Goal: Task Accomplishment & Management: Manage account settings

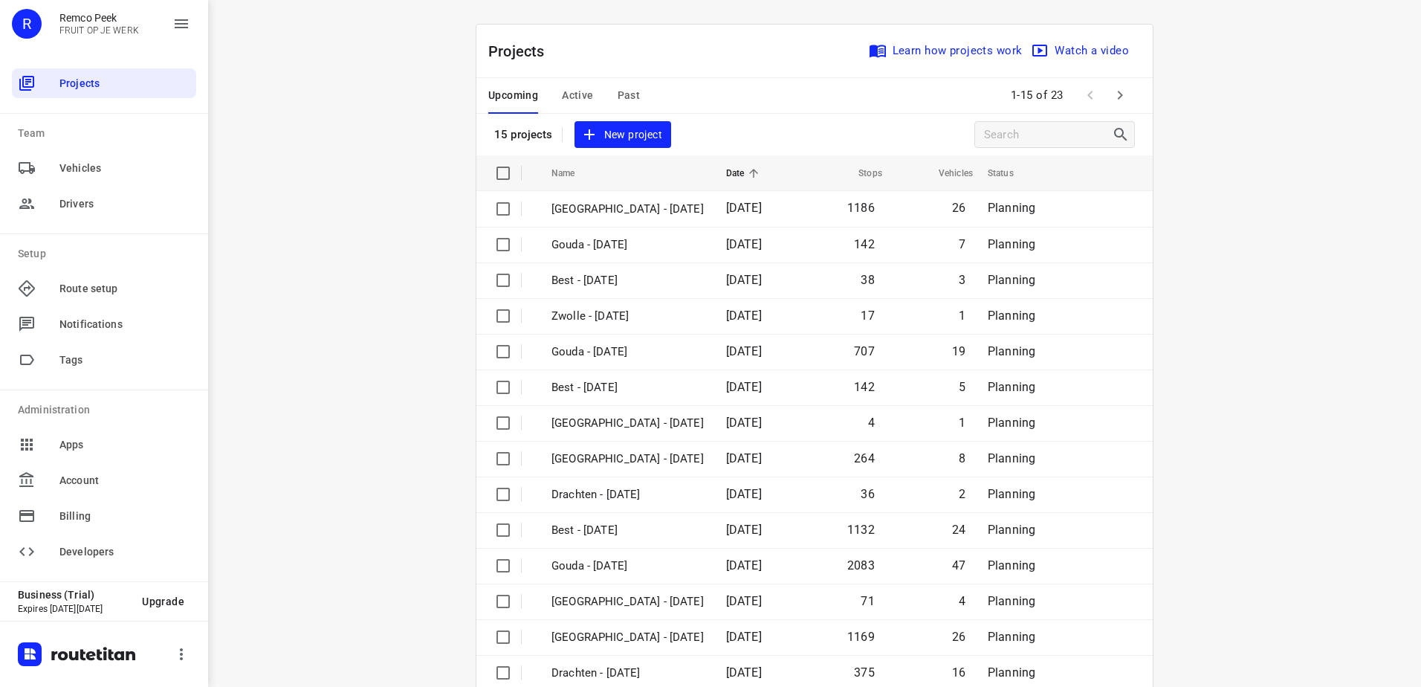
scroll to position [65, 0]
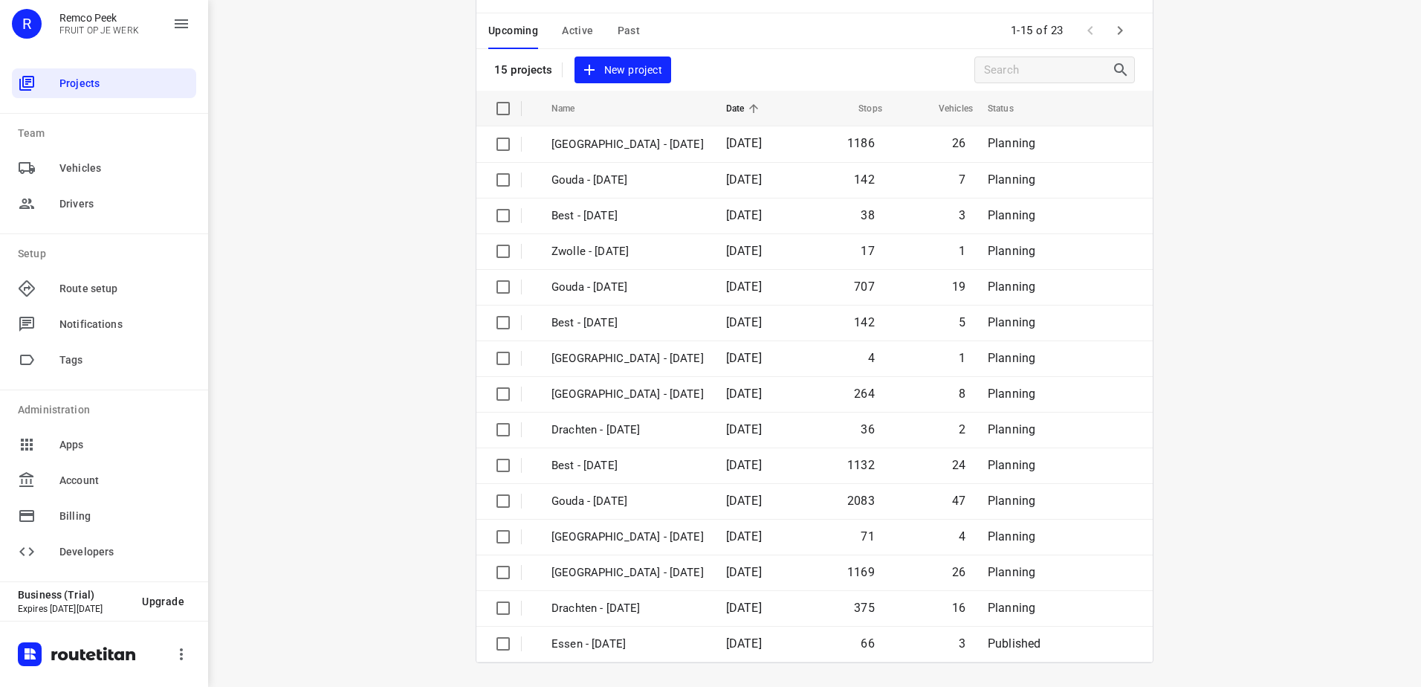
click at [555, 19] on div "Upcoming Active Past" at bounding box center [575, 31] width 175 height 36
click at [570, 22] on span "Active" at bounding box center [577, 31] width 31 height 19
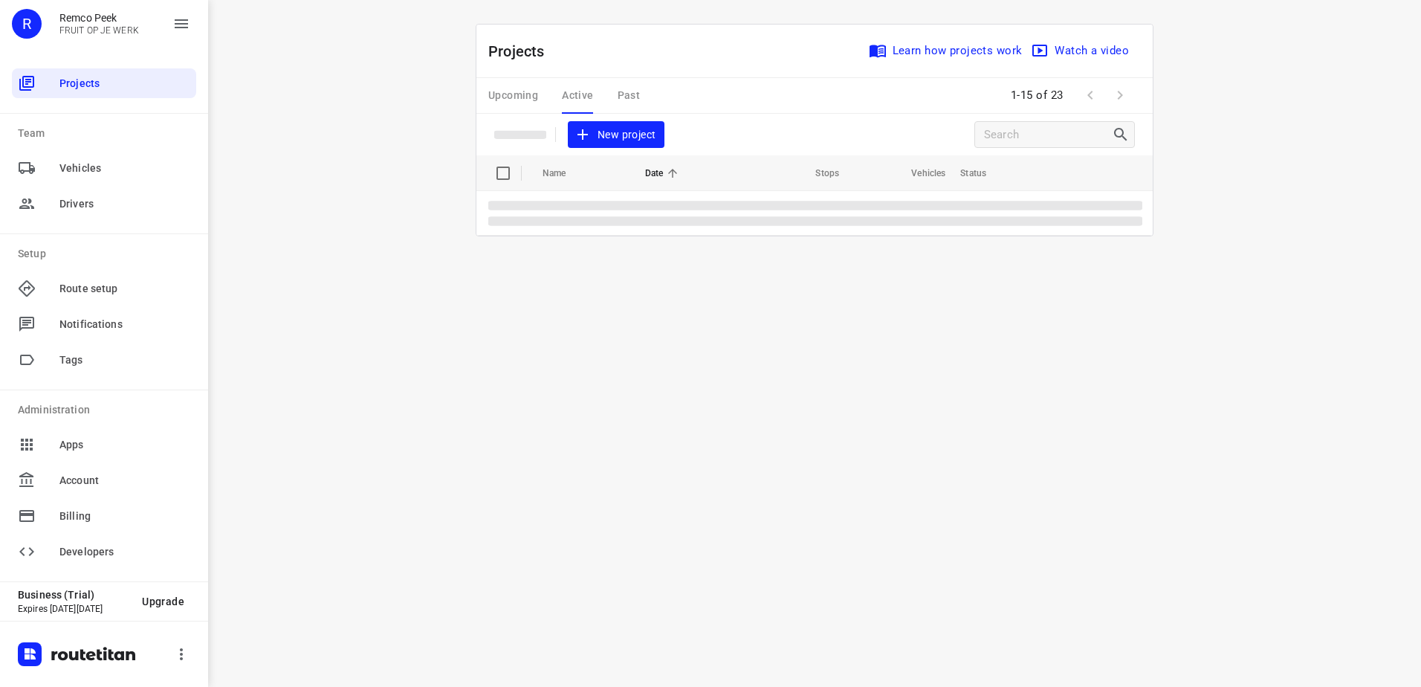
scroll to position [0, 0]
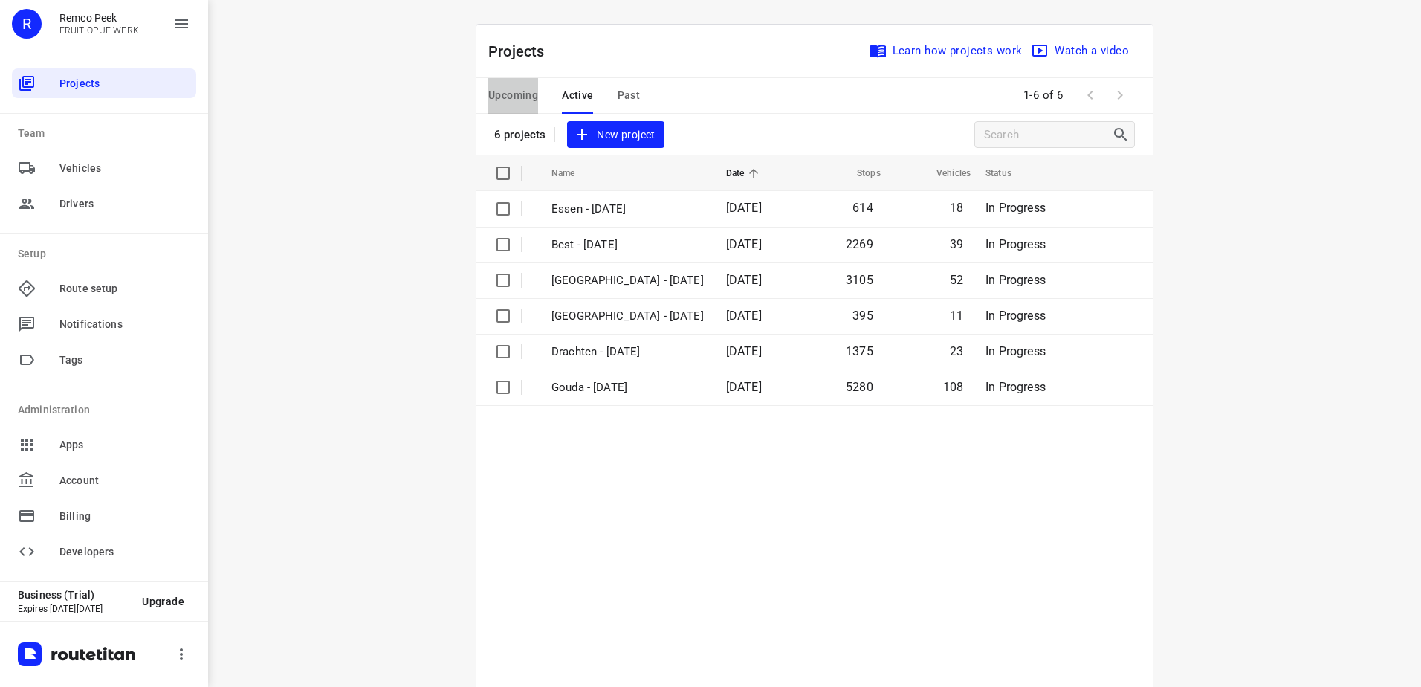
click at [501, 94] on span "Upcoming" at bounding box center [513, 95] width 50 height 19
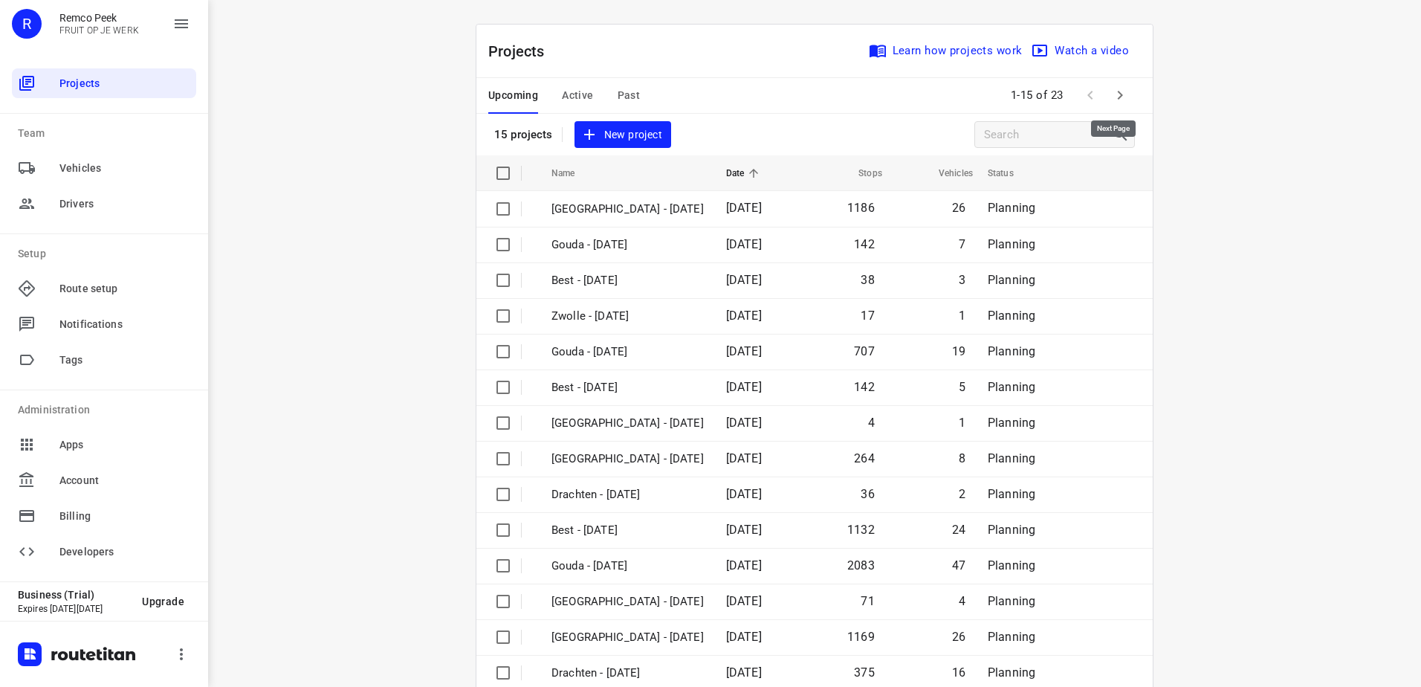
click at [1125, 89] on button "button" at bounding box center [1120, 95] width 30 height 30
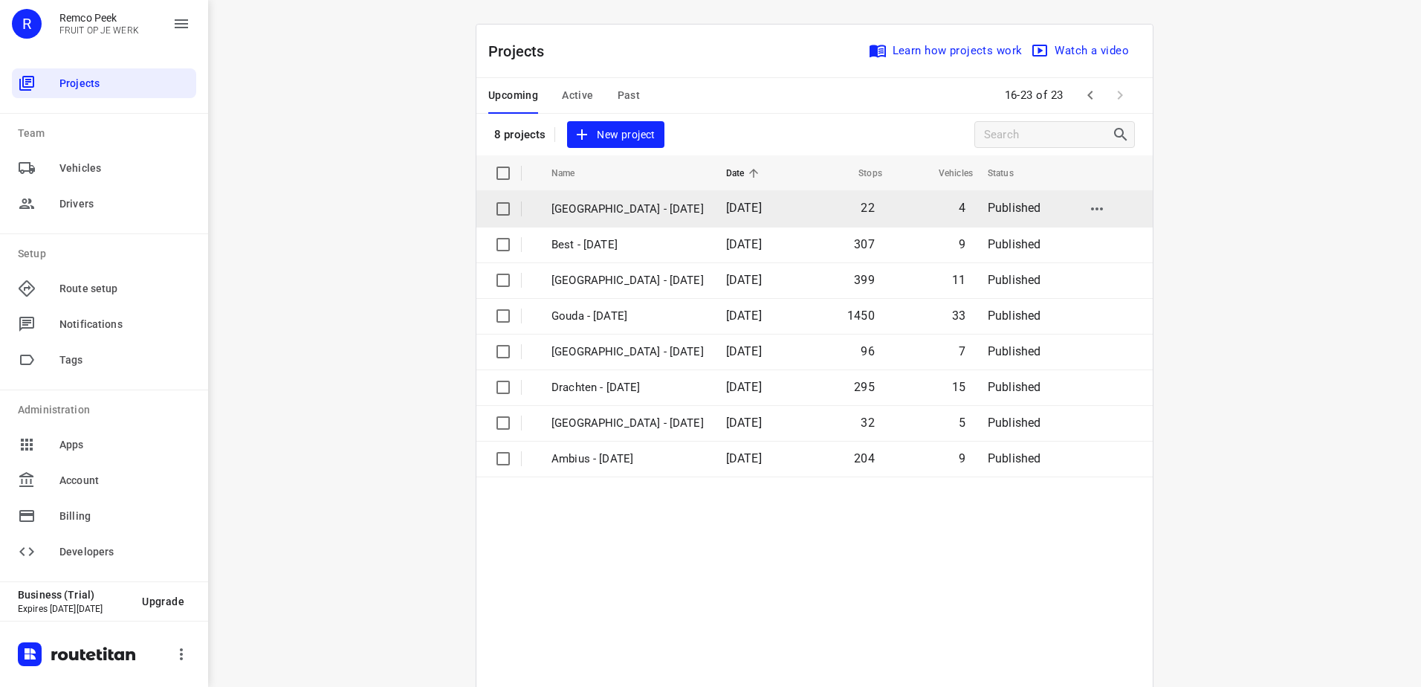
click at [652, 208] on p "Antwerpen - Tuesday" at bounding box center [628, 209] width 152 height 17
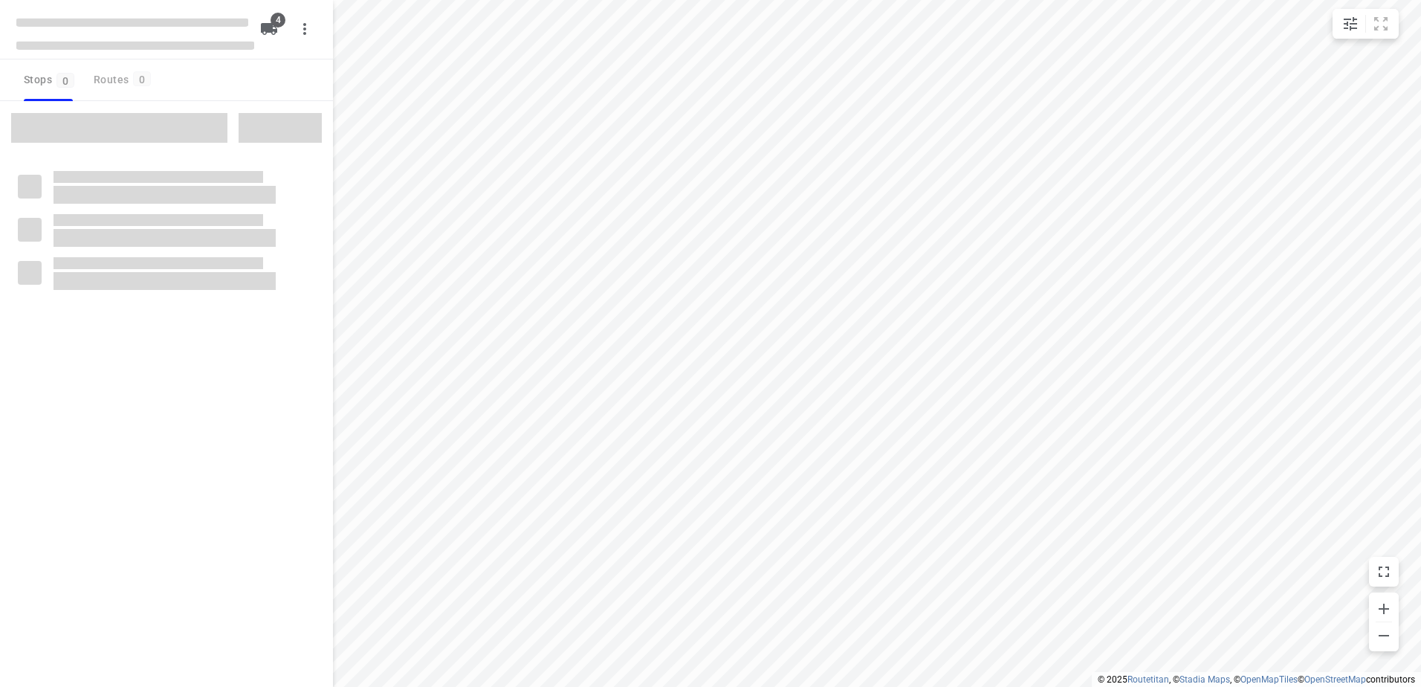
checkbox input "true"
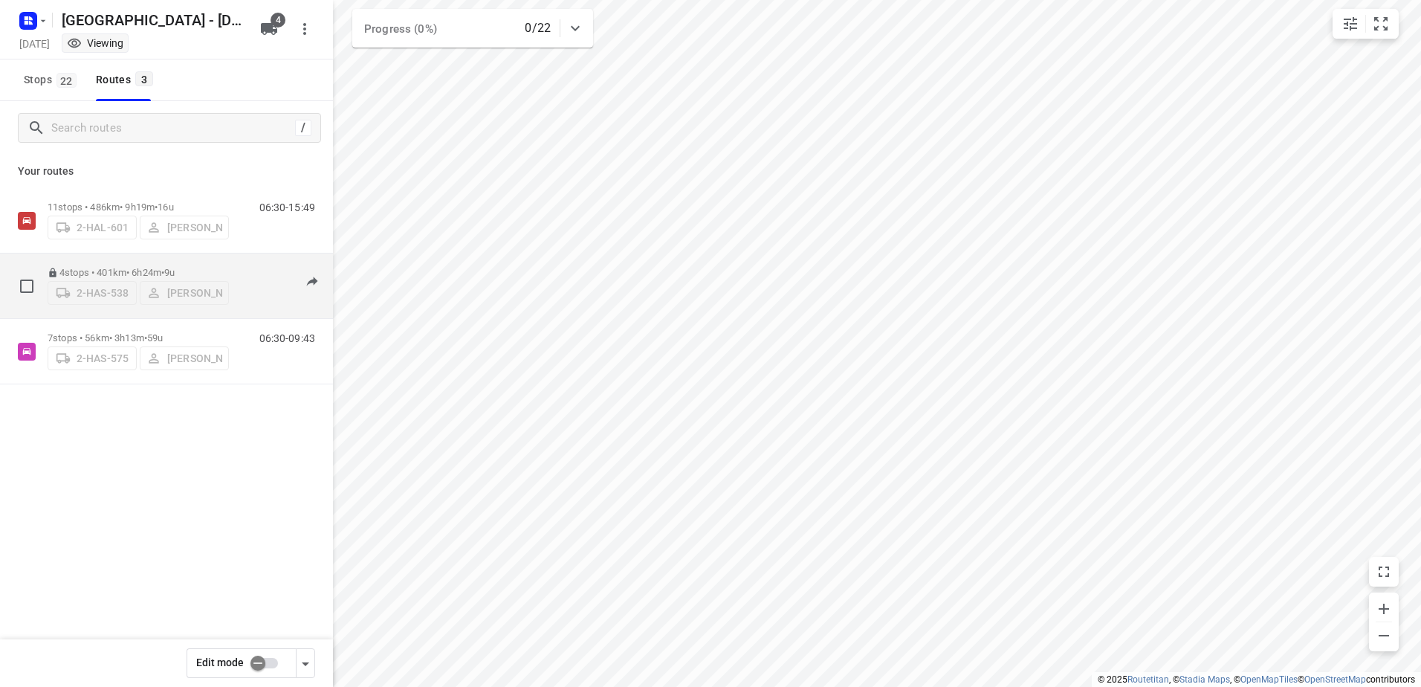
click at [151, 271] on p "4 stops • 401km • 6h24m • 9u" at bounding box center [138, 272] width 181 height 11
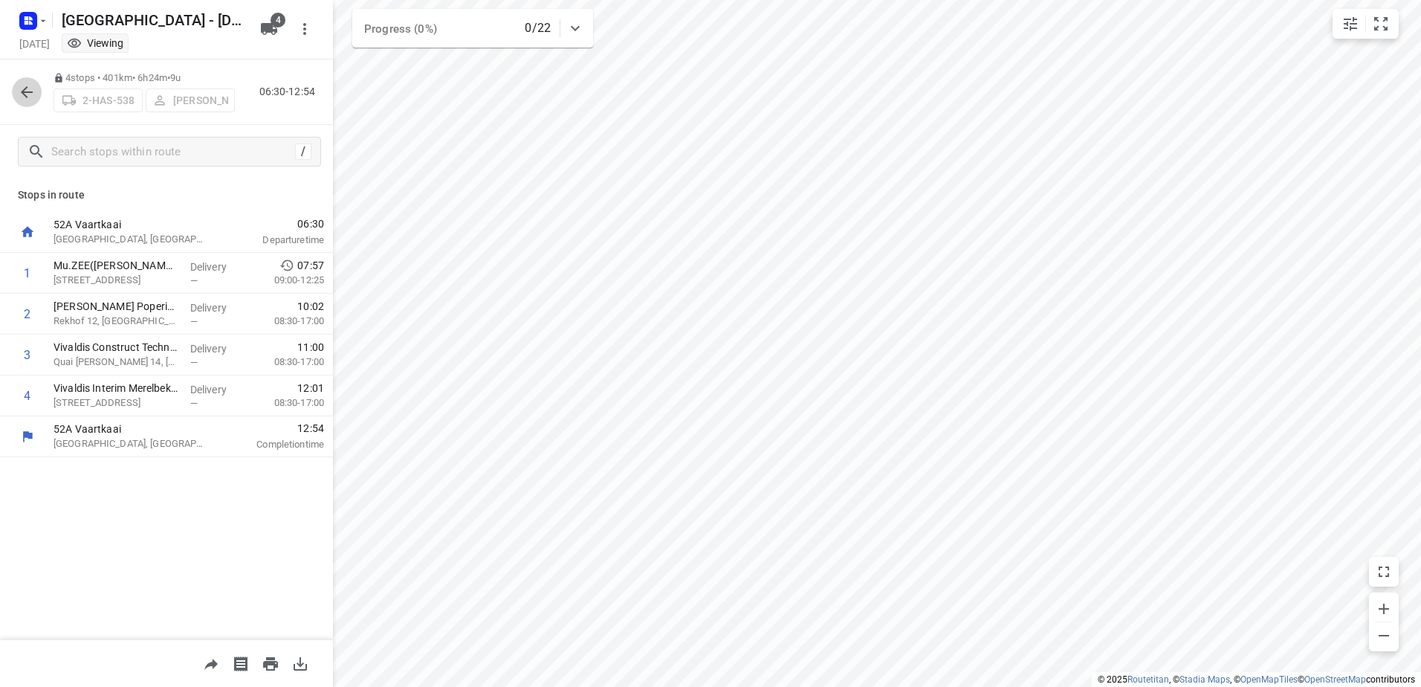
click at [30, 99] on icon "button" at bounding box center [27, 92] width 18 height 18
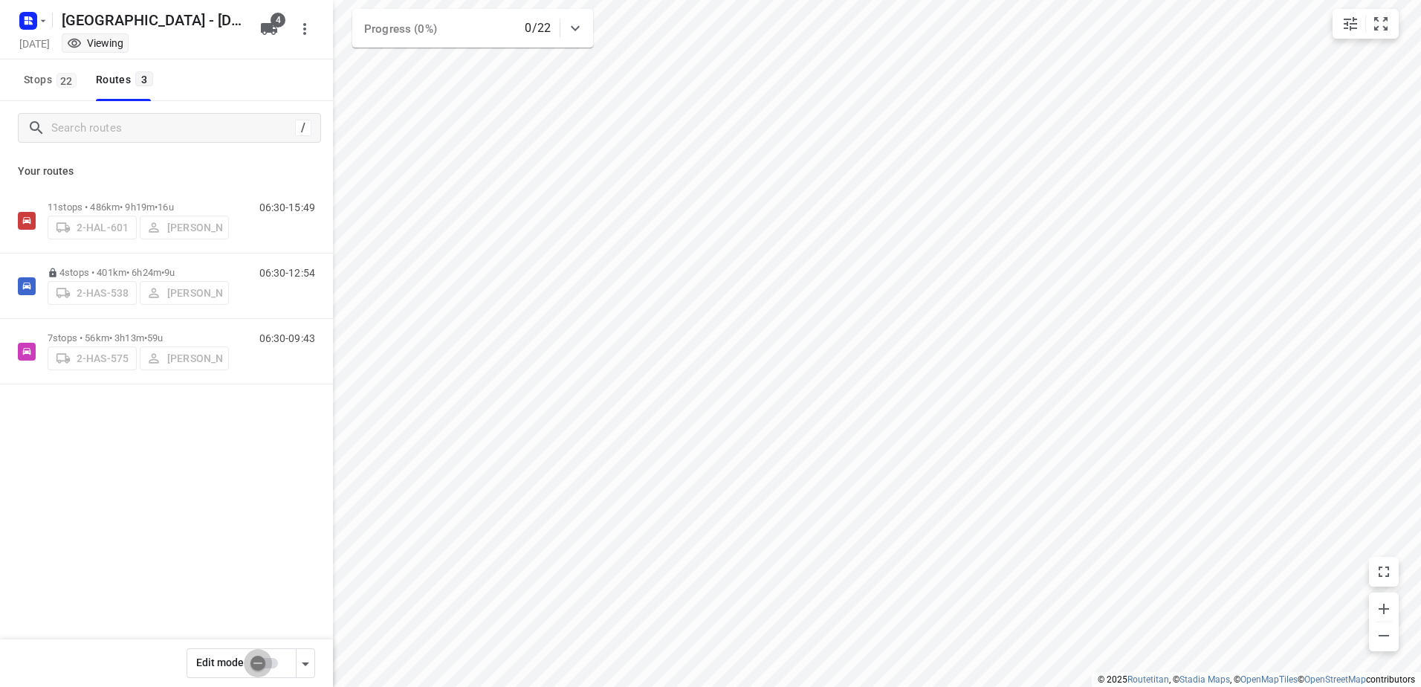
click at [261, 656] on input "checkbox" at bounding box center [258, 663] width 85 height 28
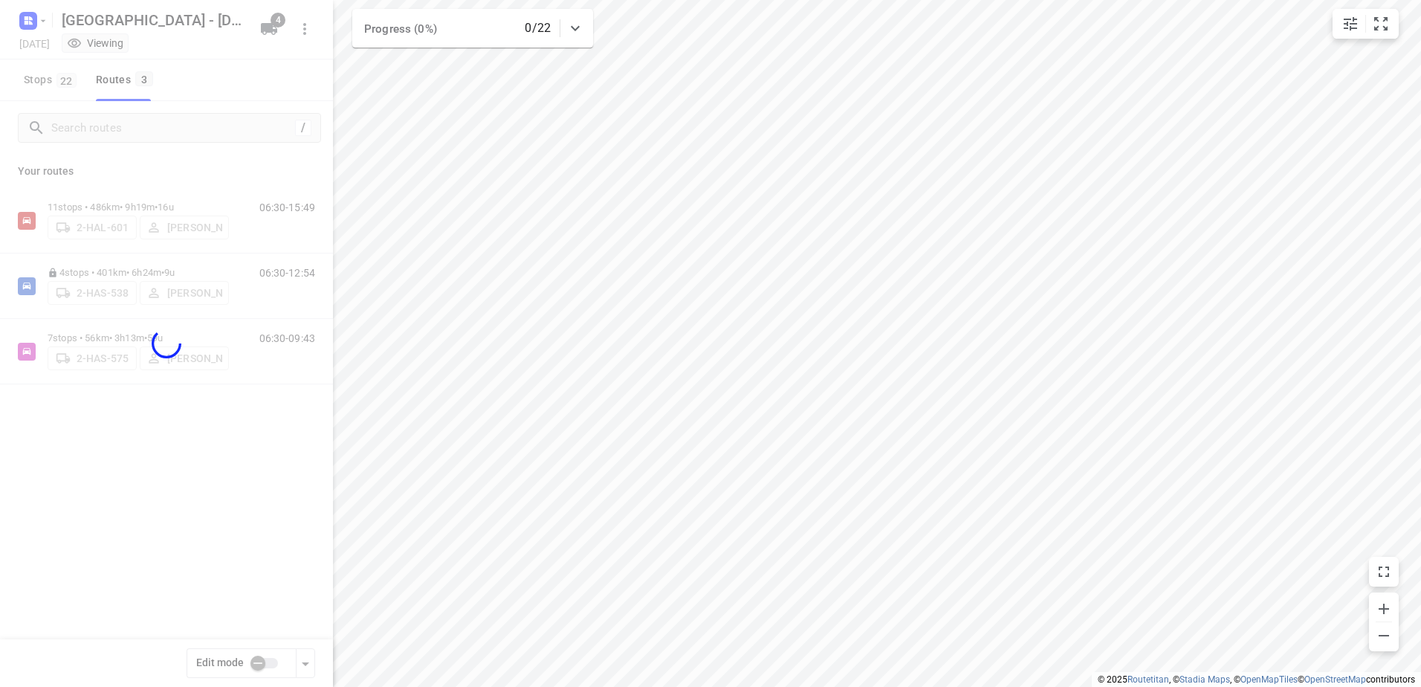
checkbox input "true"
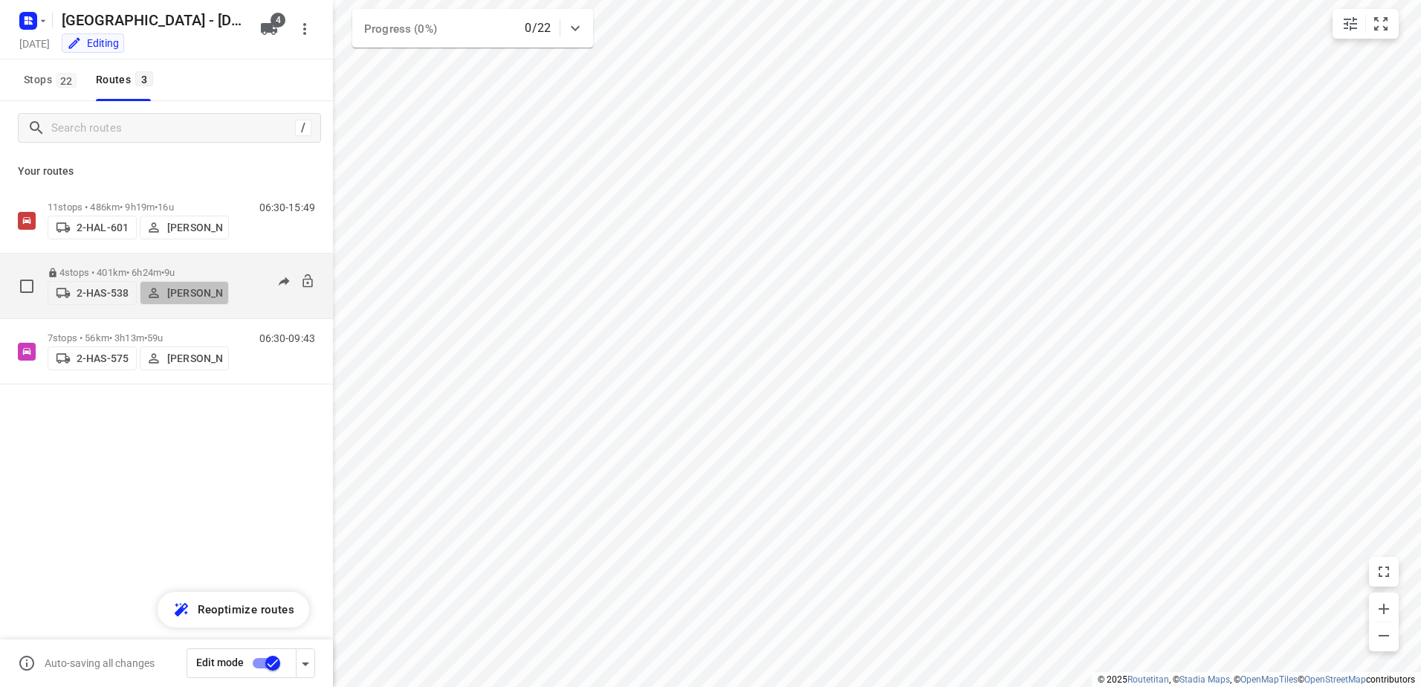
click at [177, 287] on p "[PERSON_NAME]" at bounding box center [194, 293] width 55 height 12
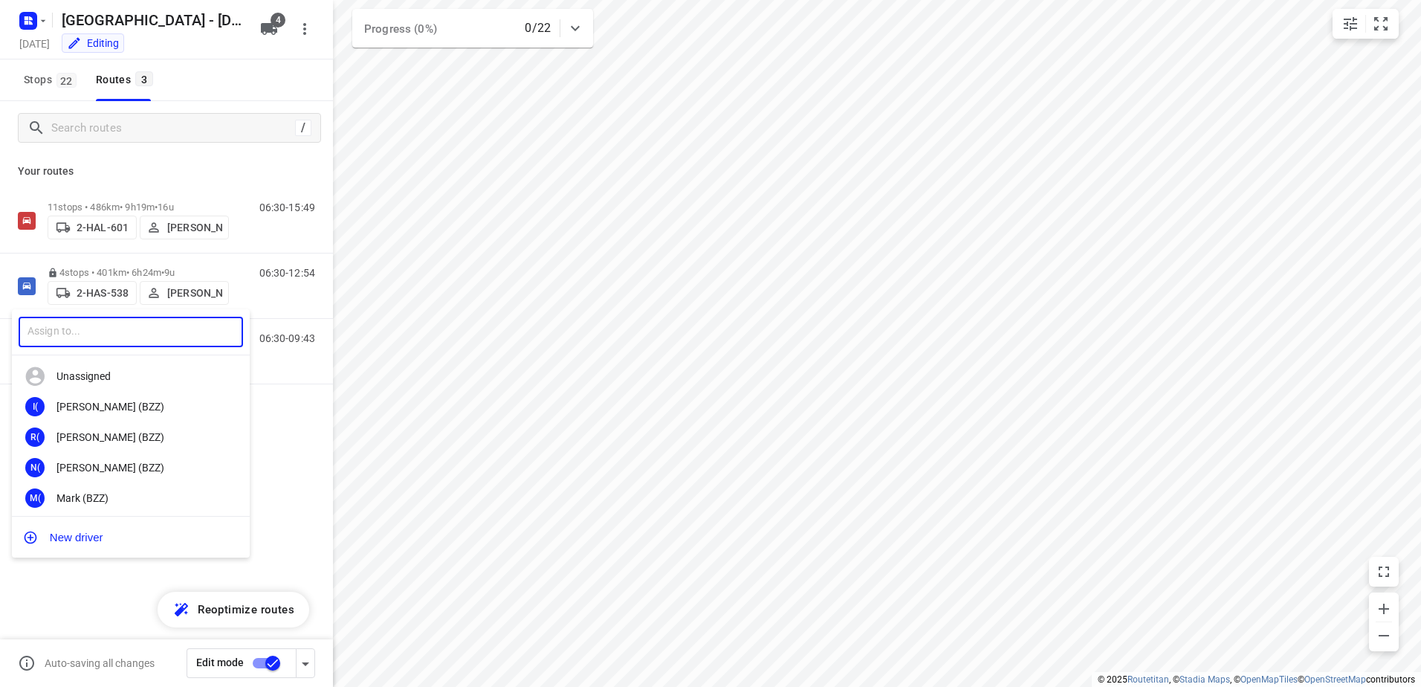
click at [159, 327] on input "text" at bounding box center [131, 332] width 224 height 30
type input "abb"
click at [310, 494] on div at bounding box center [710, 343] width 1421 height 687
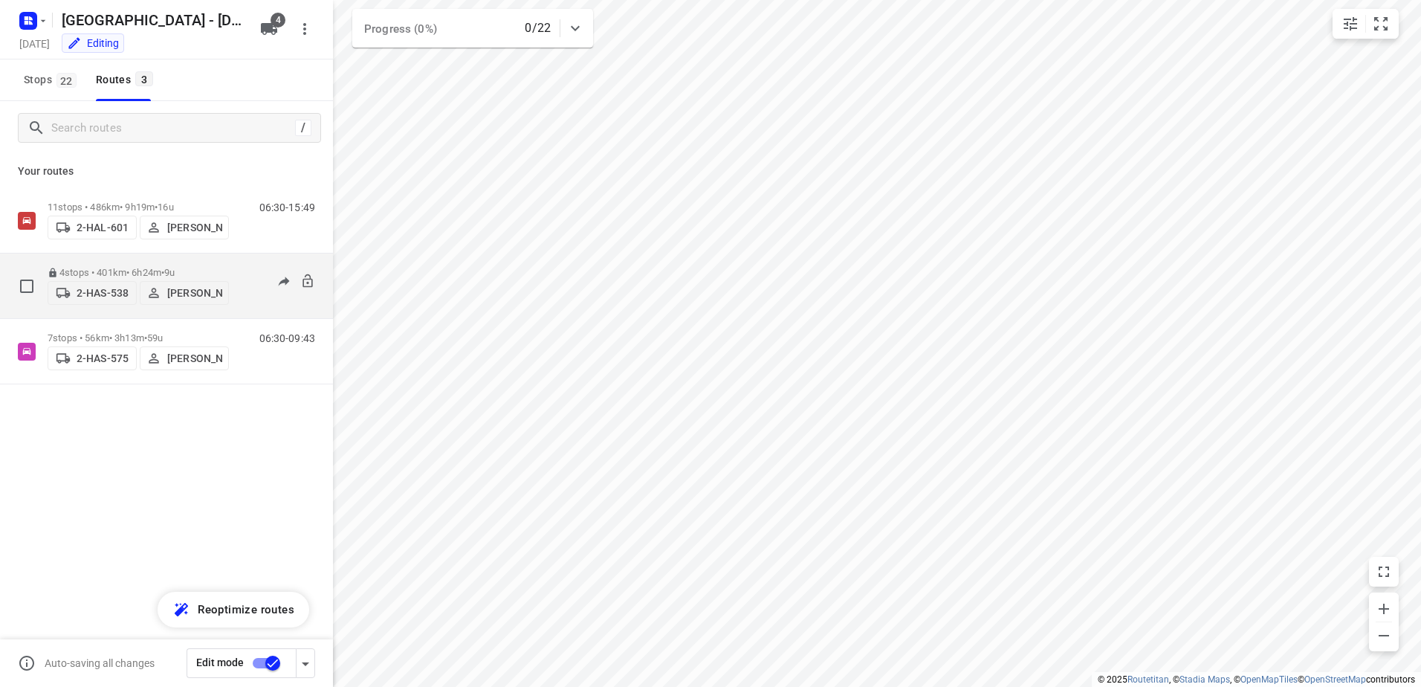
click at [80, 270] on p "4 stops • 401km • 6h24m • 9u" at bounding box center [138, 272] width 181 height 11
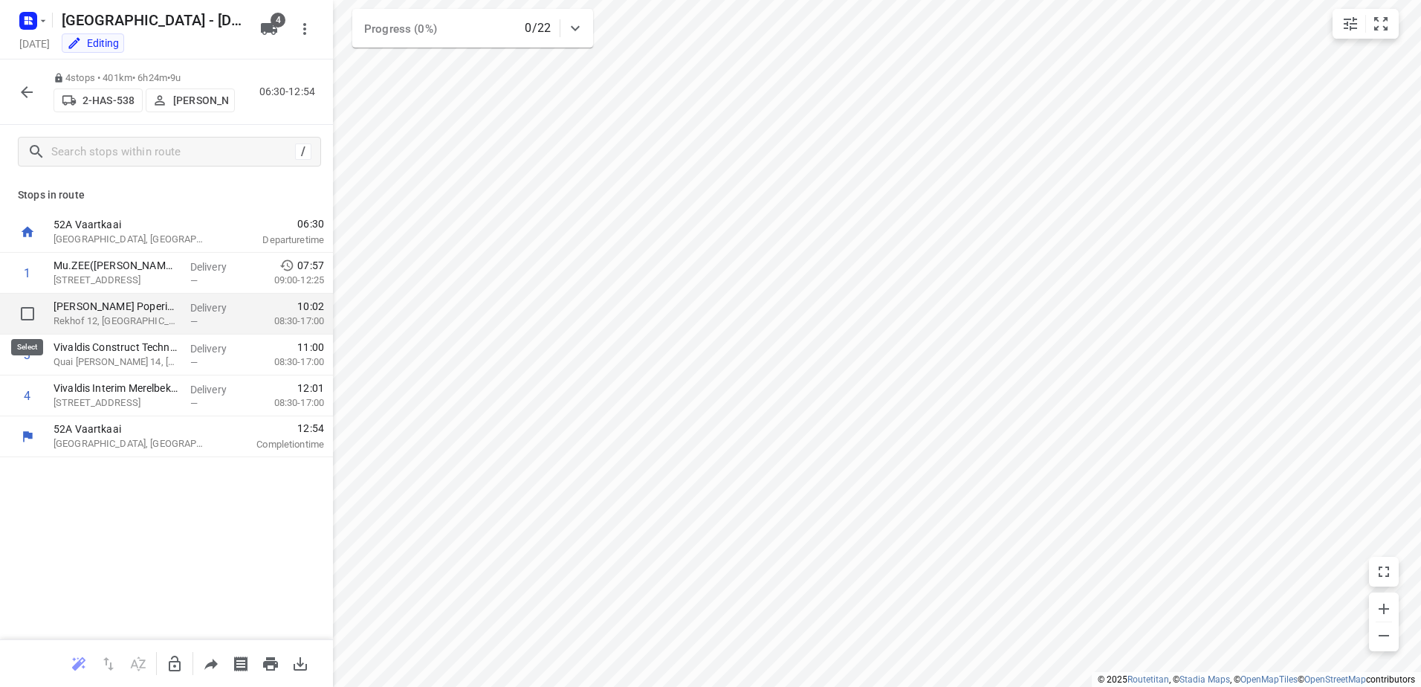
click at [25, 311] on input "checkbox" at bounding box center [28, 314] width 30 height 30
checkbox input "true"
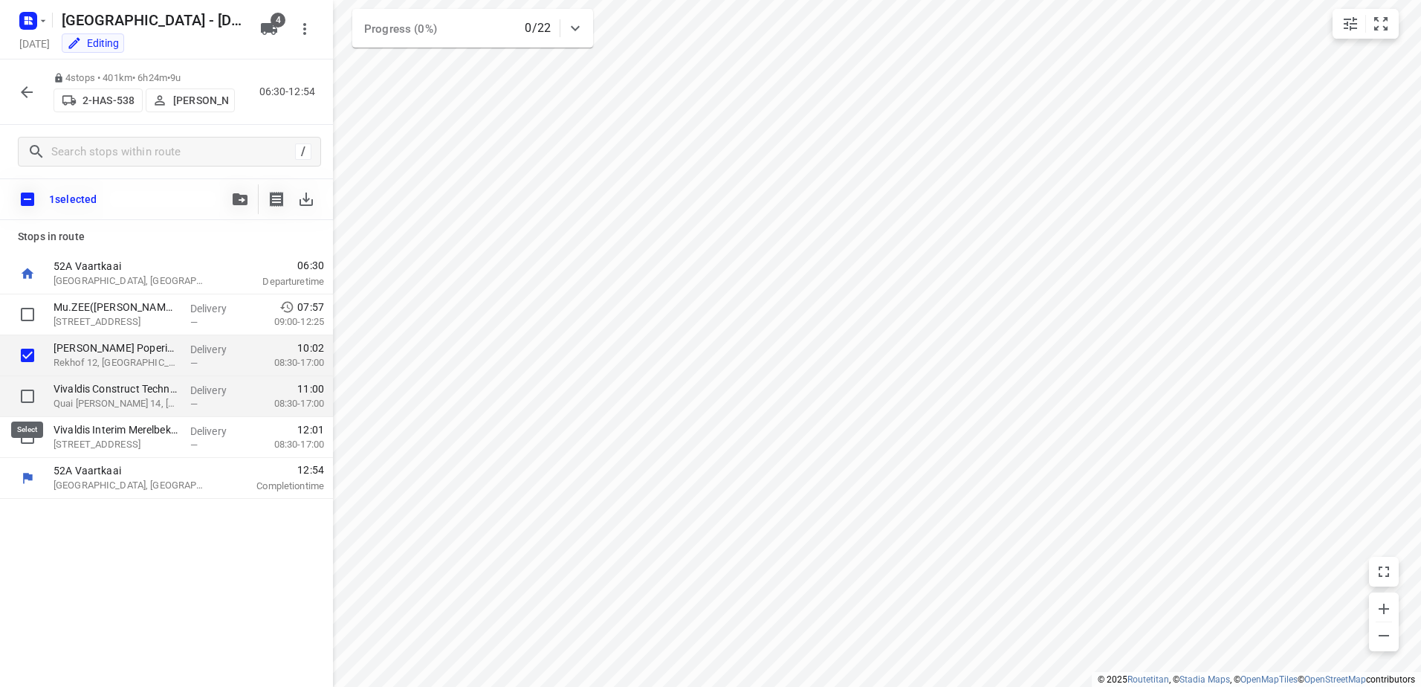
click at [33, 393] on input "checkbox" at bounding box center [28, 396] width 30 height 30
checkbox input "true"
click at [31, 439] on input "checkbox" at bounding box center [28, 437] width 30 height 30
checkbox input "true"
click at [245, 189] on button "button" at bounding box center [240, 199] width 30 height 30
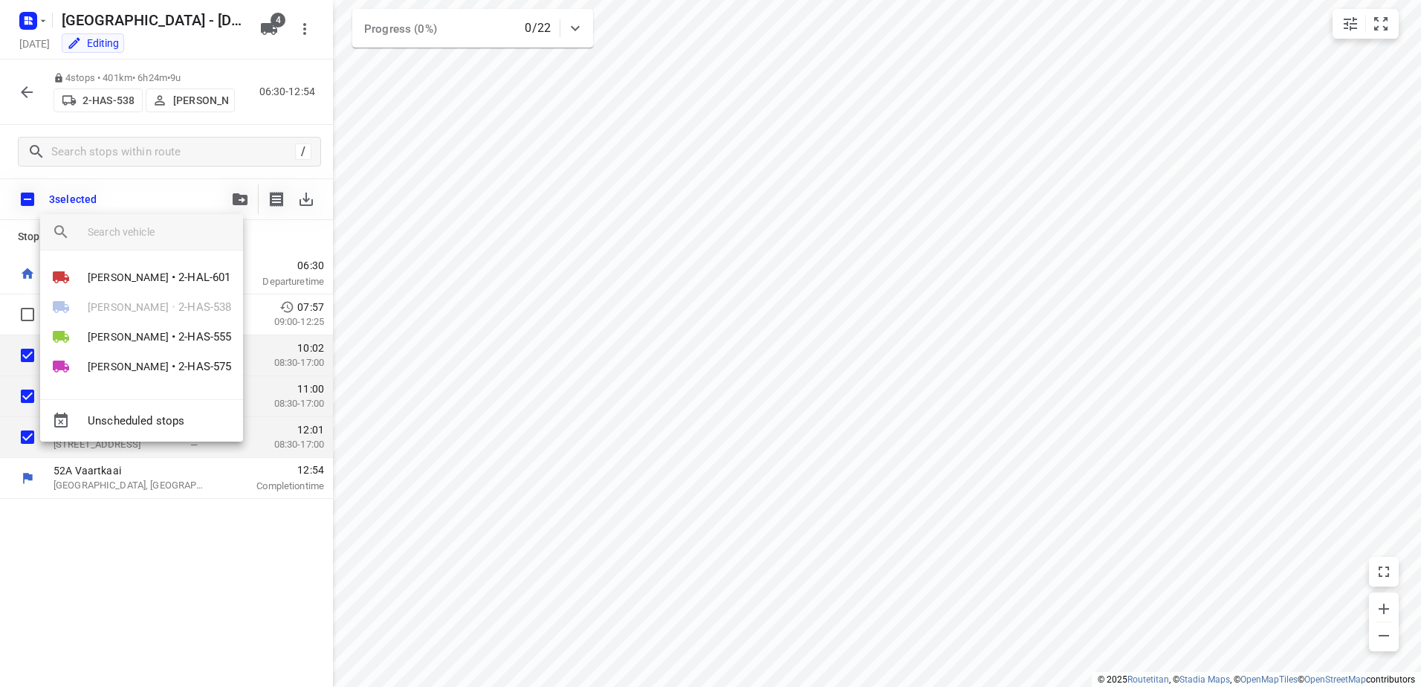
click at [153, 517] on div at bounding box center [710, 343] width 1421 height 687
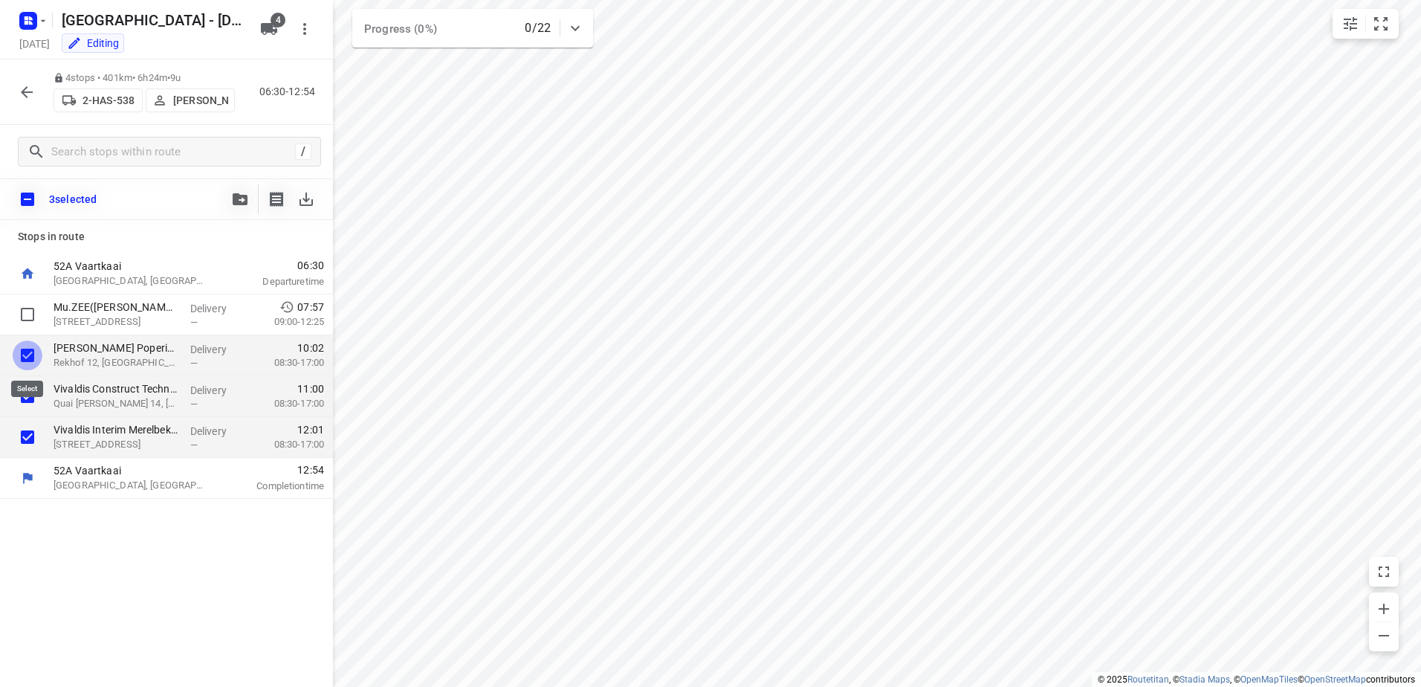
click at [28, 365] on input "checkbox" at bounding box center [28, 355] width 30 height 30
checkbox input "false"
click at [26, 395] on input "checkbox" at bounding box center [28, 396] width 30 height 30
checkbox input "false"
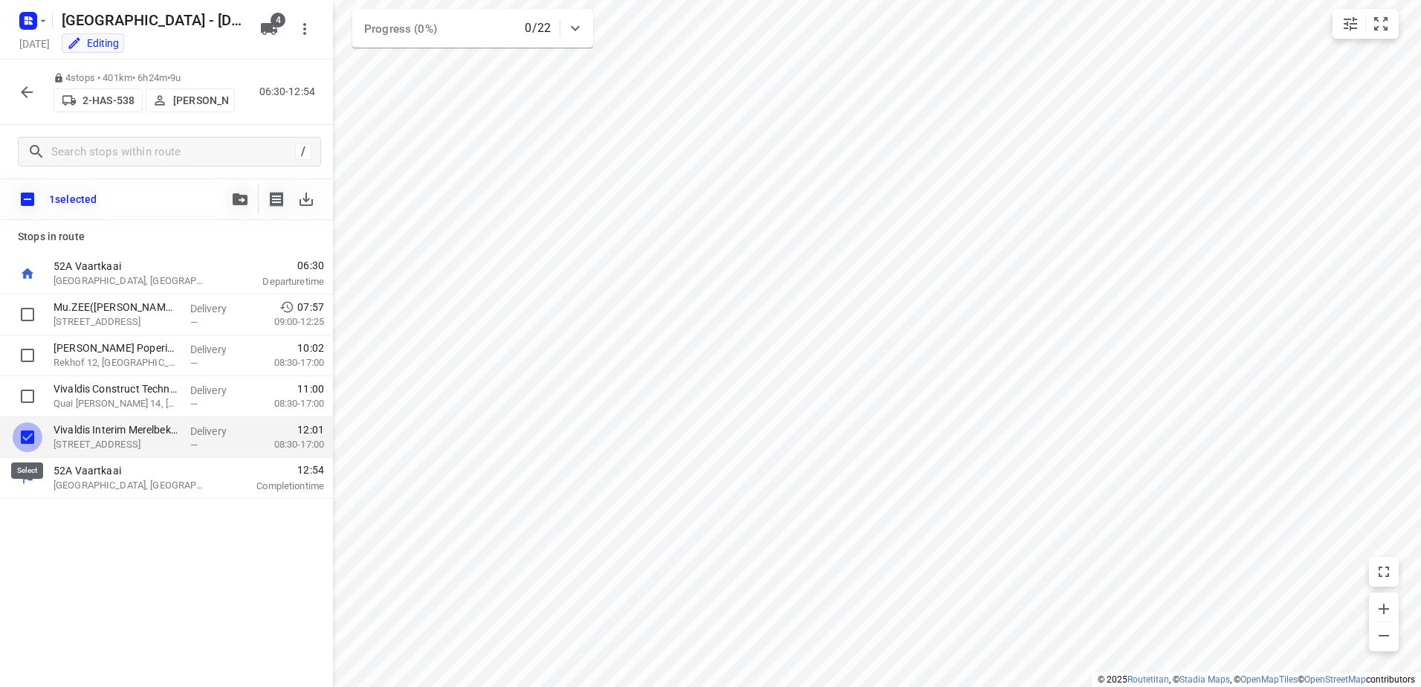
click at [28, 435] on input "checkbox" at bounding box center [28, 437] width 30 height 30
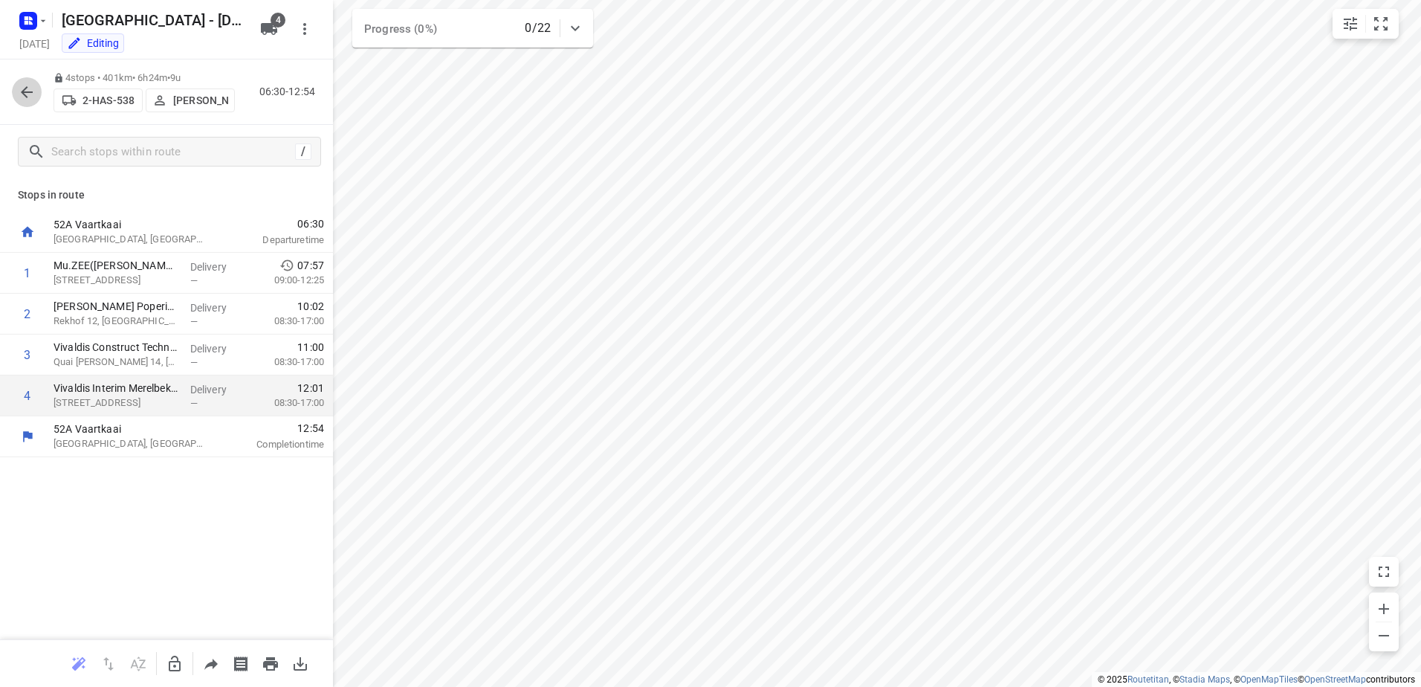
click at [25, 97] on icon "button" at bounding box center [27, 92] width 18 height 18
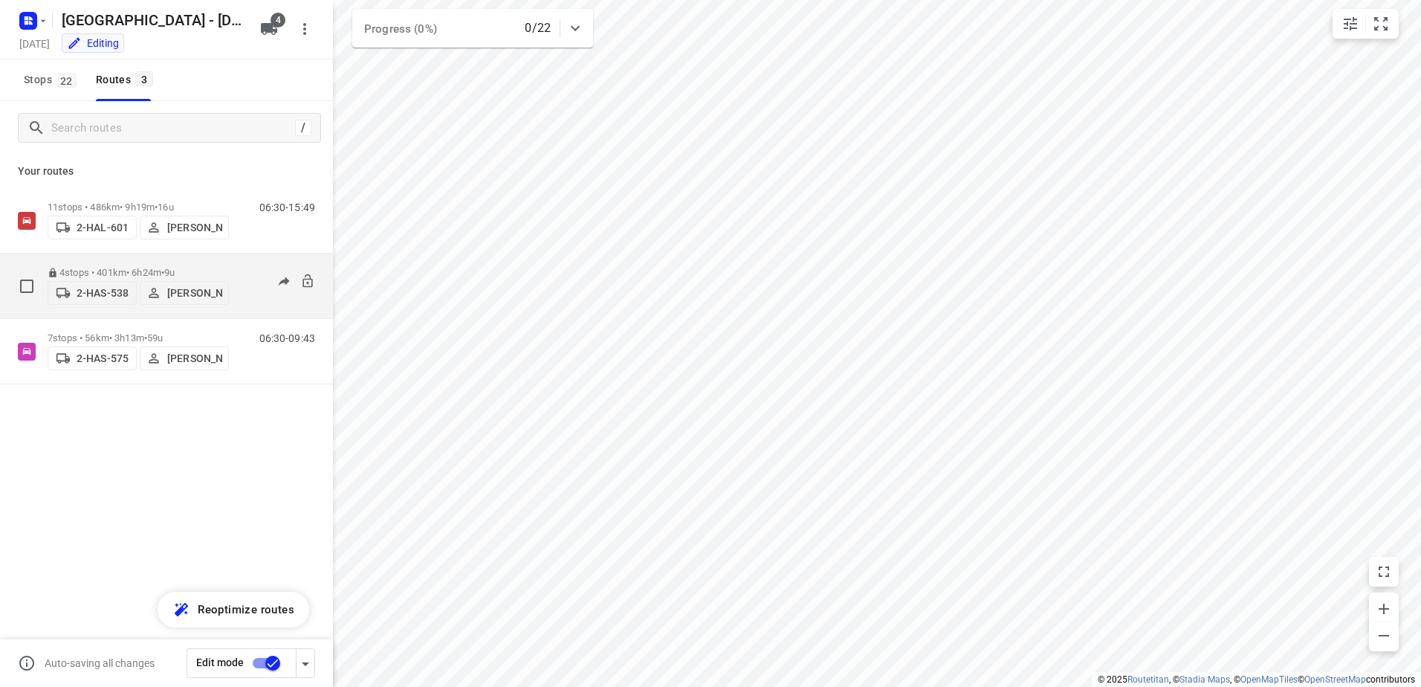
click at [88, 270] on p "4 stops • 401km • 6h24m • 9u" at bounding box center [138, 272] width 181 height 11
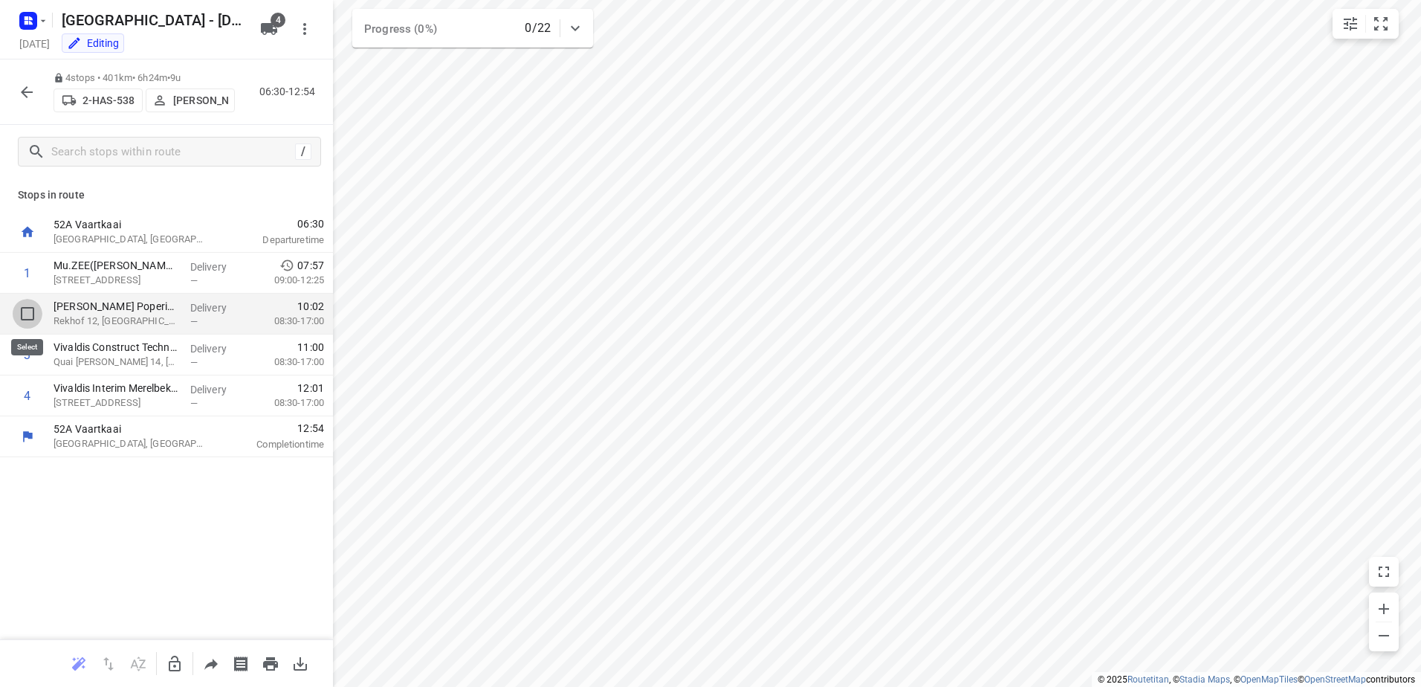
click at [33, 319] on input "checkbox" at bounding box center [28, 314] width 30 height 30
checkbox input "true"
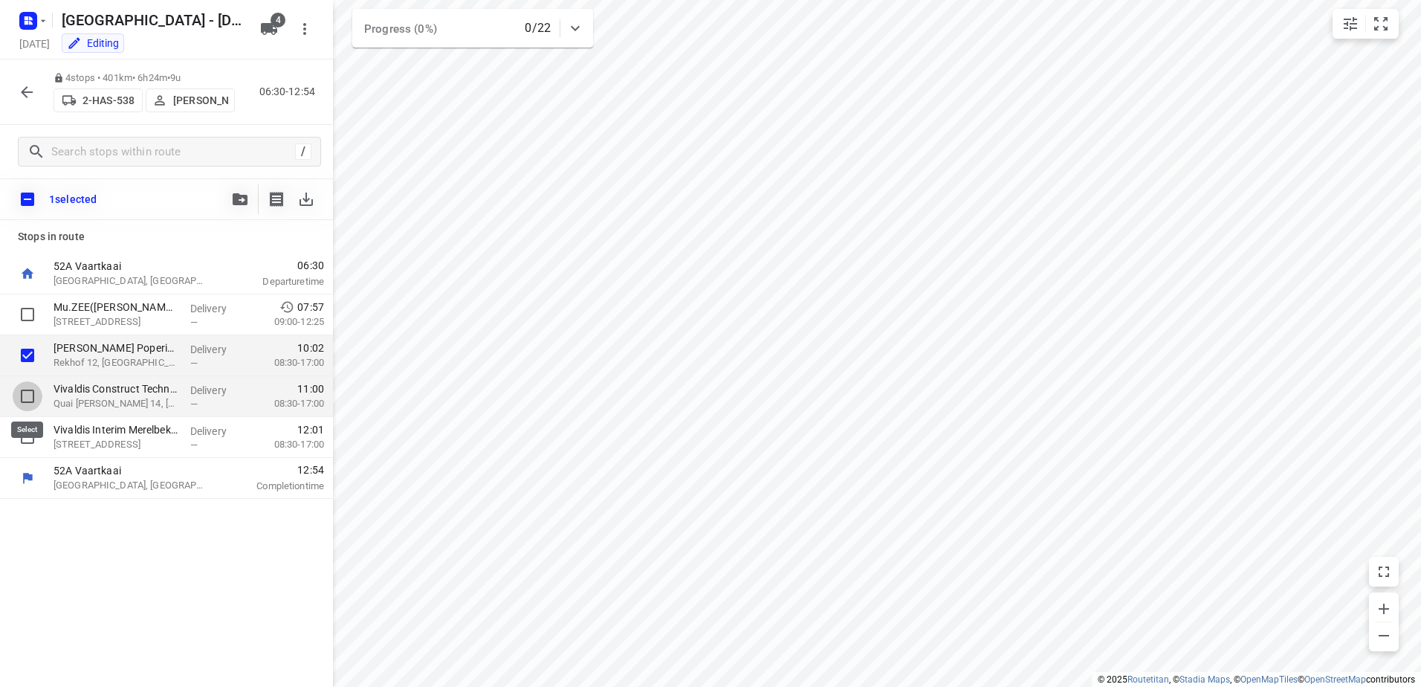
click at [23, 401] on input "checkbox" at bounding box center [28, 396] width 30 height 30
checkbox input "true"
click at [26, 439] on input "checkbox" at bounding box center [28, 437] width 30 height 30
checkbox input "true"
click at [196, 102] on p "[PERSON_NAME]" at bounding box center [200, 100] width 55 height 12
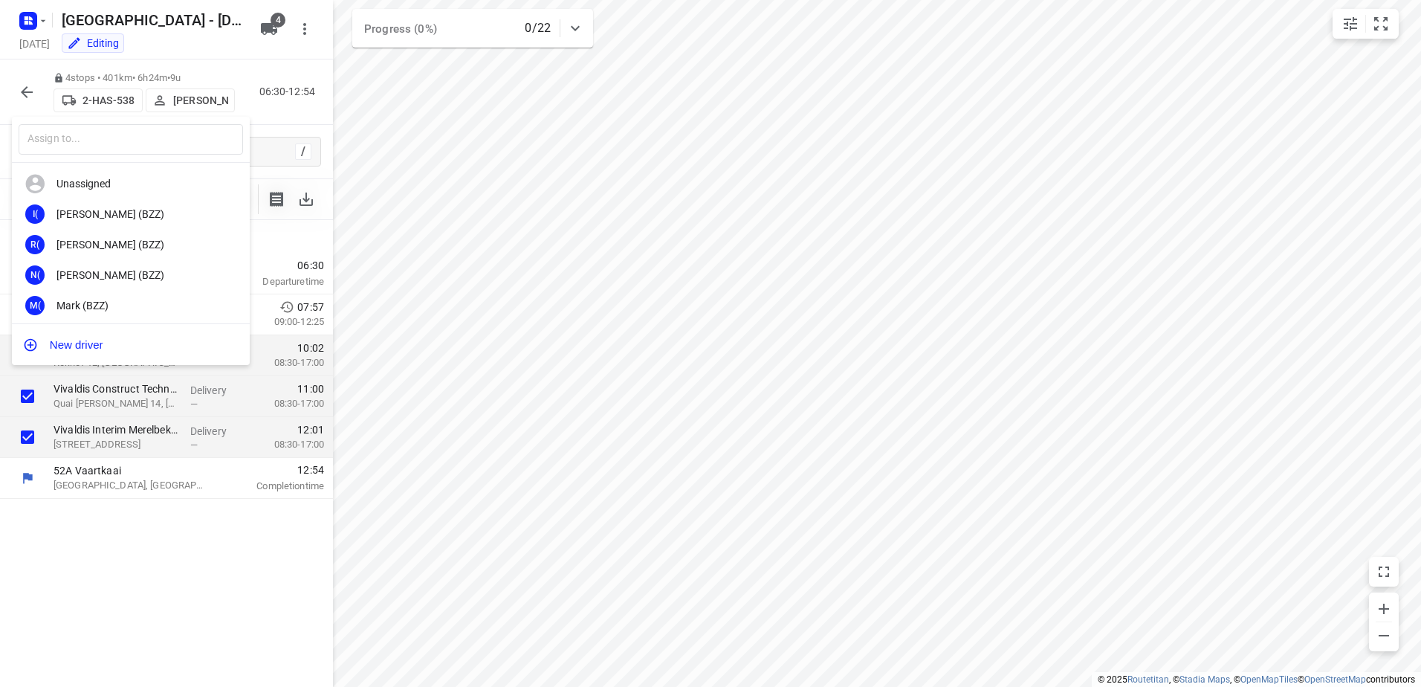
click at [196, 102] on div at bounding box center [710, 343] width 1421 height 687
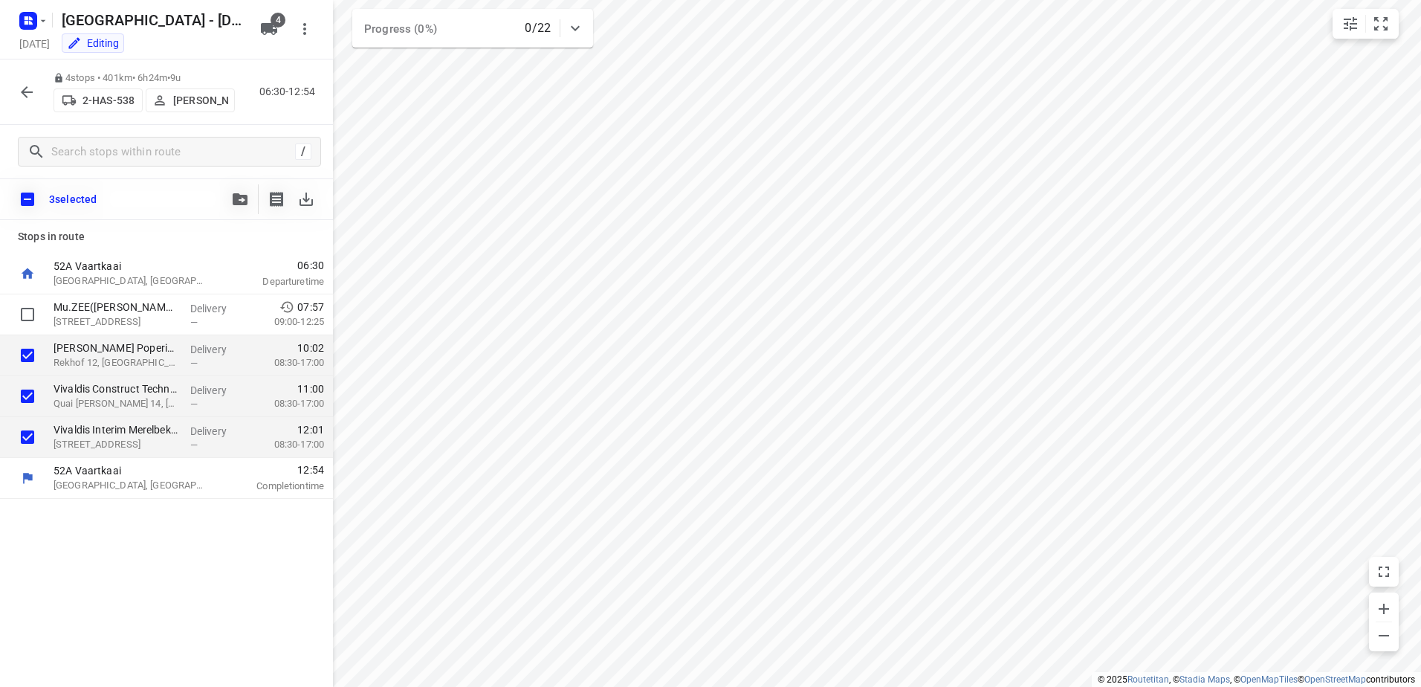
click at [196, 102] on p "[PERSON_NAME]" at bounding box center [200, 100] width 55 height 12
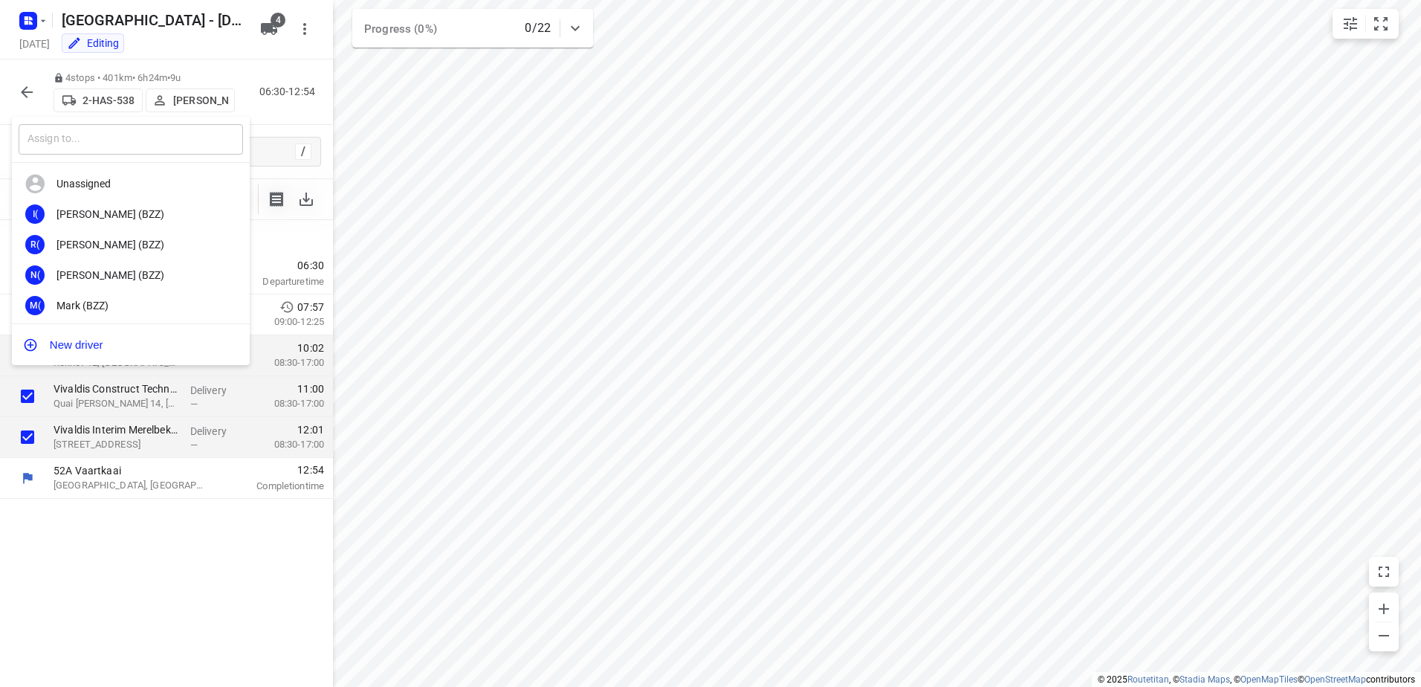
click at [177, 148] on input "text" at bounding box center [131, 139] width 224 height 30
type input "abb"
click at [113, 300] on div "Abb y Sinnaeve" at bounding box center [134, 306] width 156 height 12
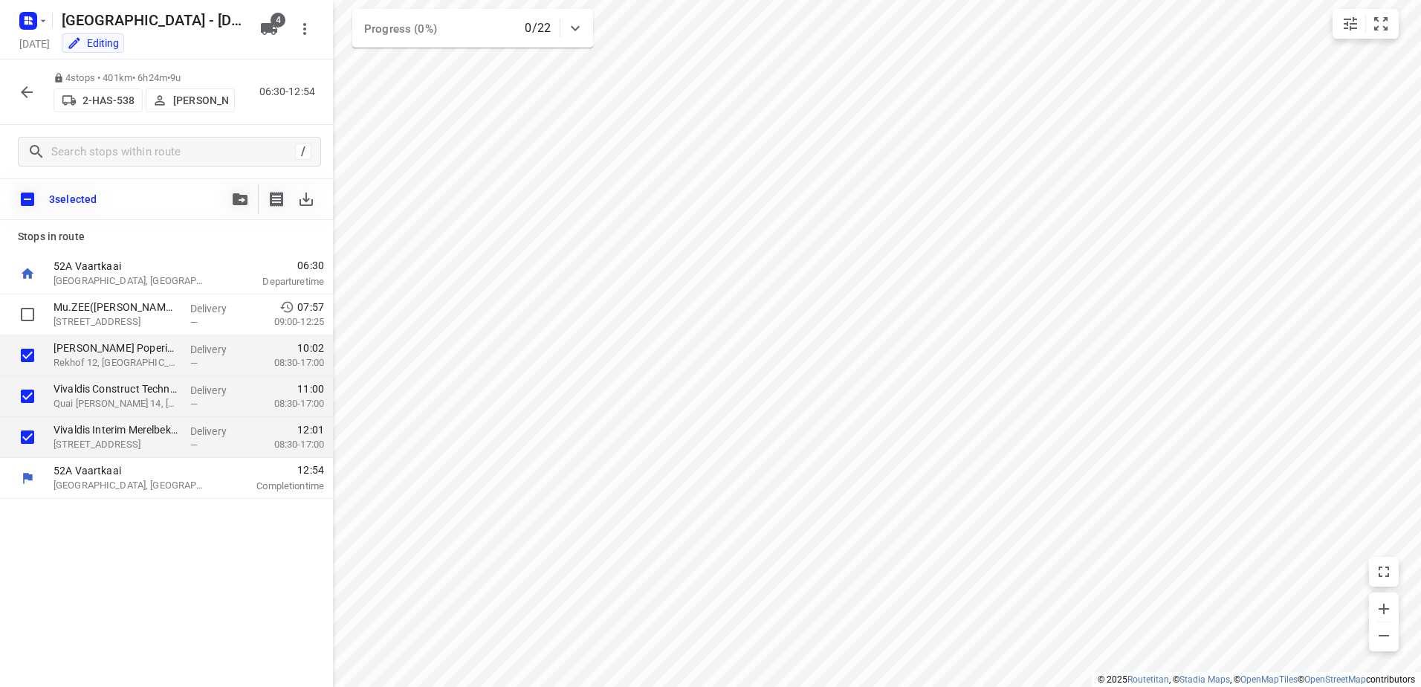
click at [182, 545] on div "Stops in route 52A Vaartkaai Antwerpen, Belgium 06:30 Departure time Mu.ZEE(Chr…" at bounding box center [166, 453] width 333 height 467
click at [30, 87] on icon "button" at bounding box center [27, 92] width 18 height 18
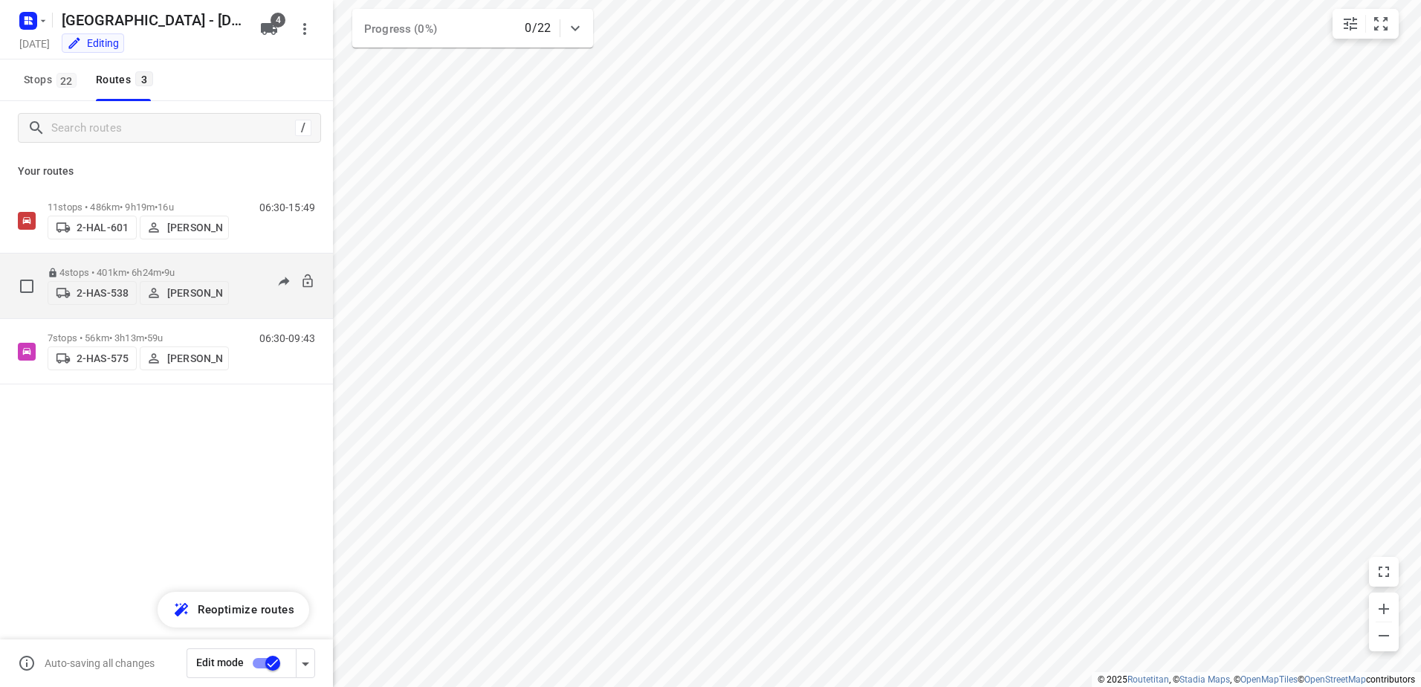
click at [106, 270] on p "4 stops • 401km • 6h24m • 9u" at bounding box center [138, 272] width 181 height 11
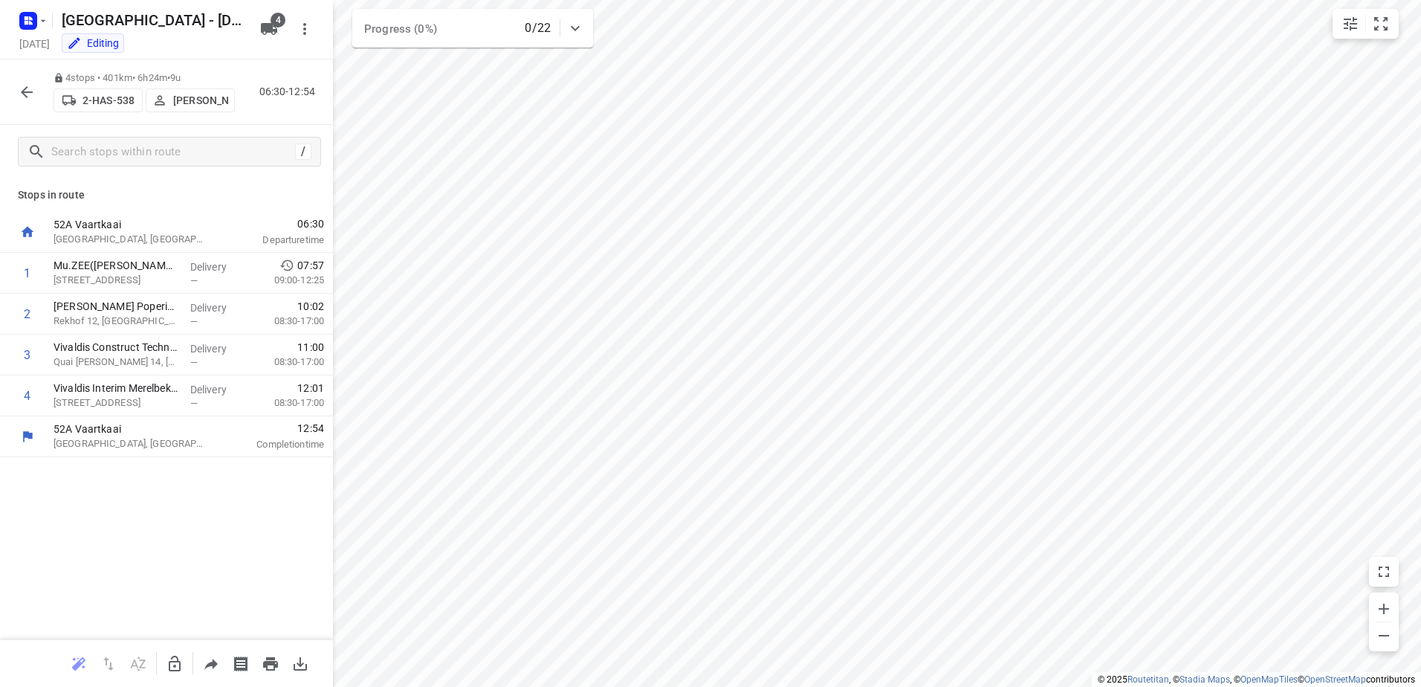
click at [25, 102] on button "button" at bounding box center [27, 92] width 30 height 30
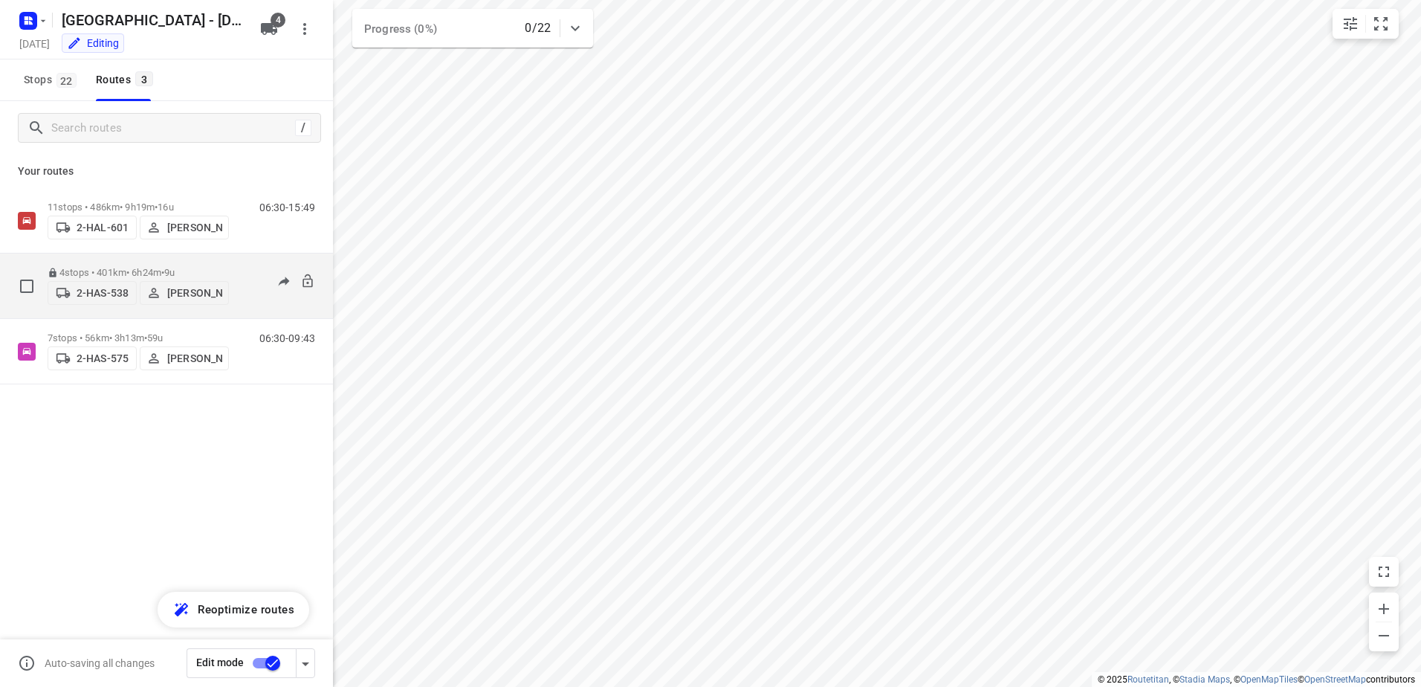
click at [134, 267] on p "4 stops • 401km • 6h24m • 9u" at bounding box center [138, 272] width 181 height 11
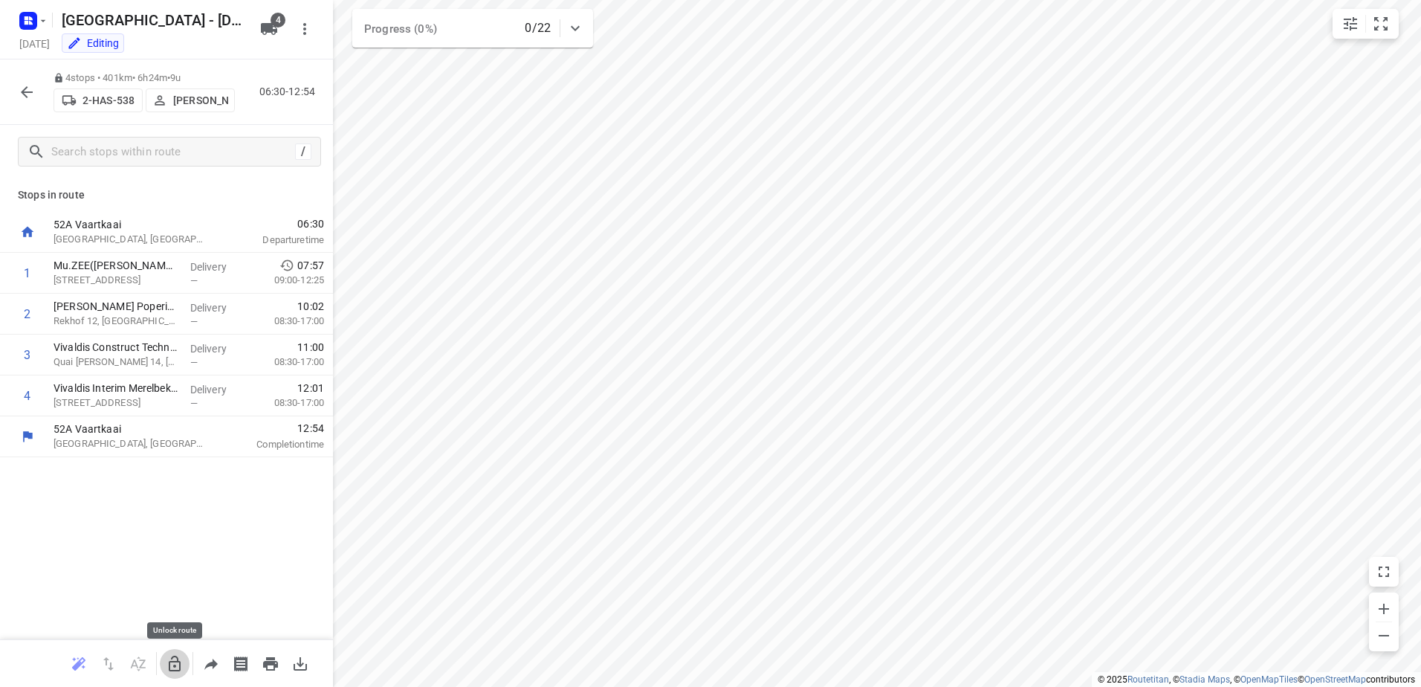
click at [173, 665] on icon "button" at bounding box center [175, 664] width 18 height 18
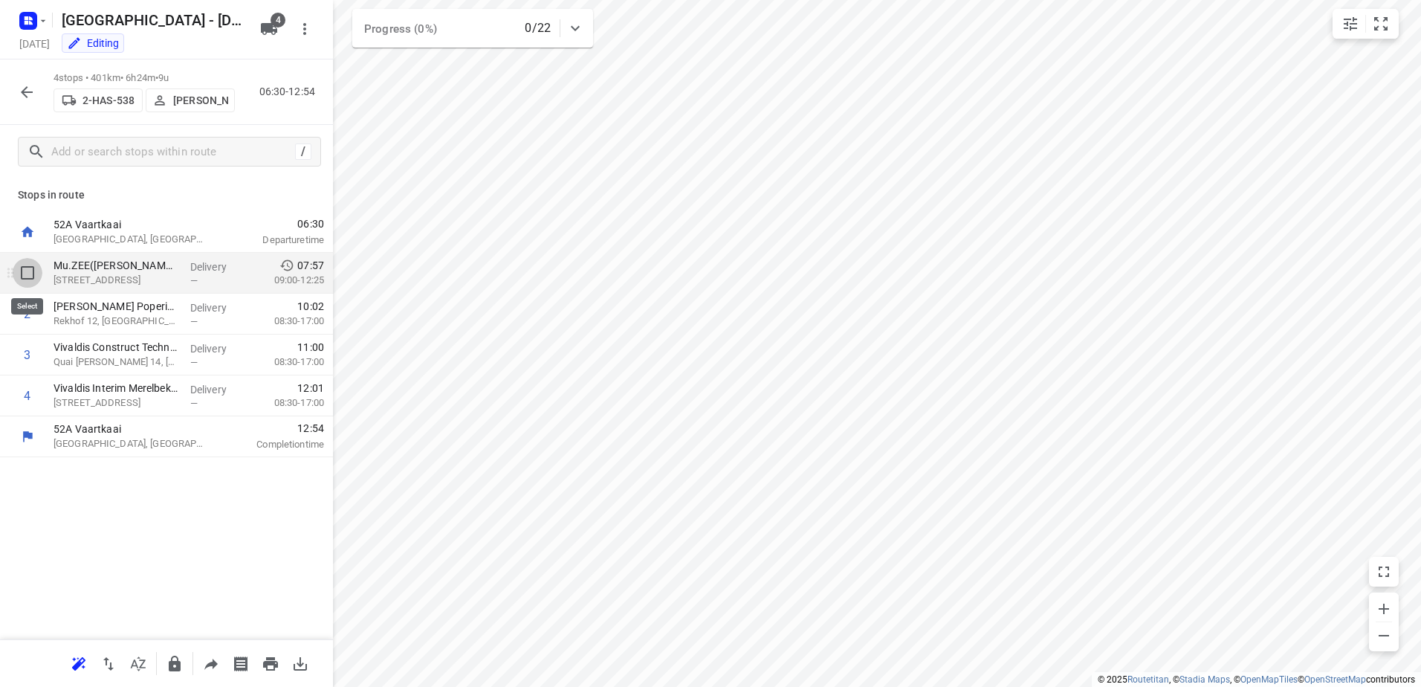
click at [28, 268] on input "checkbox" at bounding box center [28, 273] width 30 height 30
checkbox input "true"
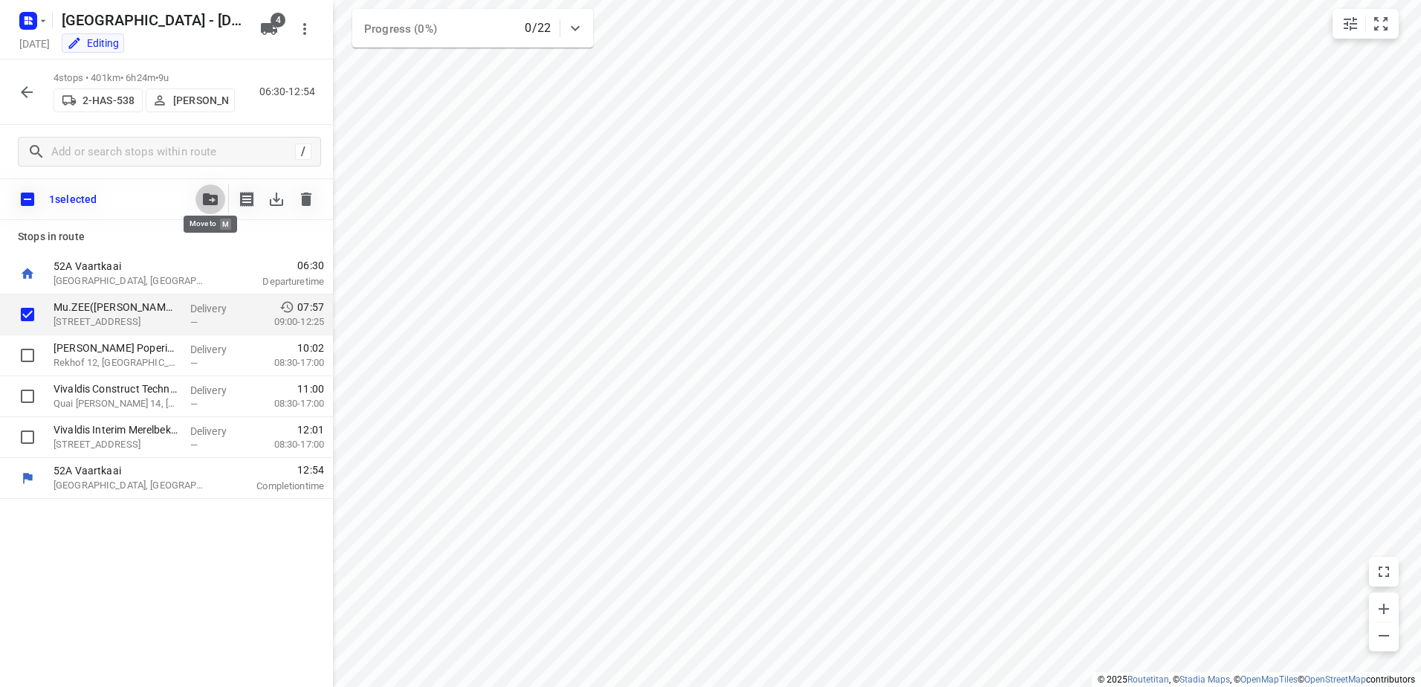
click at [207, 202] on icon "button" at bounding box center [210, 199] width 15 height 12
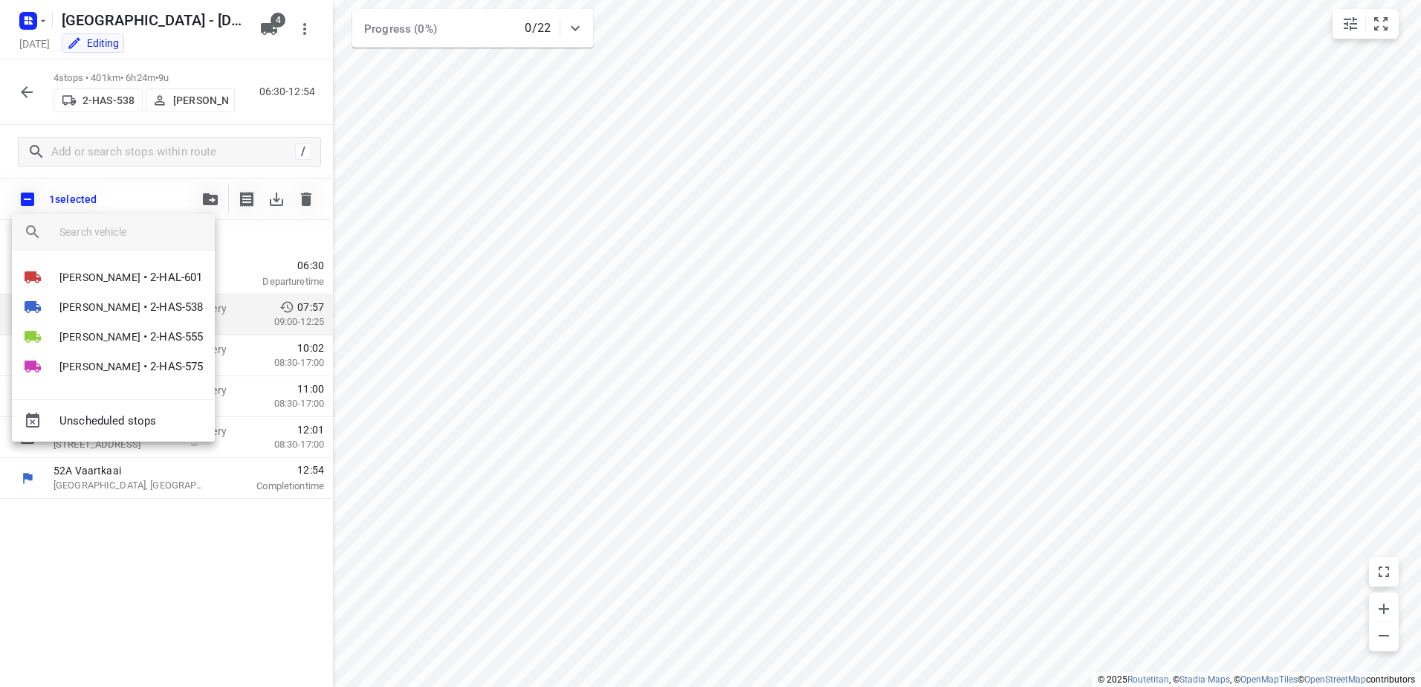
click at [155, 224] on input "search vehicle" at bounding box center [130, 232] width 143 height 22
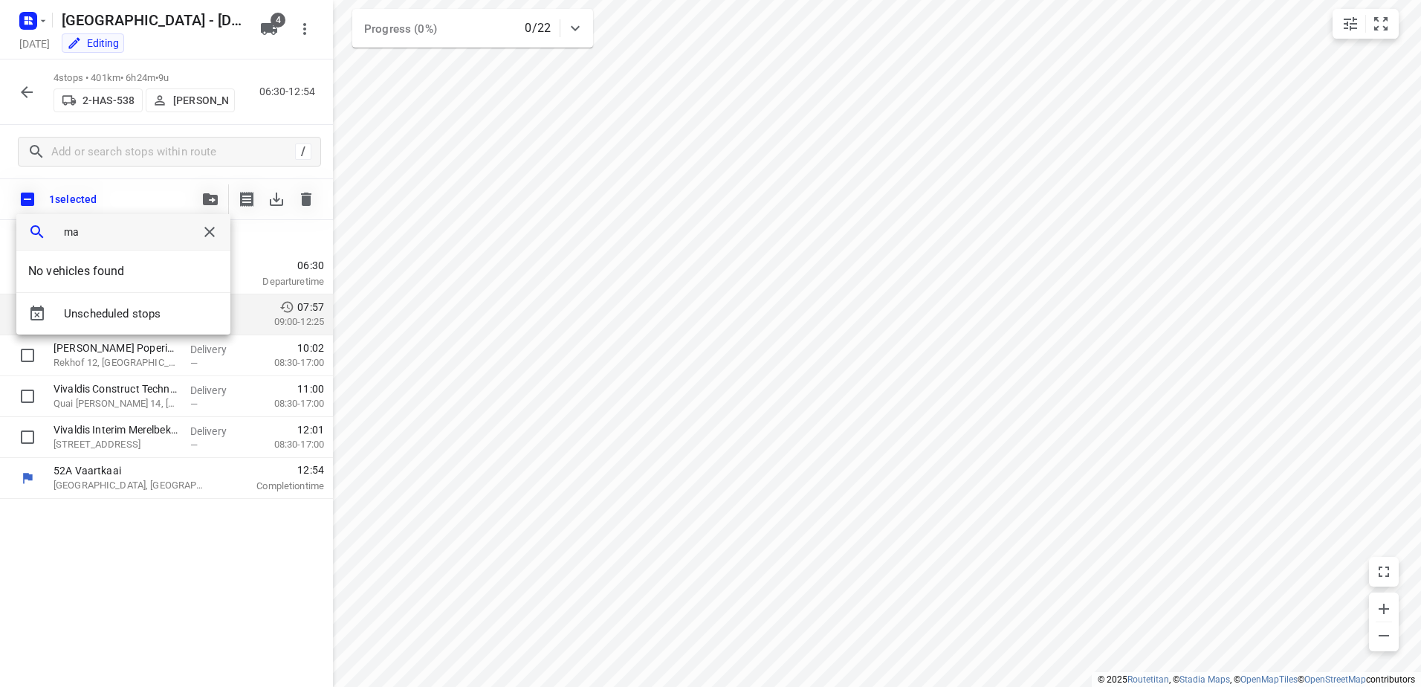
type input "m"
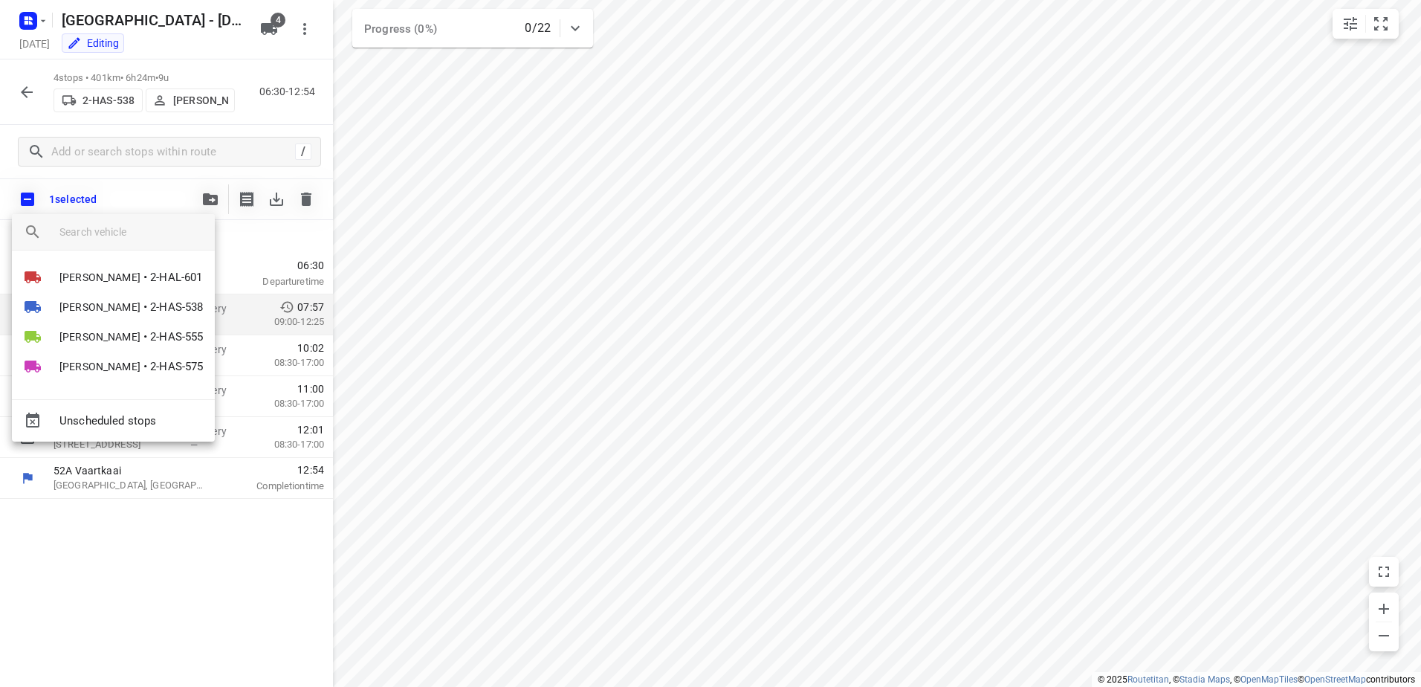
click at [117, 574] on div at bounding box center [710, 343] width 1421 height 687
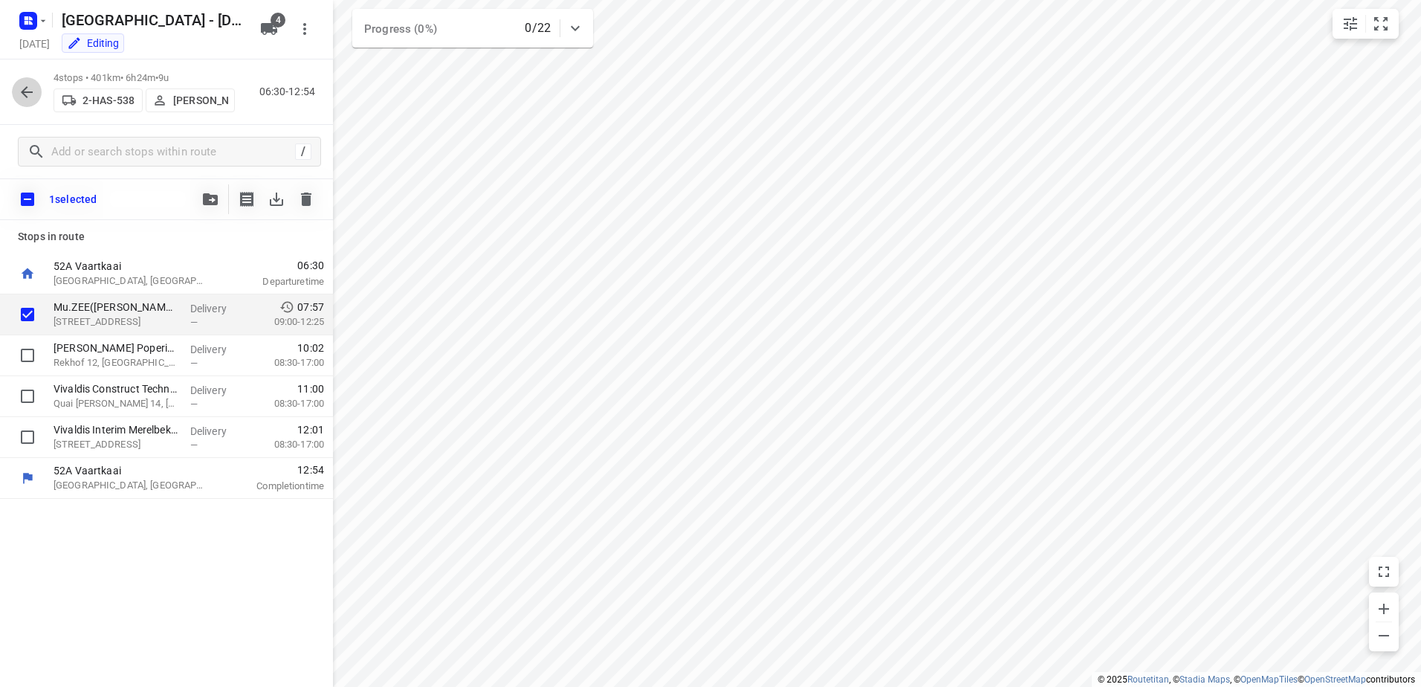
click at [32, 99] on icon "button" at bounding box center [27, 92] width 18 height 18
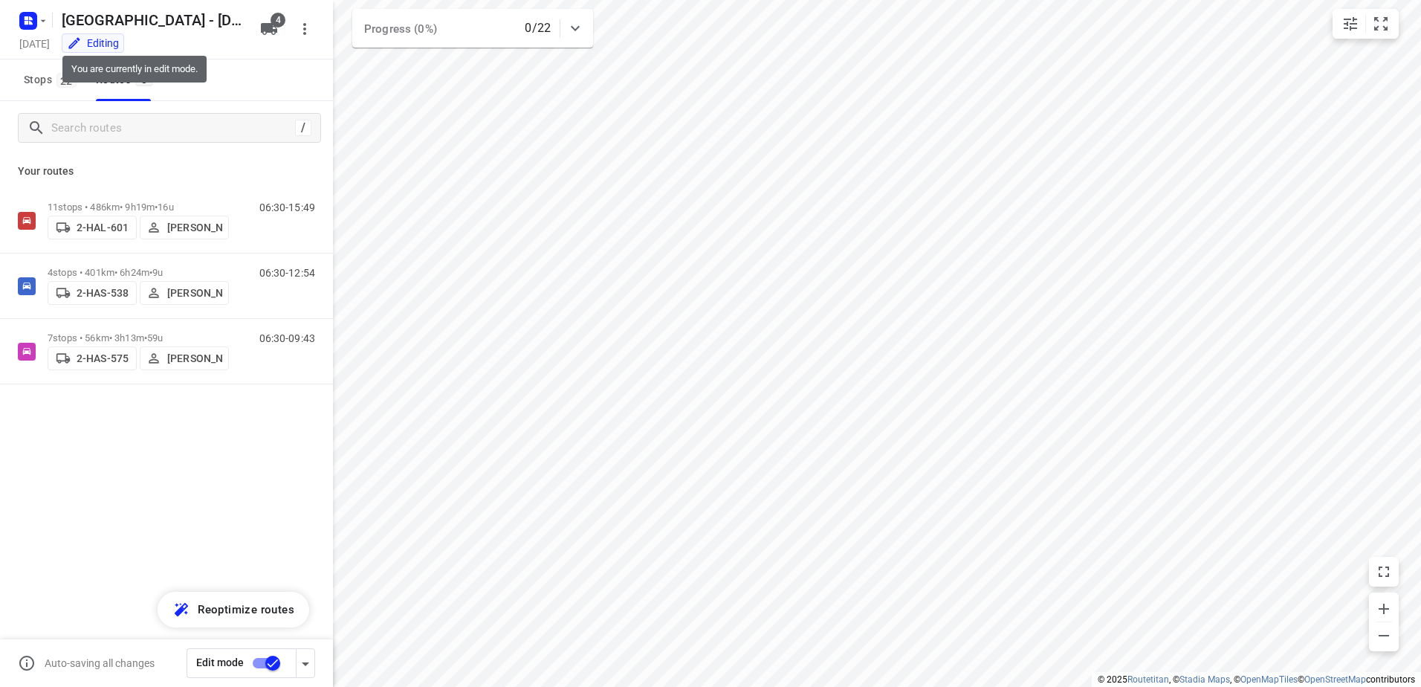
click at [119, 41] on div "Editing" at bounding box center [93, 43] width 52 height 15
click at [274, 18] on span "4" at bounding box center [278, 20] width 15 height 15
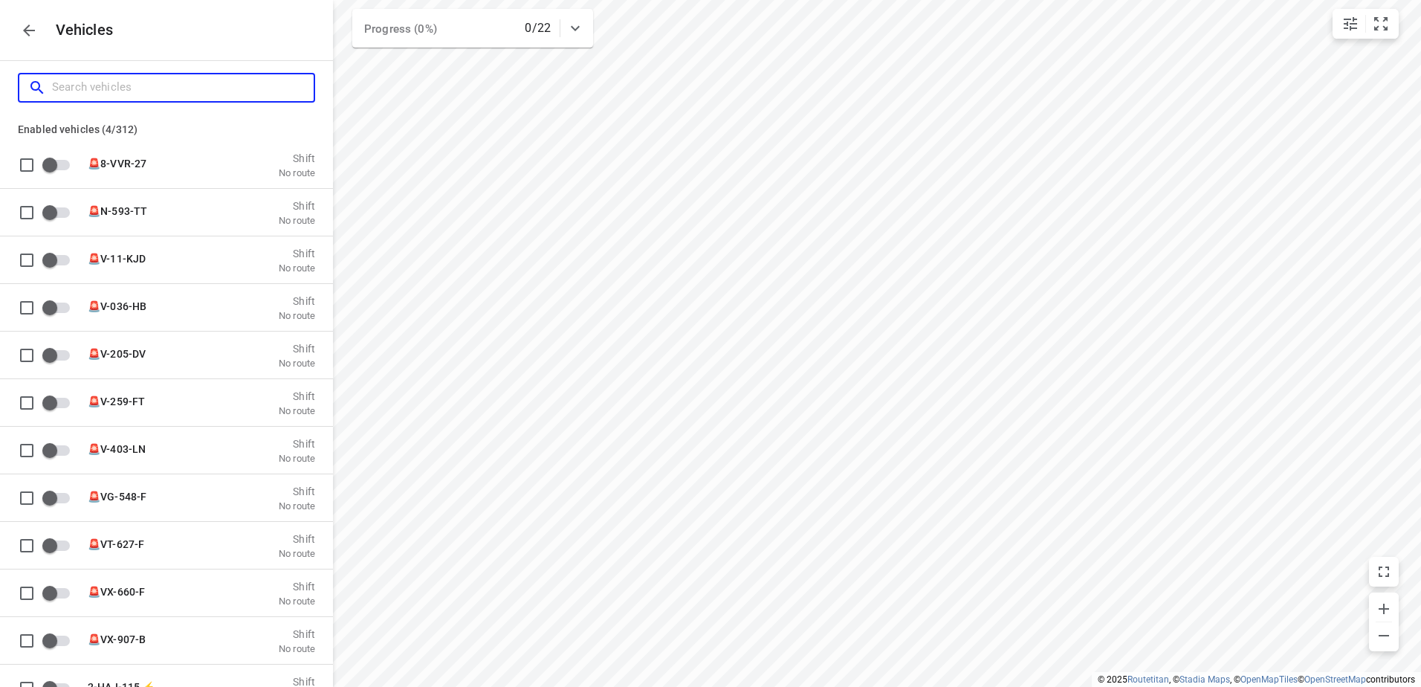
click at [106, 94] on input "Search vehicles" at bounding box center [183, 87] width 262 height 23
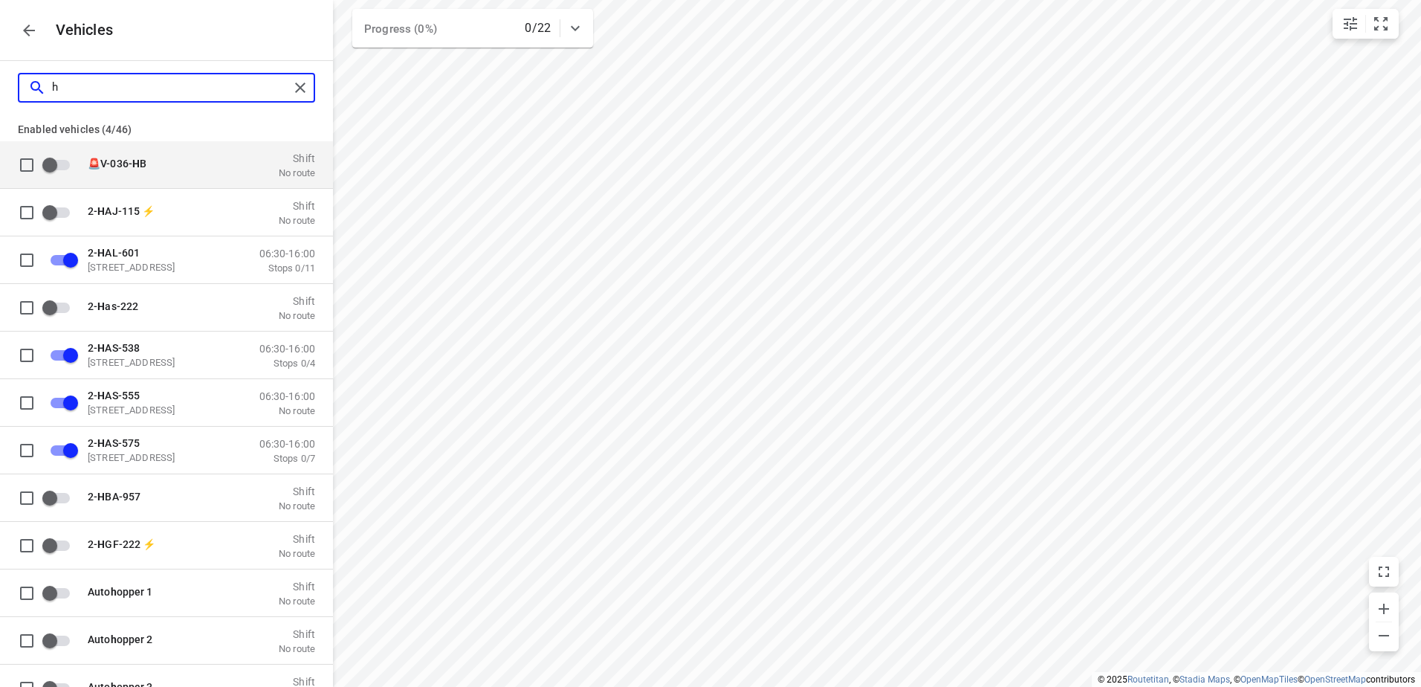
type input "ha"
checkbox input "true"
checkbox input "false"
checkbox input "true"
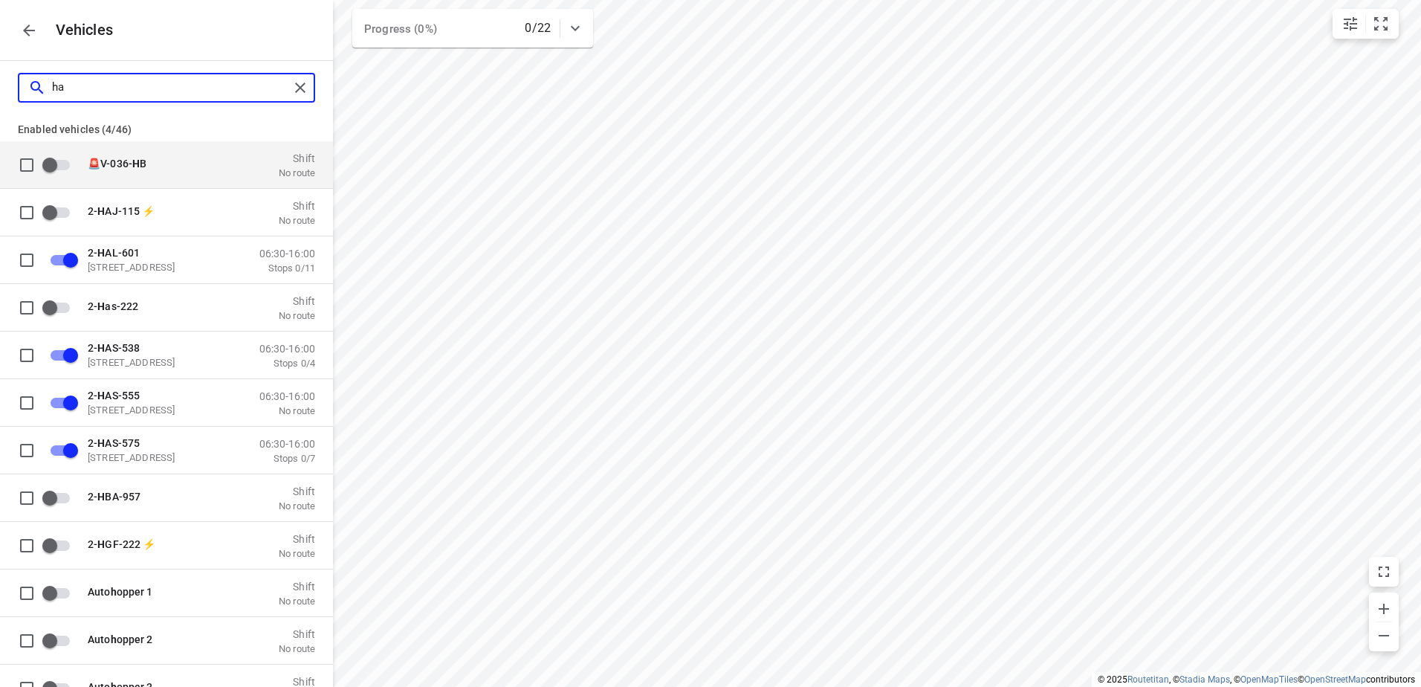
checkbox input "true"
type input "hal"
checkbox input "true"
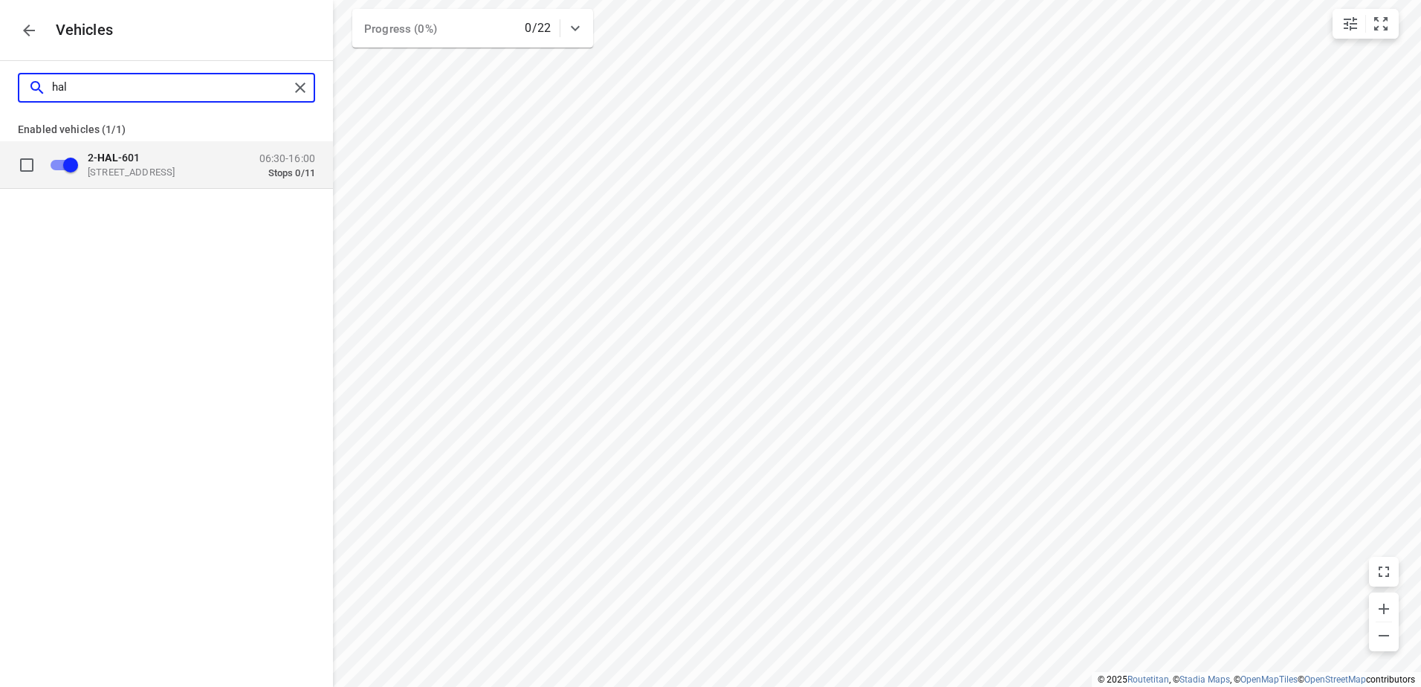
type input "hal"
click at [30, 169] on input "grid" at bounding box center [27, 164] width 30 height 30
checkbox input "true"
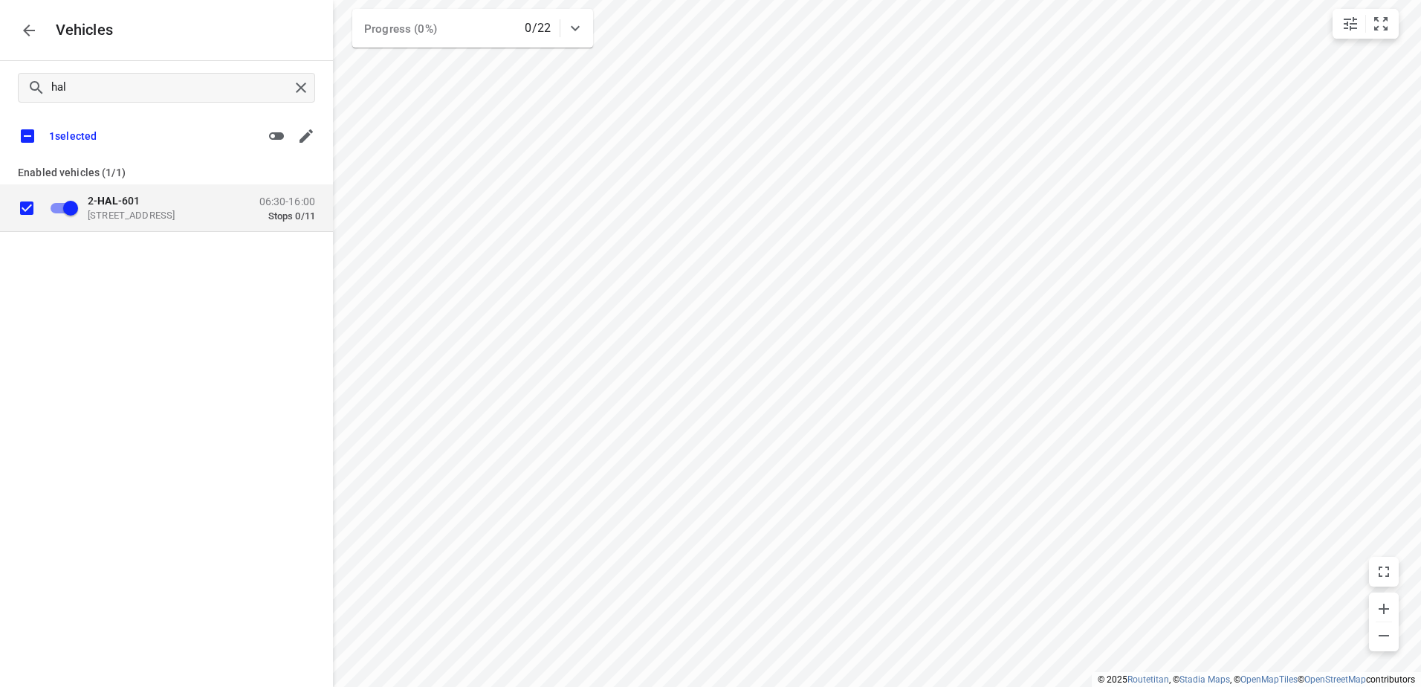
click at [148, 202] on p "2- HAL -601" at bounding box center [162, 200] width 149 height 12
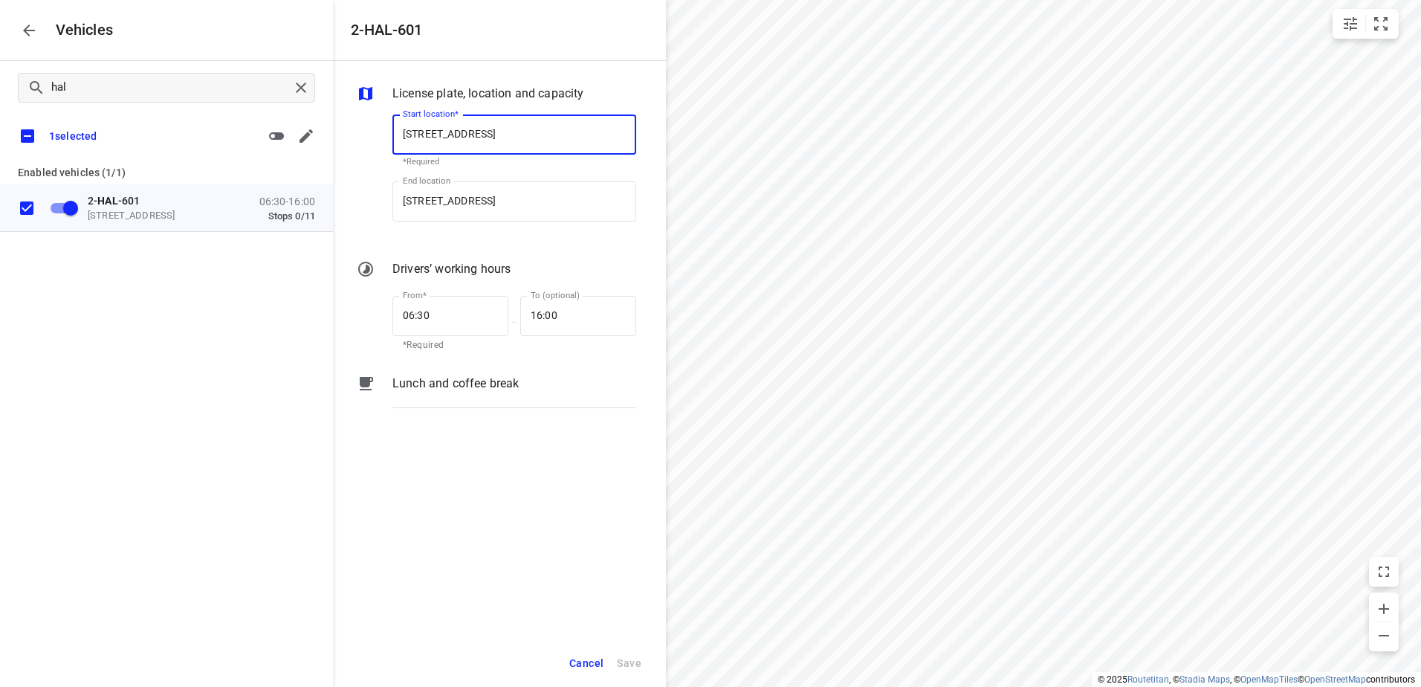
click at [151, 348] on div "hal 1 selected Enabled vehicles (1/1) 2- HAL -601 Vaartkaai 52A, 2170 Antwerpen…" at bounding box center [166, 404] width 333 height 687
click at [124, 358] on div "hal 1 selected Enabled vehicles (1/1) 2- HAL -601 Vaartkaai 52A, 2170 Antwerpen…" at bounding box center [166, 404] width 333 height 687
click at [276, 140] on icon "button" at bounding box center [277, 136] width 18 height 18
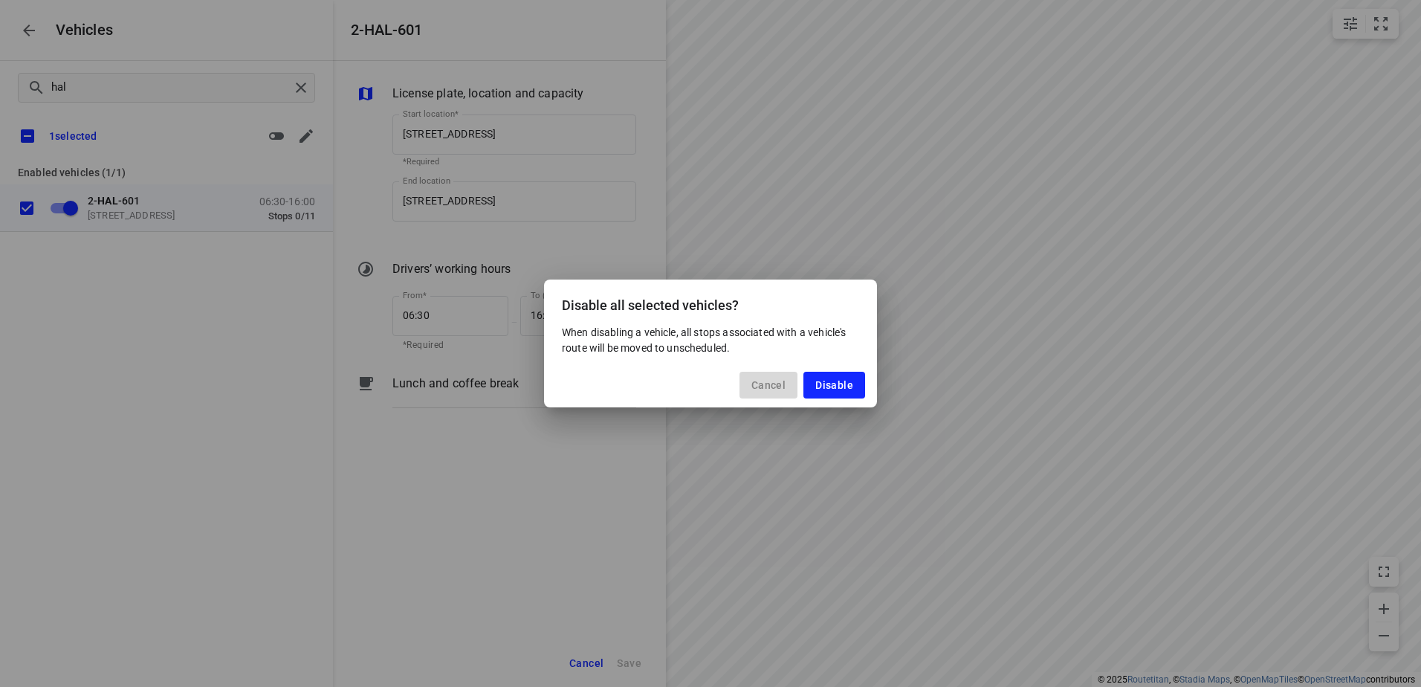
click at [757, 384] on span "Cancel" at bounding box center [769, 385] width 34 height 12
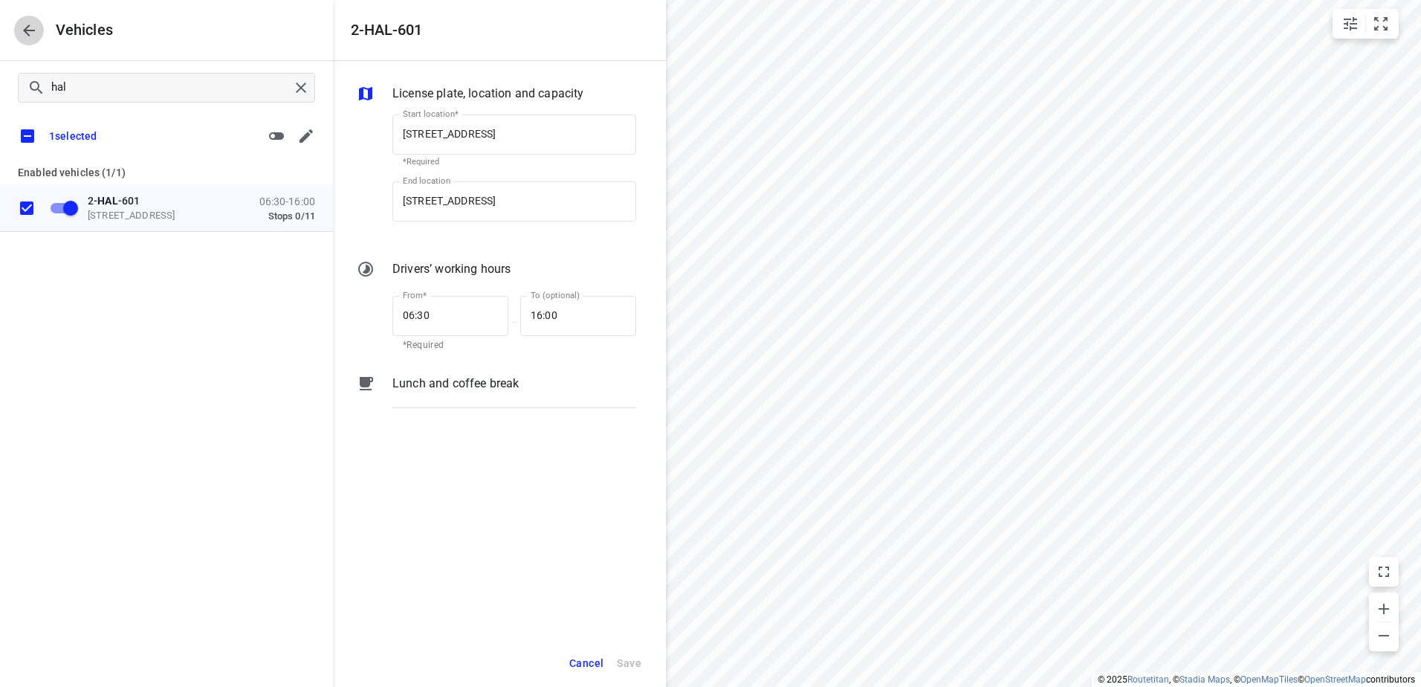
click at [30, 31] on icon "button" at bounding box center [29, 31] width 18 height 18
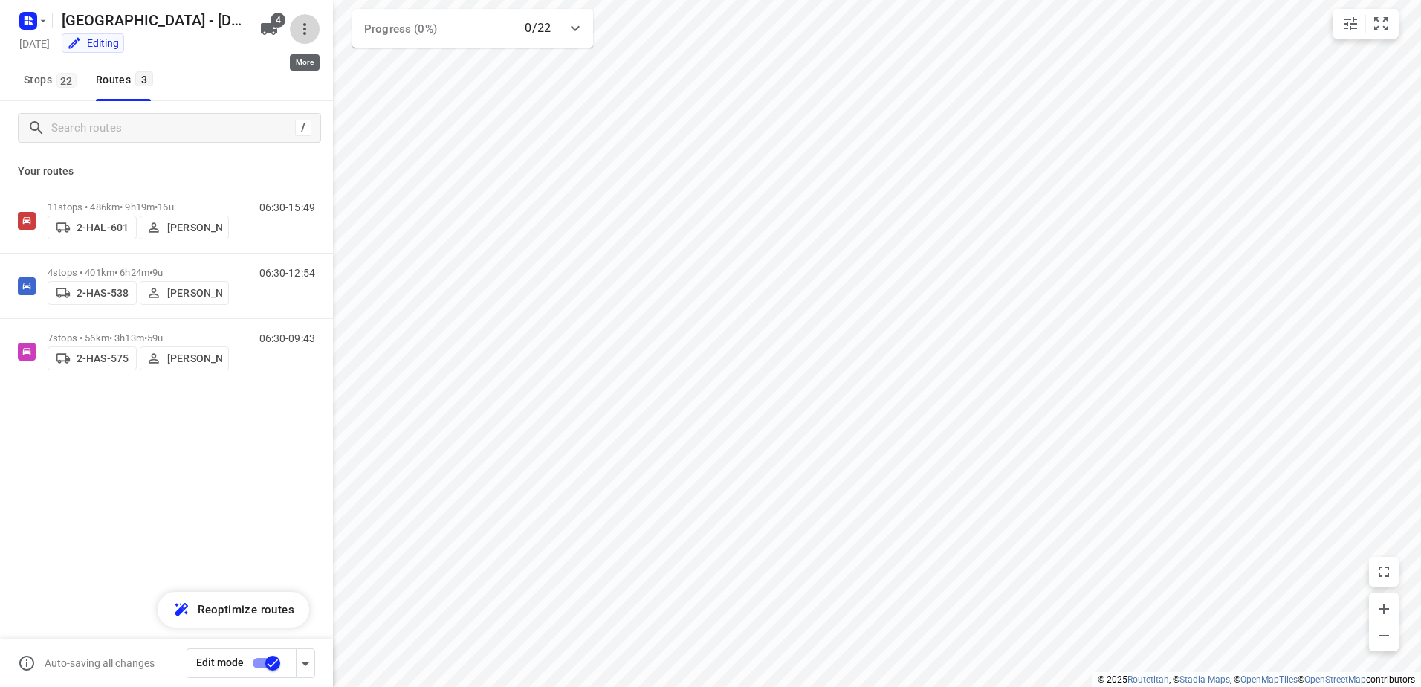
click at [306, 37] on icon "button" at bounding box center [305, 29] width 18 height 18
click at [207, 398] on div at bounding box center [710, 343] width 1421 height 687
click at [312, 129] on div "/" at bounding box center [169, 128] width 303 height 30
drag, startPoint x: 311, startPoint y: 129, endPoint x: 300, endPoint y: 126, distance: 11.4
click at [300, 126] on div "/" at bounding box center [169, 128] width 303 height 30
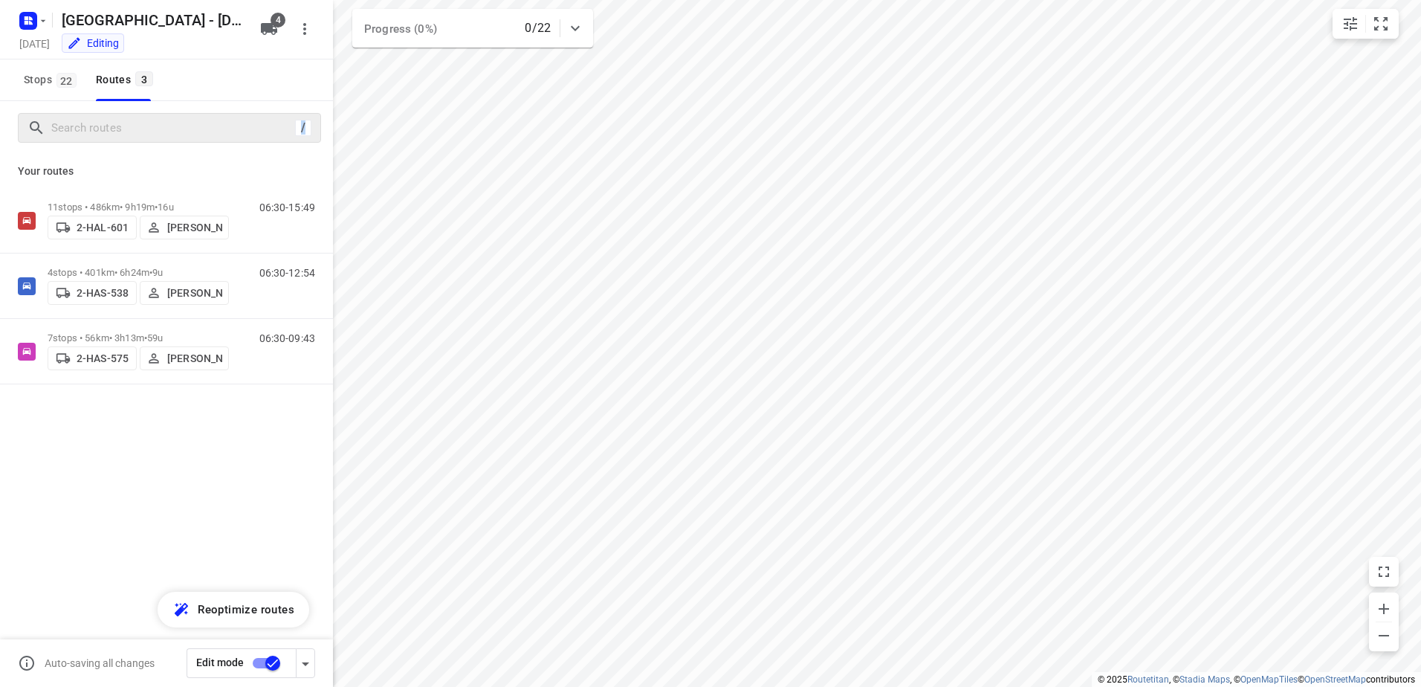
click at [300, 126] on div "/" at bounding box center [303, 128] width 16 height 16
click at [164, 500] on div "/ Your routes 11 stops • 486km • 9h19m • 16u 2-HAL-601 Bart Denbeir 06:30-15:49…" at bounding box center [166, 414] width 333 height 627
click at [124, 51] on div "Editing" at bounding box center [93, 42] width 62 height 19
click at [119, 47] on div "Editing" at bounding box center [93, 43] width 52 height 15
click at [124, 34] on div "Editing" at bounding box center [93, 42] width 62 height 19
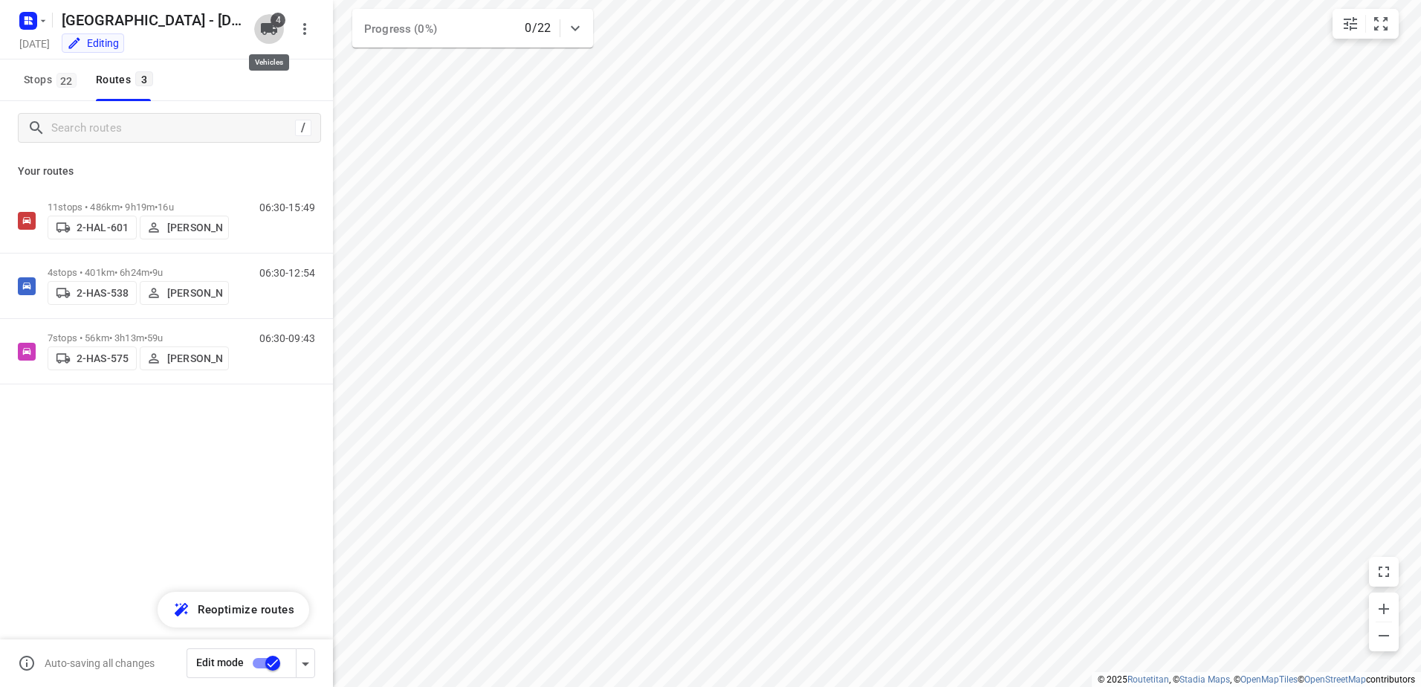
click at [277, 28] on icon "button" at bounding box center [269, 29] width 16 height 12
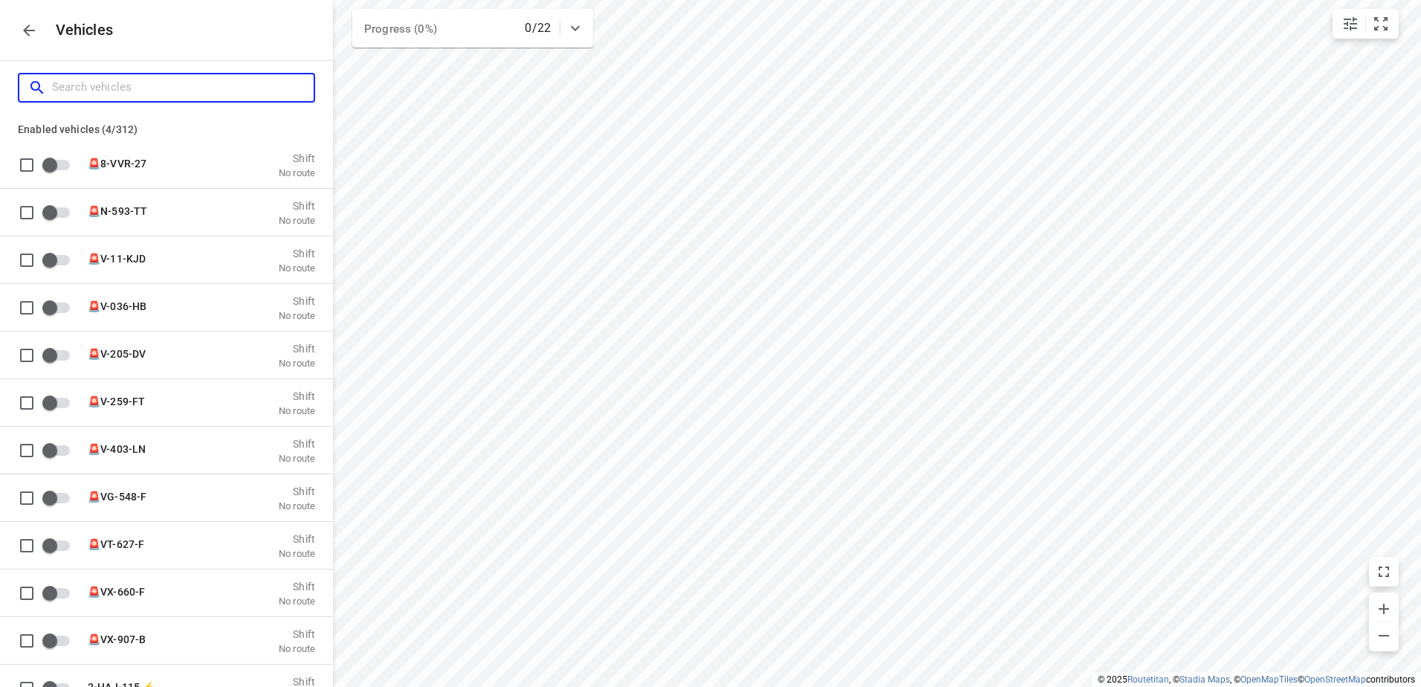
click at [208, 95] on input "Search vehicles" at bounding box center [183, 87] width 262 height 23
type input "w"
checkbox input "false"
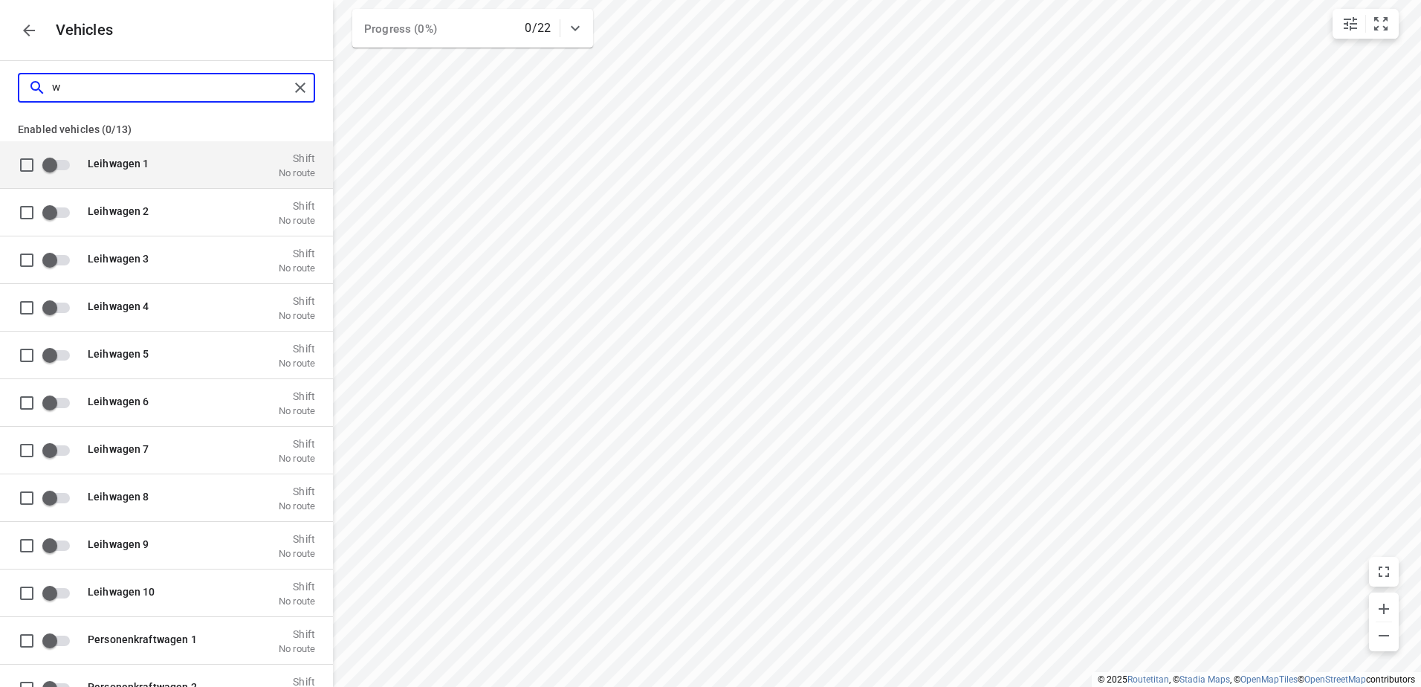
checkbox input "true"
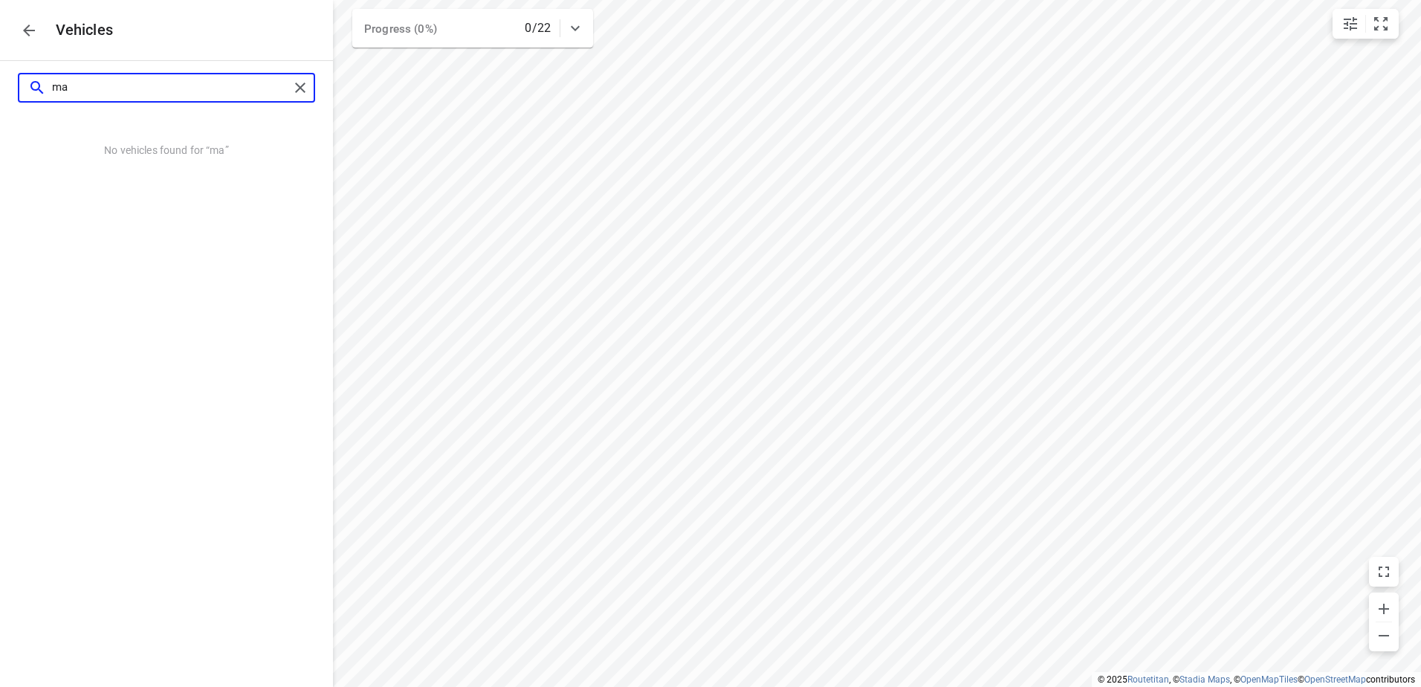
type input "m"
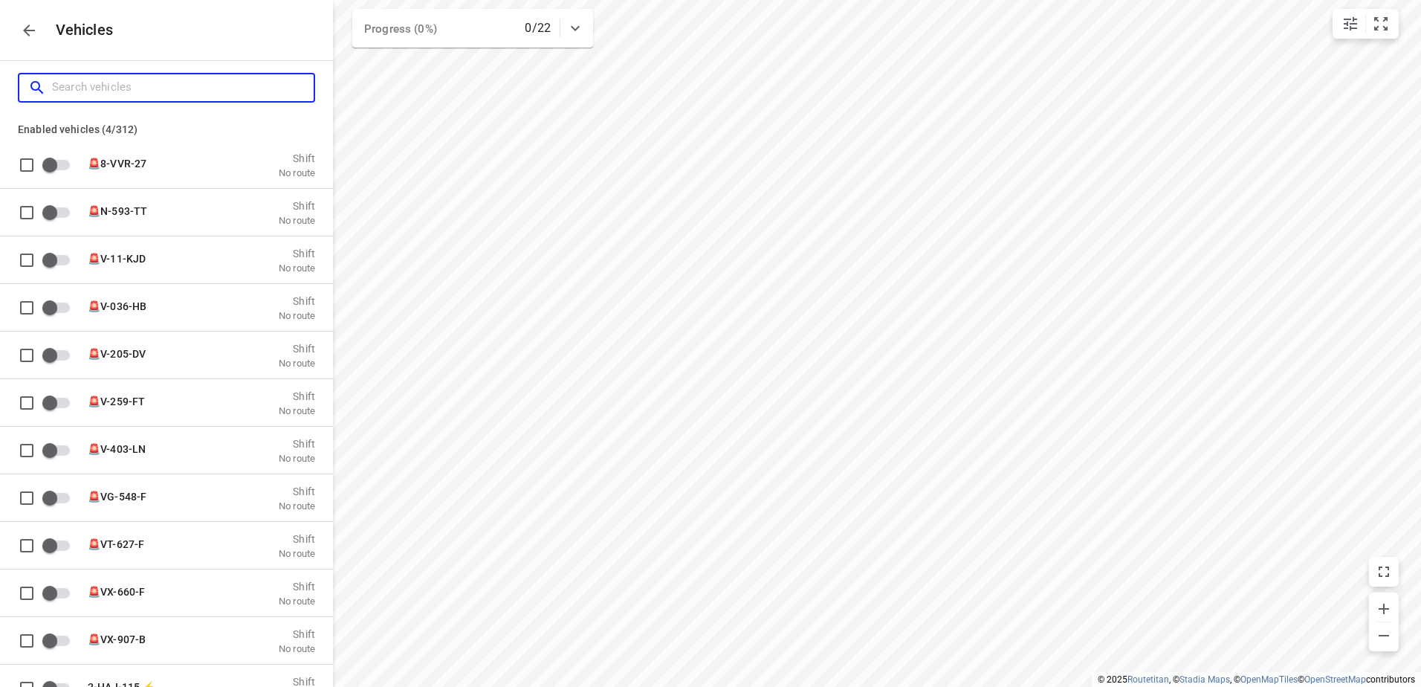
type input "5"
checkbox input "true"
checkbox input "false"
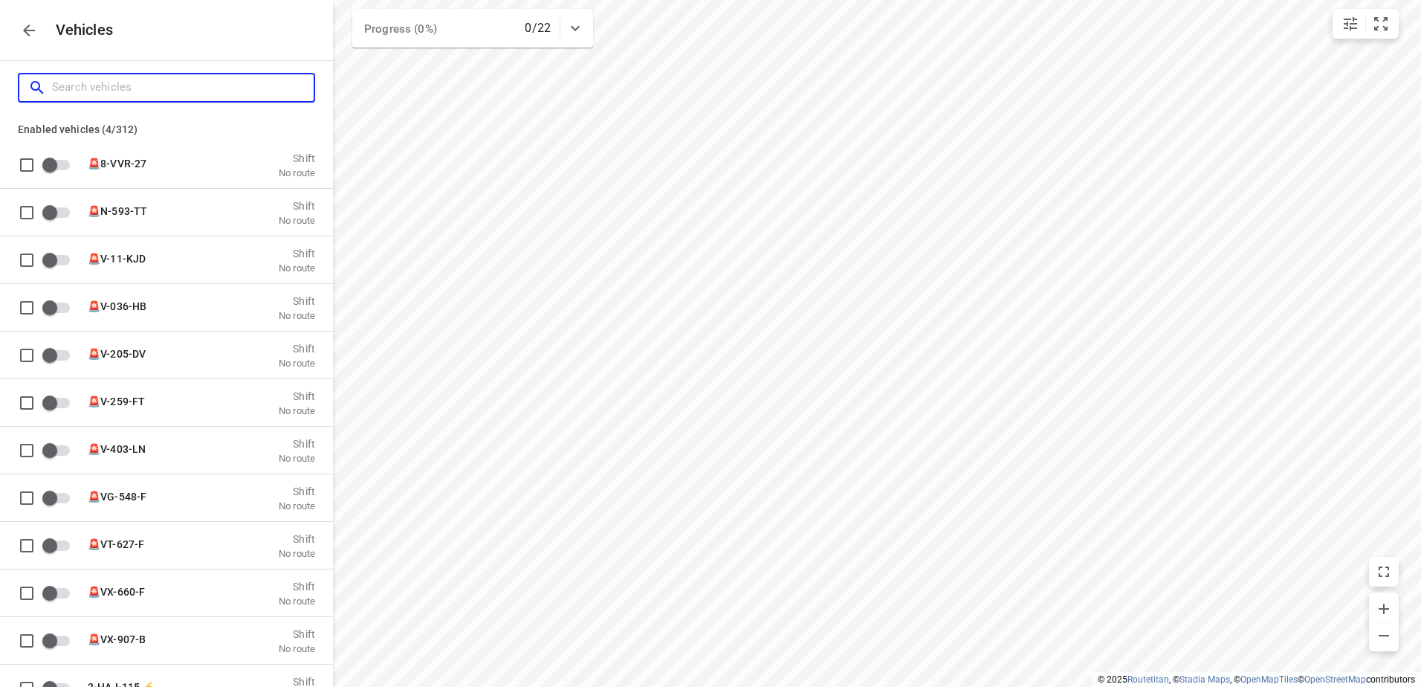
checkbox input "false"
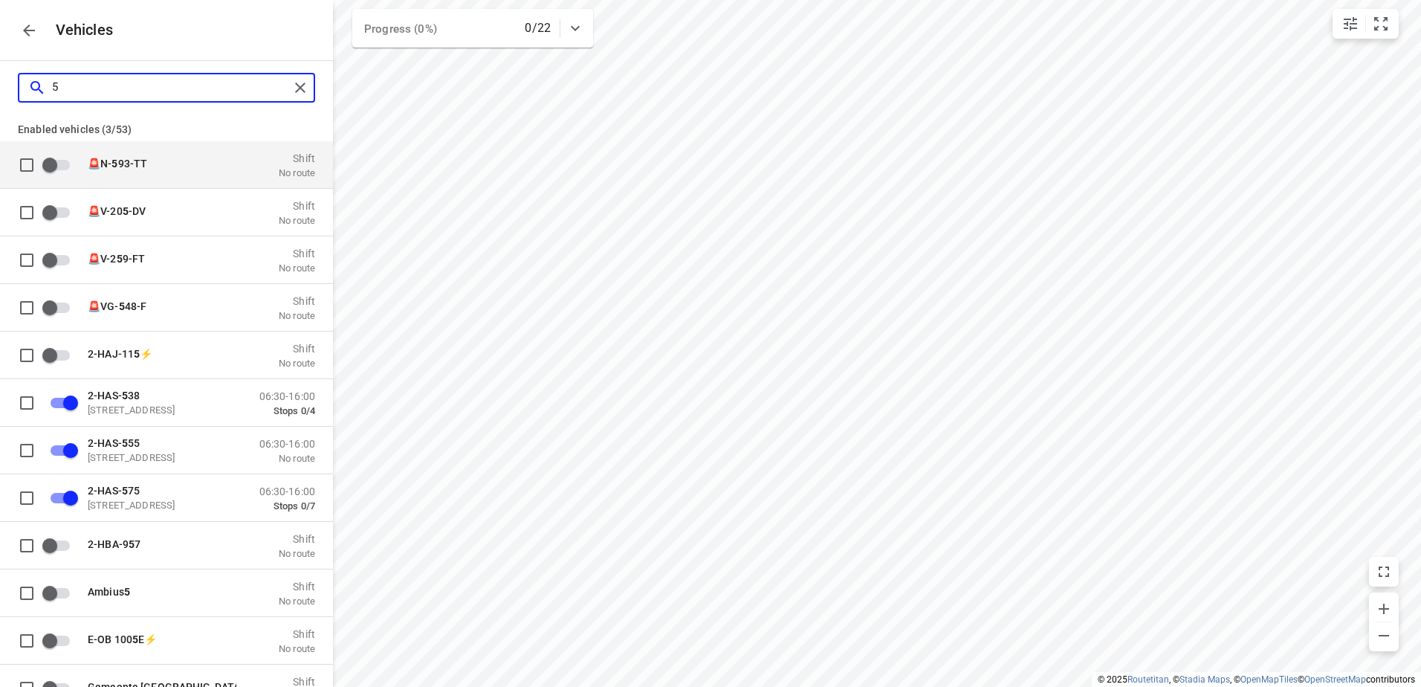
type input "53"
checkbox input "true"
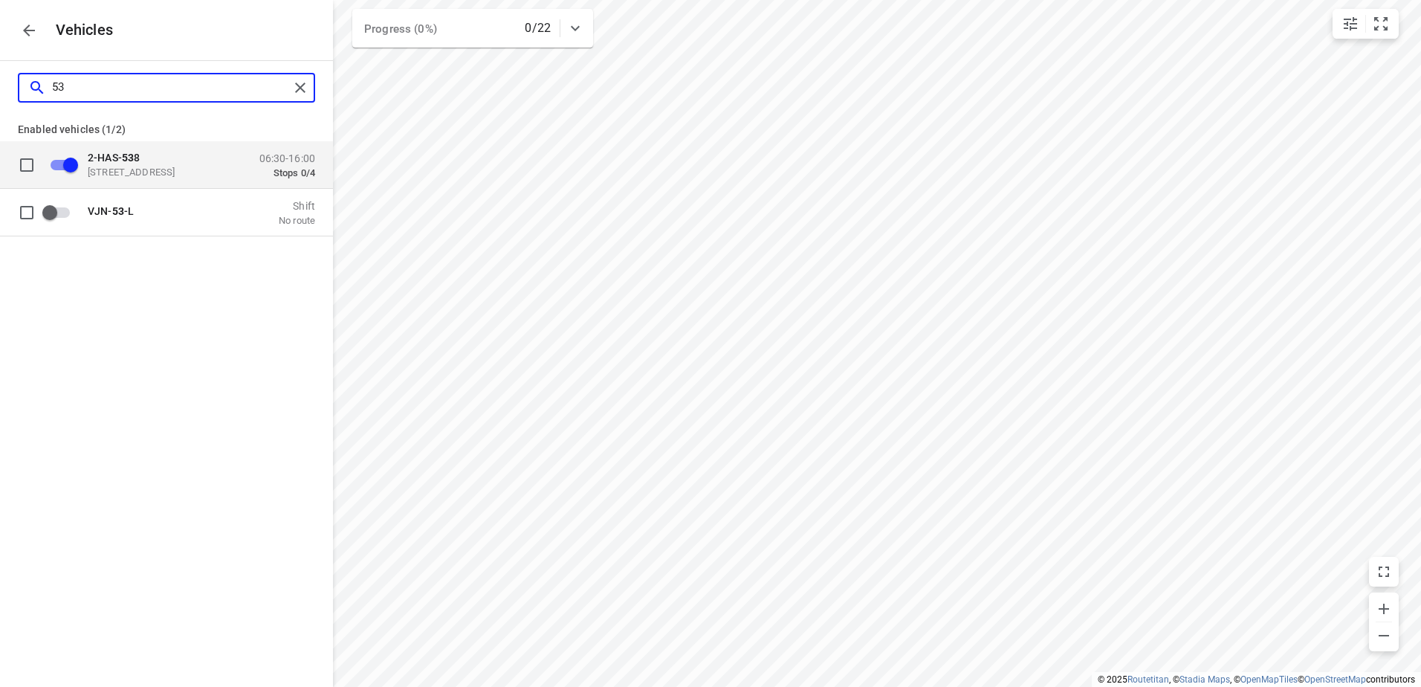
type input "5"
checkbox input "false"
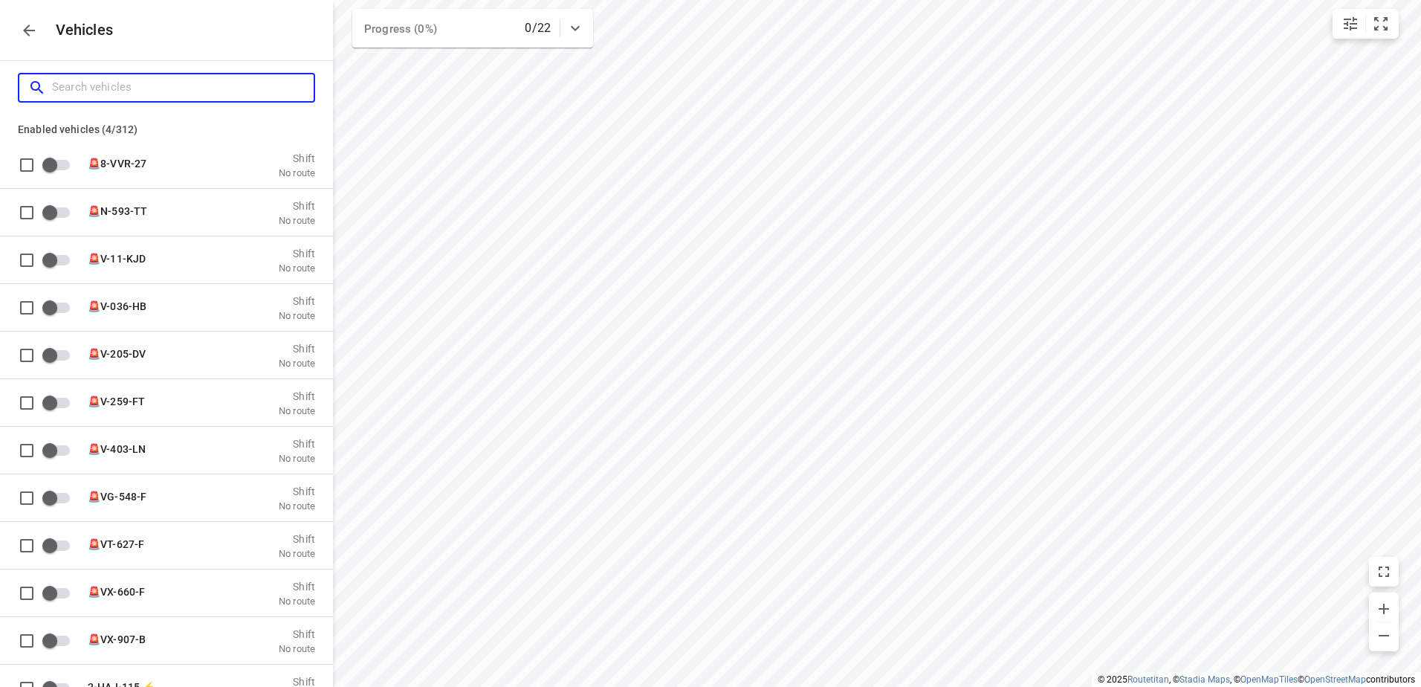
type input "6"
checkbox input "true"
checkbox input "false"
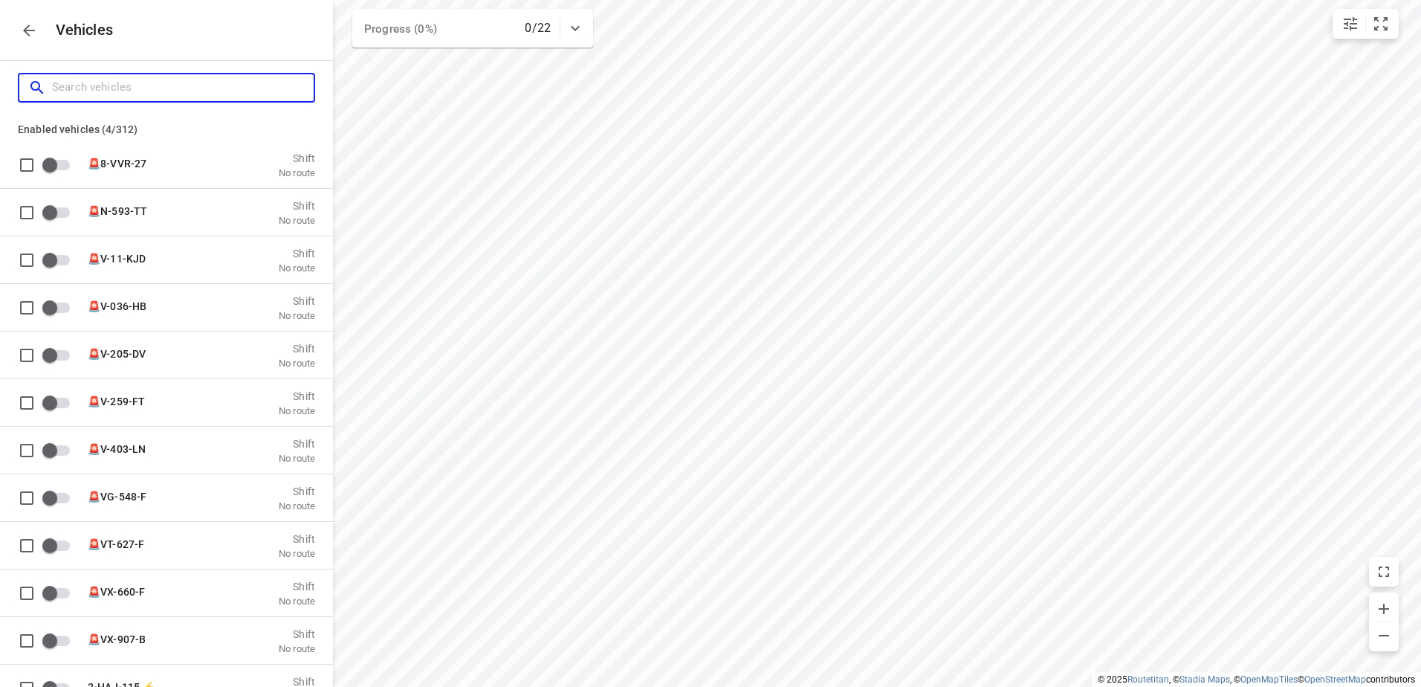
checkbox input "false"
type input "60"
checkbox input "true"
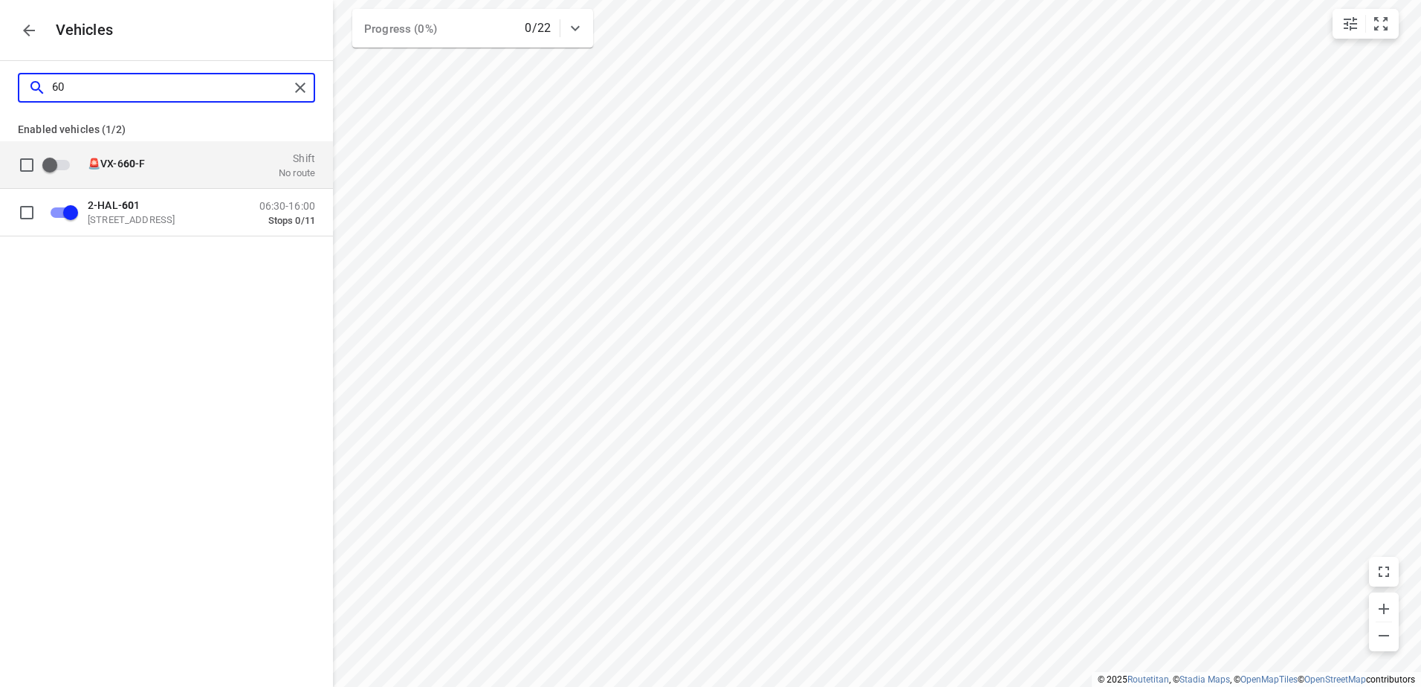
type input "601"
checkbox input "true"
type input "601"
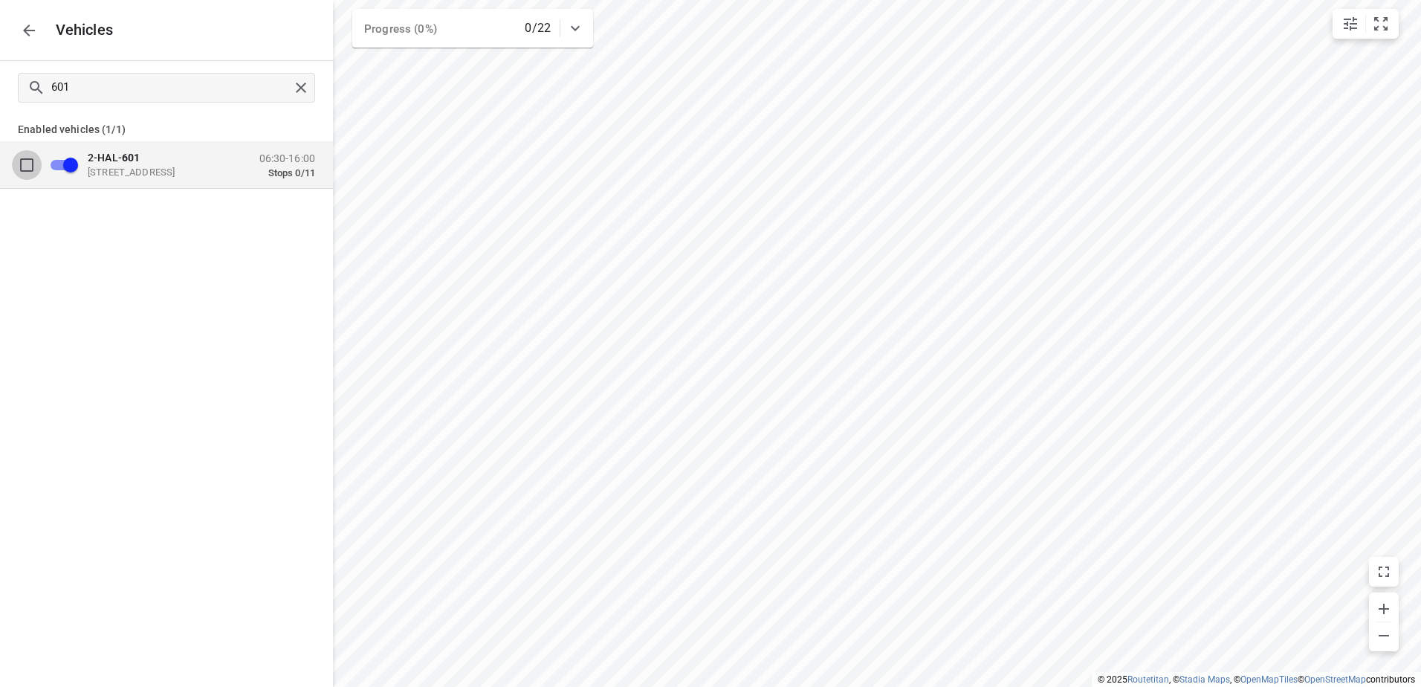
click at [40, 160] on input "grid" at bounding box center [27, 164] width 30 height 30
checkbox input "true"
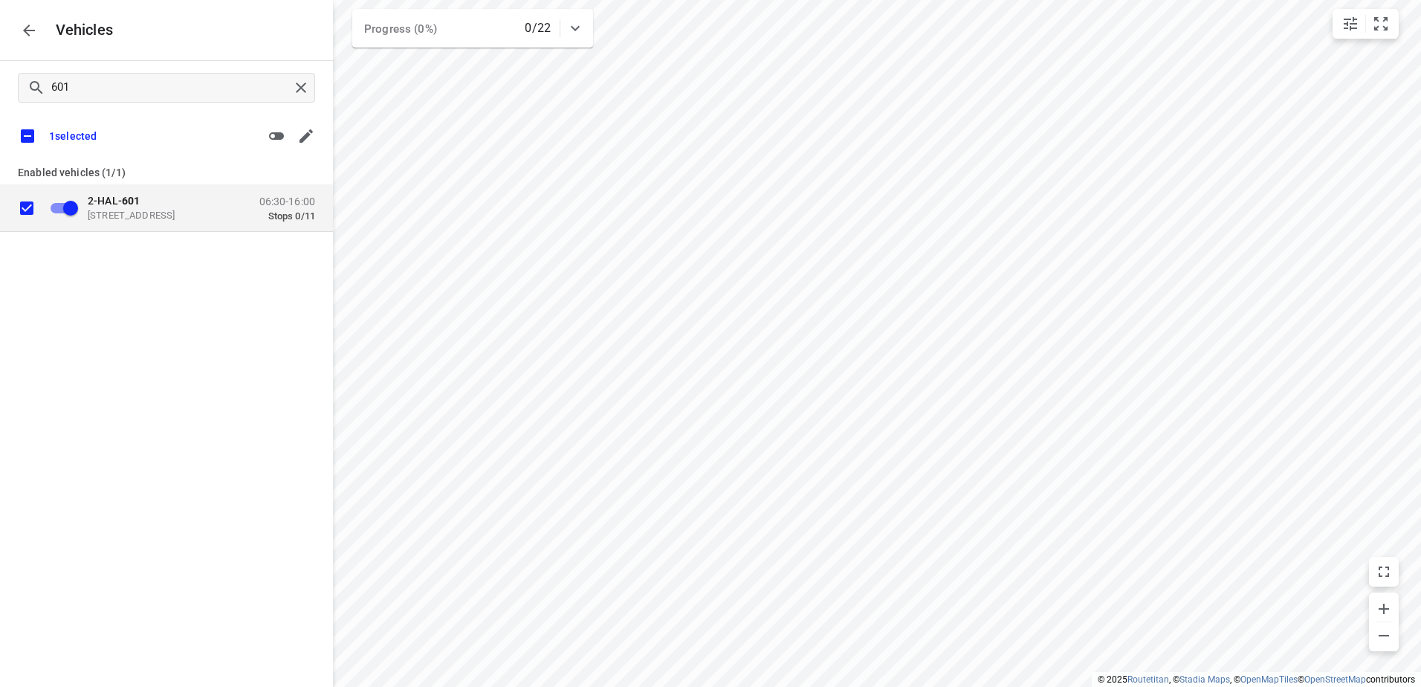
click at [32, 26] on icon "button" at bounding box center [29, 31] width 18 height 18
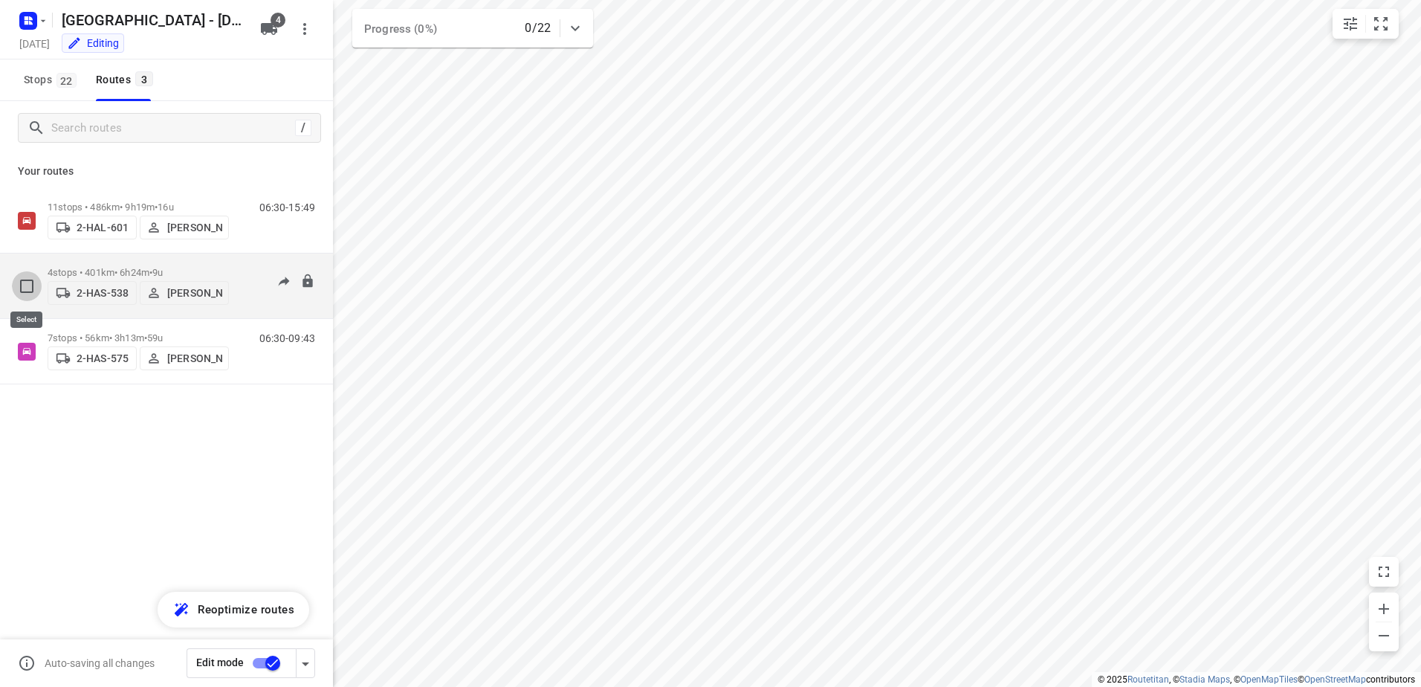
click at [25, 281] on input "checkbox" at bounding box center [27, 286] width 30 height 30
checkbox input "true"
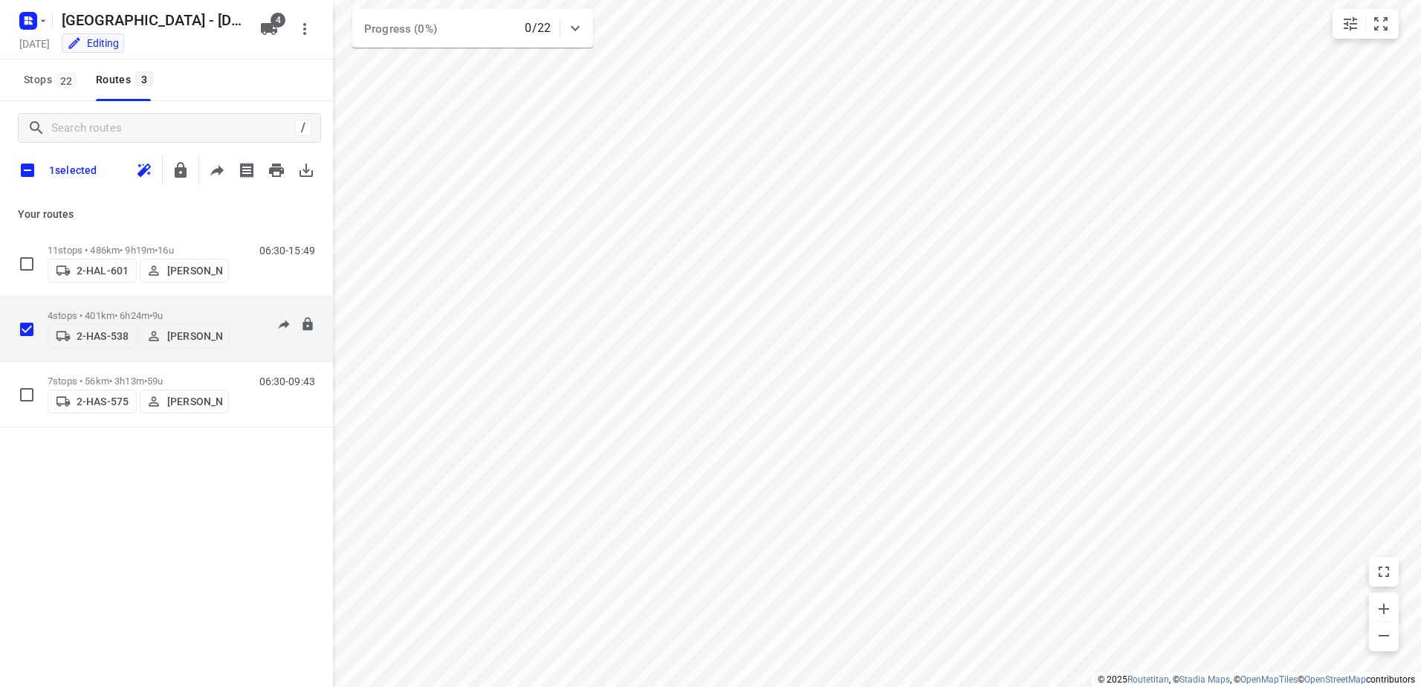
click at [108, 314] on p "4 stops • 401km • 6h24m • 9u" at bounding box center [138, 315] width 181 height 11
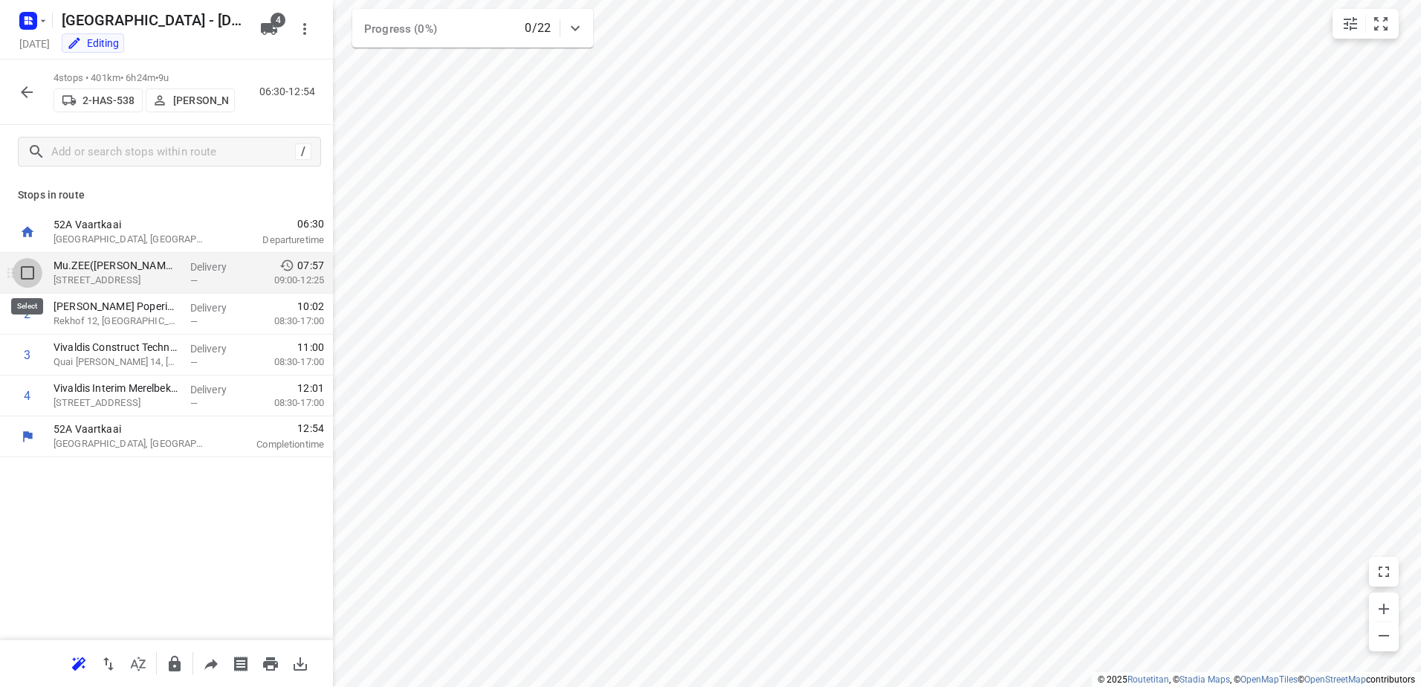
click at [23, 270] on input "checkbox" at bounding box center [28, 273] width 30 height 30
checkbox input "true"
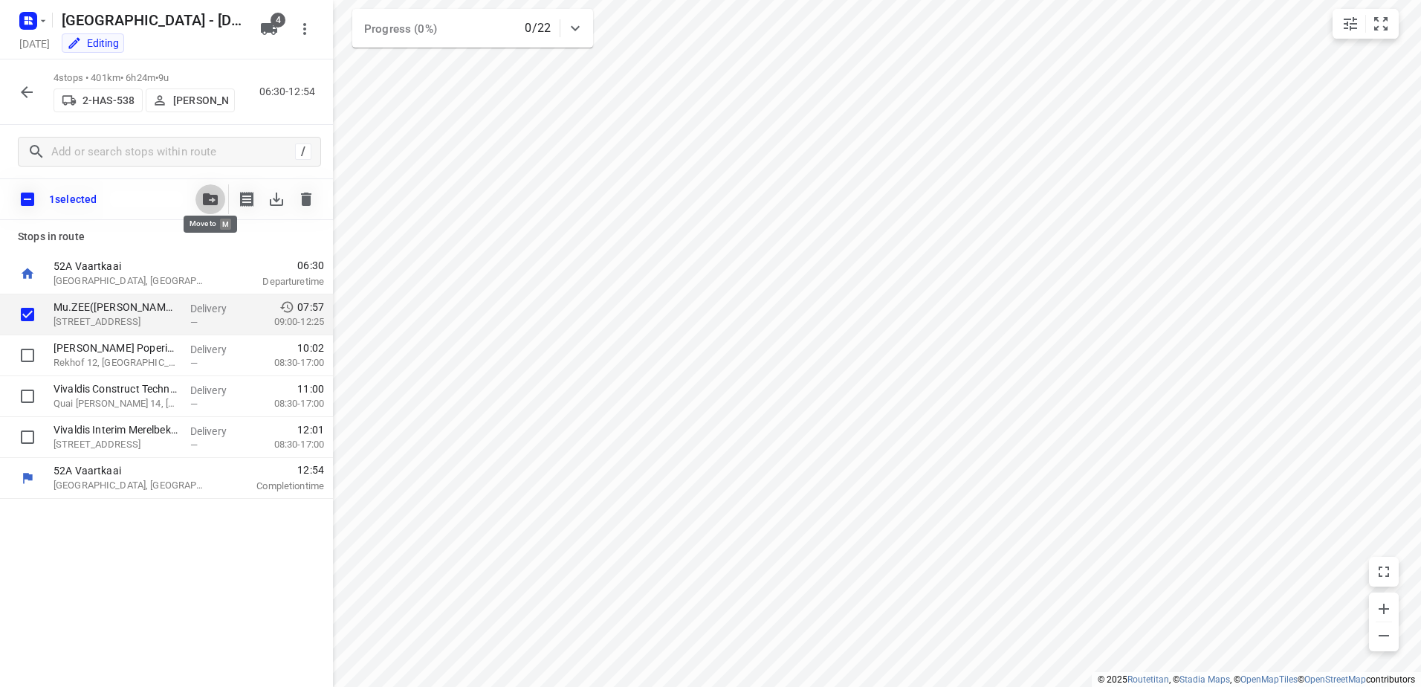
click at [207, 187] on button "button" at bounding box center [211, 199] width 30 height 30
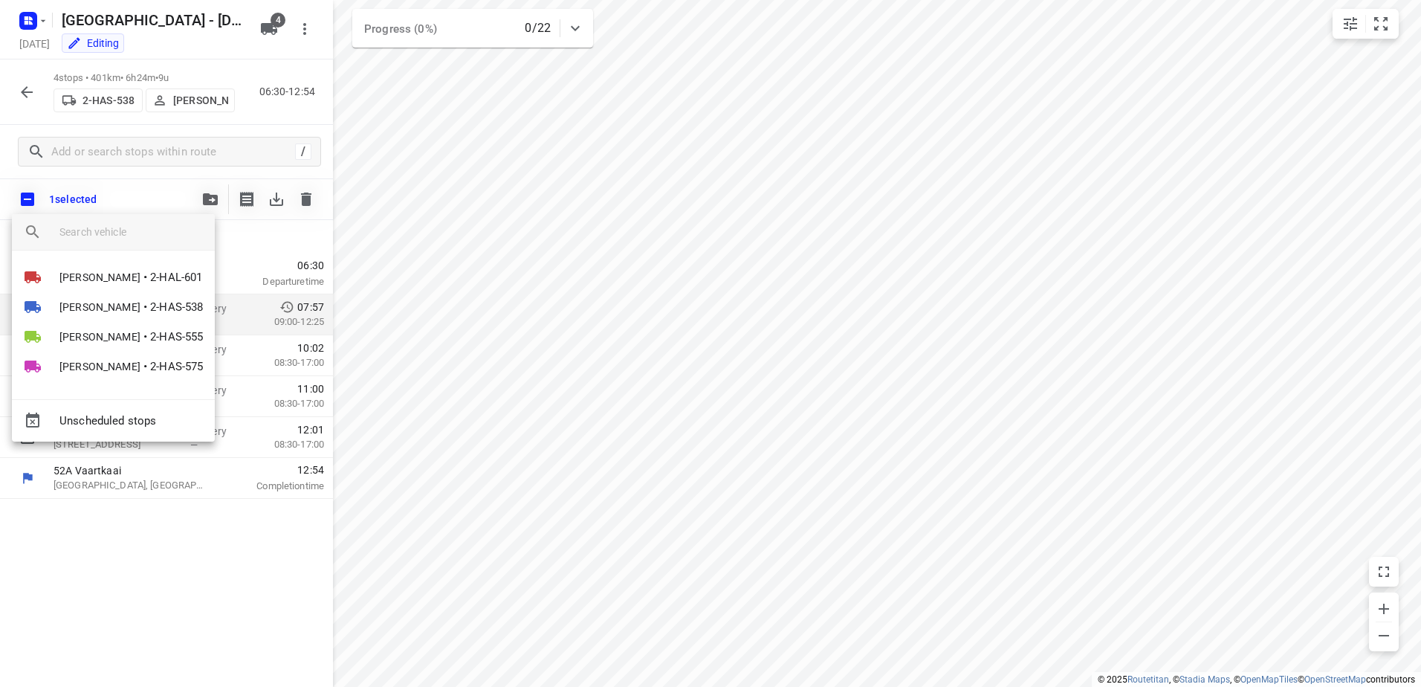
click at [128, 526] on div at bounding box center [710, 343] width 1421 height 687
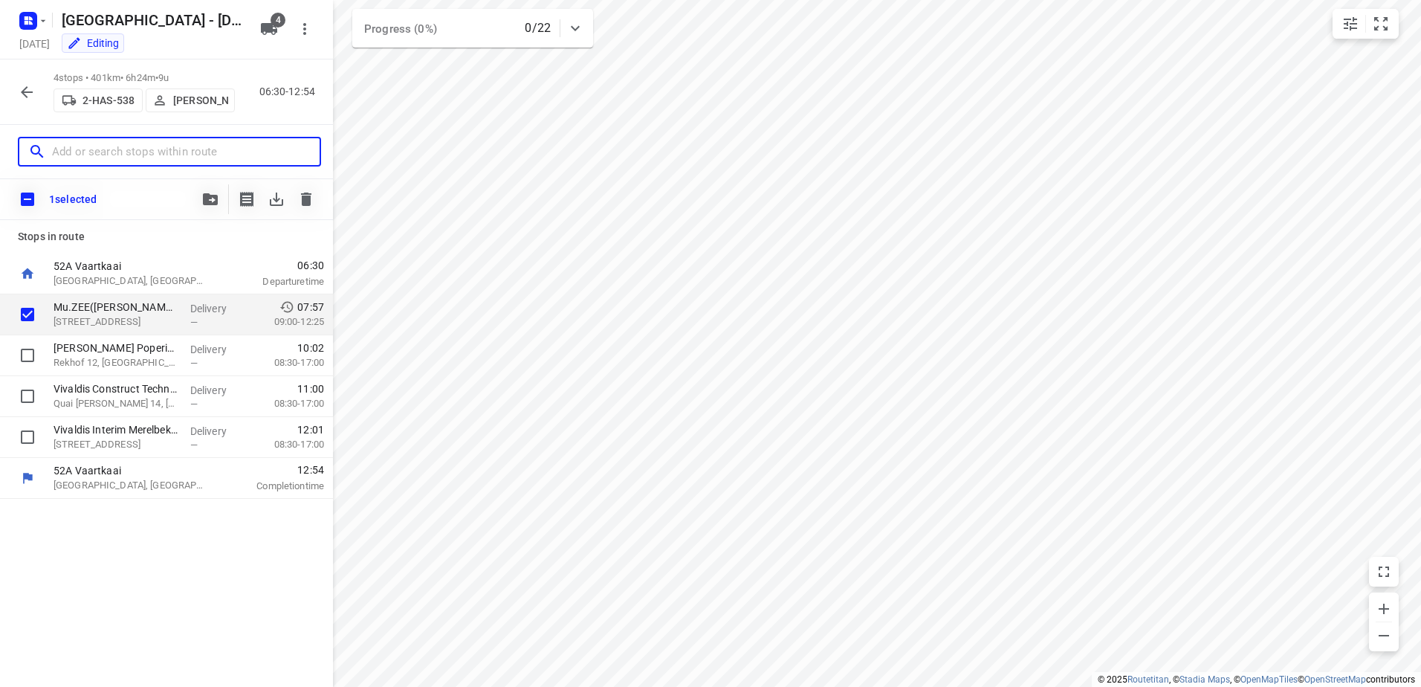
click at [158, 142] on input "text" at bounding box center [186, 151] width 268 height 23
type input "d"
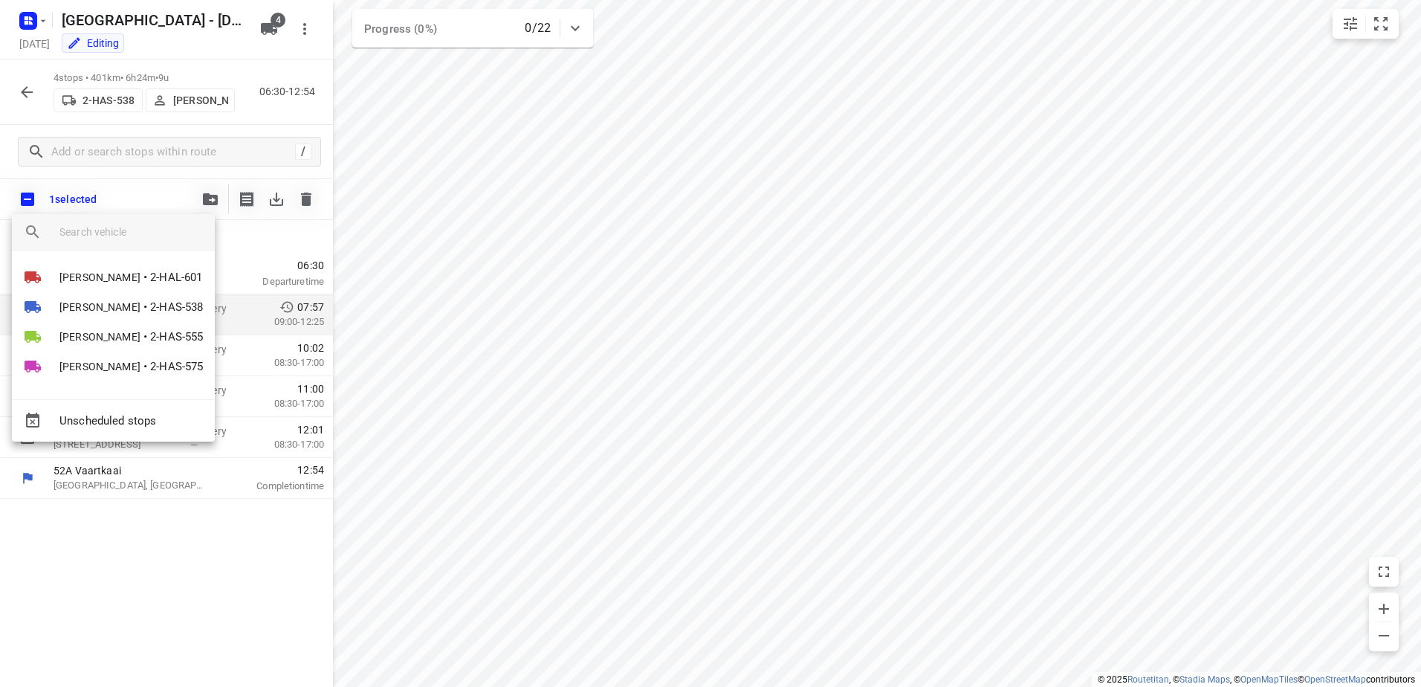
click at [28, 93] on div at bounding box center [710, 343] width 1421 height 687
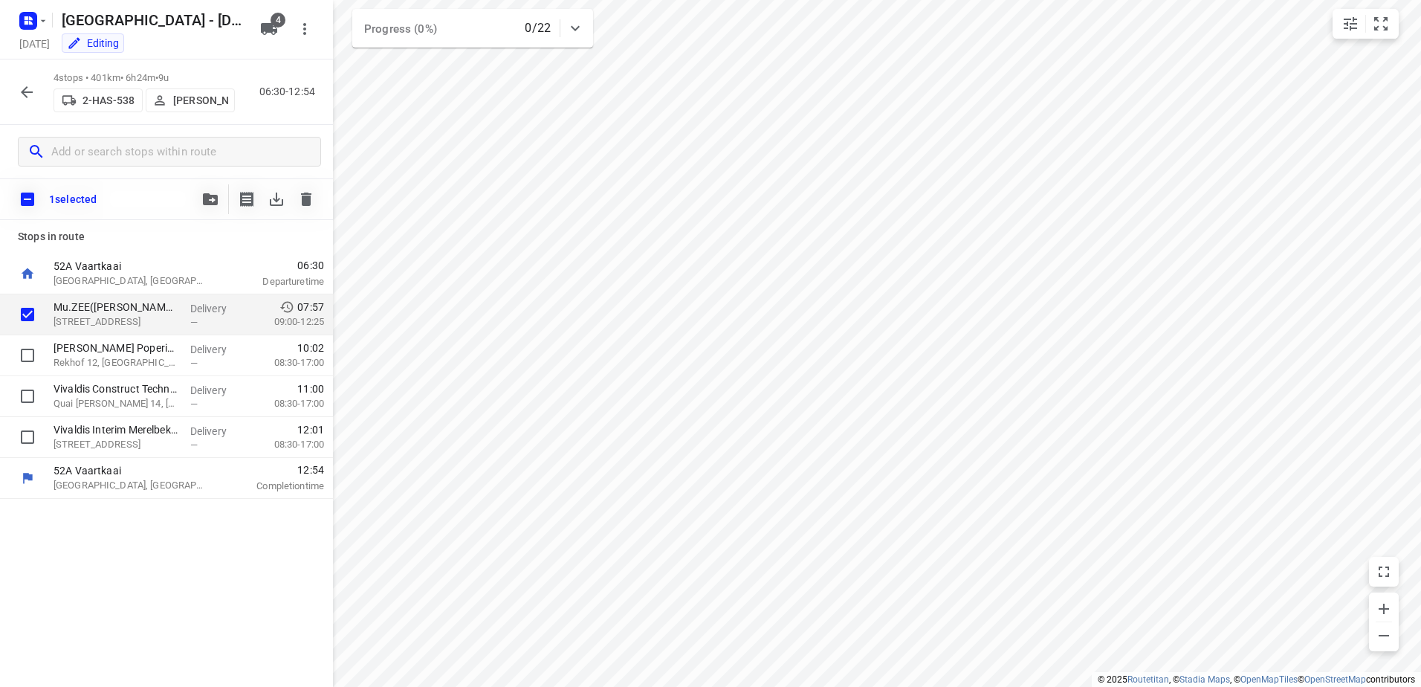
click at [28, 93] on icon "button" at bounding box center [27, 92] width 18 height 18
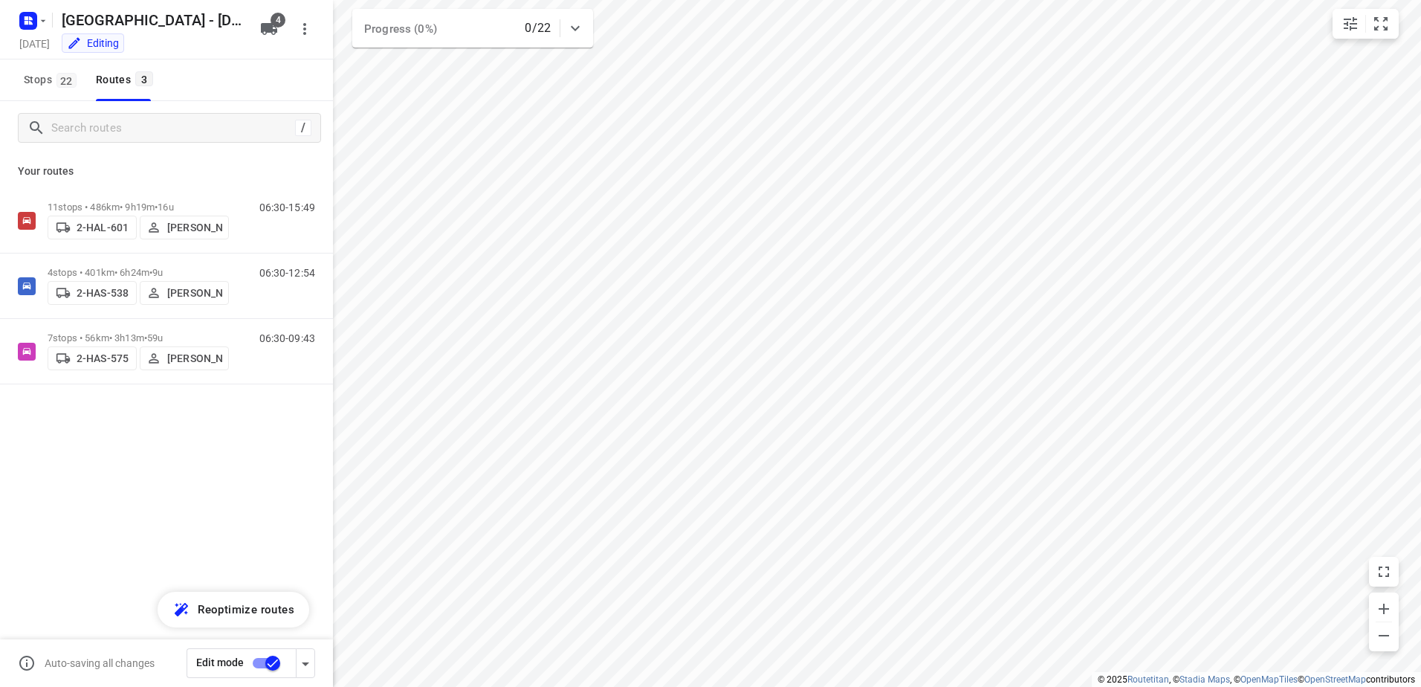
click at [73, 484] on div "11 stops • 486km • 9h19m • 16u 2-HAL-601 Bart Denbeir 06:30-15:49 4 stops • 401…" at bounding box center [166, 338] width 333 height 300
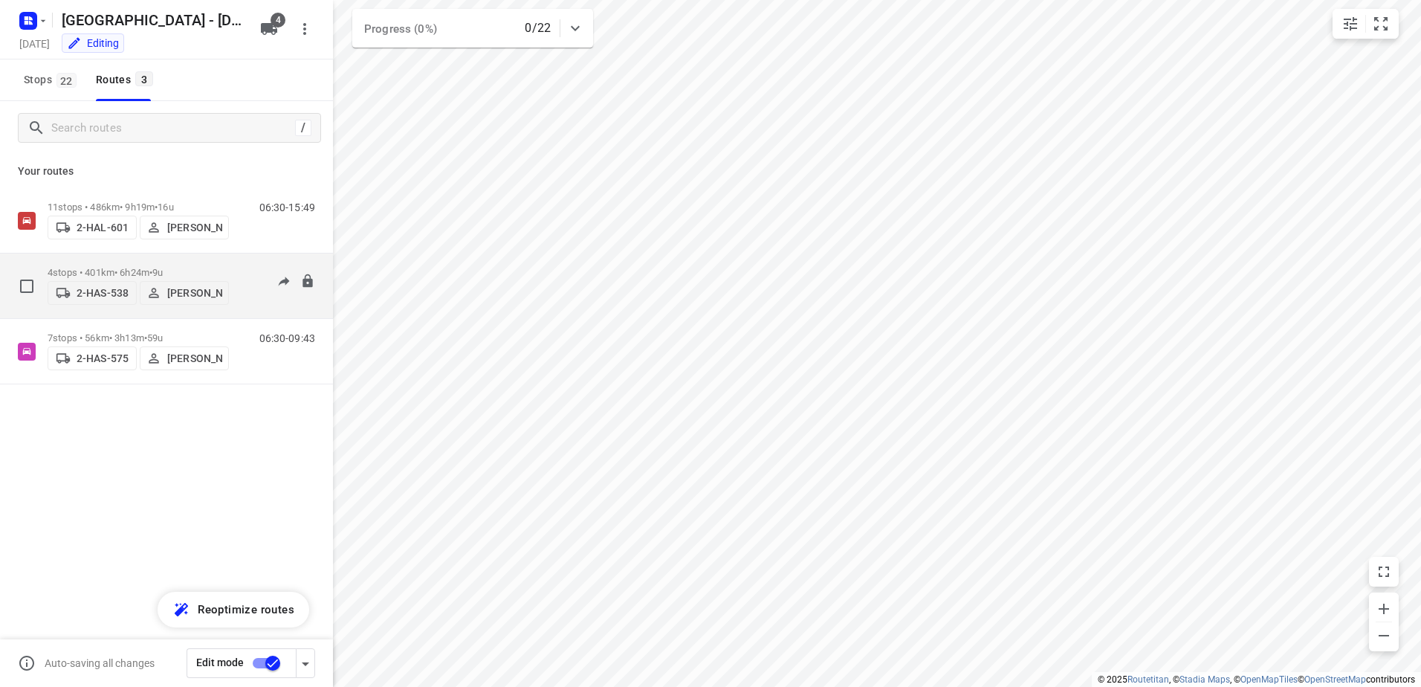
click at [130, 278] on div "2-HAS-538 Abby Sinnaeve" at bounding box center [138, 291] width 181 height 27
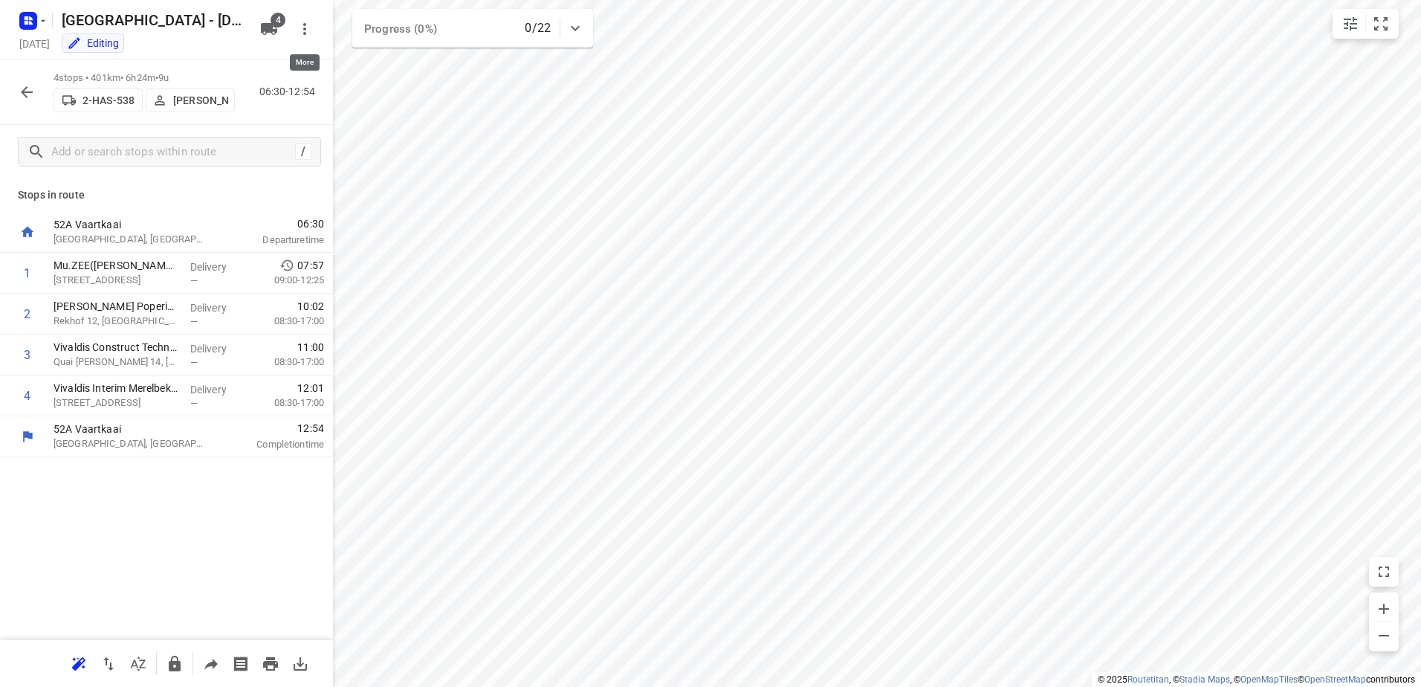
click at [306, 32] on icon "button" at bounding box center [305, 29] width 18 height 18
click at [143, 566] on div at bounding box center [710, 343] width 1421 height 687
click at [39, 25] on icon "button" at bounding box center [43, 21] width 12 height 12
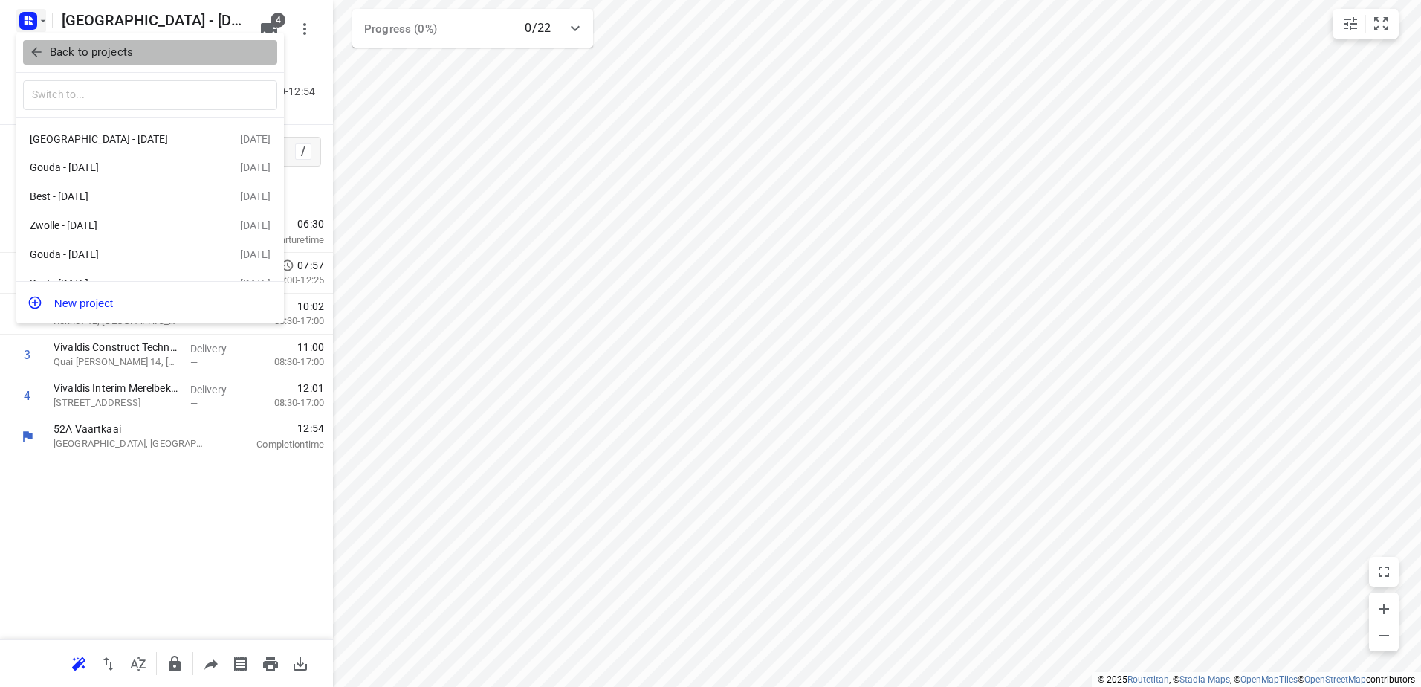
click at [31, 60] on span "Back to projects" at bounding box center [150, 52] width 242 height 17
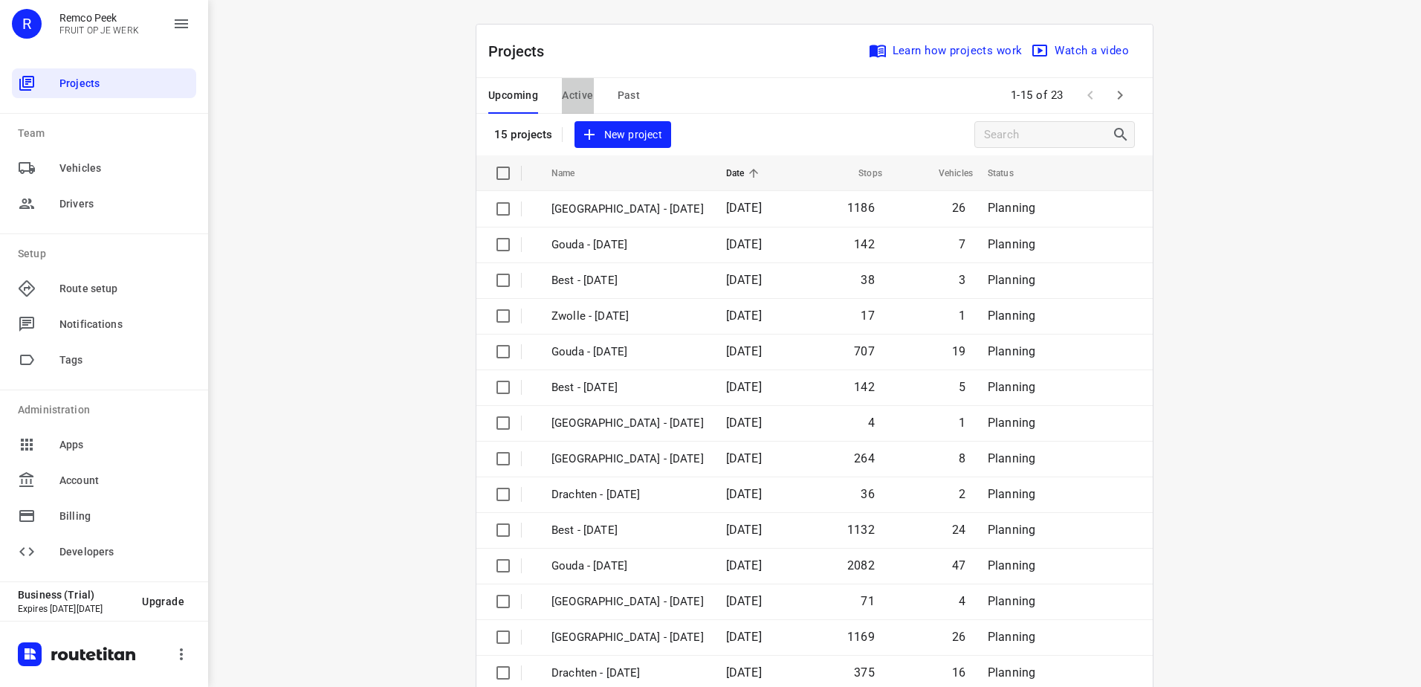
click at [569, 99] on span "Active" at bounding box center [577, 95] width 31 height 19
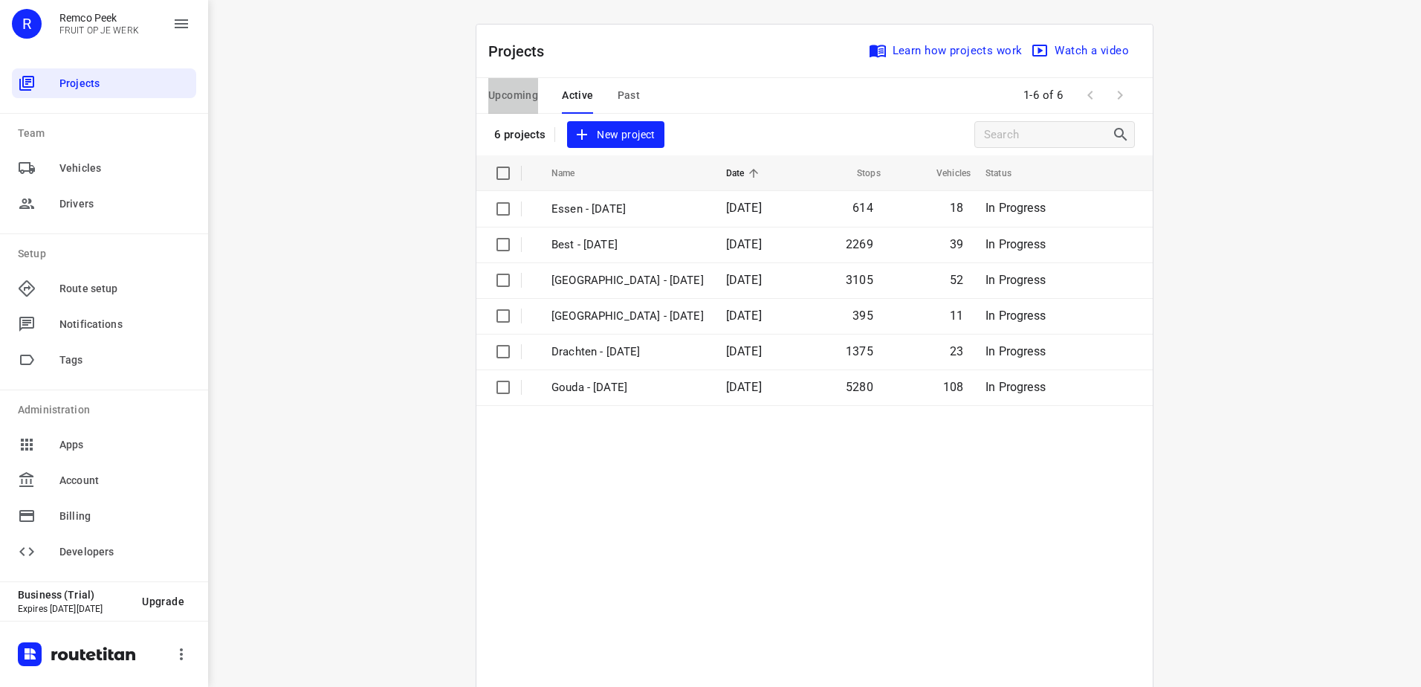
click at [514, 96] on span "Upcoming" at bounding box center [513, 95] width 50 height 19
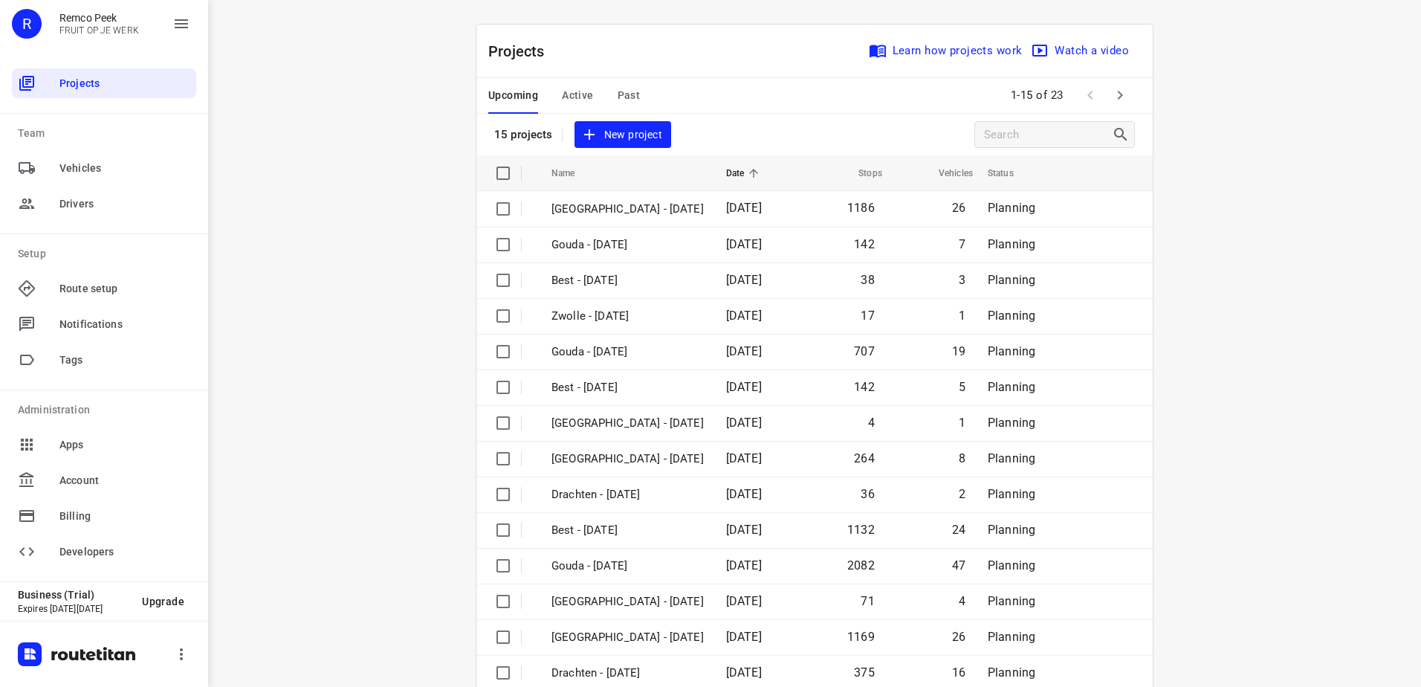
scroll to position [65, 0]
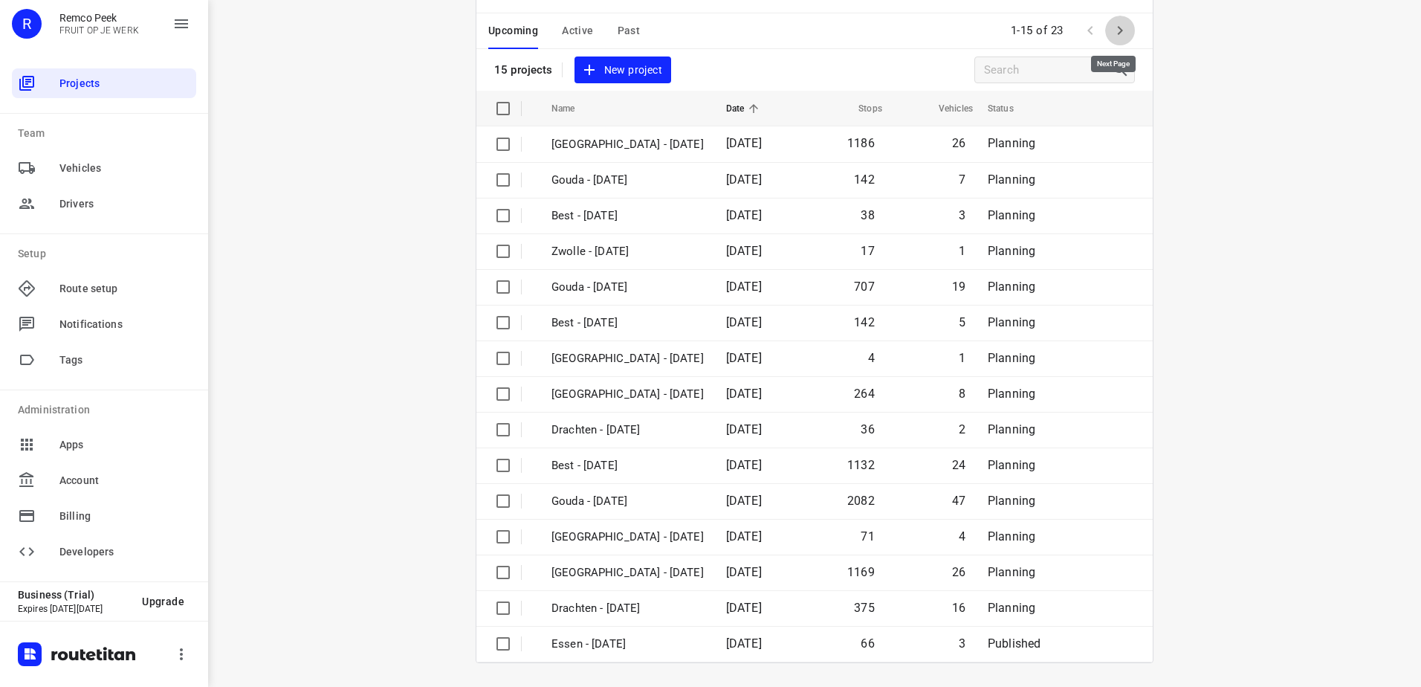
click at [1111, 35] on icon "button" at bounding box center [1120, 31] width 18 height 18
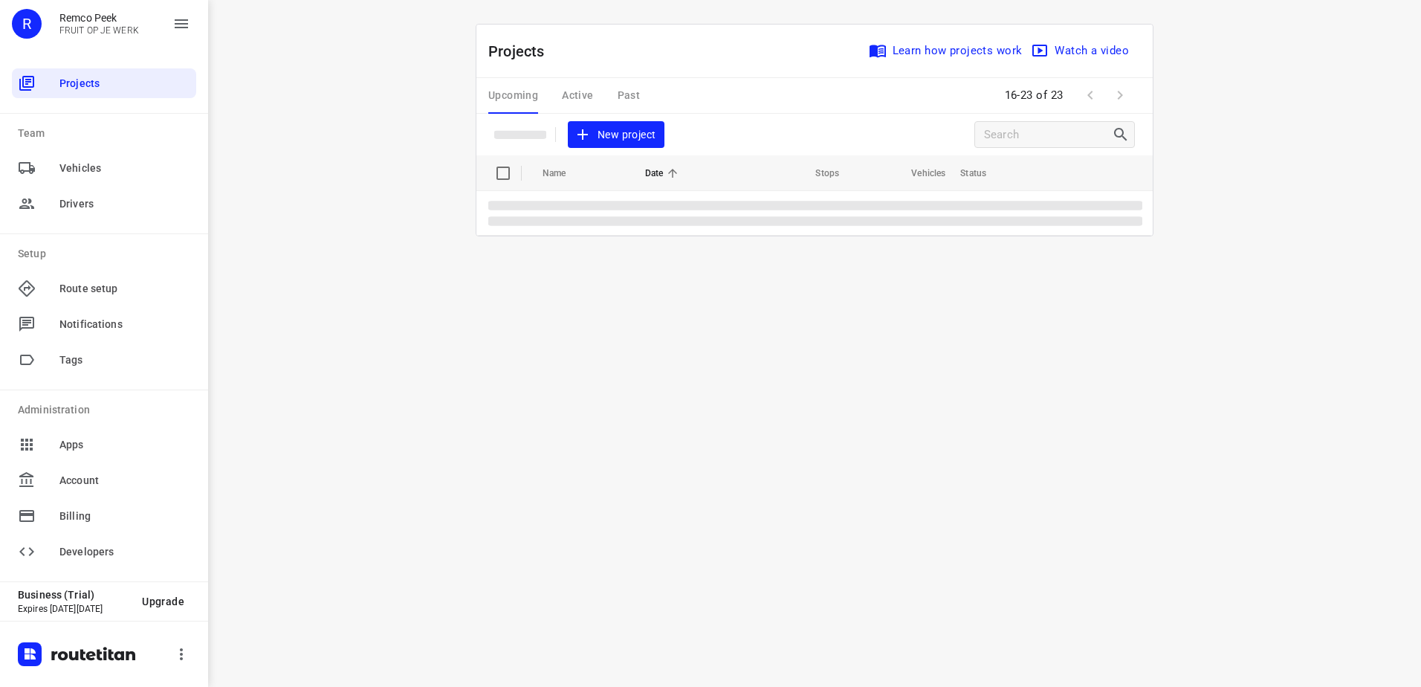
scroll to position [0, 0]
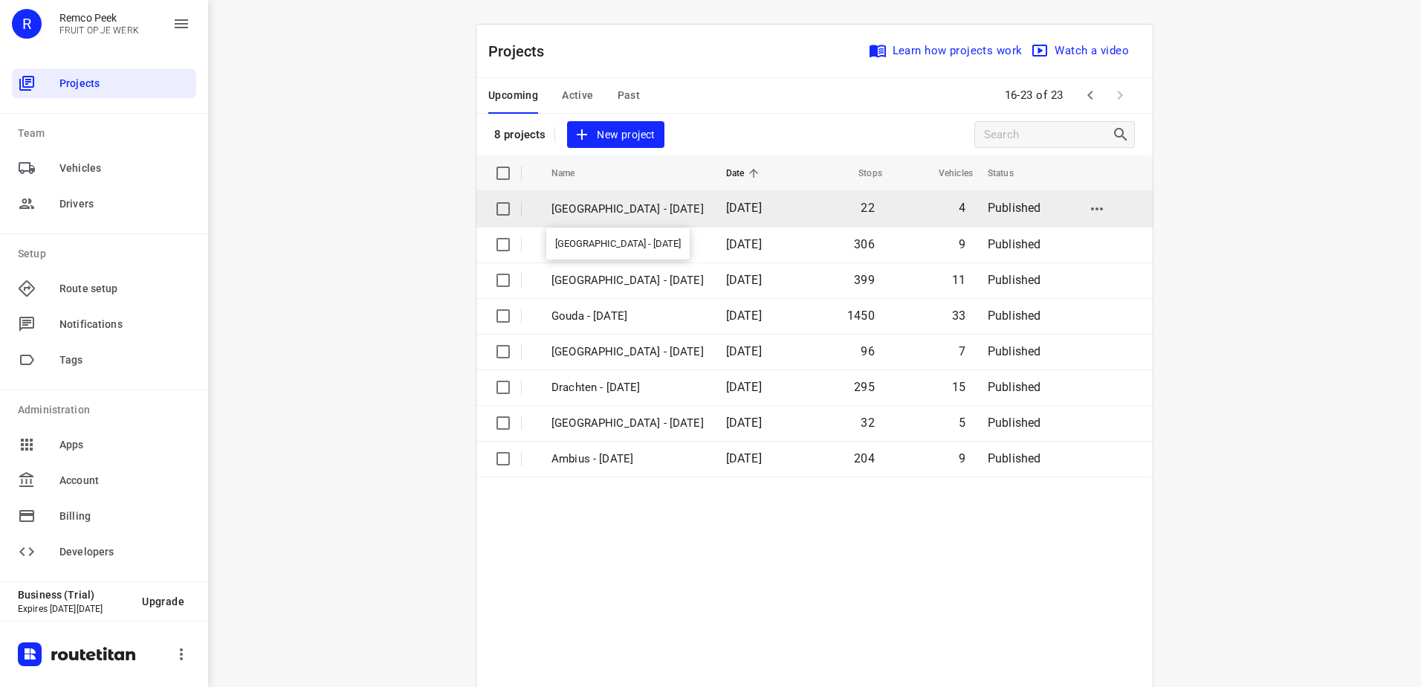
click at [604, 209] on p "[GEOGRAPHIC_DATA] - [DATE]" at bounding box center [628, 209] width 152 height 17
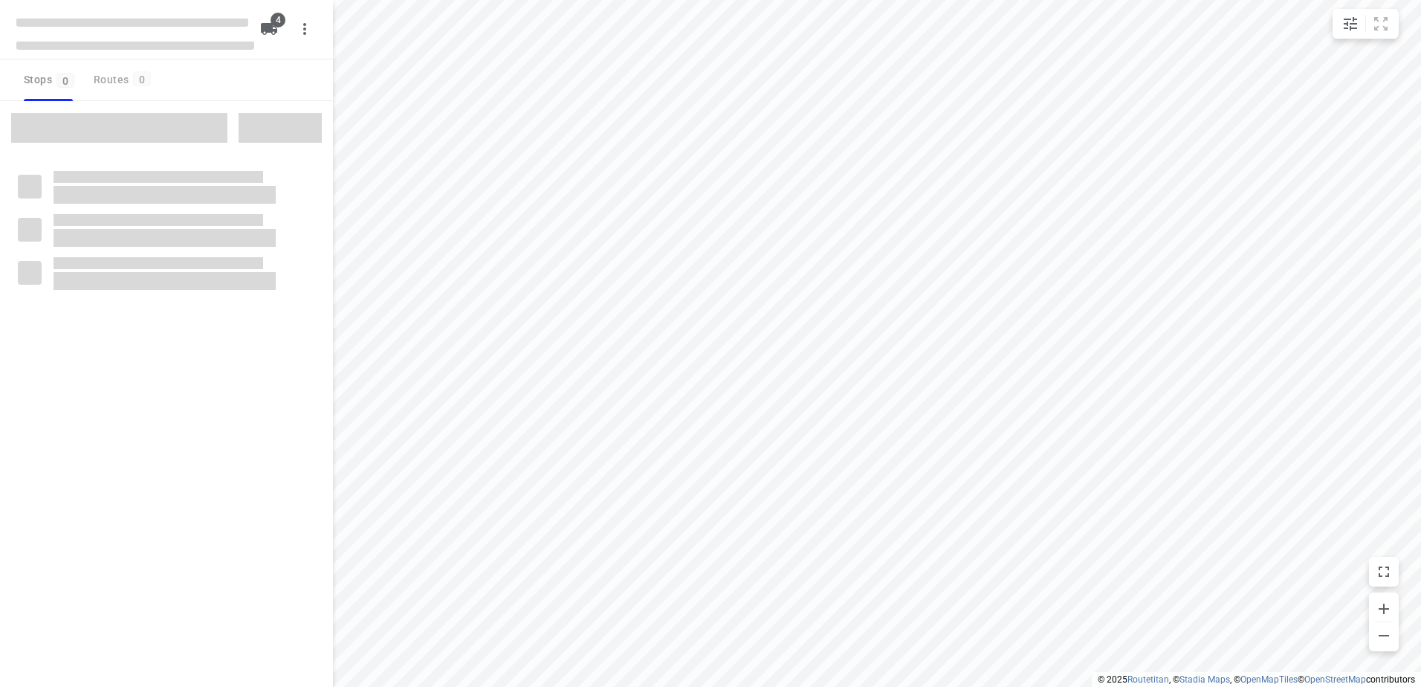
checkbox input "true"
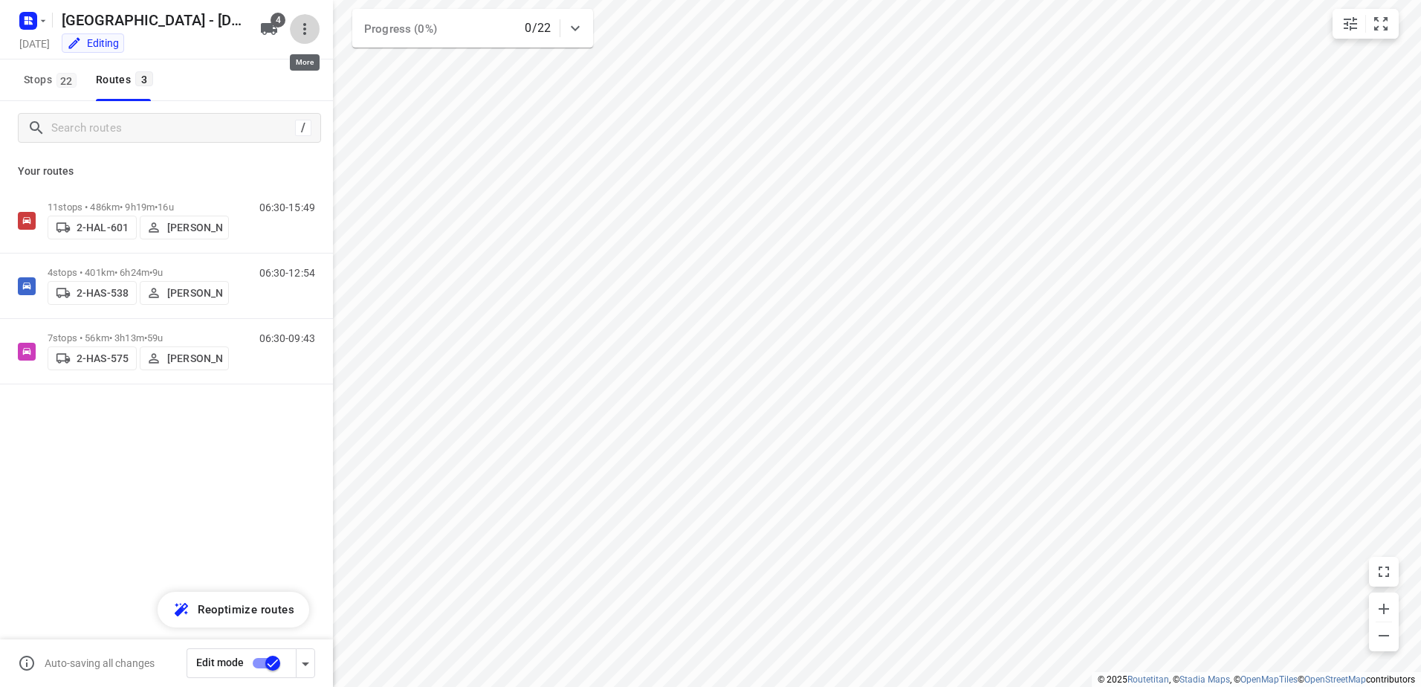
click at [300, 25] on icon "button" at bounding box center [305, 29] width 18 height 18
click at [128, 404] on div at bounding box center [710, 343] width 1421 height 687
drag, startPoint x: 128, startPoint y: 404, endPoint x: 66, endPoint y: 430, distance: 67.0
click at [66, 430] on div "11 stops • 486km • 9h19m • 16u 2-HAL-601 Bart Denbeir 06:30-15:49 4 stops • 401…" at bounding box center [166, 338] width 333 height 300
click at [1340, 21] on button "small contained button group" at bounding box center [1351, 24] width 30 height 30
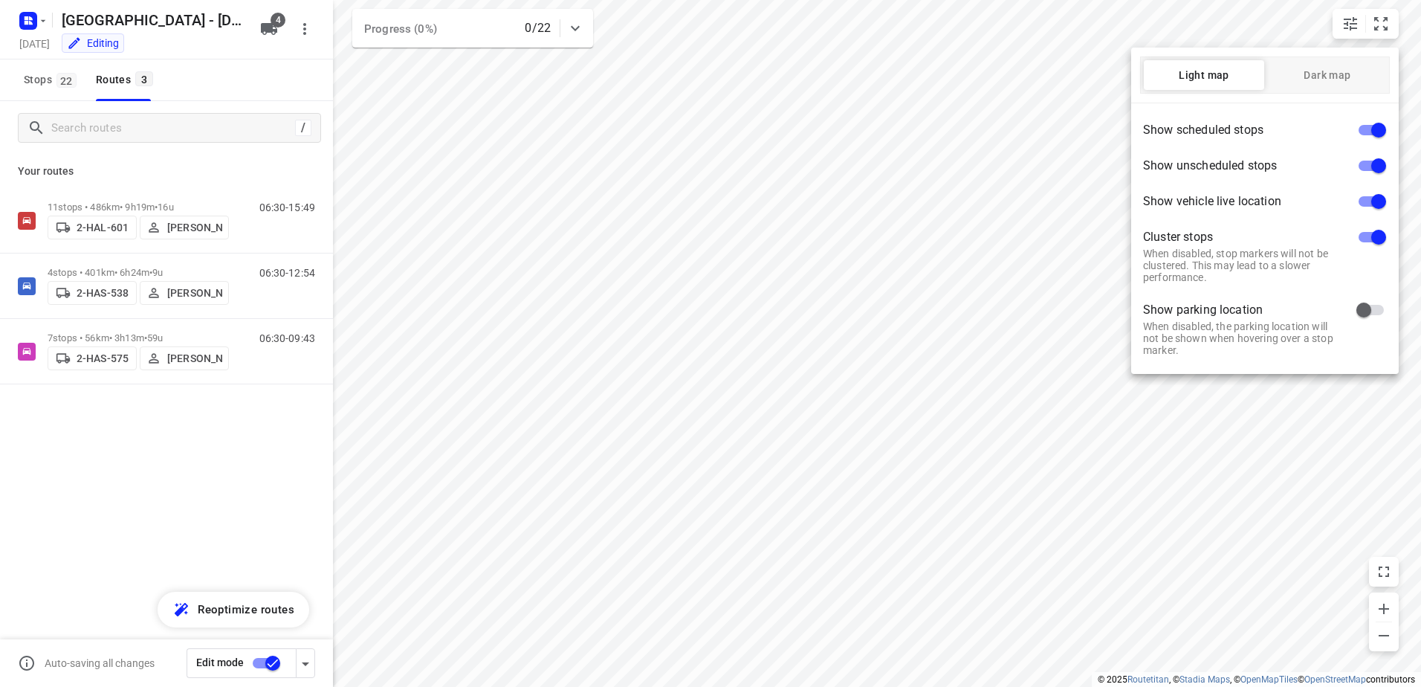
click at [178, 462] on div at bounding box center [710, 343] width 1421 height 687
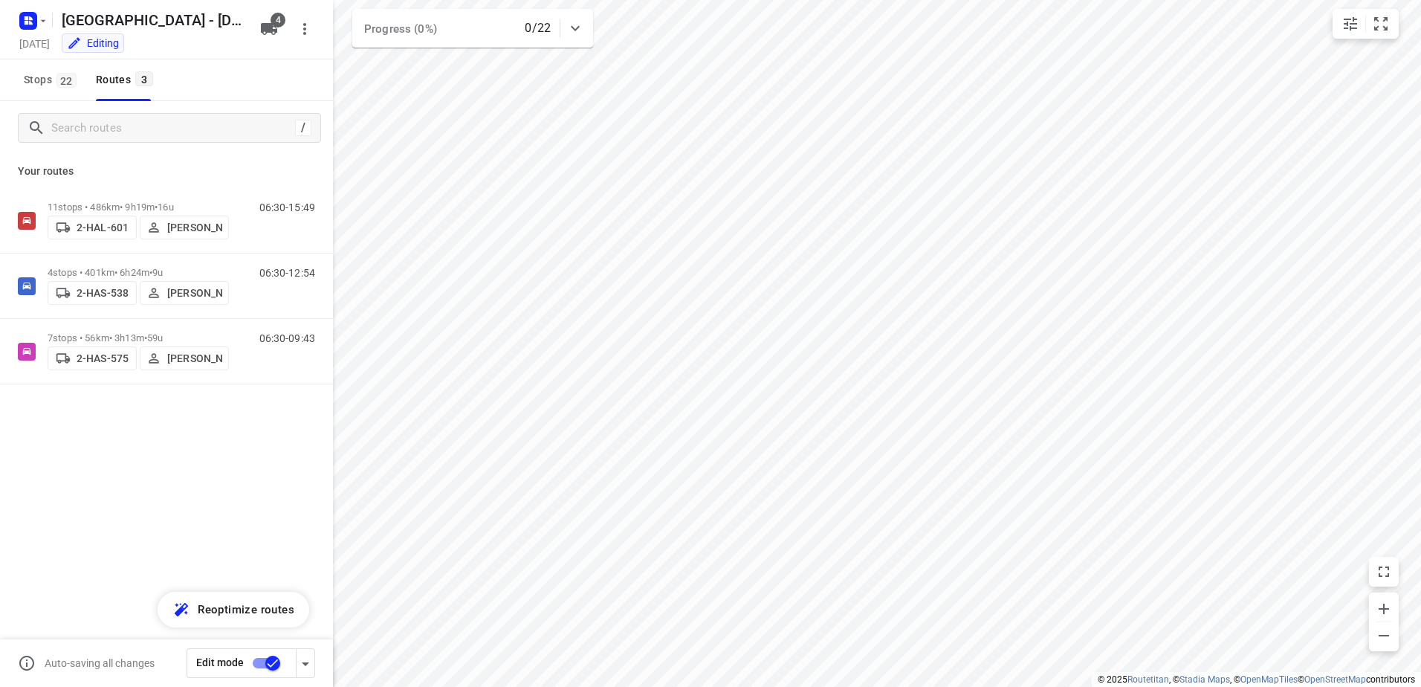
click at [187, 469] on div "11 stops • 486km • 9h19m • 16u 2-HAL-601 Bart Denbeir 06:30-15:49 4 stops • 401…" at bounding box center [166, 338] width 333 height 300
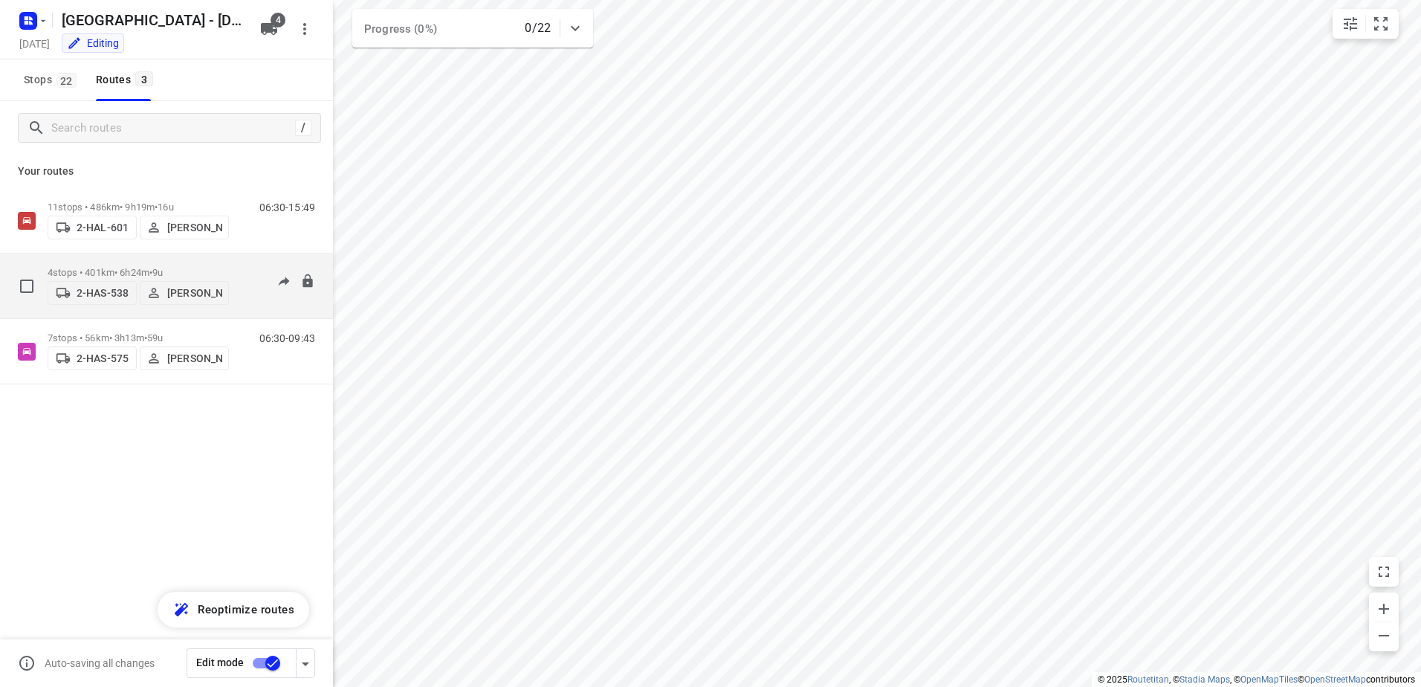
click at [124, 271] on p "4 stops • 401km • 6h24m • 9u" at bounding box center [138, 272] width 181 height 11
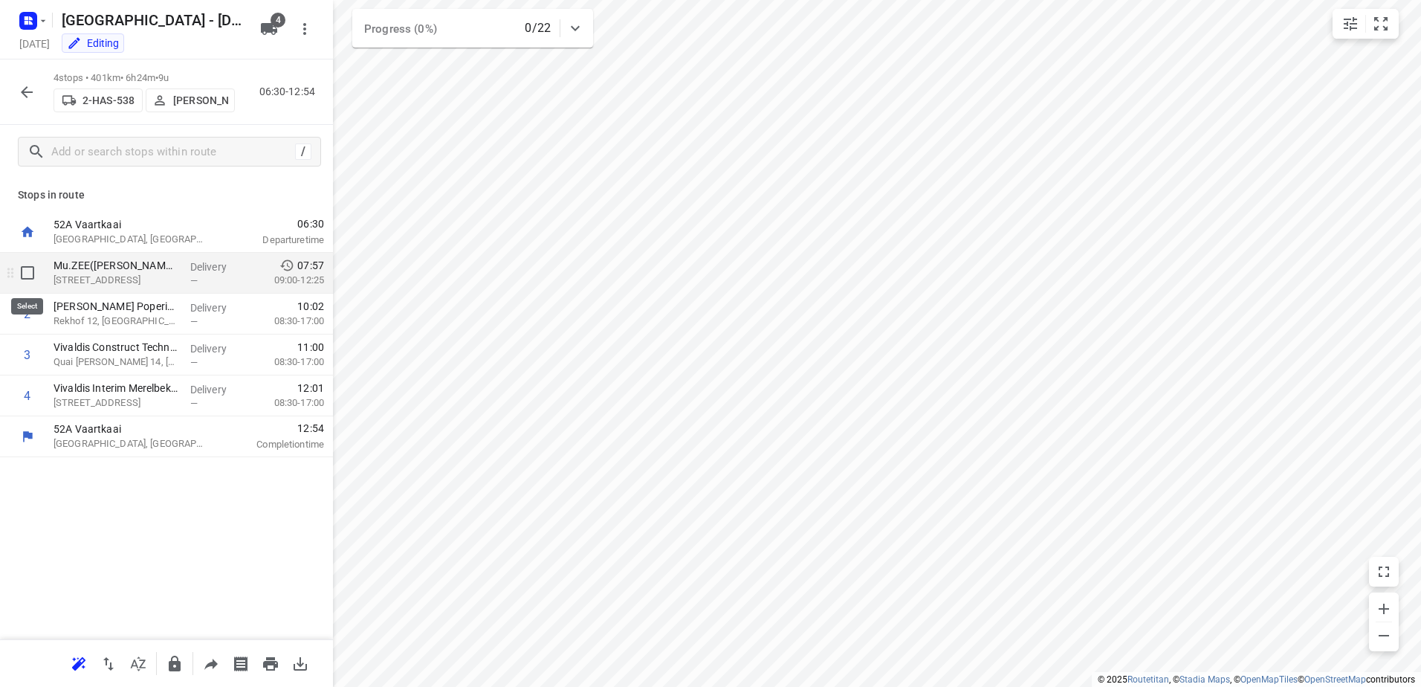
click at [25, 275] on input "checkbox" at bounding box center [28, 273] width 30 height 30
checkbox input "true"
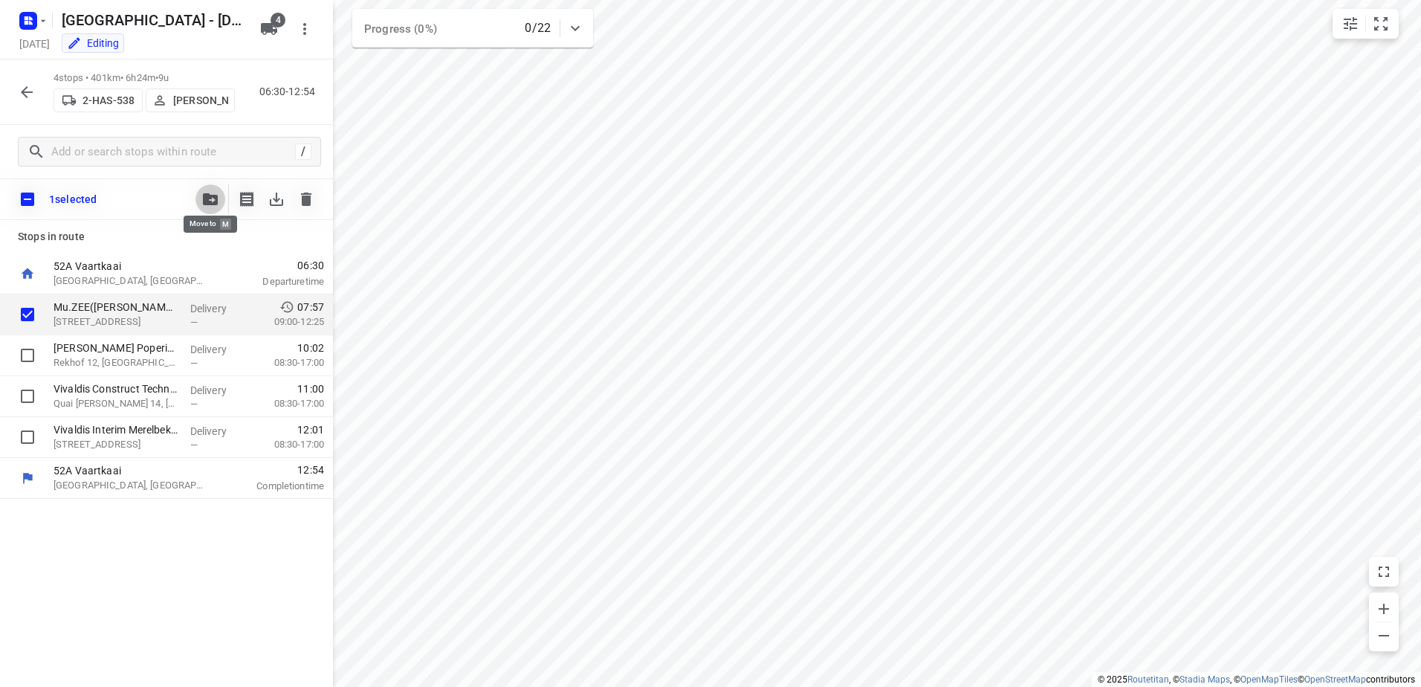
click at [216, 201] on icon "button" at bounding box center [210, 199] width 15 height 12
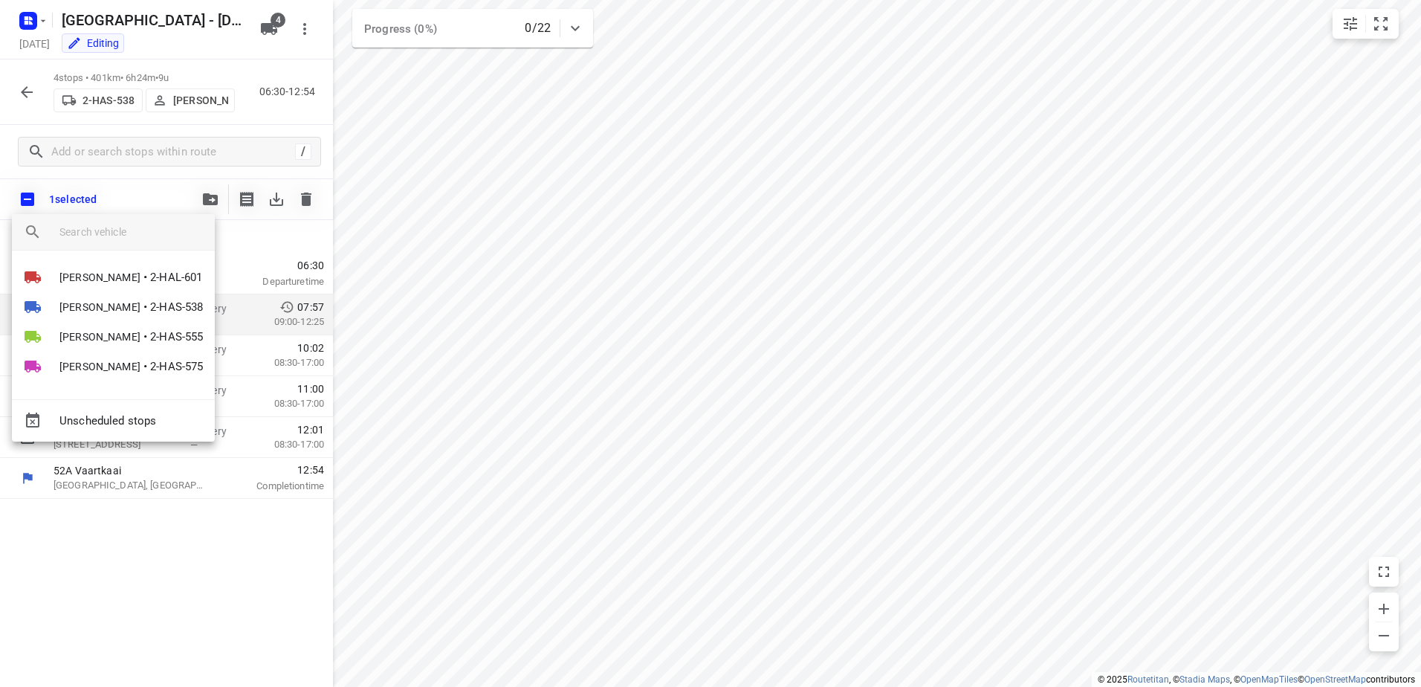
click at [97, 228] on input "search vehicle" at bounding box center [130, 232] width 143 height 22
type input "m"
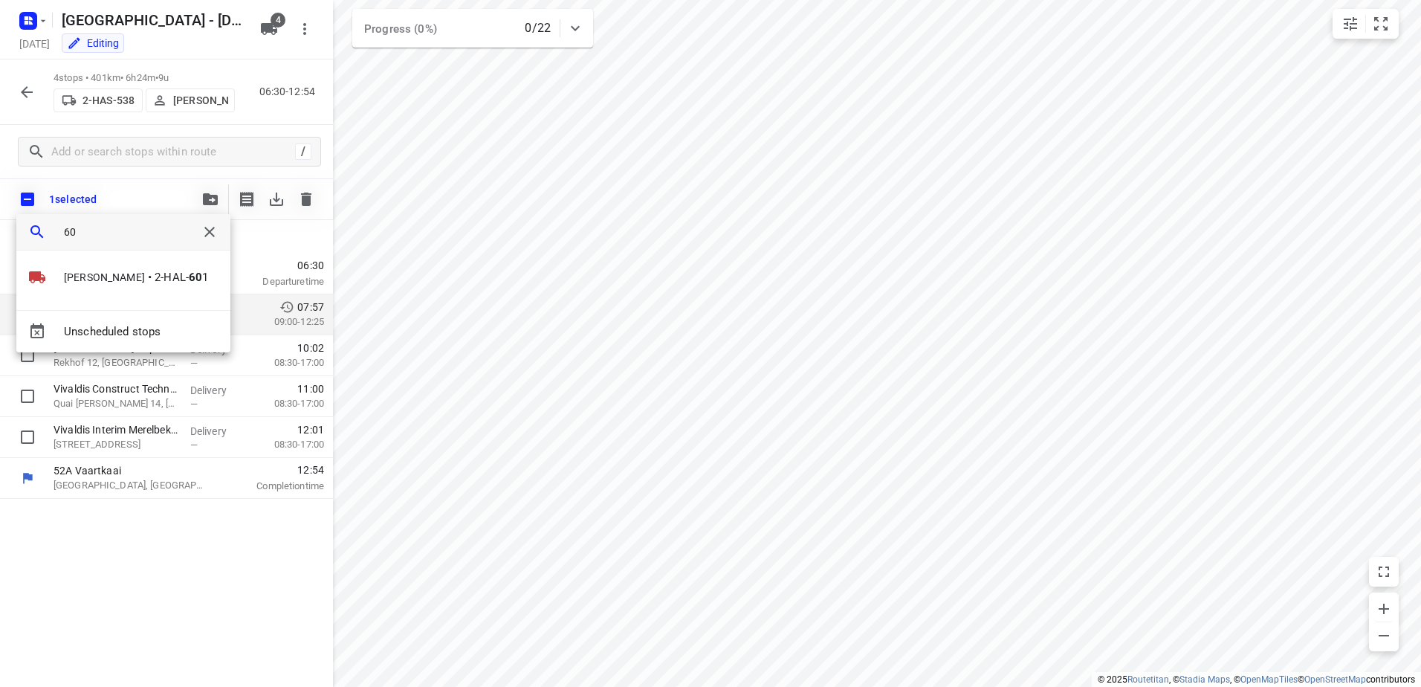
type input "6"
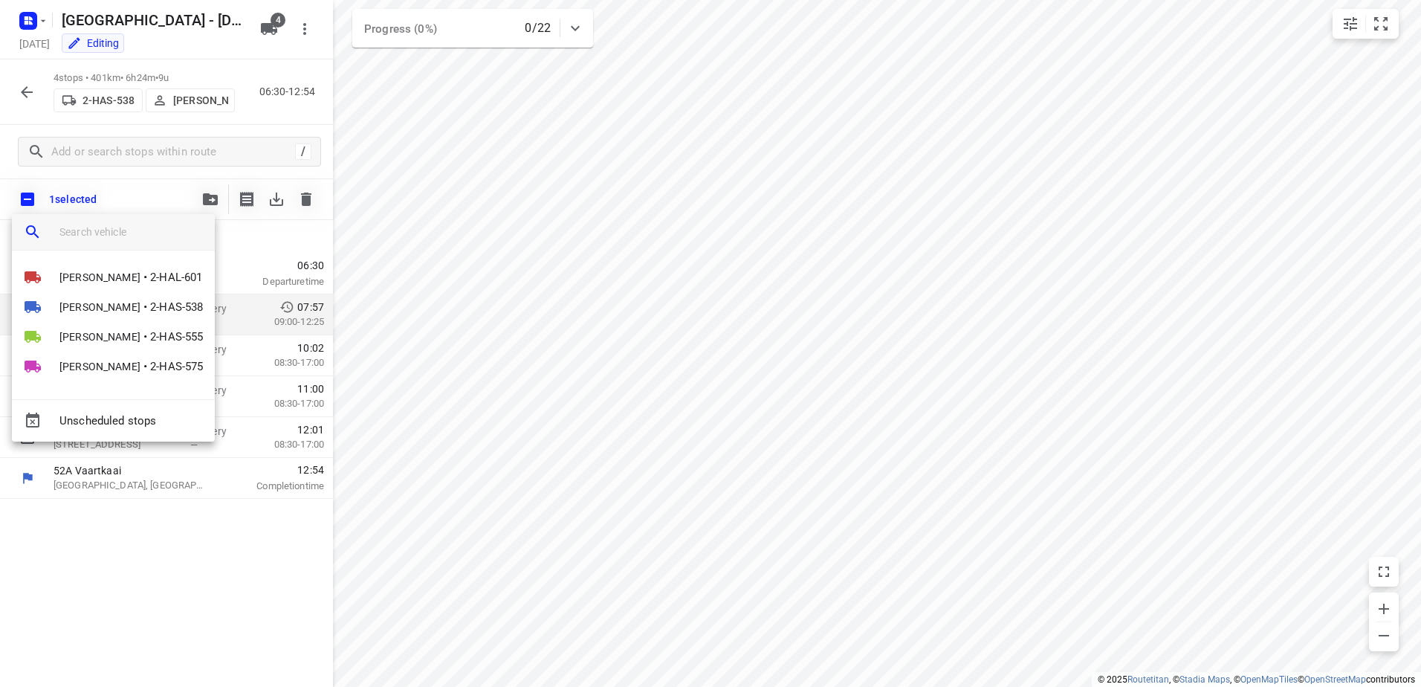
type input "2"
type input "a"
type input "z"
type input "7"
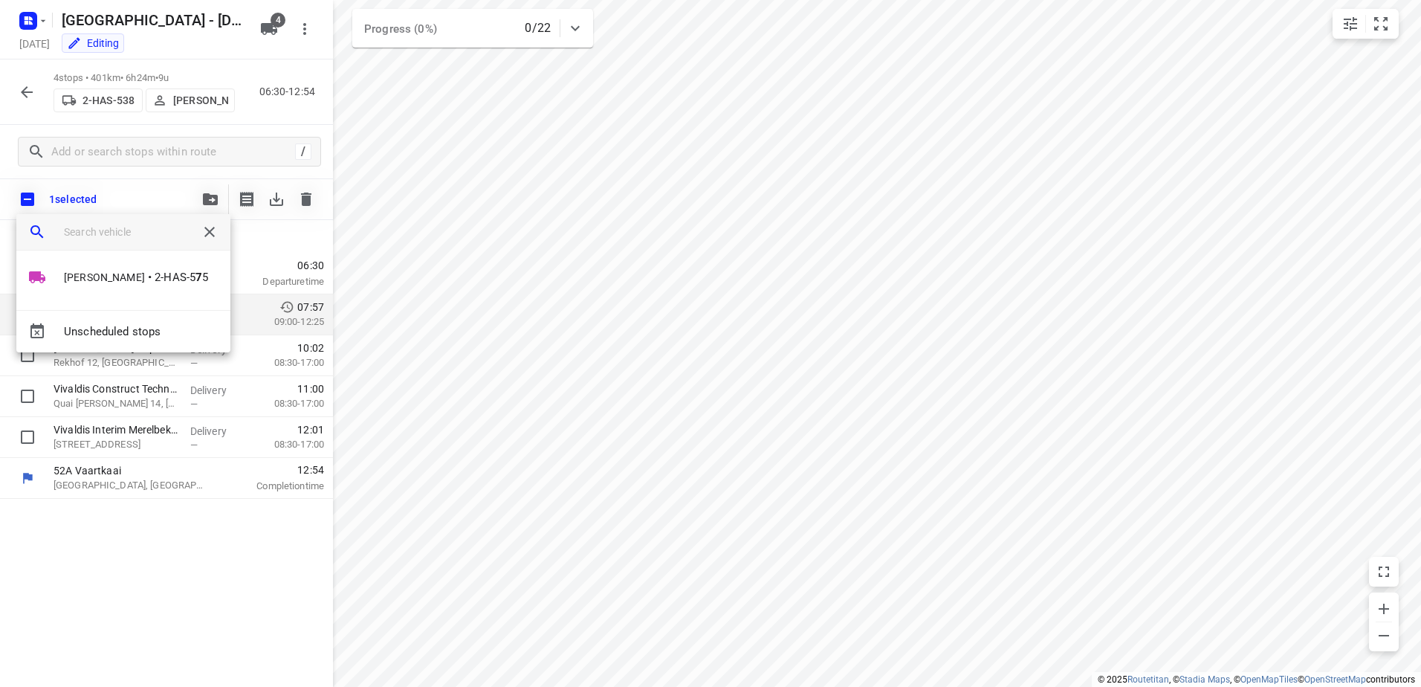
type input "8"
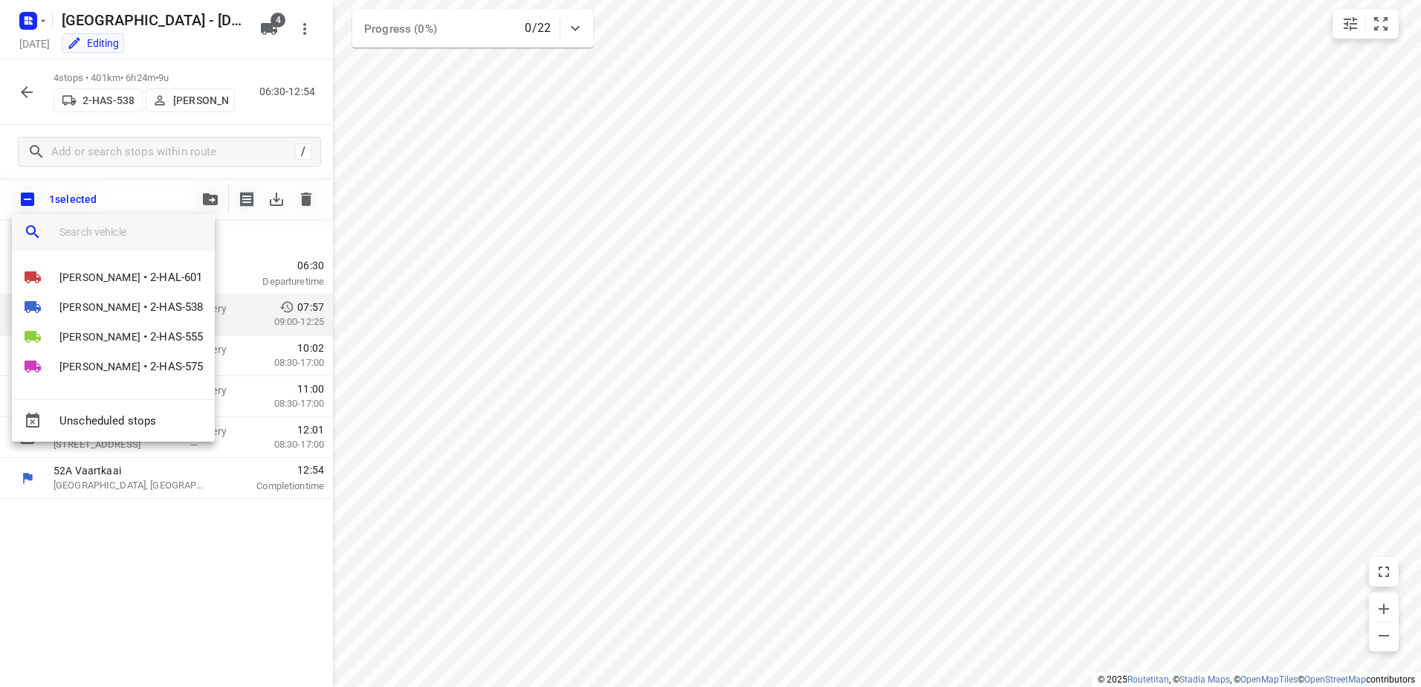
type input "9"
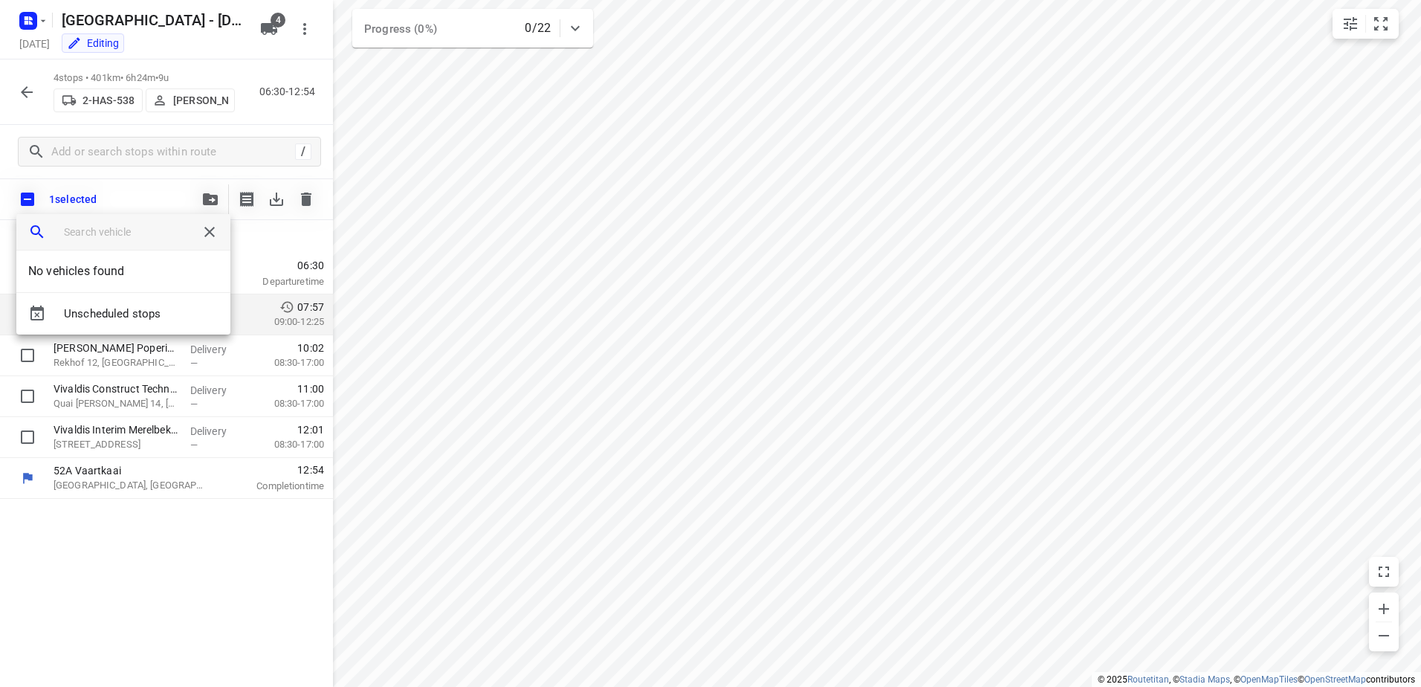
type input "4"
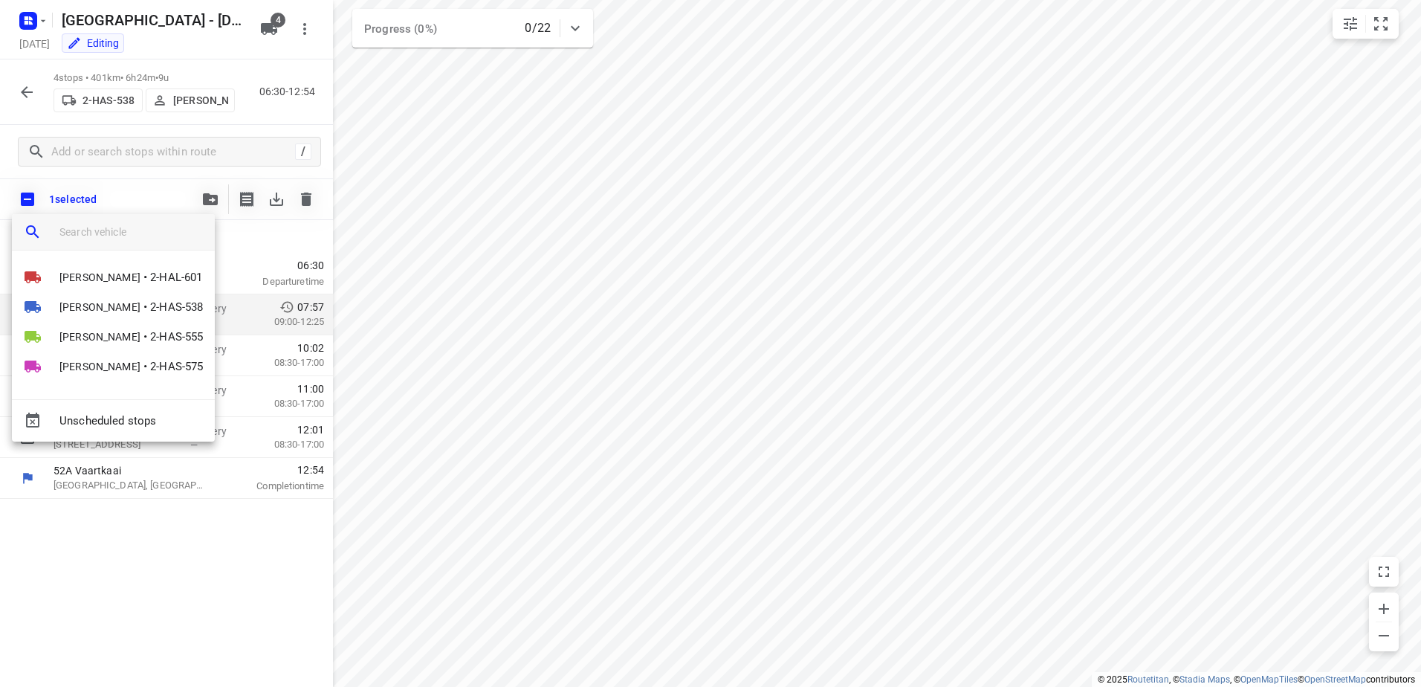
type input "5"
type input "6"
type input "1"
type input "2"
type input "3"
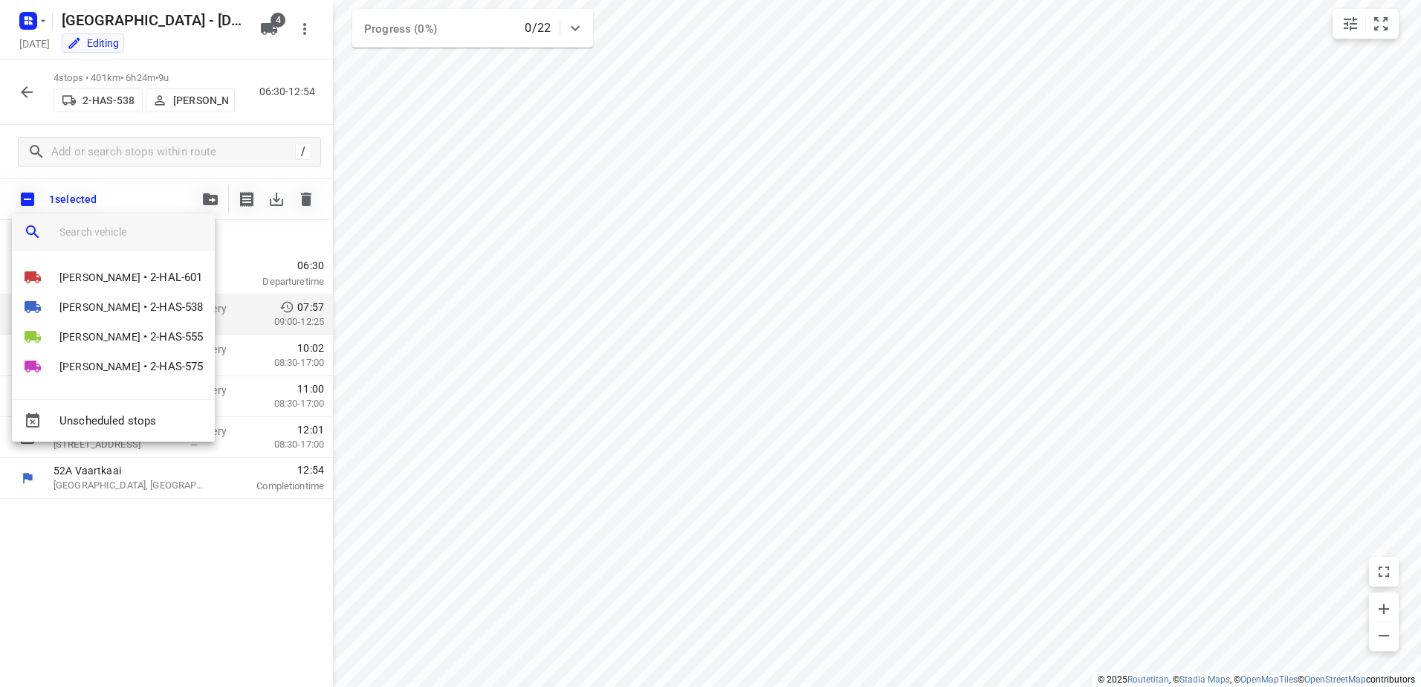
click at [132, 537] on div at bounding box center [710, 343] width 1421 height 687
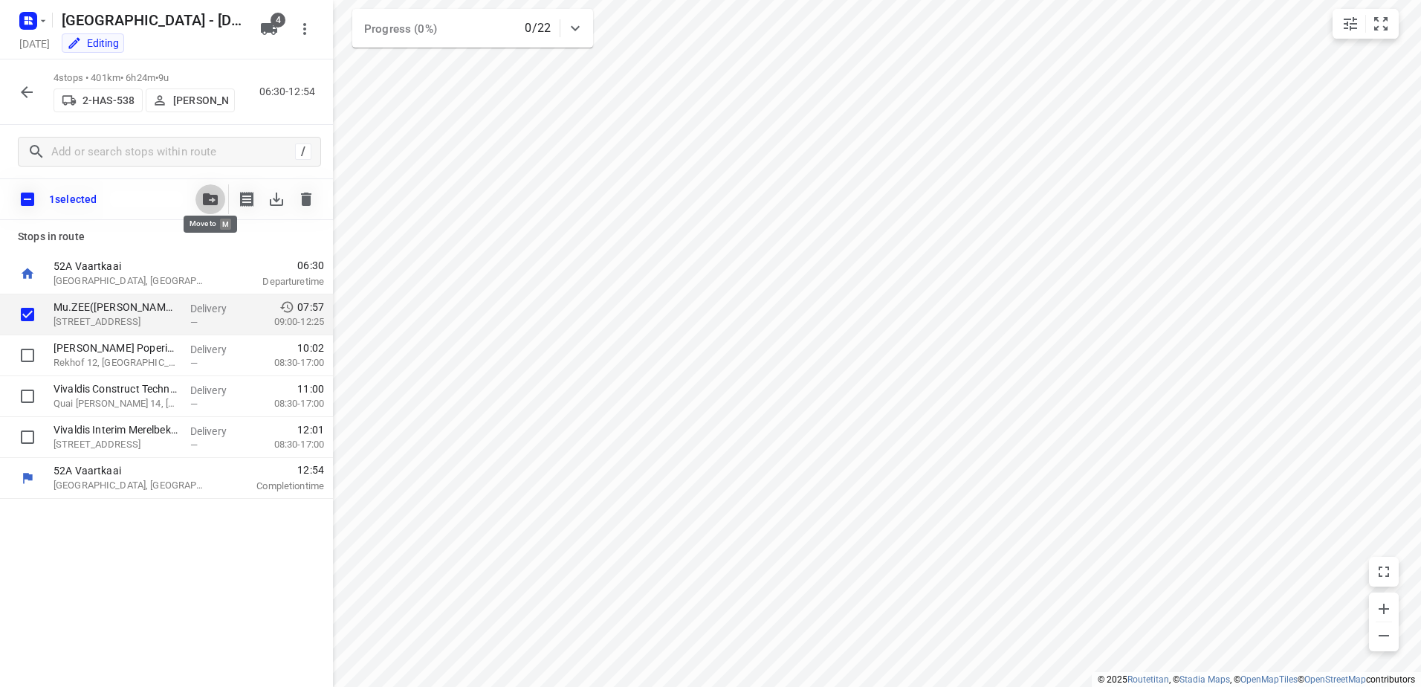
click at [222, 203] on button "button" at bounding box center [211, 199] width 30 height 30
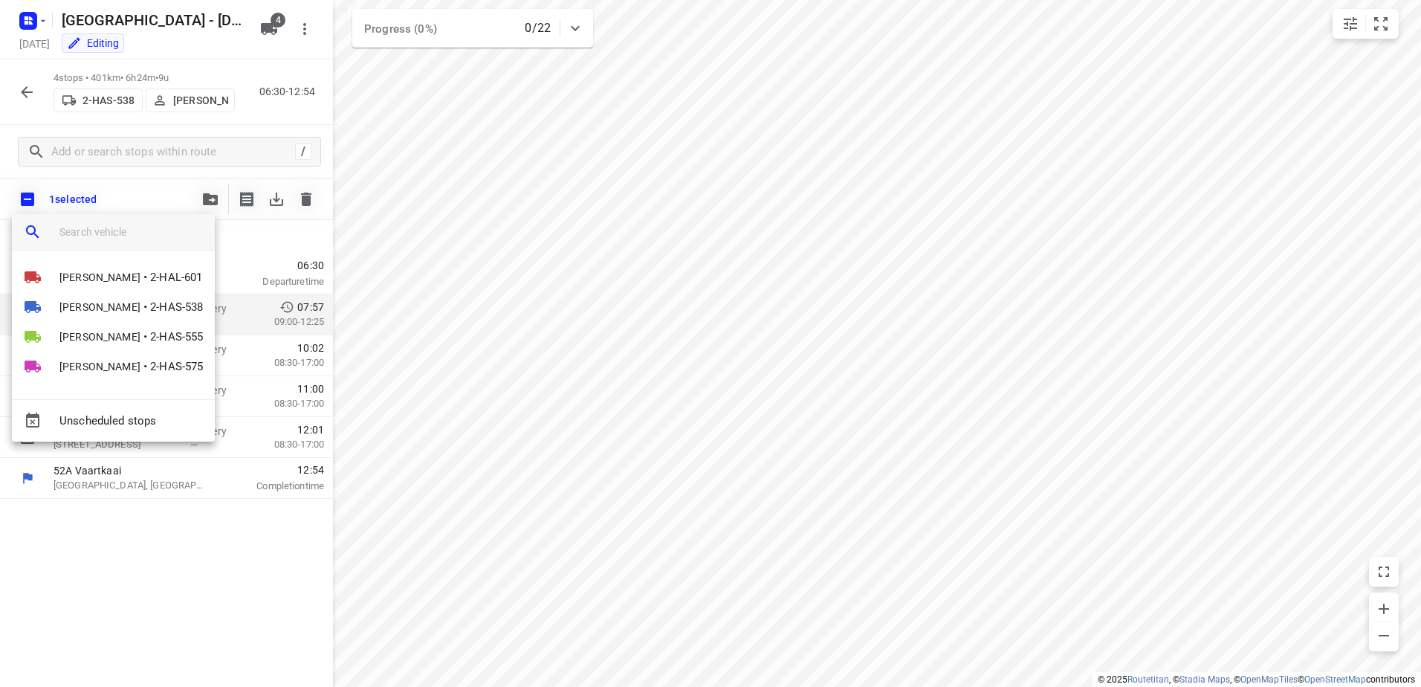
click at [149, 227] on input "search vehicle" at bounding box center [130, 232] width 143 height 22
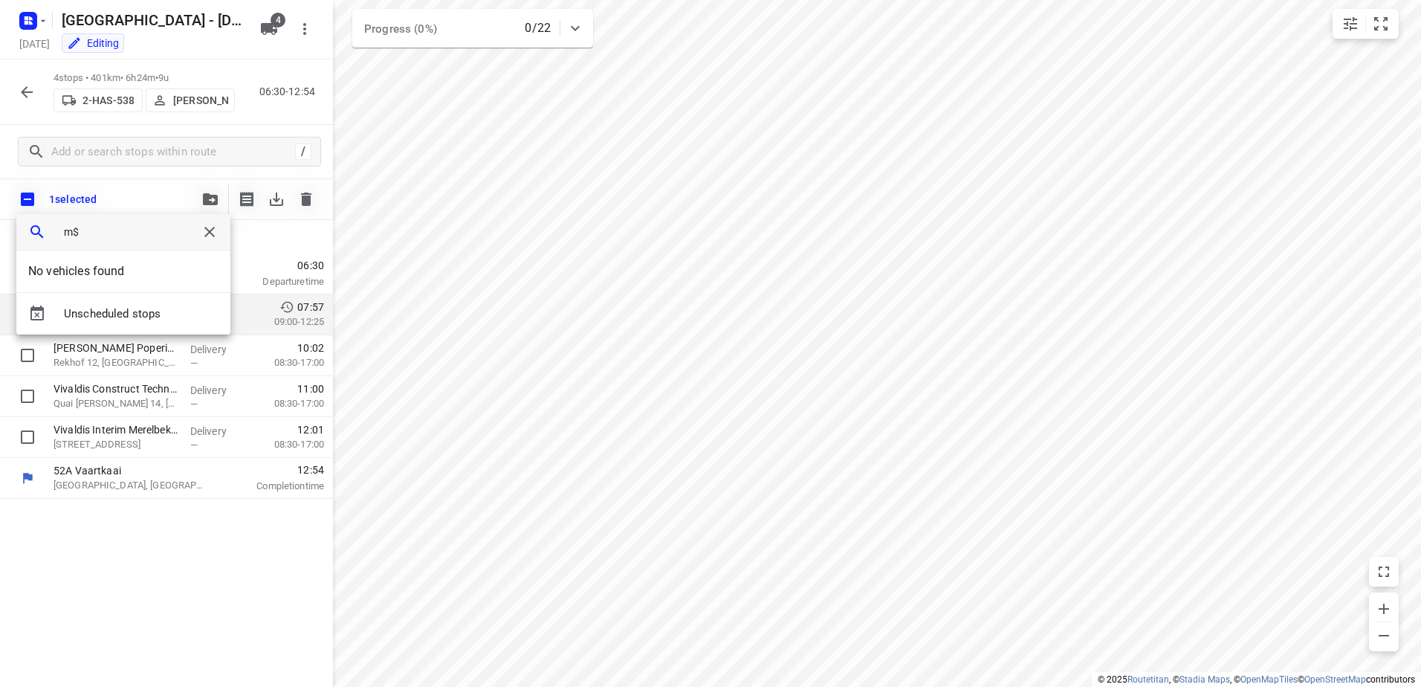
type input "m"
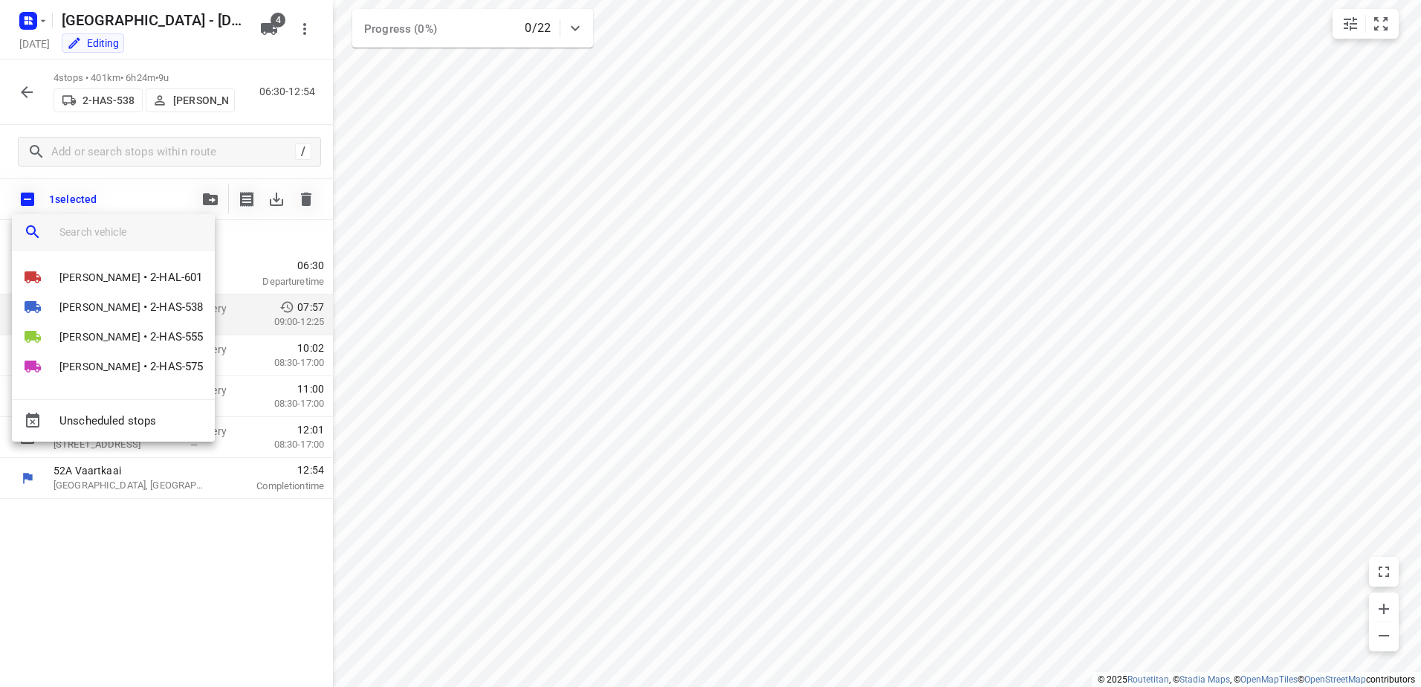
click at [158, 662] on div at bounding box center [710, 343] width 1421 height 687
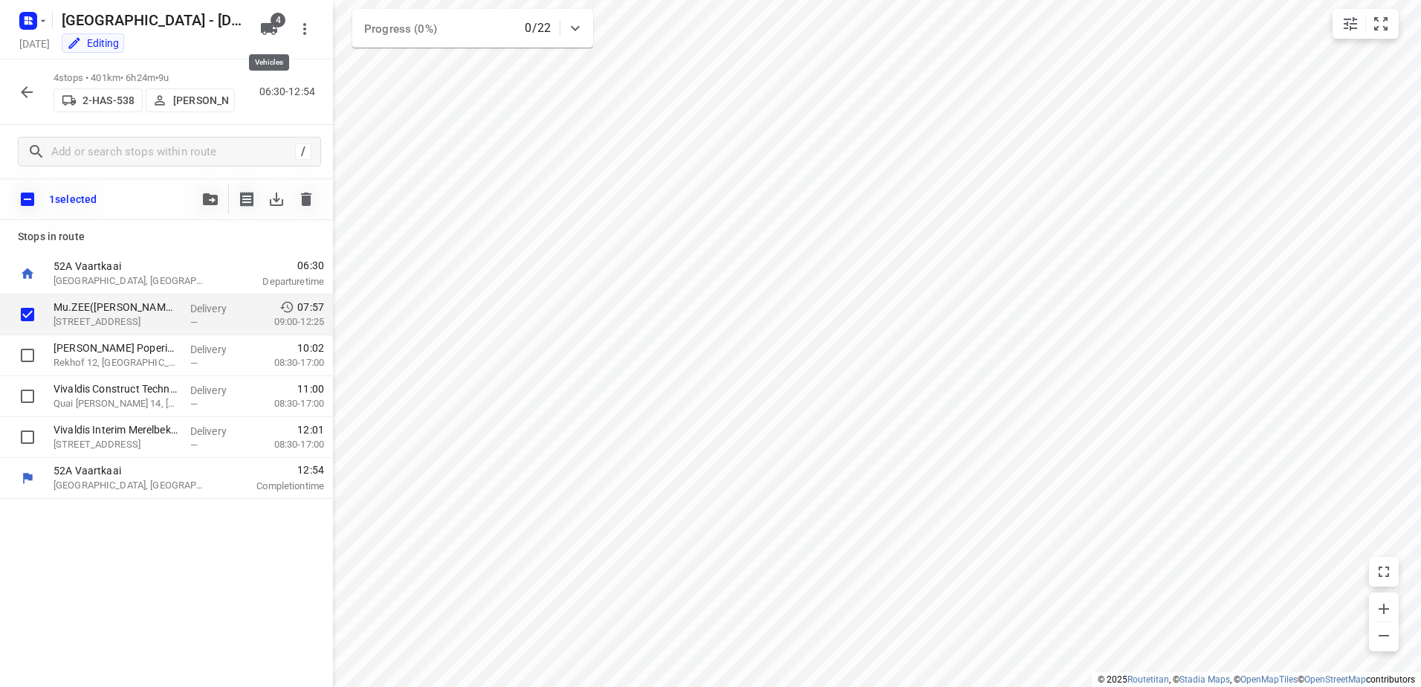
click at [275, 29] on icon "button" at bounding box center [269, 29] width 16 height 12
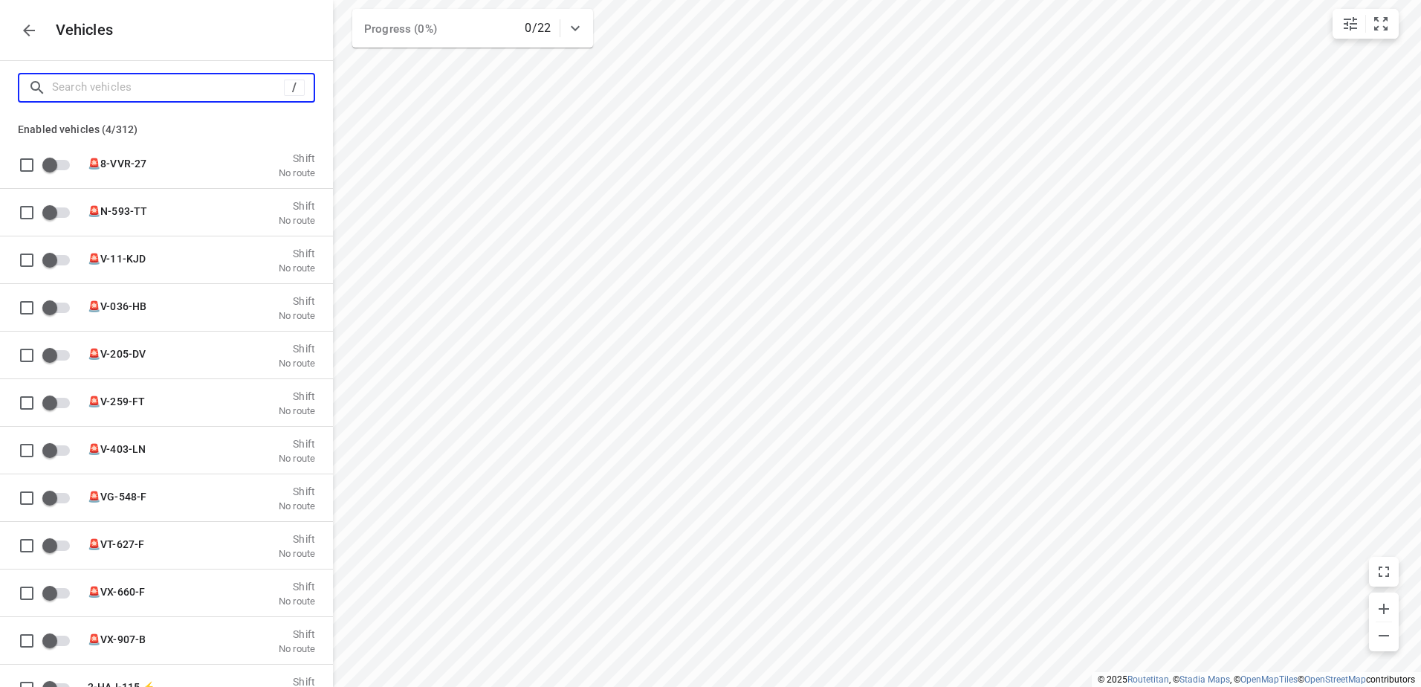
click at [204, 97] on input "Search vehicles" at bounding box center [168, 87] width 232 height 23
click at [204, 97] on input "m" at bounding box center [183, 87] width 262 height 23
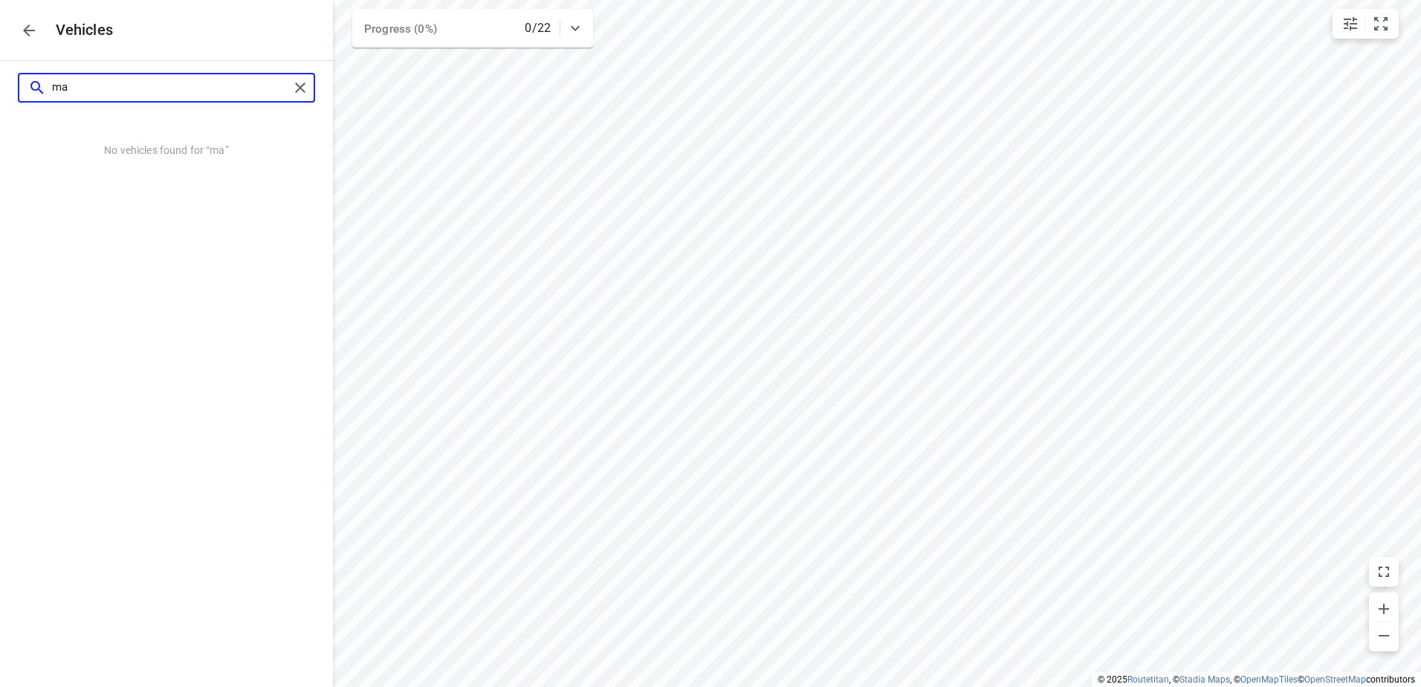
type input "m"
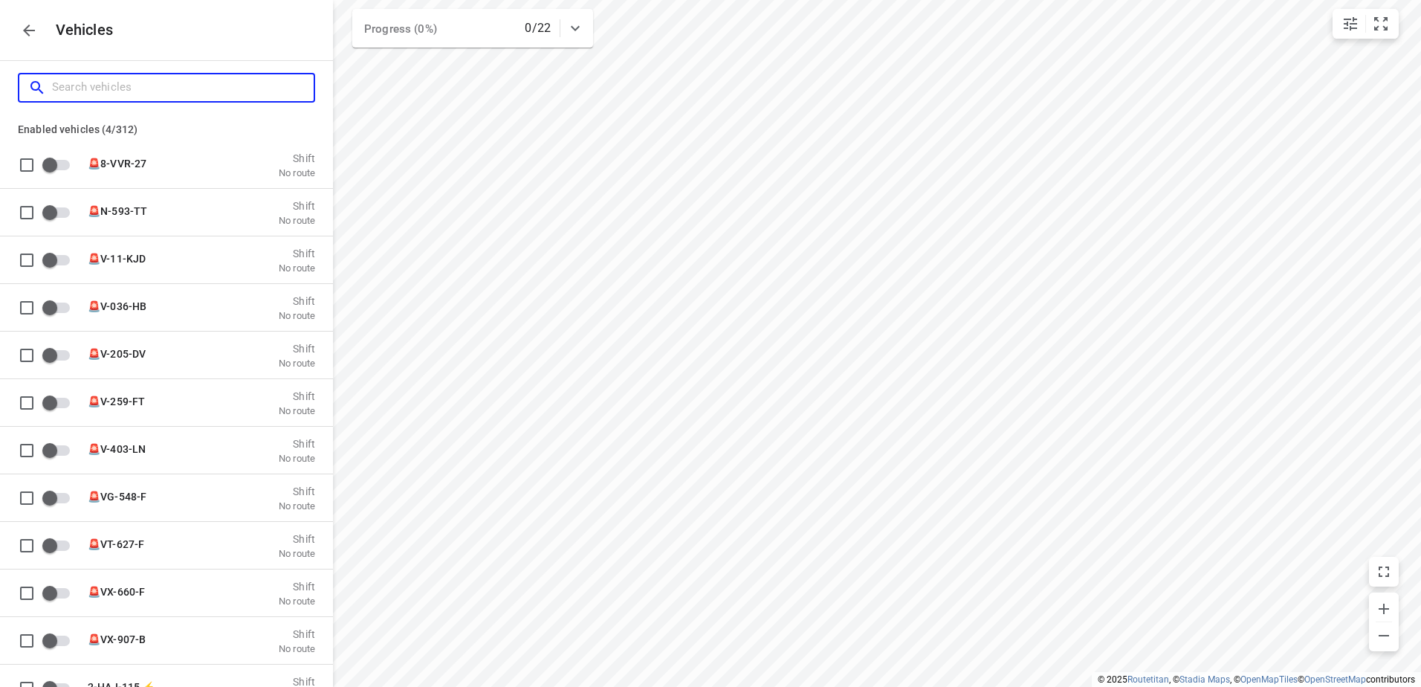
type input "5"
checkbox input "true"
checkbox input "false"
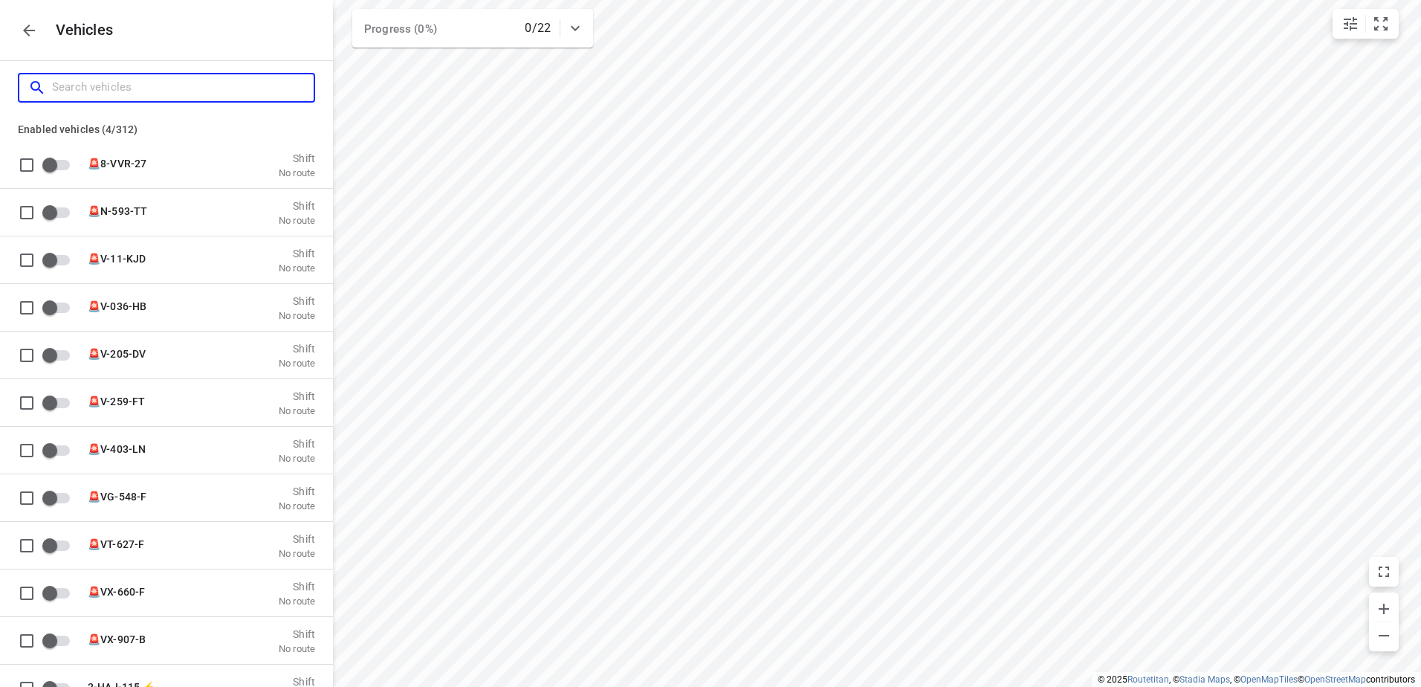
checkbox input "false"
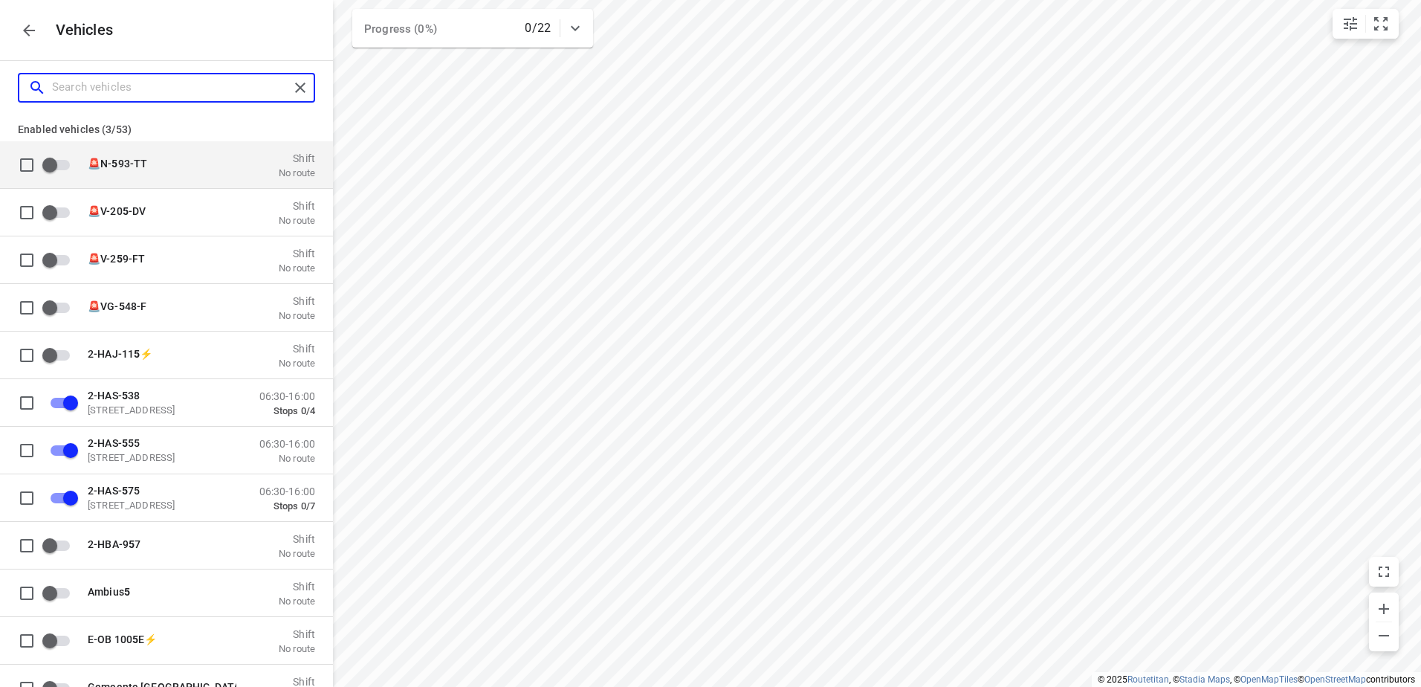
checkbox input "false"
checkbox input "true"
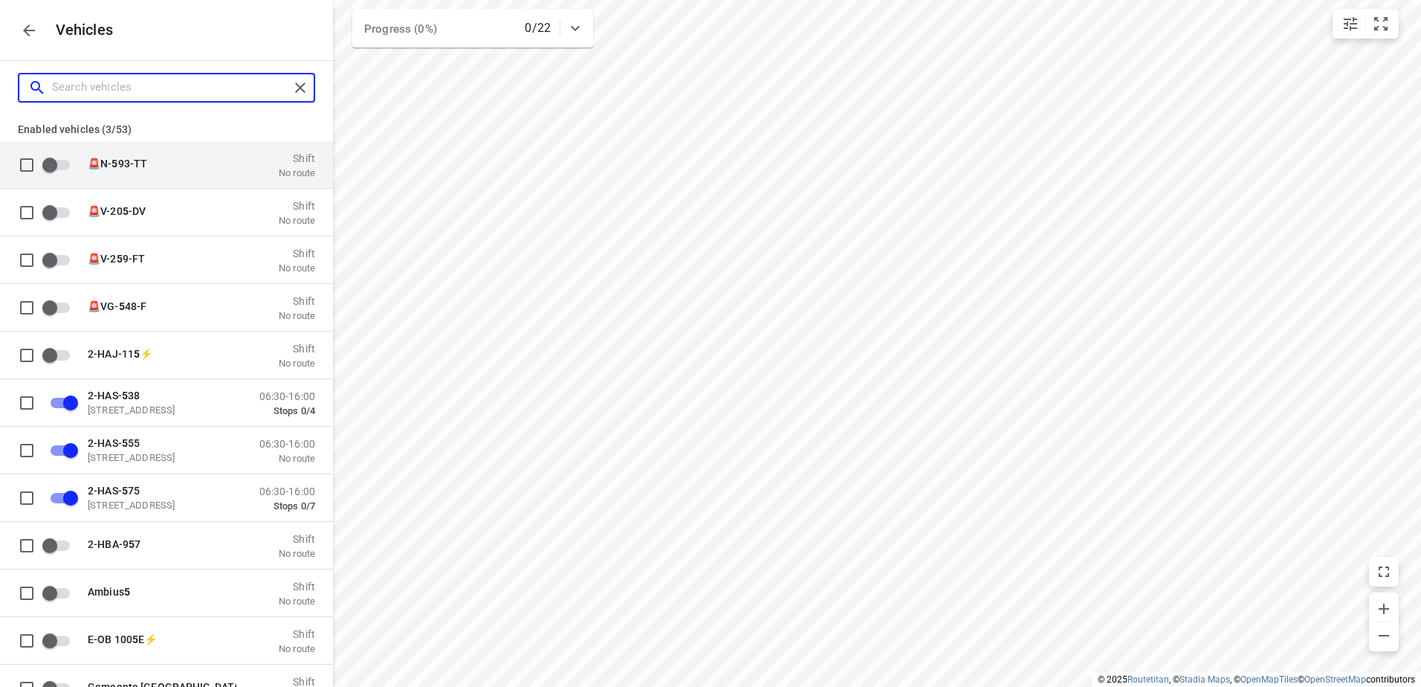
checkbox input "true"
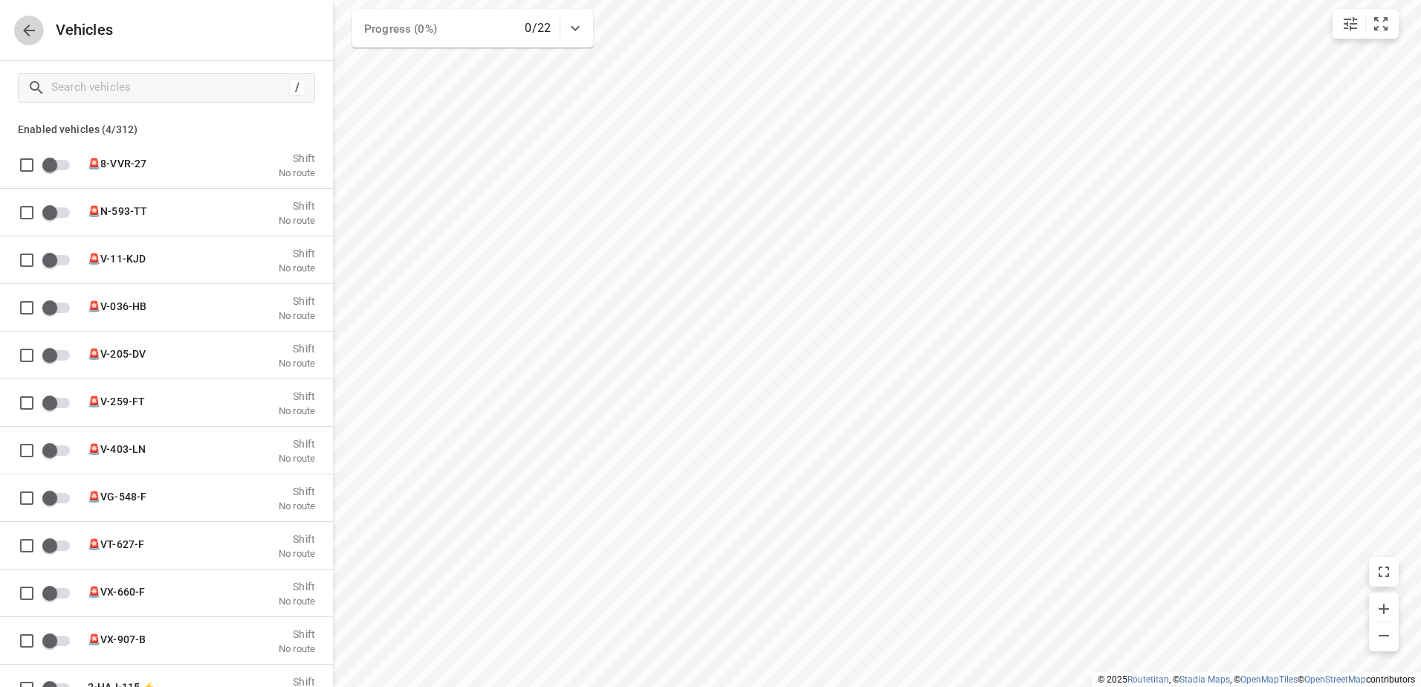
click at [38, 28] on button "button" at bounding box center [29, 31] width 30 height 30
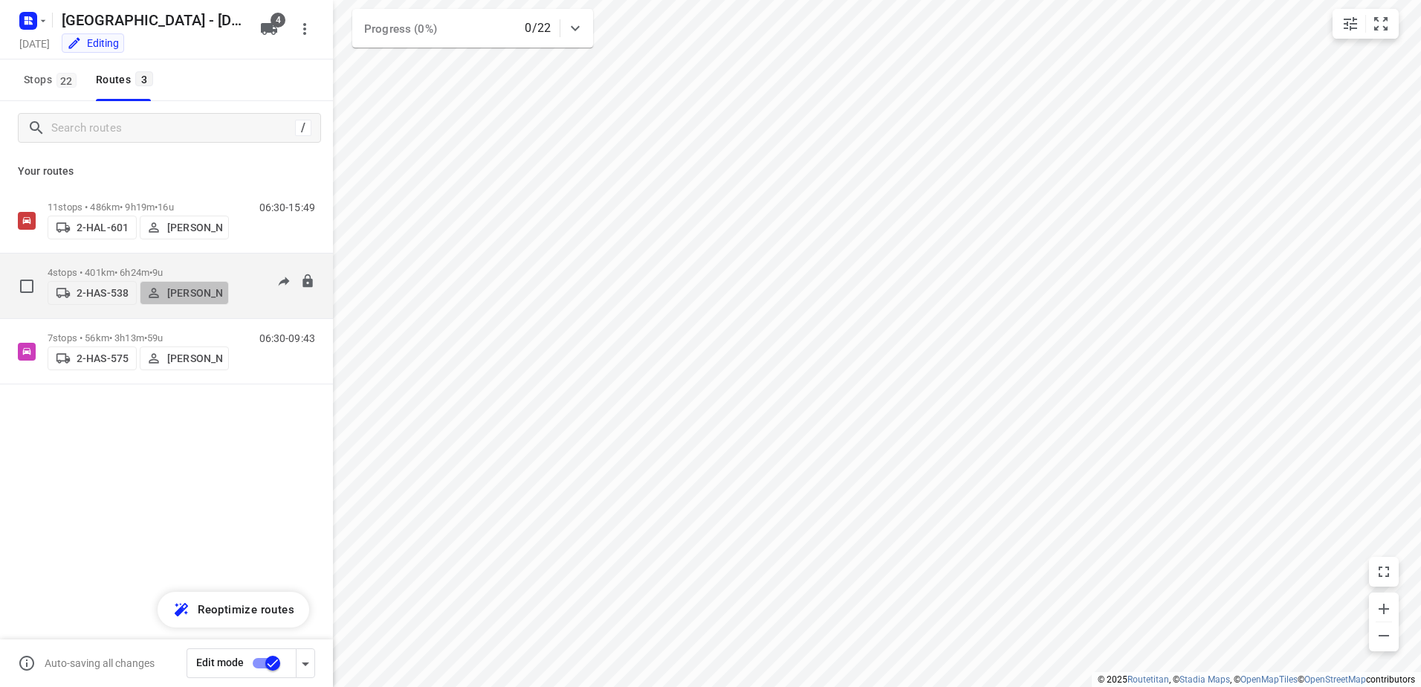
click at [180, 288] on p "[PERSON_NAME]" at bounding box center [194, 293] width 55 height 12
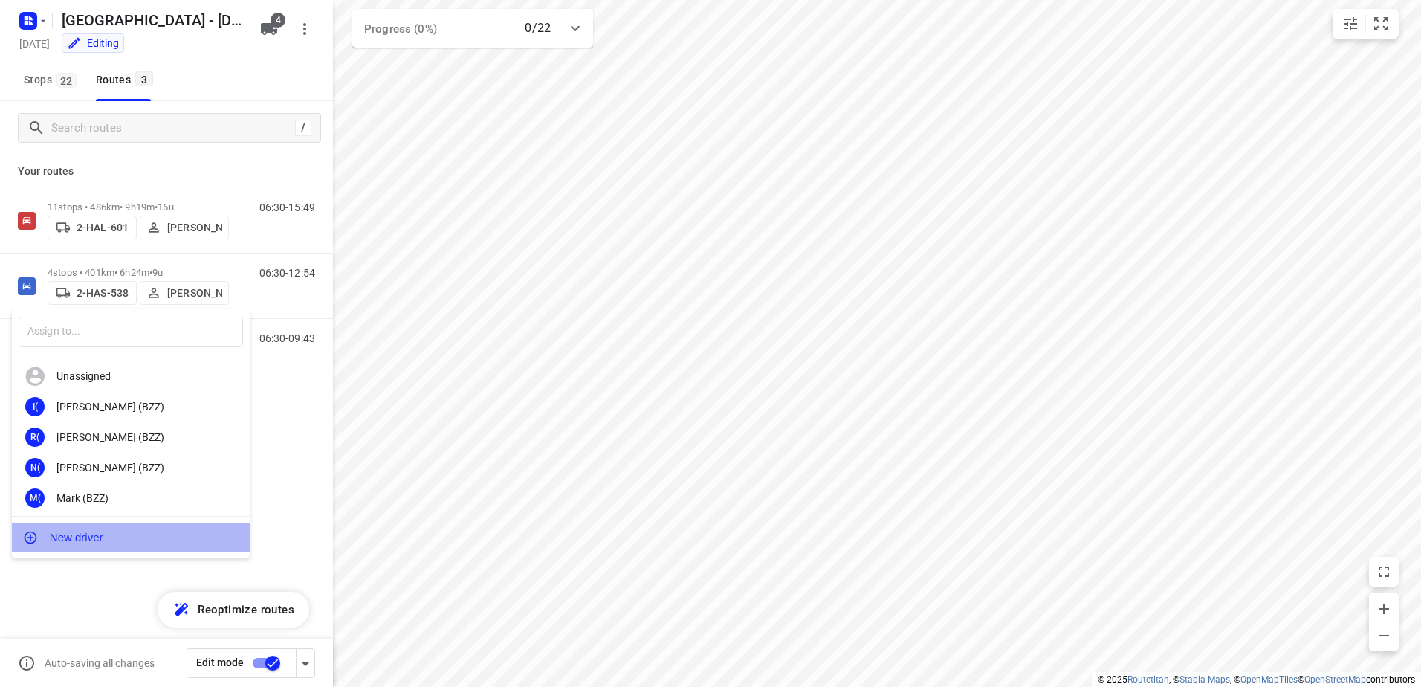
click at [85, 537] on button "New driver" at bounding box center [131, 538] width 238 height 30
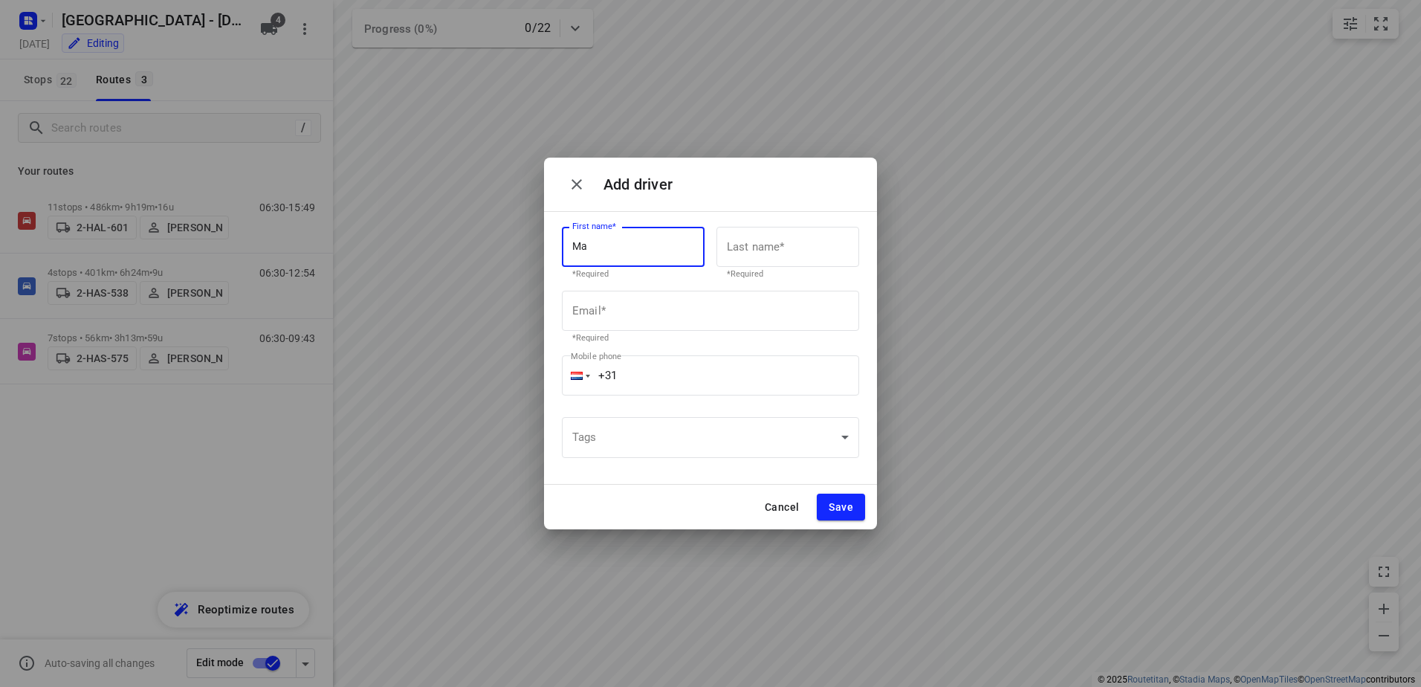
type input "M"
type input "m"
click at [573, 195] on button "button" at bounding box center [577, 184] width 30 height 30
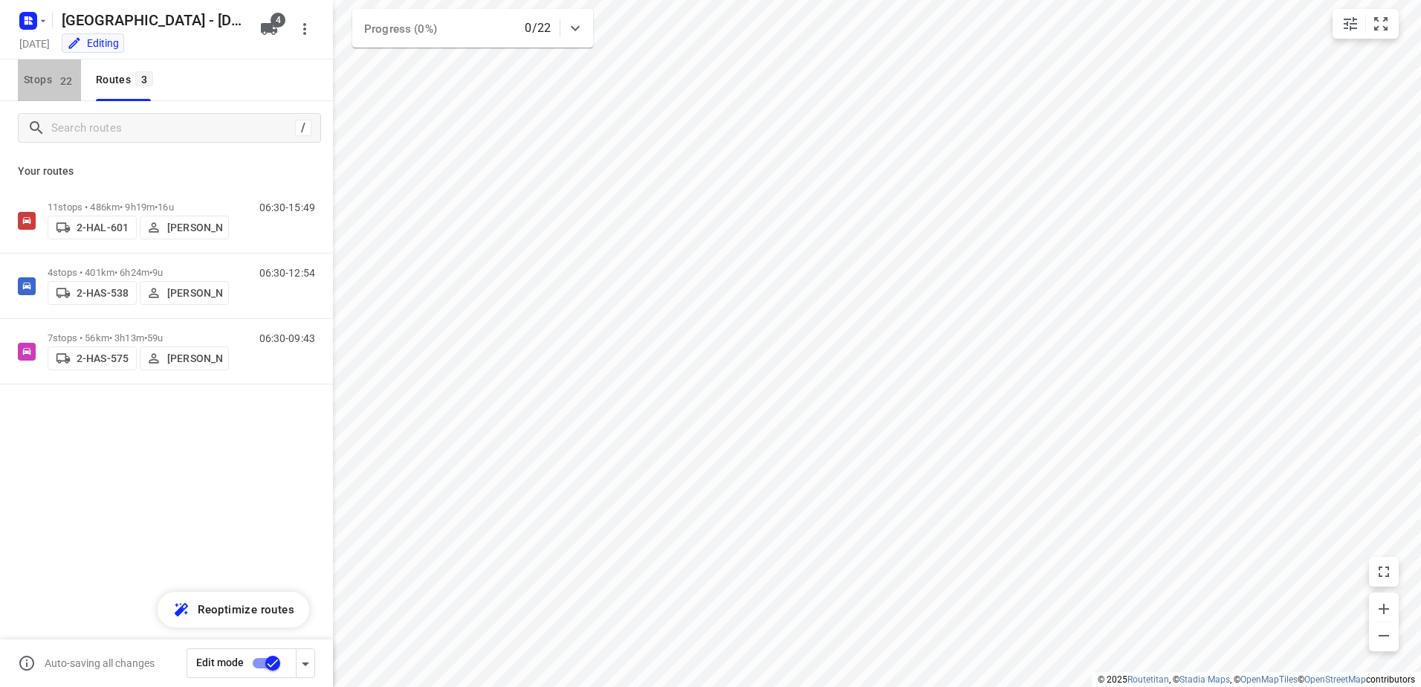
click at [30, 87] on span "Stops 22" at bounding box center [52, 80] width 57 height 19
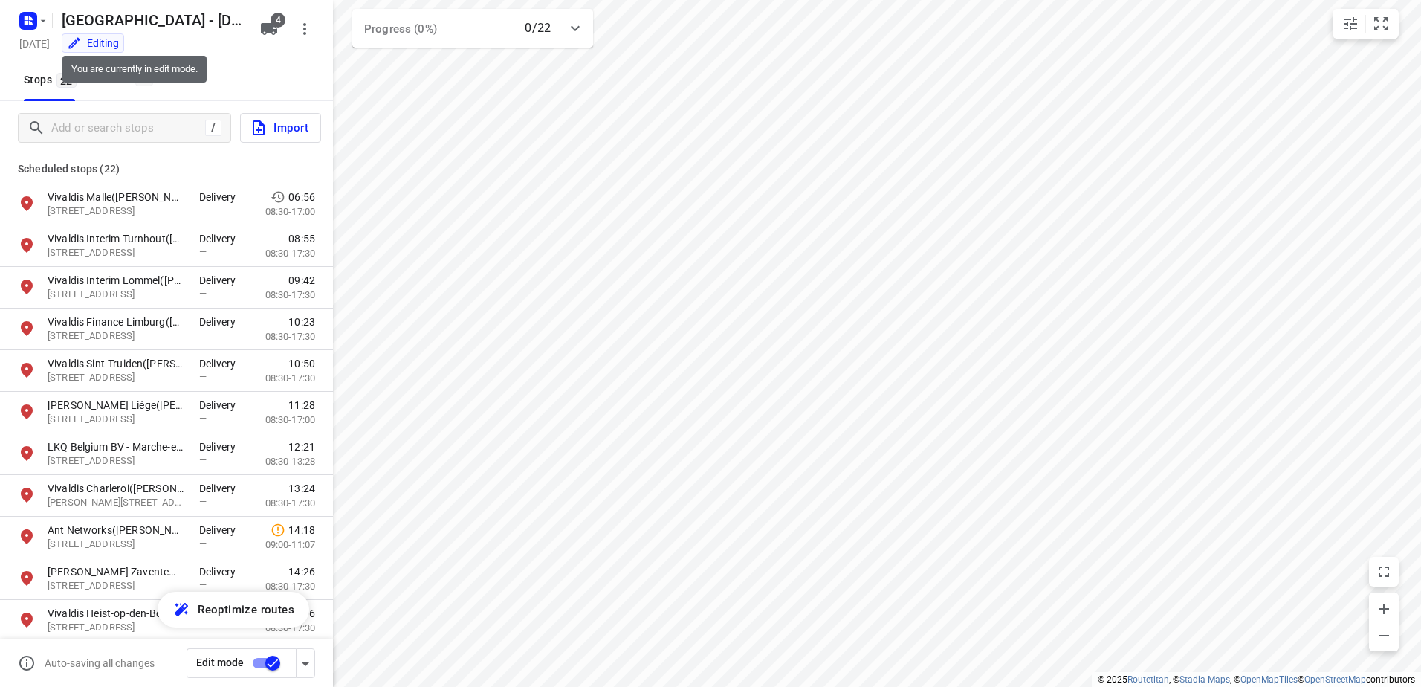
click at [119, 43] on div "Editing" at bounding box center [93, 43] width 52 height 15
click at [214, 71] on div "Stops 22 Routes 3" at bounding box center [166, 80] width 333 height 42
click at [123, 77] on div "Routes 3" at bounding box center [127, 80] width 62 height 19
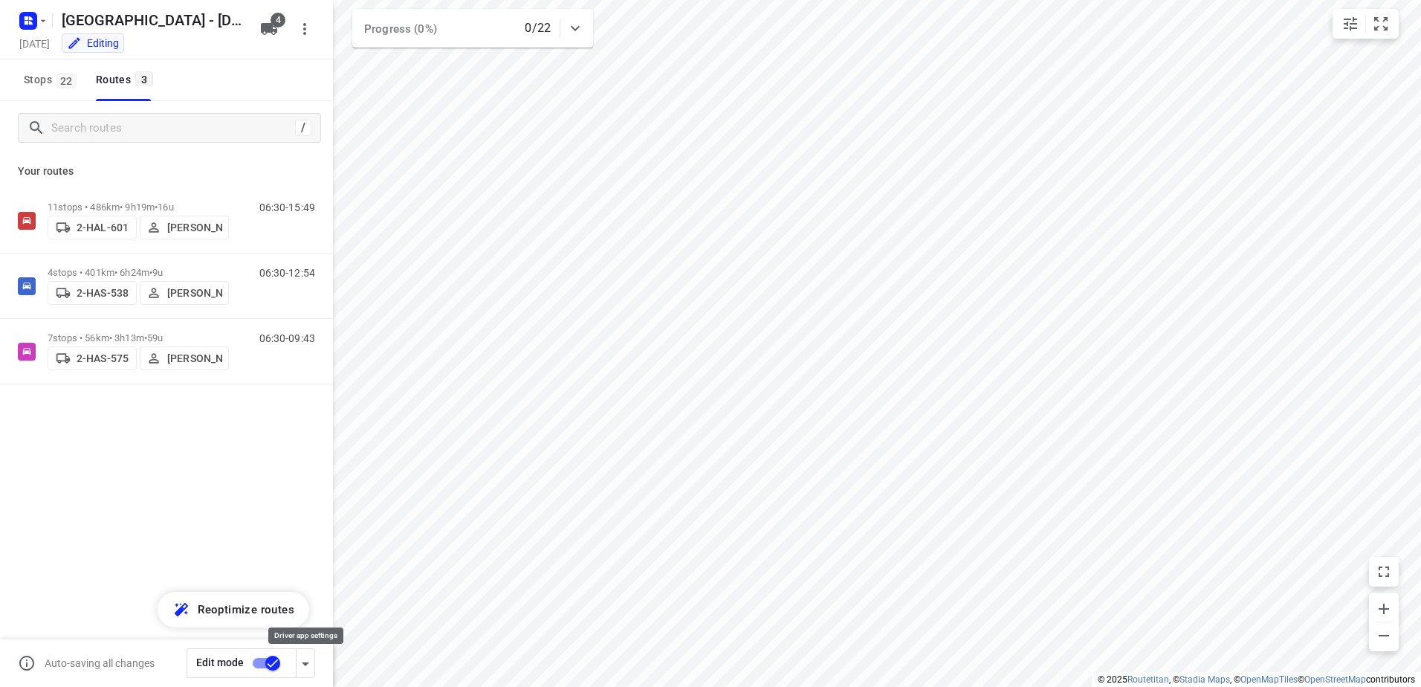
click at [305, 665] on icon "button" at bounding box center [305, 664] width 7 height 4
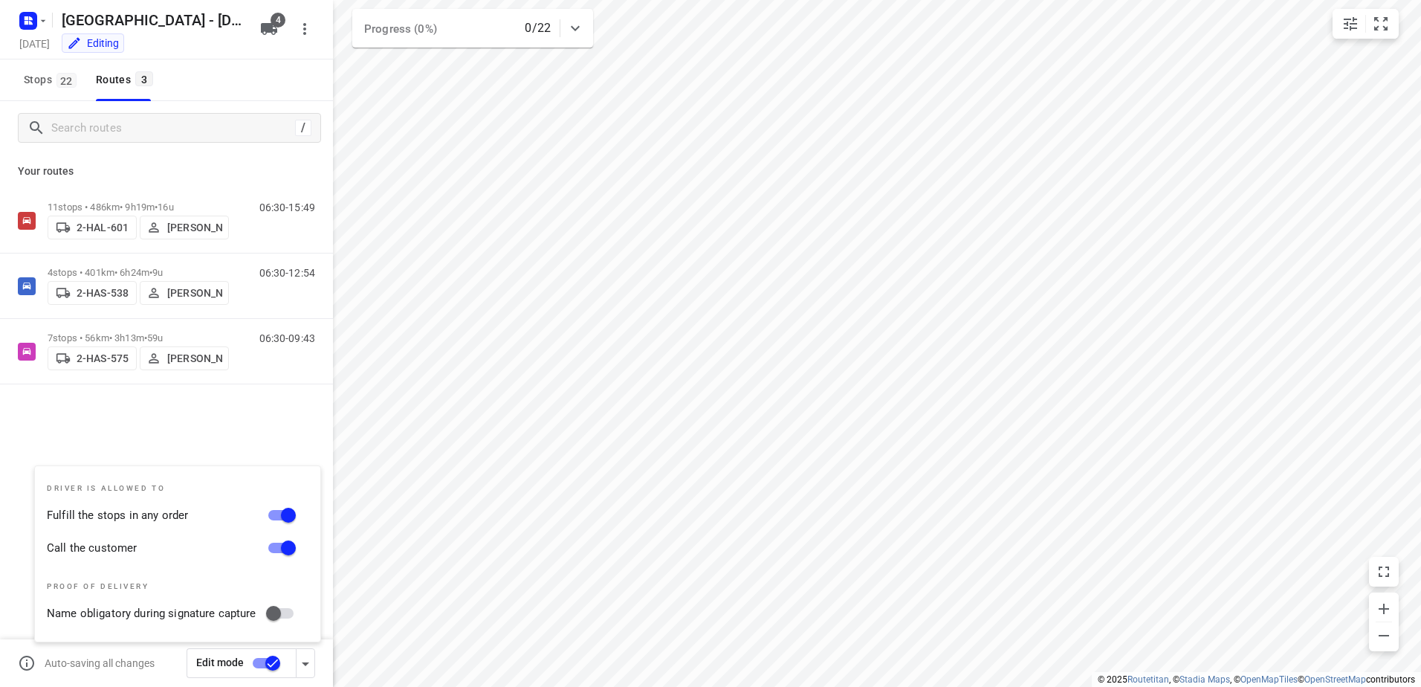
click at [219, 438] on div "11 stops • 486km • 9h19m • 16u 2-HAL-601 Bart Denbeir 06:30-15:49 4 stops • 401…" at bounding box center [166, 338] width 333 height 300
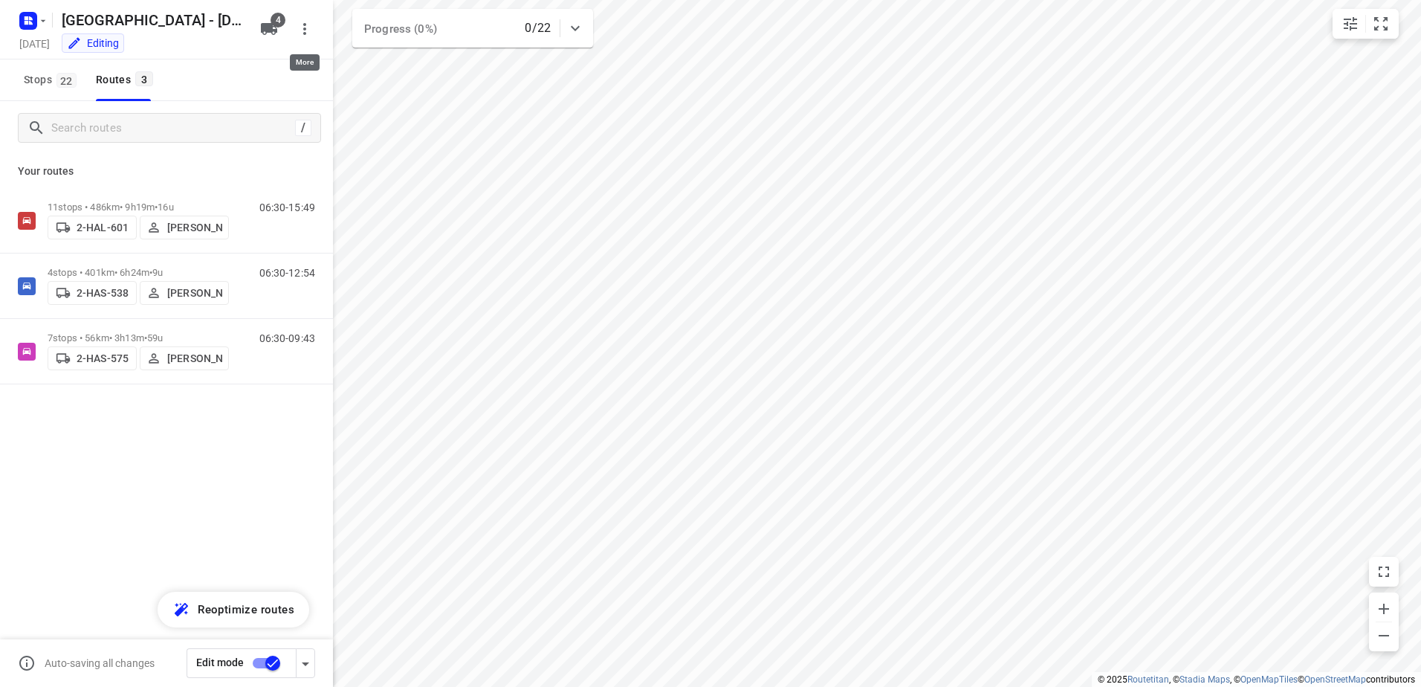
click at [303, 32] on icon "button" at bounding box center [305, 29] width 18 height 18
click at [138, 417] on div at bounding box center [710, 343] width 1421 height 687
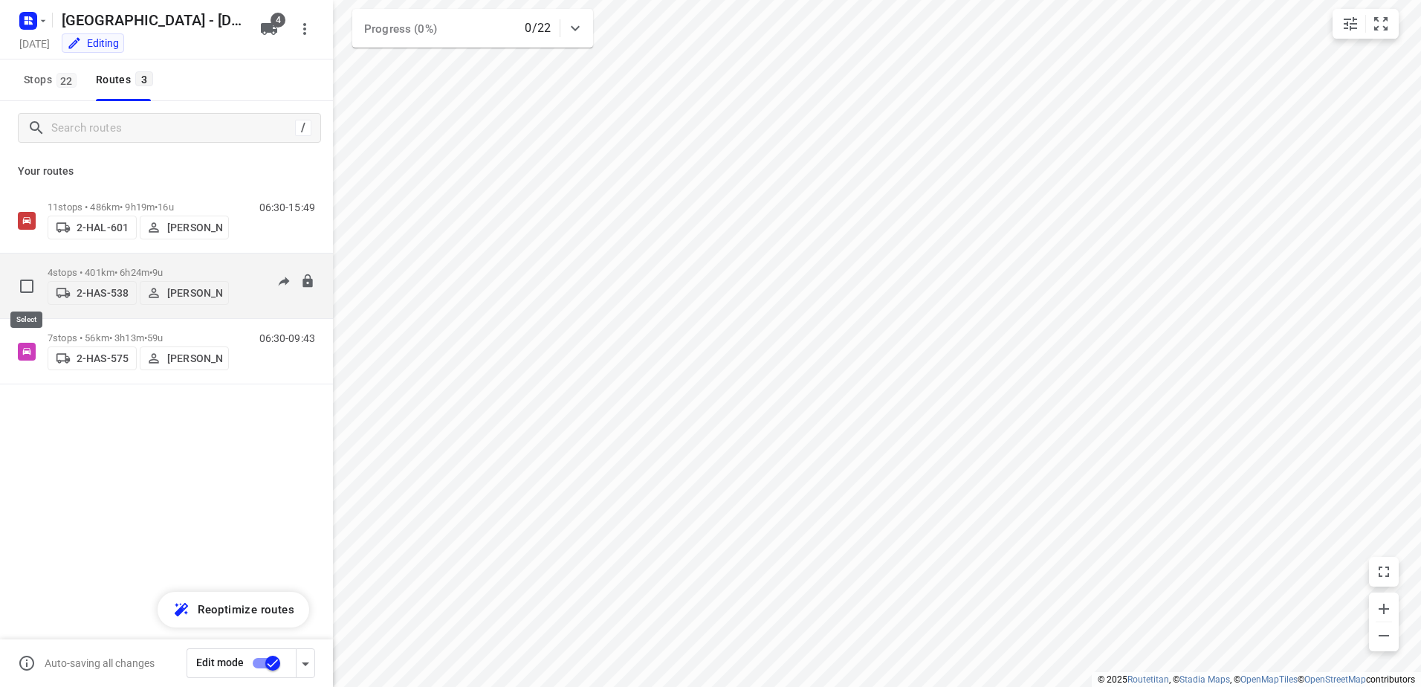
click at [28, 284] on input "checkbox" at bounding box center [27, 286] width 30 height 30
checkbox input "true"
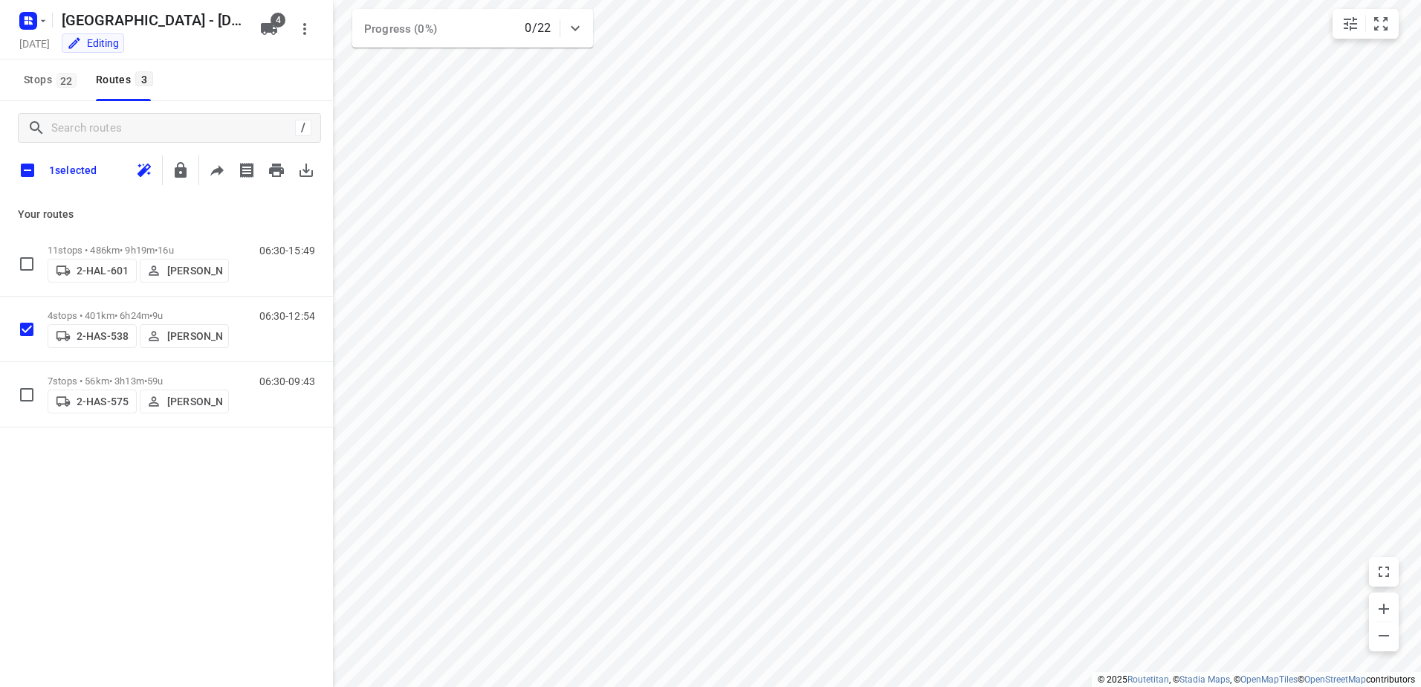
click at [114, 457] on div "/ 1 selected Your routes 11 stops • 486km • 9h19m • 16u 2-HAL-601 Bart Denbeir …" at bounding box center [166, 414] width 333 height 627
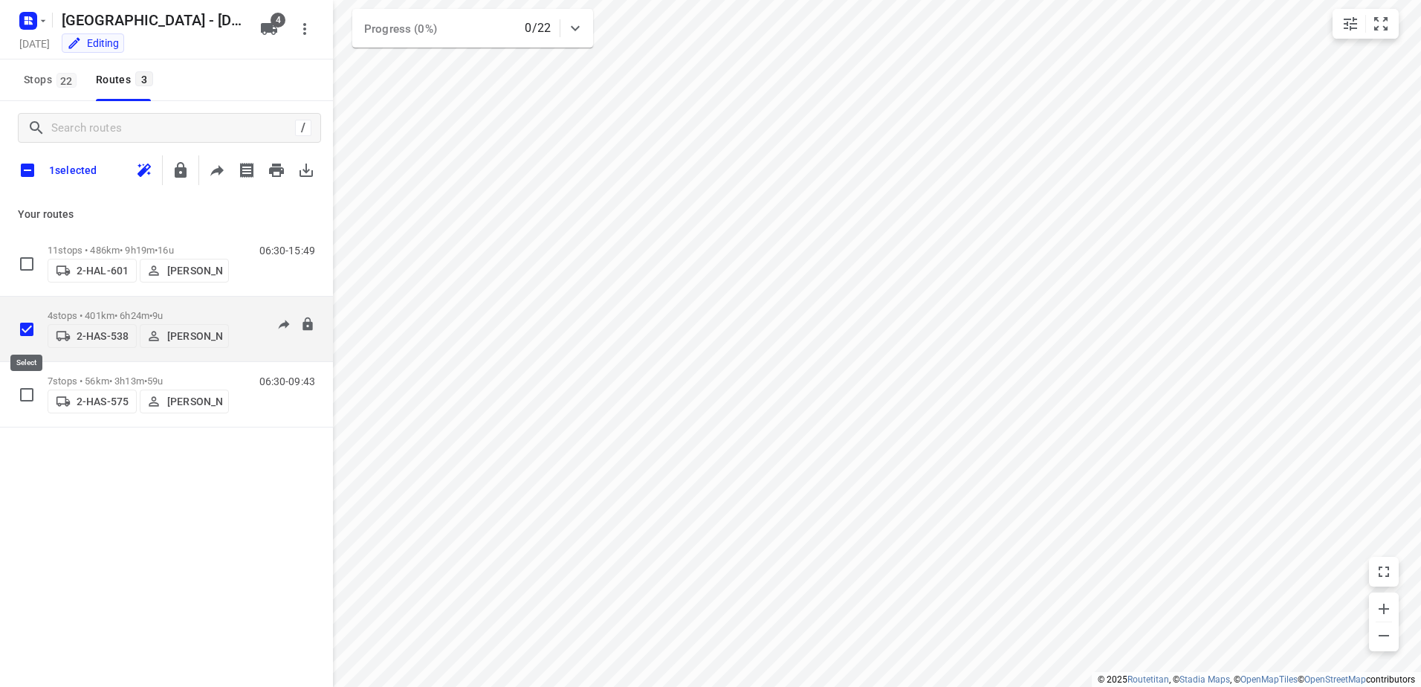
click at [31, 326] on input "checkbox" at bounding box center [27, 329] width 30 height 30
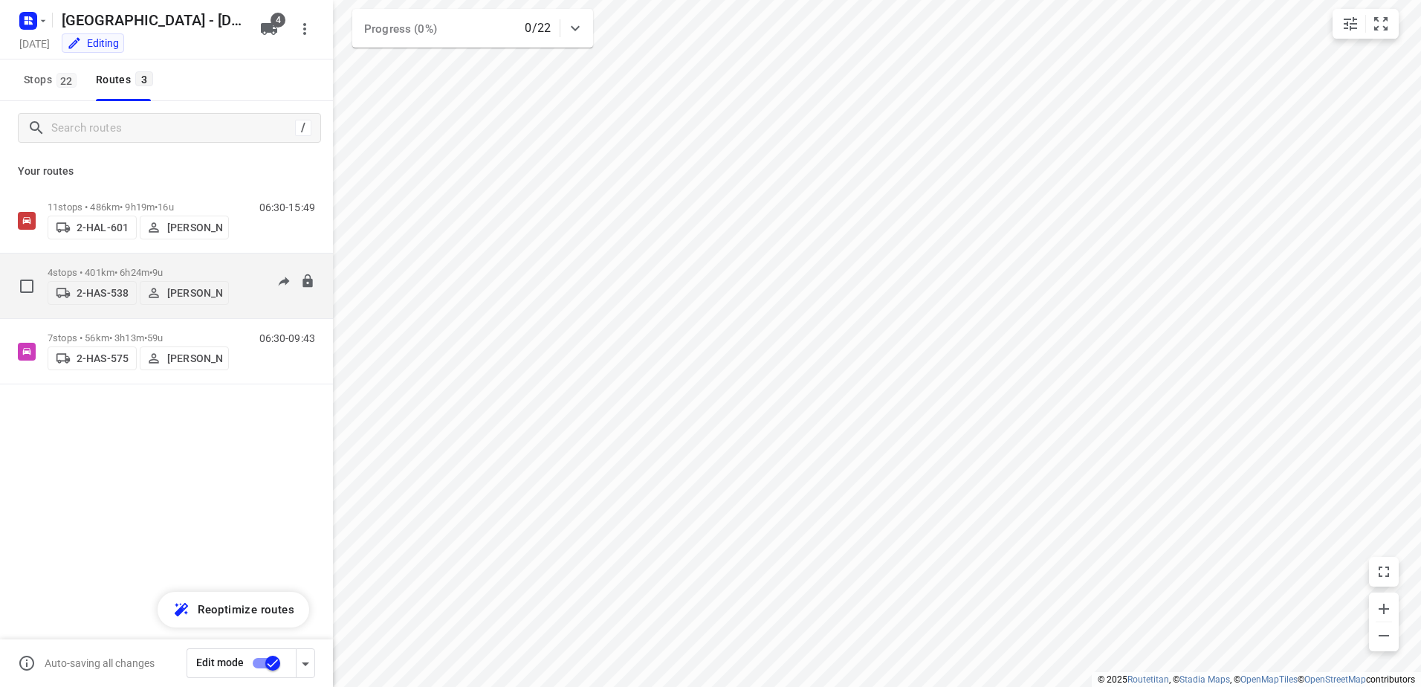
click at [103, 271] on p "4 stops • 401km • 6h24m • 9u" at bounding box center [138, 272] width 181 height 11
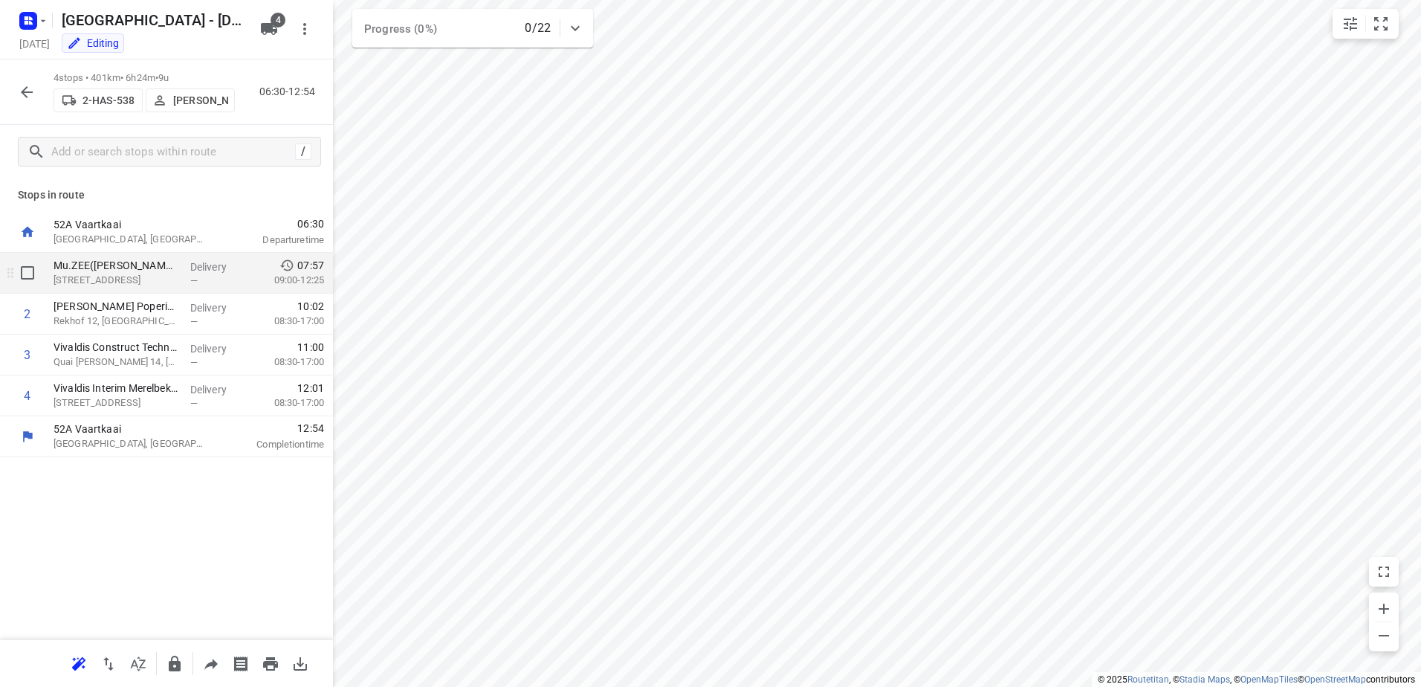
click at [162, 285] on p "Romestraat 11, Oostende" at bounding box center [116, 280] width 125 height 15
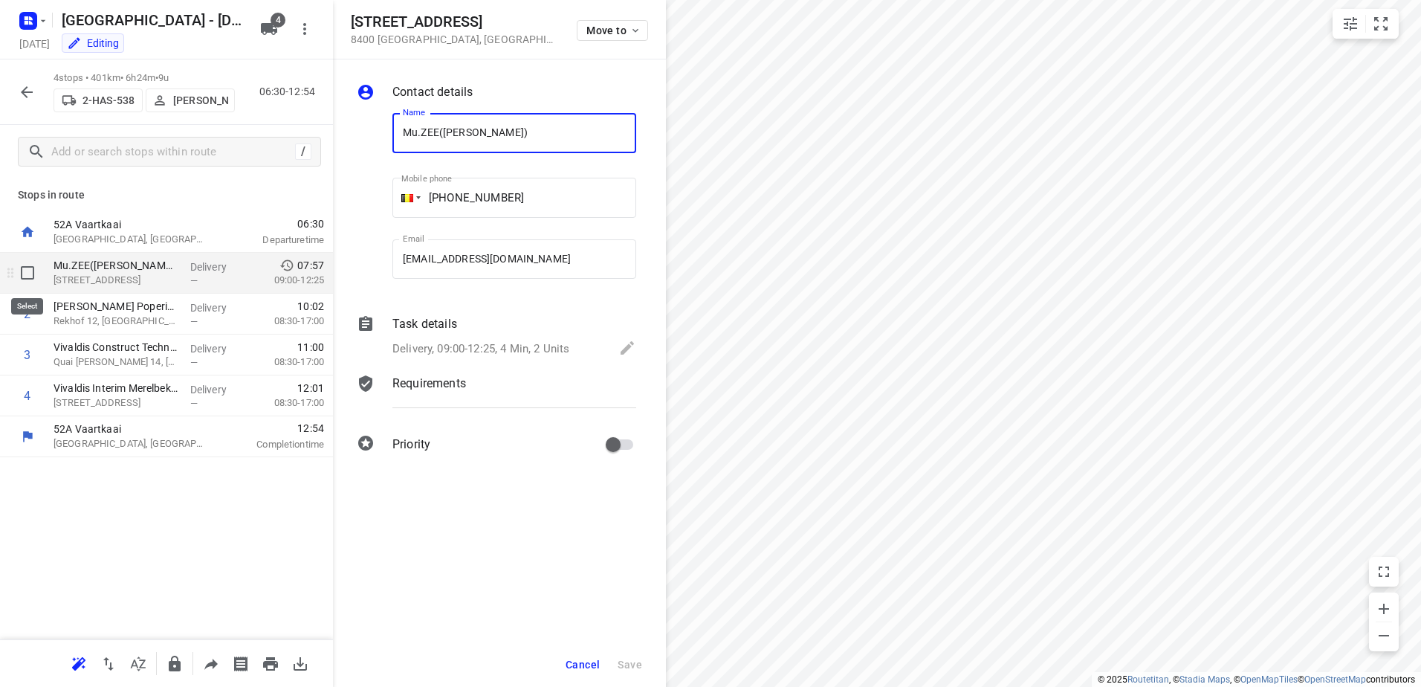
click at [20, 281] on input "checkbox" at bounding box center [28, 273] width 30 height 30
checkbox input "true"
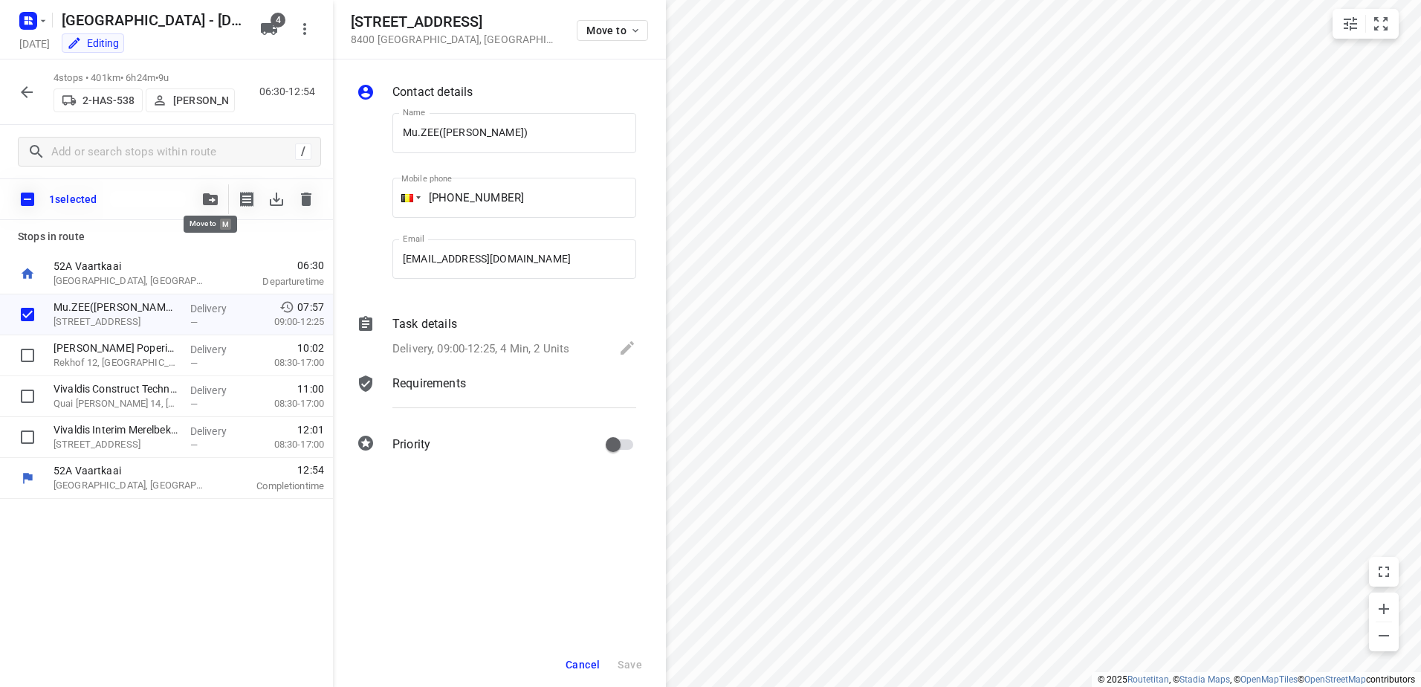
click at [209, 194] on icon "button" at bounding box center [210, 199] width 15 height 12
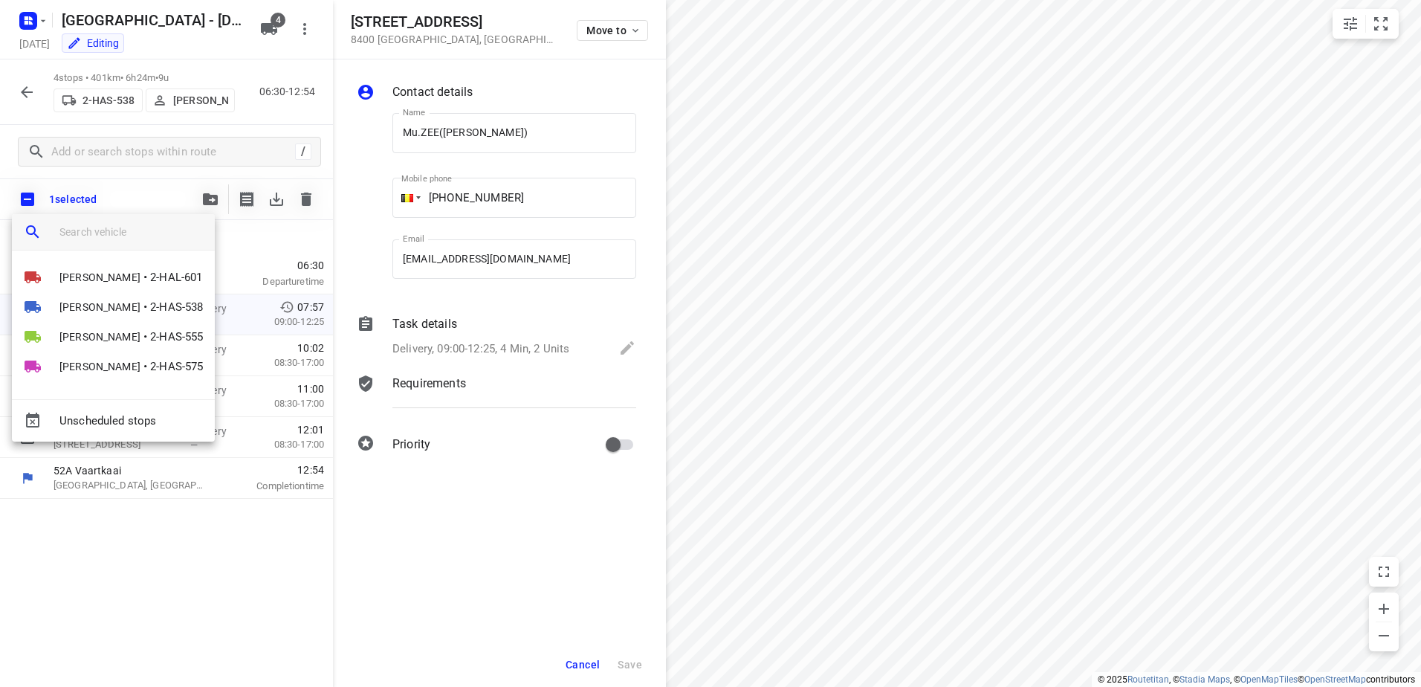
click at [152, 238] on input "search vehicle" at bounding box center [130, 232] width 143 height 22
type input "m"
click at [152, 238] on input "m" at bounding box center [130, 232] width 143 height 22
type input "a"
type input "z"
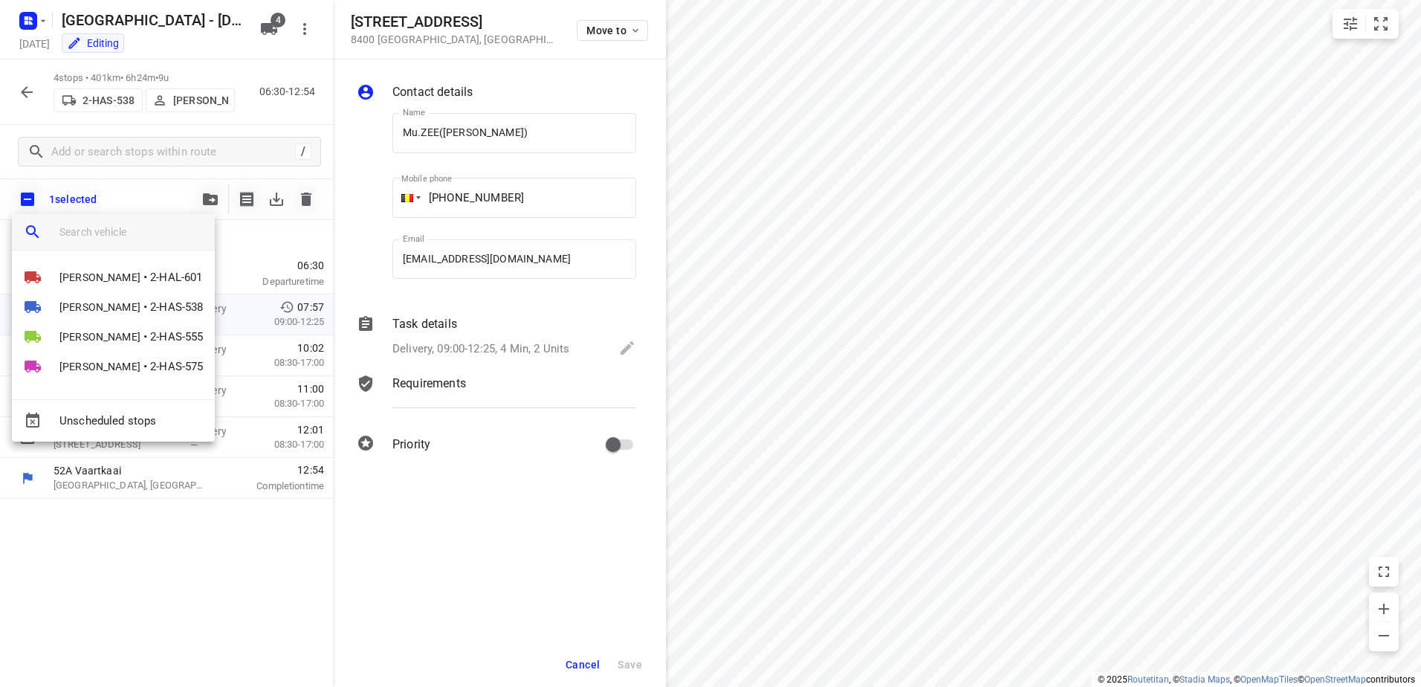
type input "e"
type input "r"
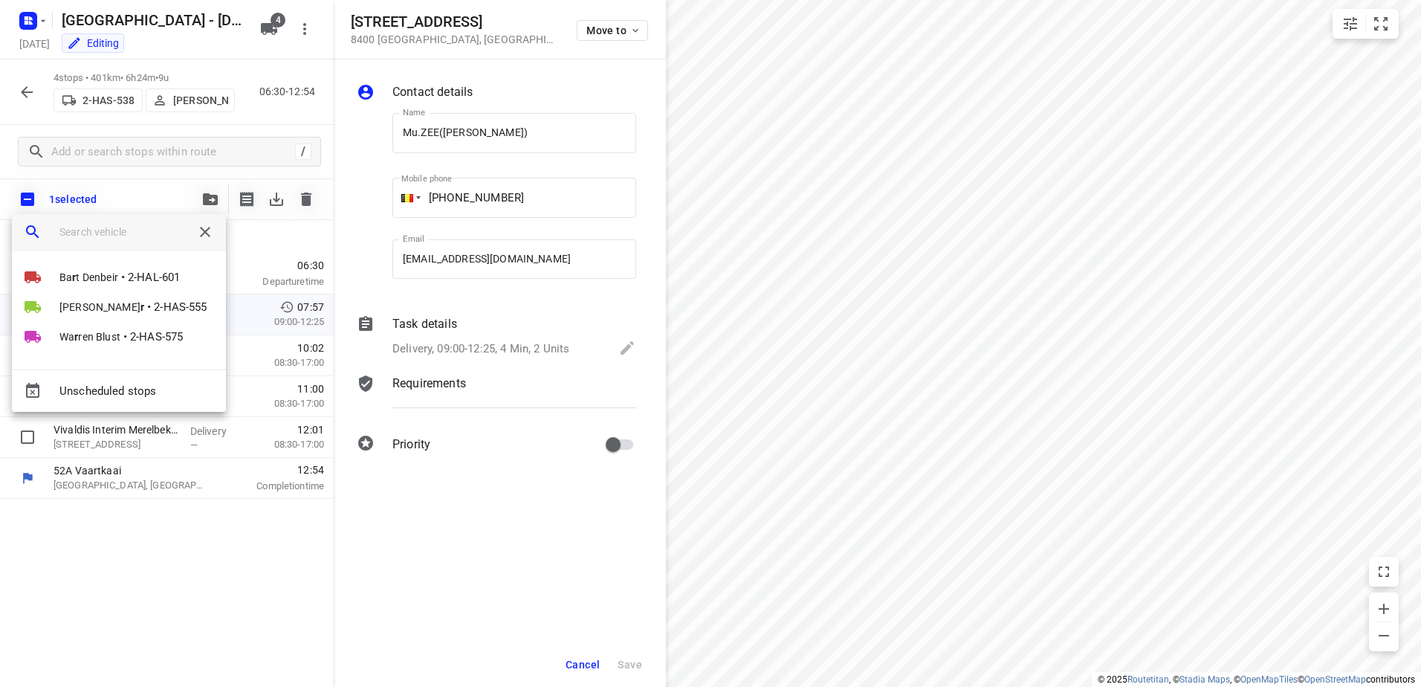
type input "t"
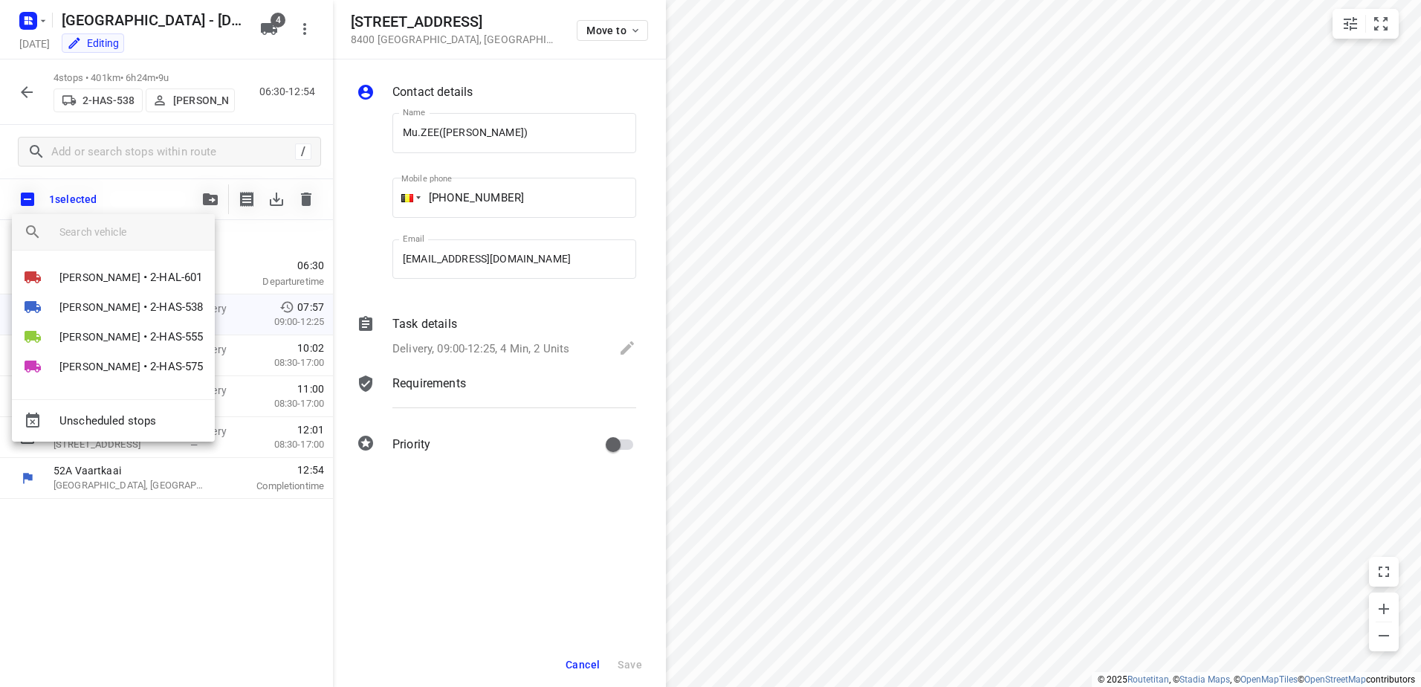
click at [125, 534] on div at bounding box center [710, 343] width 1421 height 687
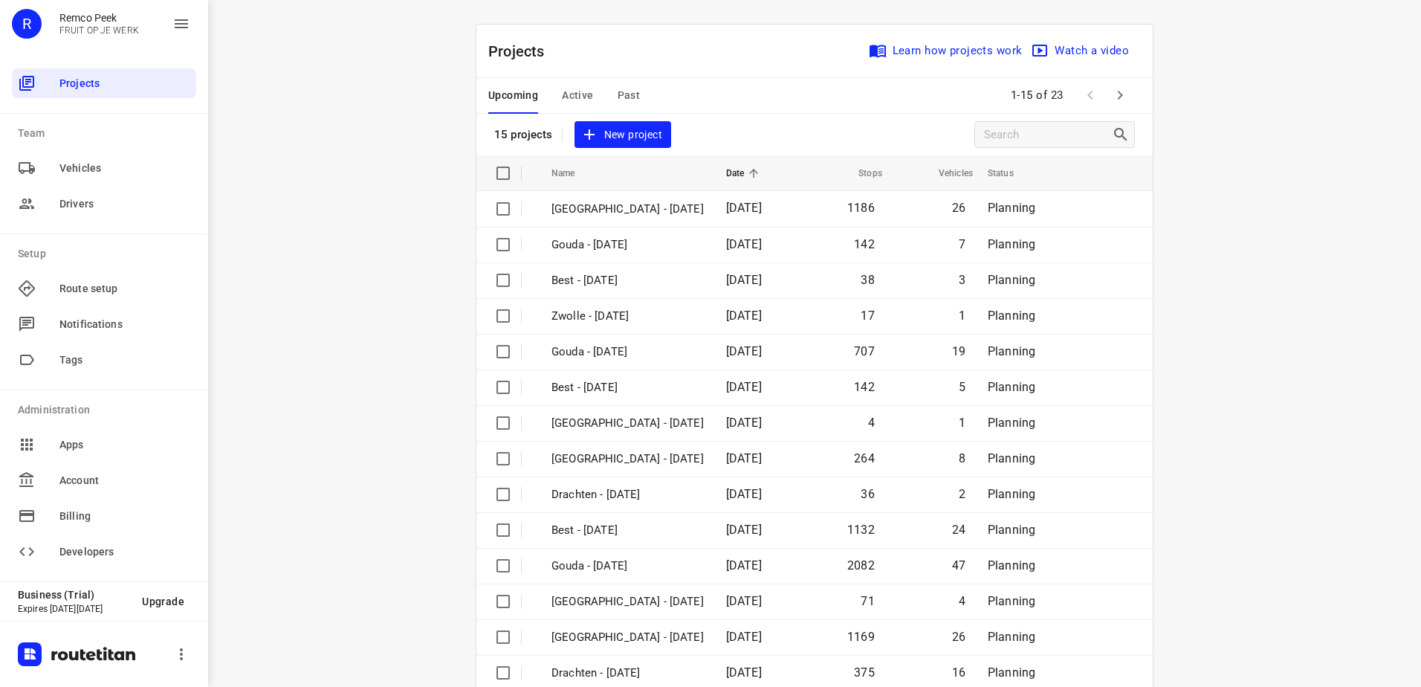
click at [563, 99] on span "Active" at bounding box center [577, 95] width 31 height 19
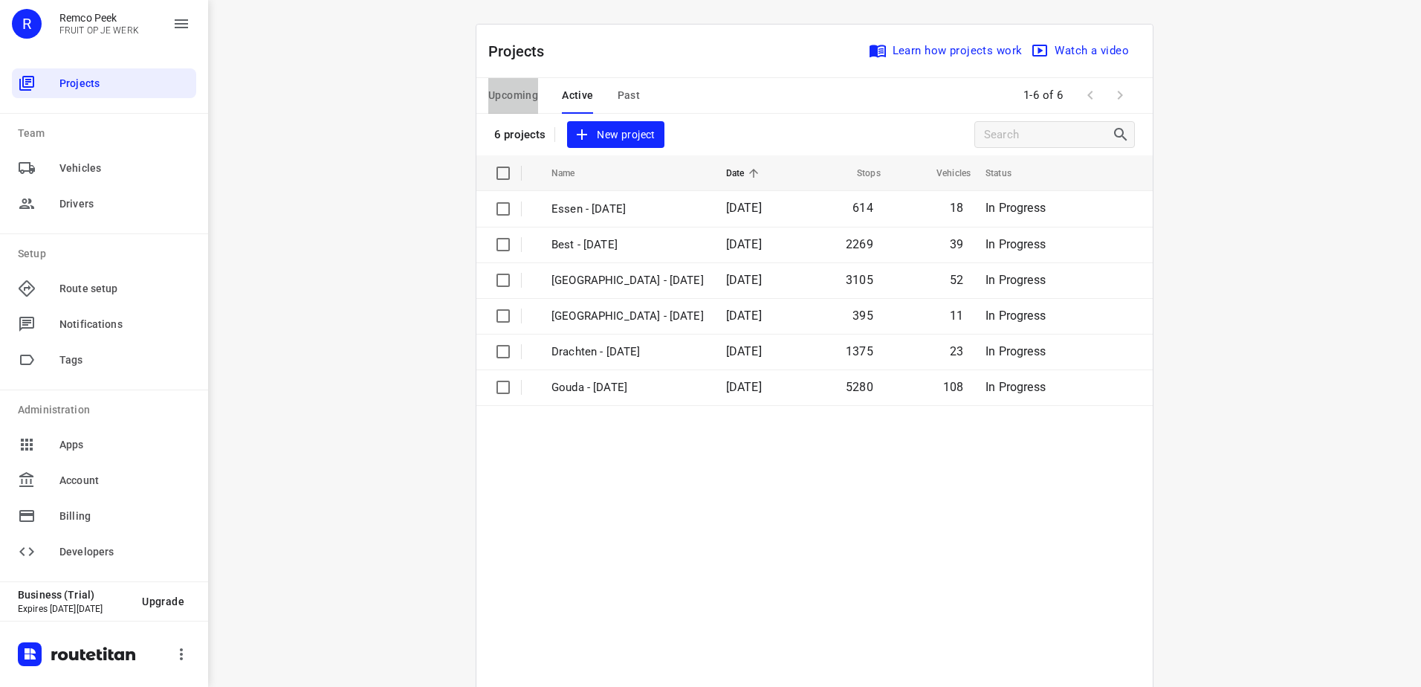
click at [523, 106] on button "Upcoming" at bounding box center [513, 96] width 50 height 36
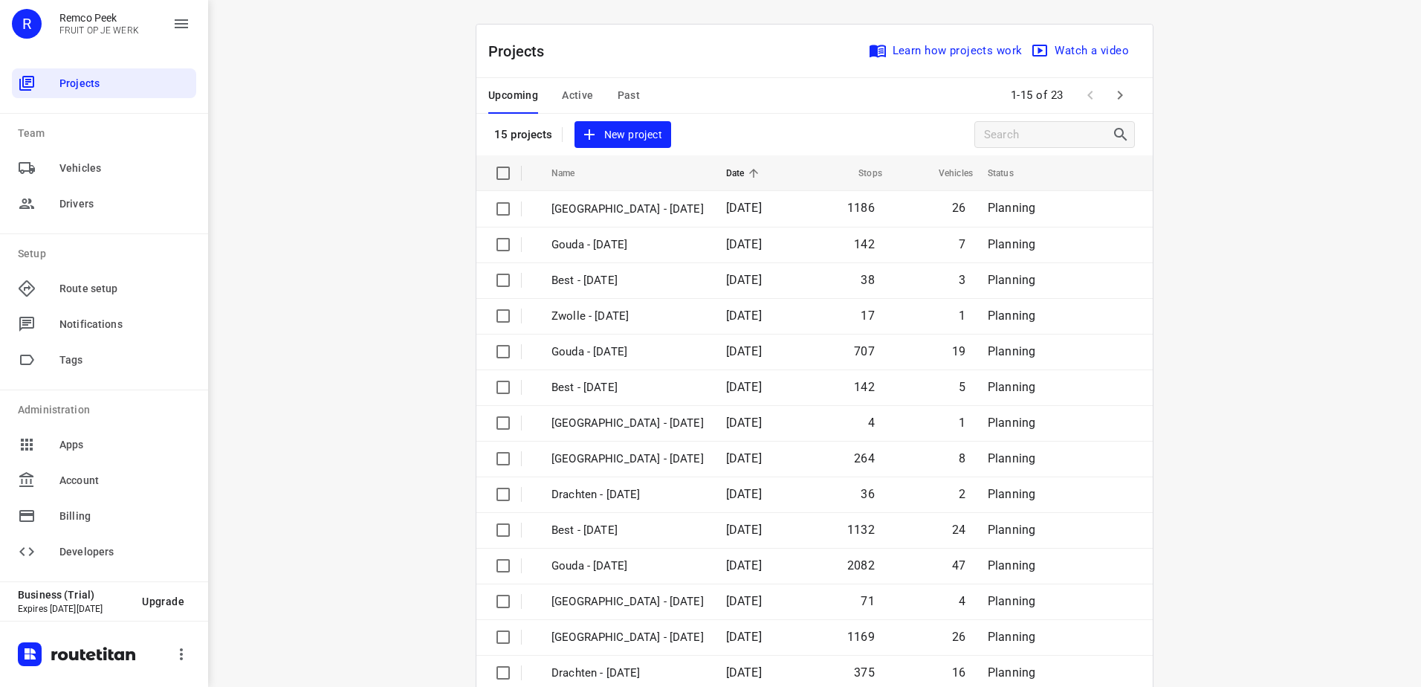
scroll to position [65, 0]
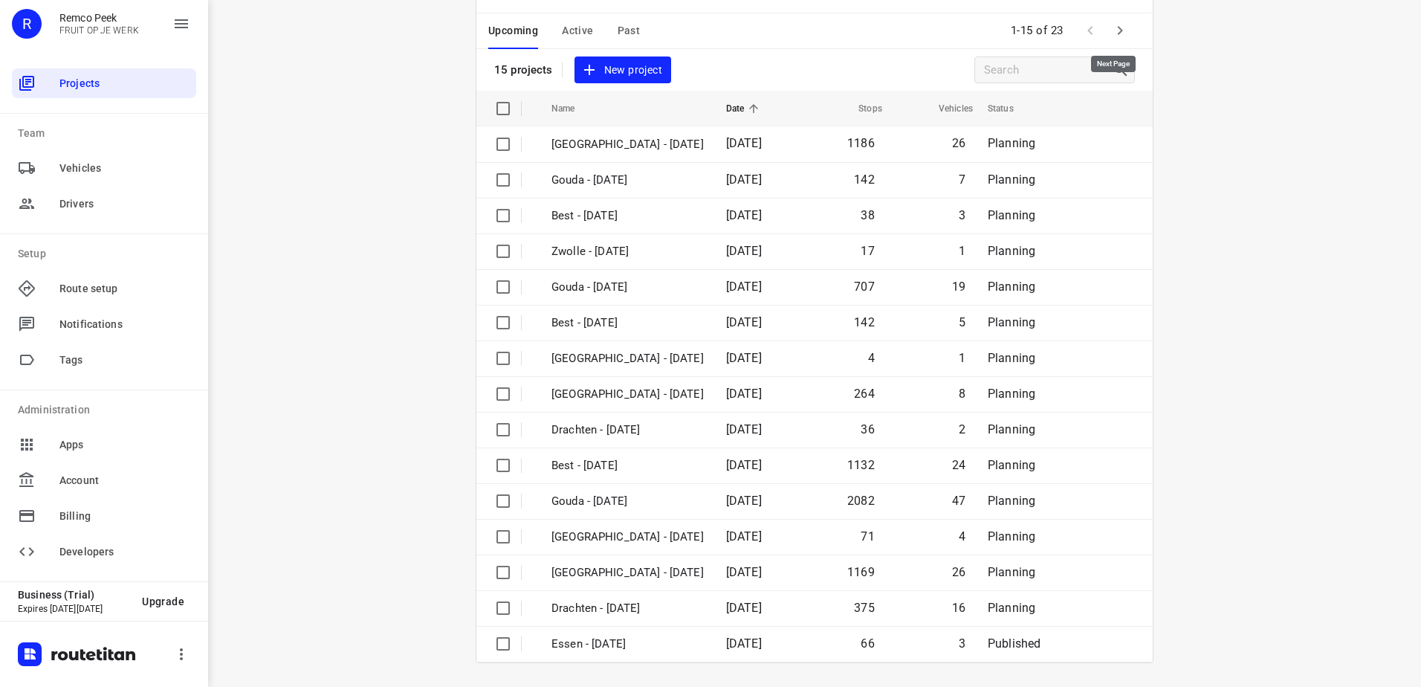
click at [1111, 32] on icon "button" at bounding box center [1120, 31] width 18 height 18
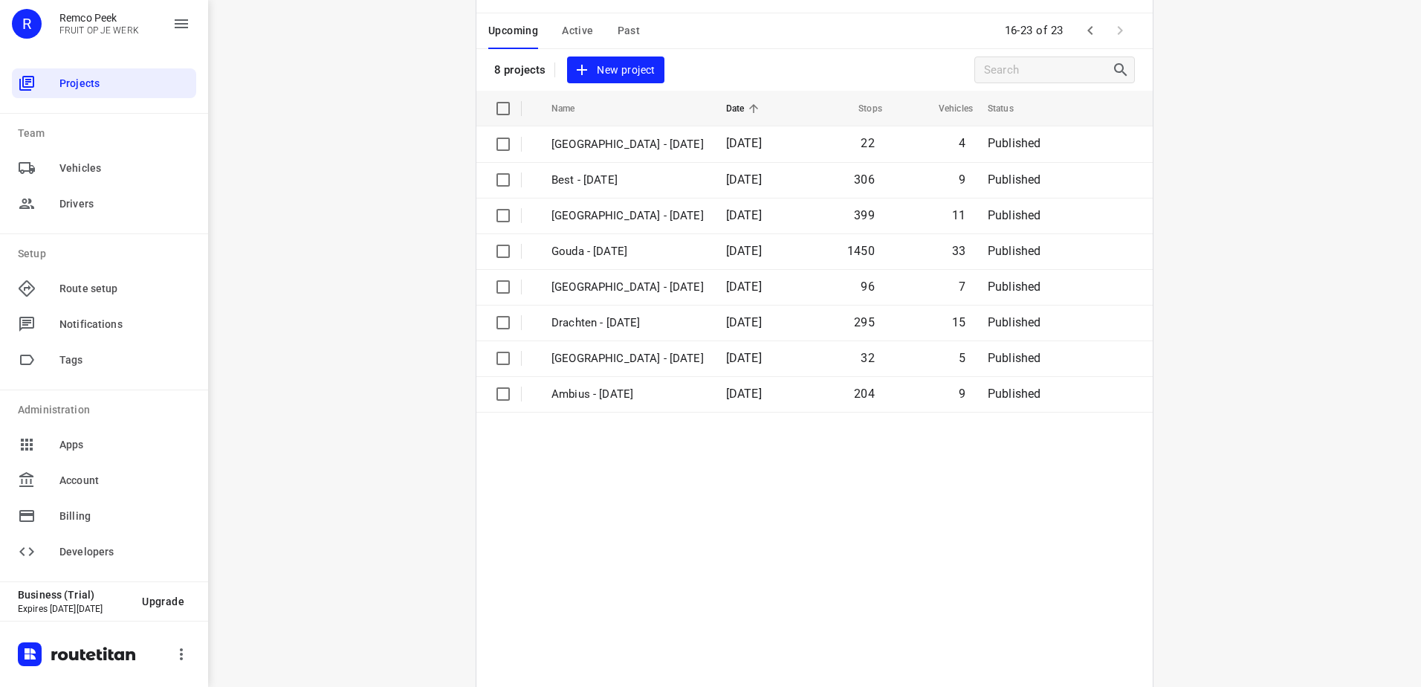
scroll to position [0, 0]
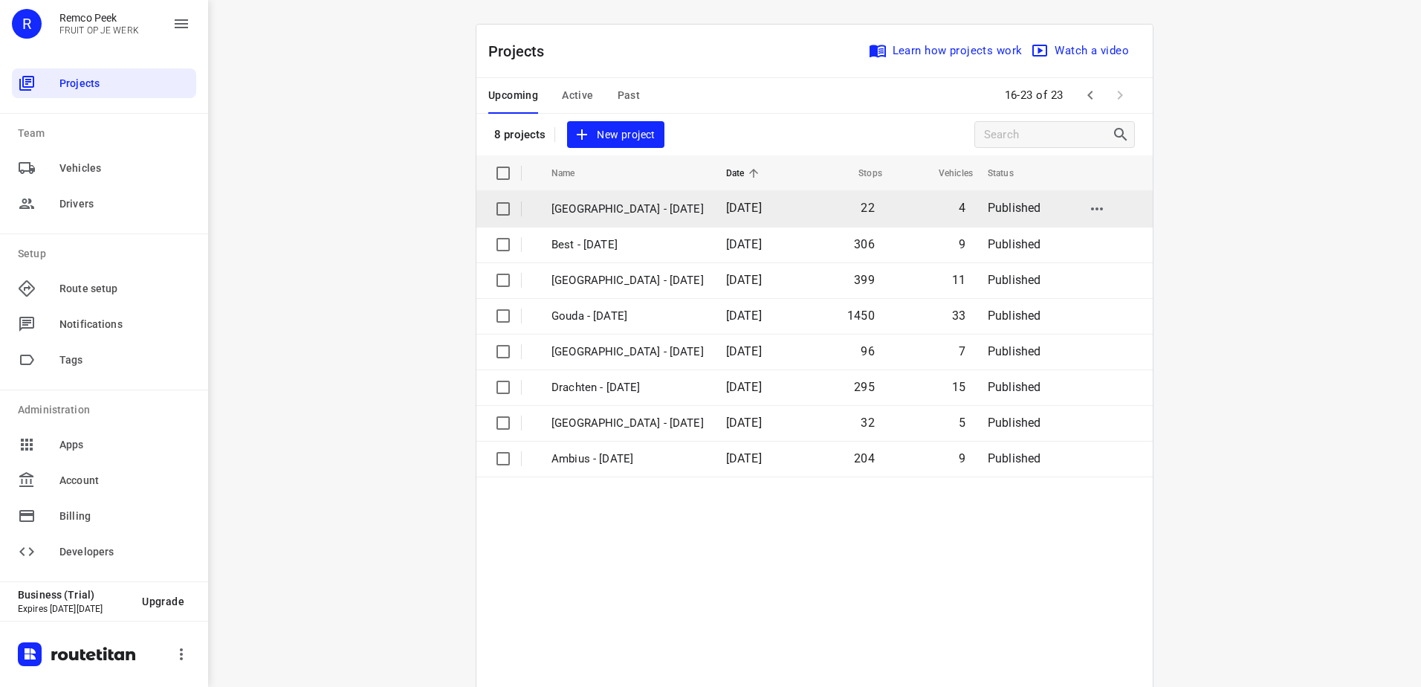
click at [656, 220] on td "Antwerpen - Tuesday" at bounding box center [626, 209] width 178 height 36
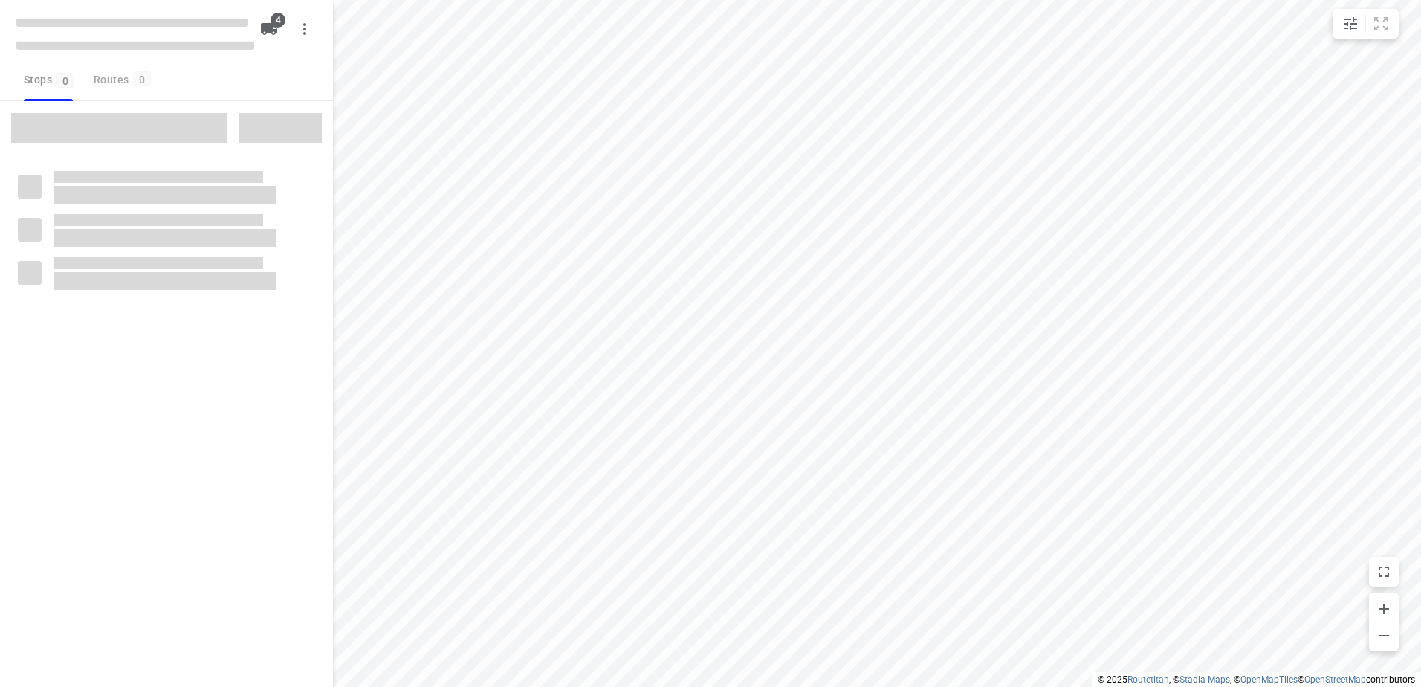
checkbox input "true"
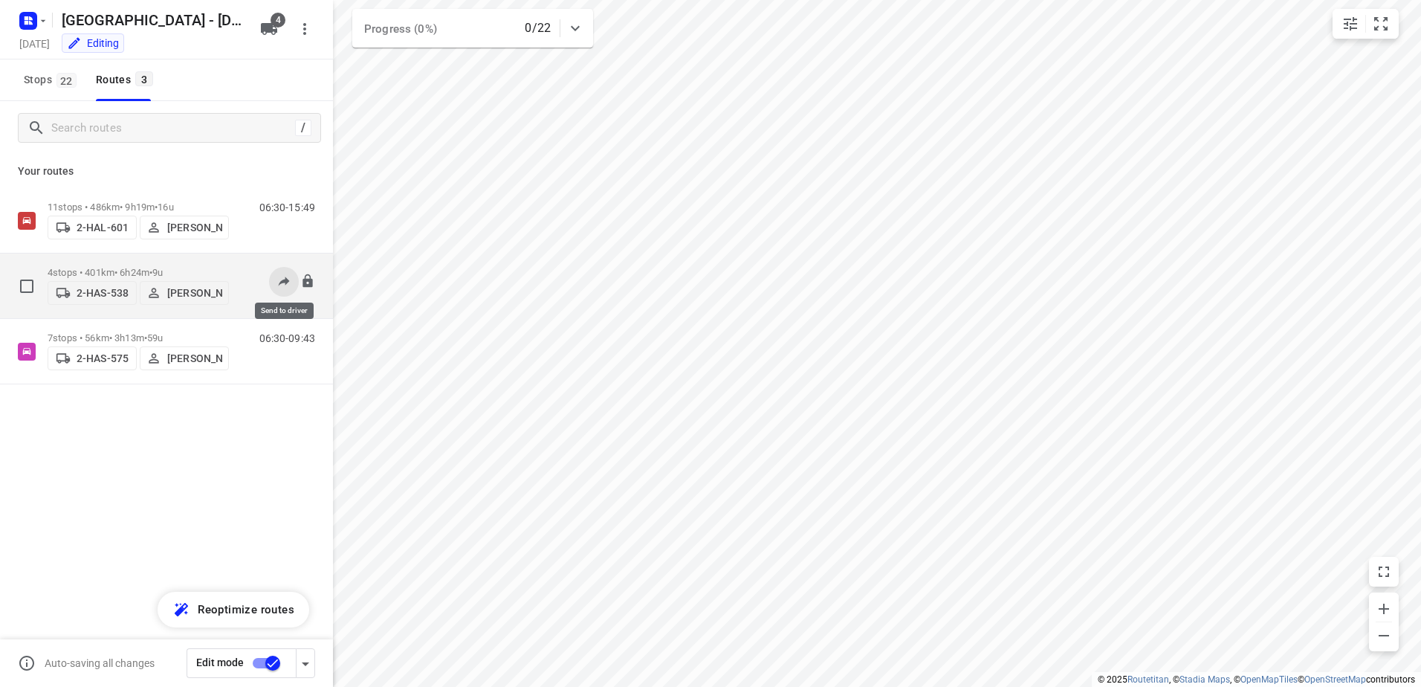
click at [277, 275] on icon at bounding box center [284, 281] width 15 height 15
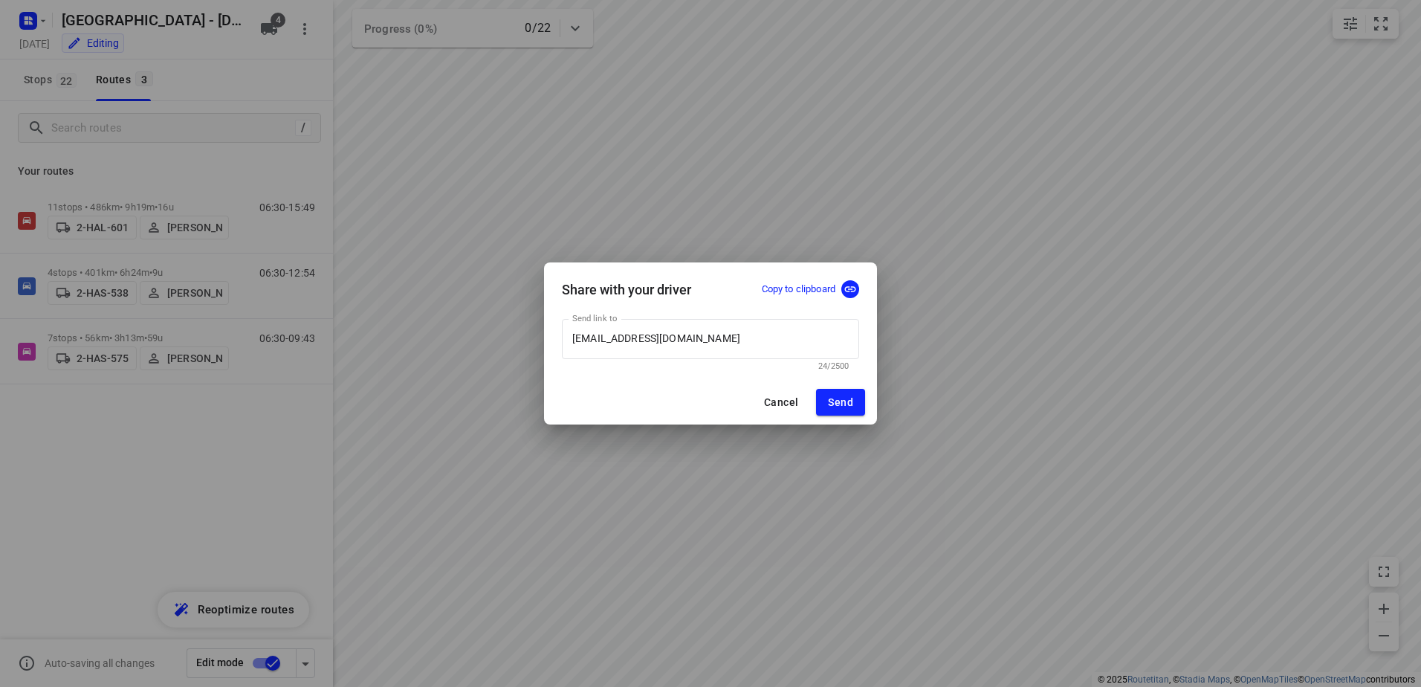
click at [774, 393] on button "Cancel" at bounding box center [781, 402] width 58 height 27
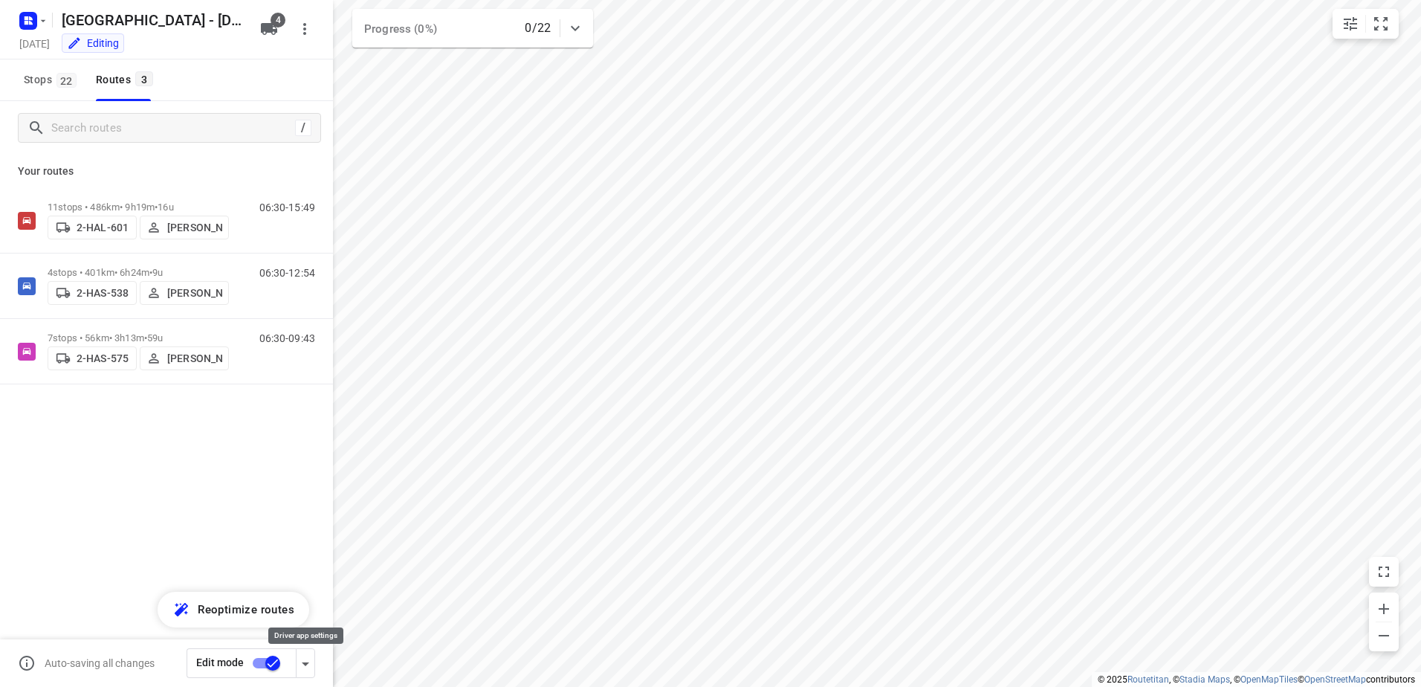
click at [308, 664] on icon "button" at bounding box center [306, 664] width 18 height 18
drag, startPoint x: 86, startPoint y: 470, endPoint x: 19, endPoint y: 435, distance: 75.5
click at [19, 435] on div "11 stops • 486km • 9h19m • 16u 2-HAL-601 Bart Denbeir 06:30-15:49 4 stops • 401…" at bounding box center [166, 338] width 333 height 300
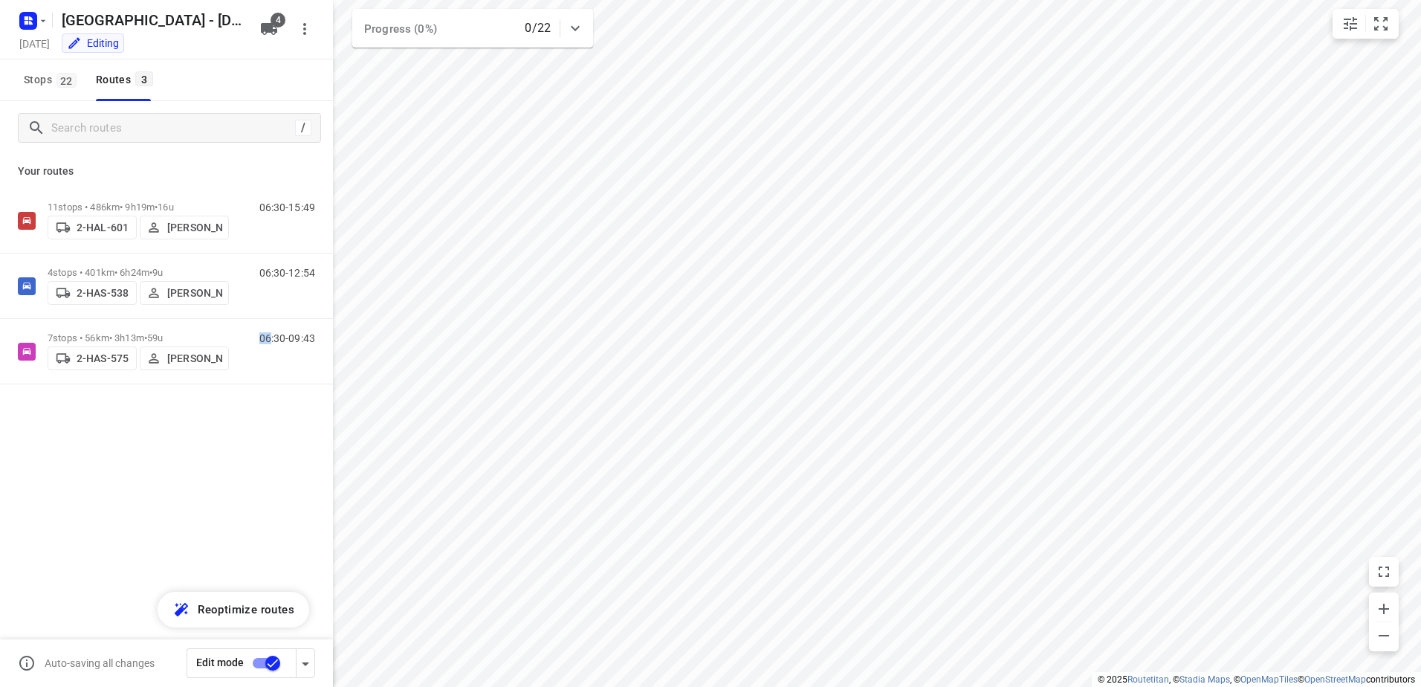
drag, startPoint x: 19, startPoint y: 435, endPoint x: 51, endPoint y: 468, distance: 45.7
click at [51, 468] on div "11 stops • 486km • 9h19m • 16u 2-HAL-601 Bart Denbeir 06:30-15:49 4 stops • 401…" at bounding box center [166, 338] width 333 height 300
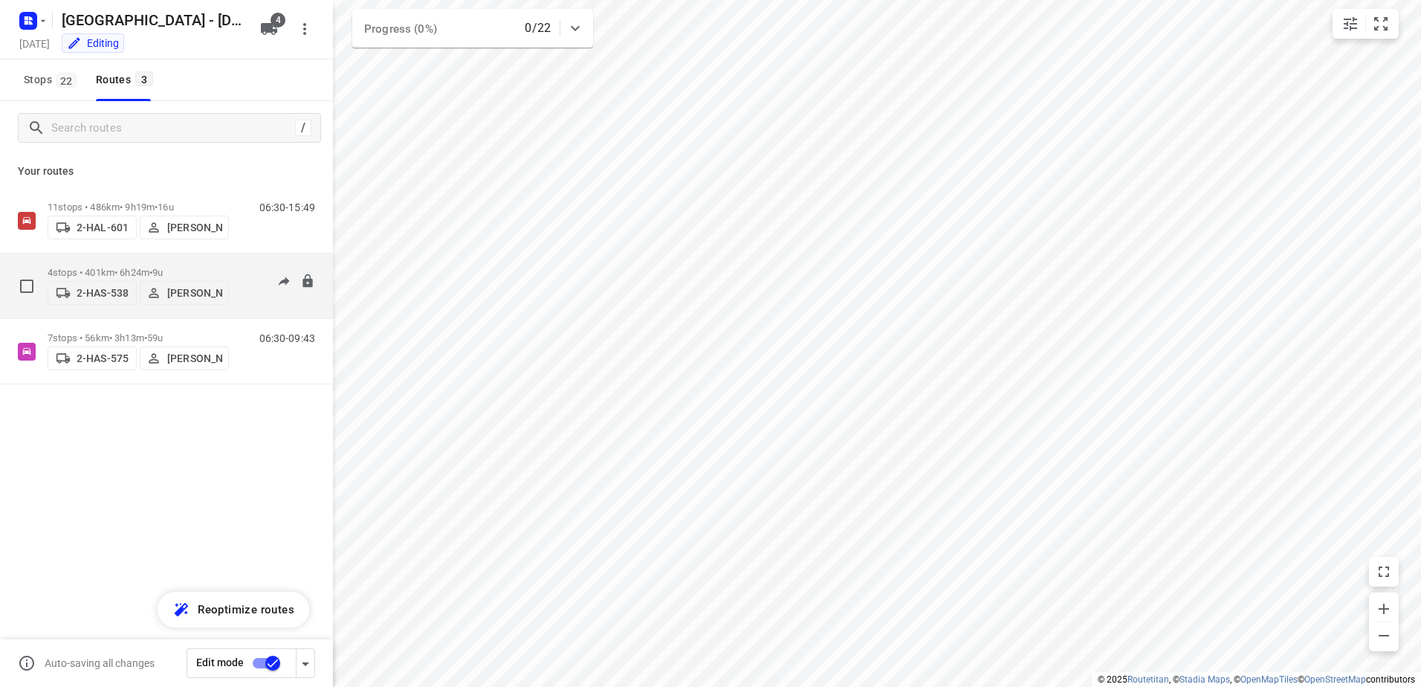
click at [94, 273] on p "4 stops • 401km • 6h24m • 9u" at bounding box center [138, 272] width 181 height 11
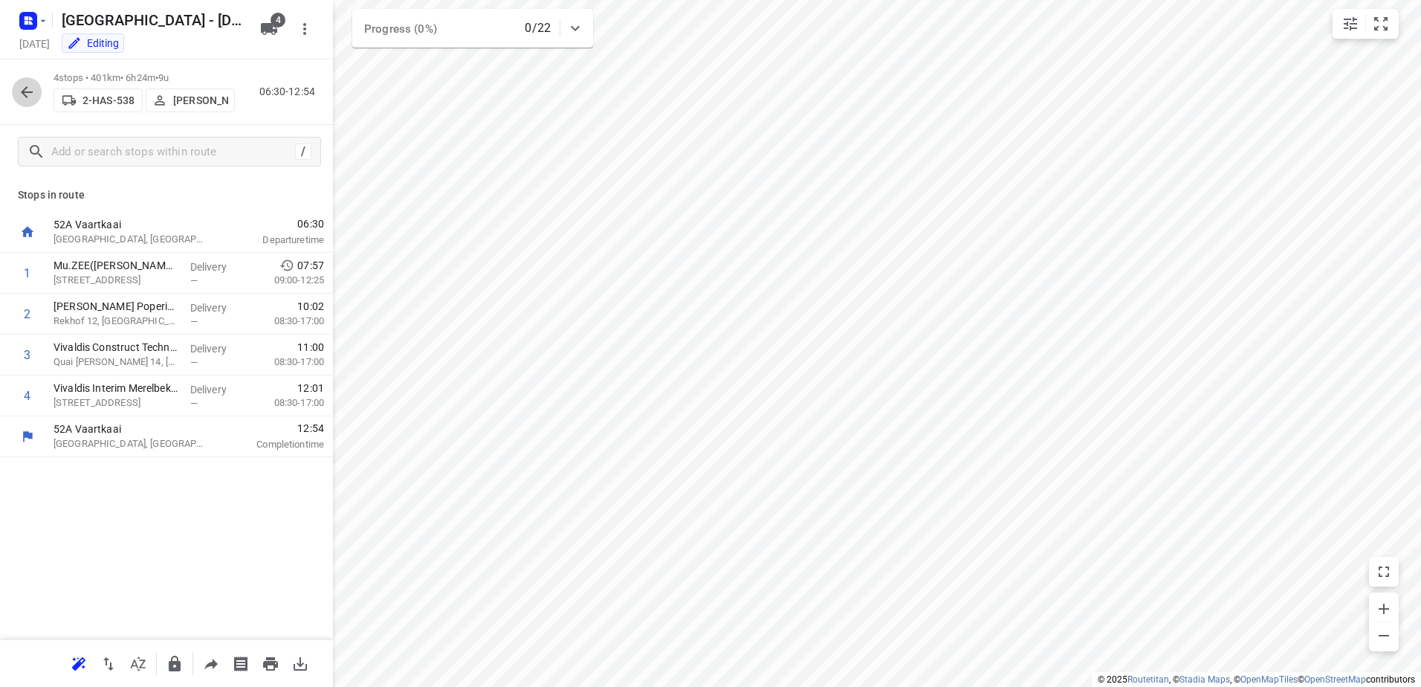
click at [28, 100] on icon "button" at bounding box center [27, 92] width 18 height 18
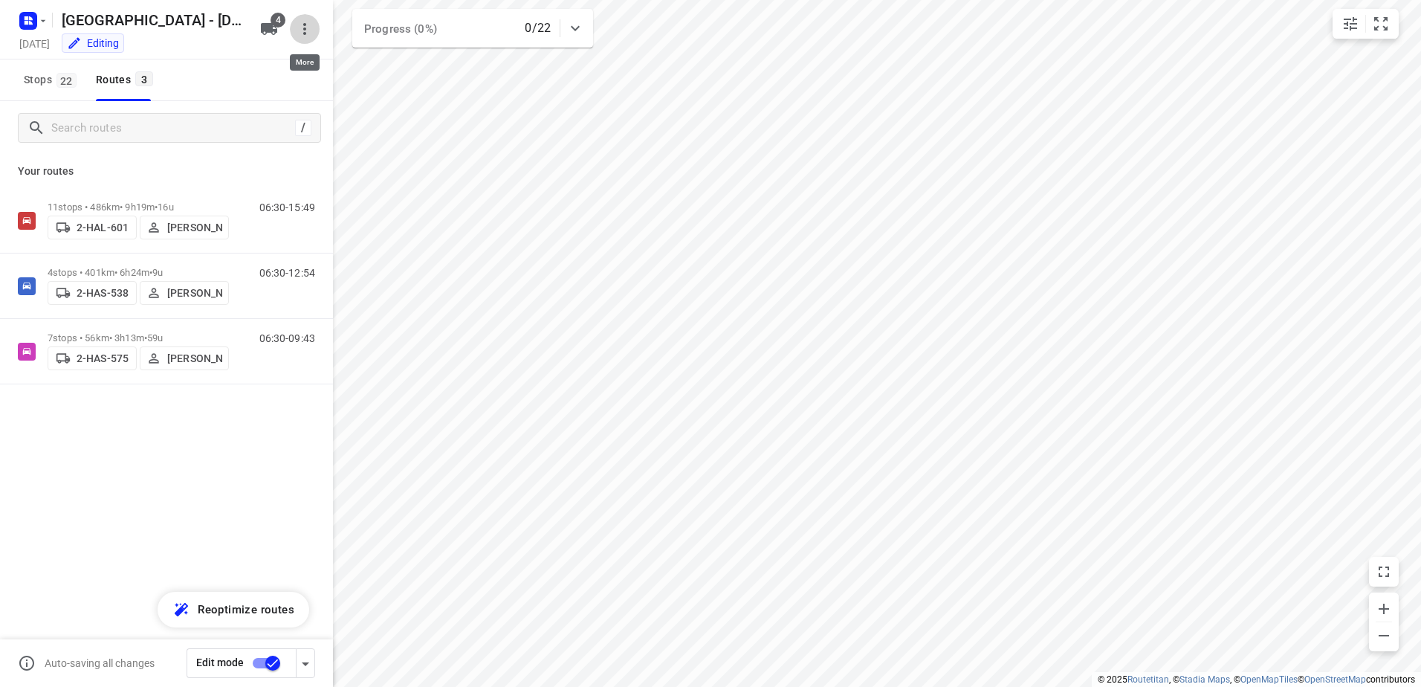
click at [301, 31] on icon "button" at bounding box center [305, 29] width 18 height 18
click at [97, 439] on div at bounding box center [710, 343] width 1421 height 687
click at [277, 24] on span "4" at bounding box center [278, 20] width 15 height 15
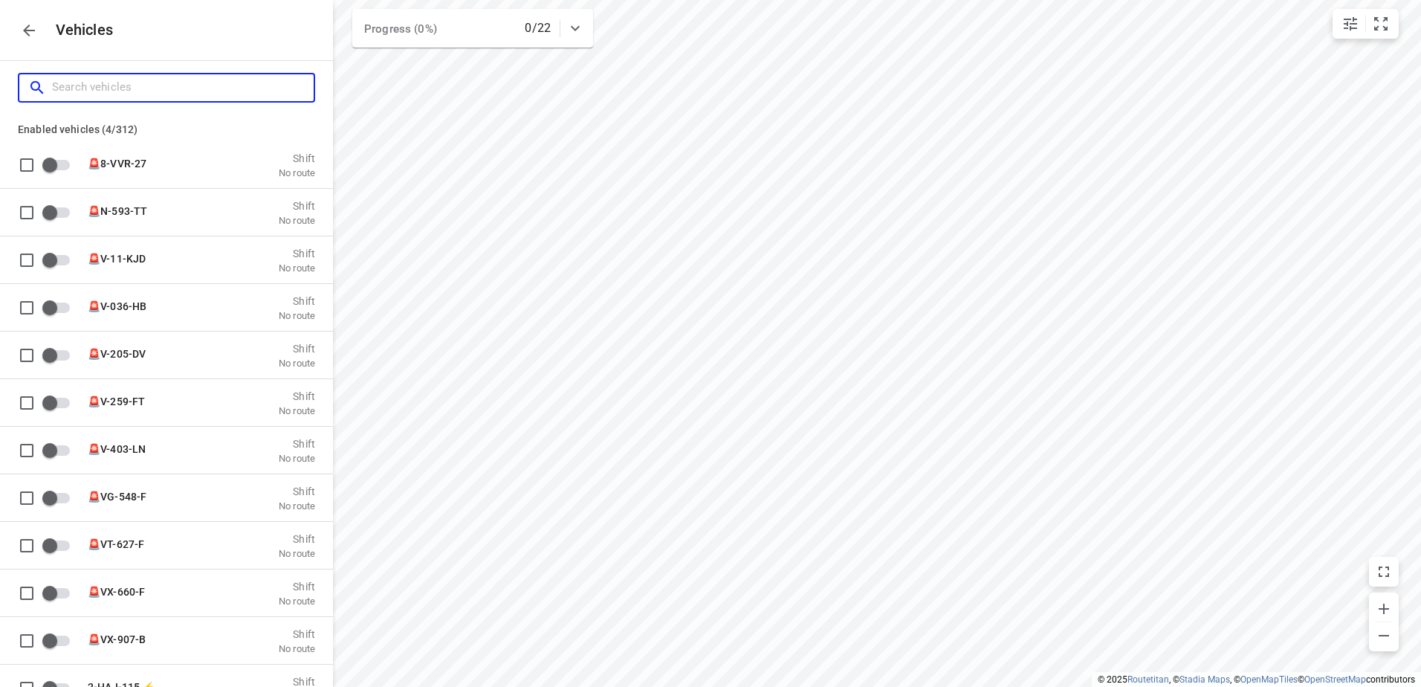
click at [220, 92] on input "Search vehicles" at bounding box center [183, 87] width 262 height 23
click at [36, 30] on icon "button" at bounding box center [29, 31] width 18 height 18
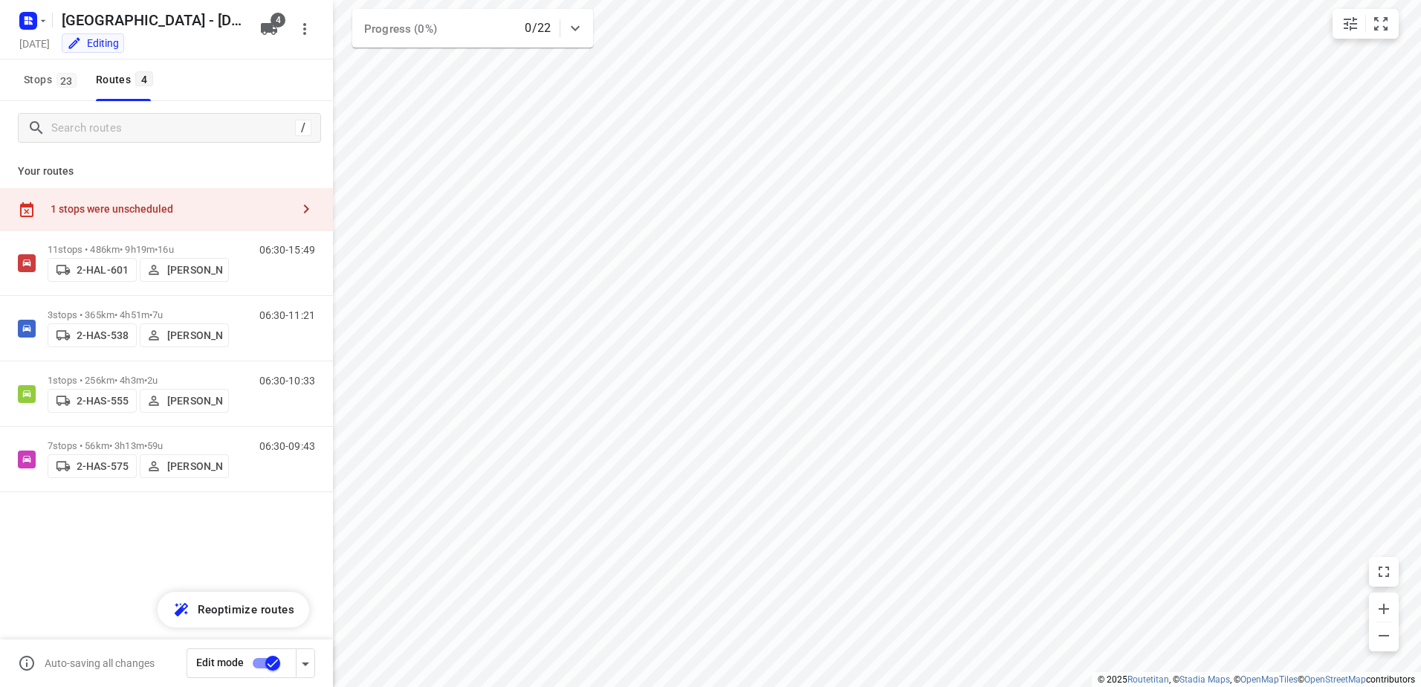
click at [306, 218] on button "button" at bounding box center [306, 209] width 30 height 30
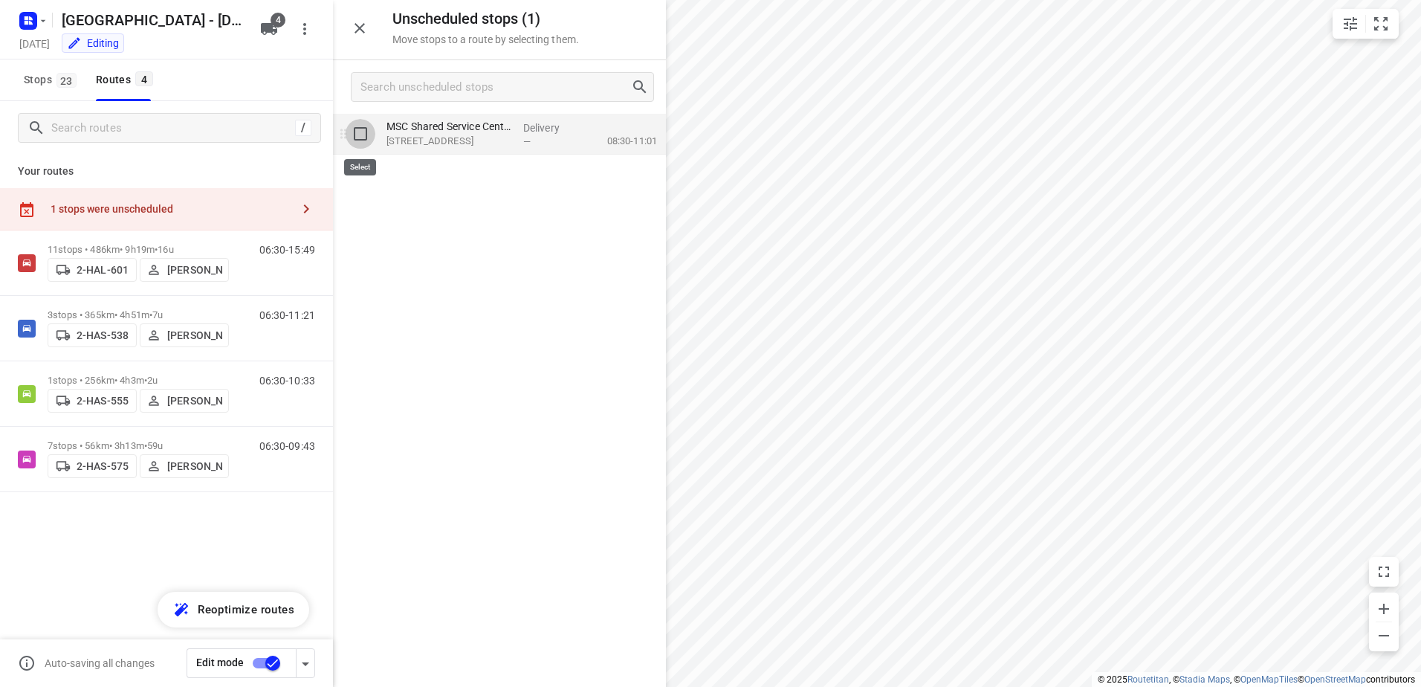
click at [364, 138] on input "grid" at bounding box center [361, 134] width 30 height 30
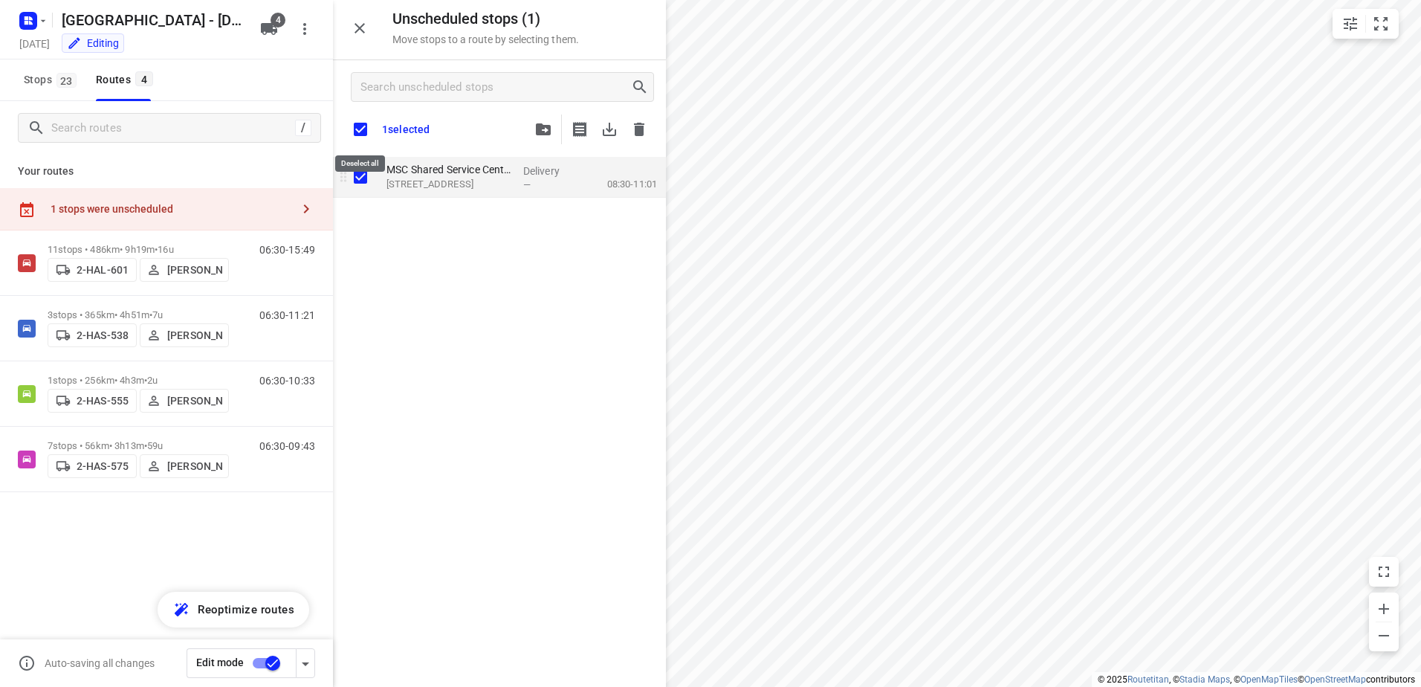
checkbox input "true"
click at [551, 138] on button "button" at bounding box center [544, 129] width 30 height 30
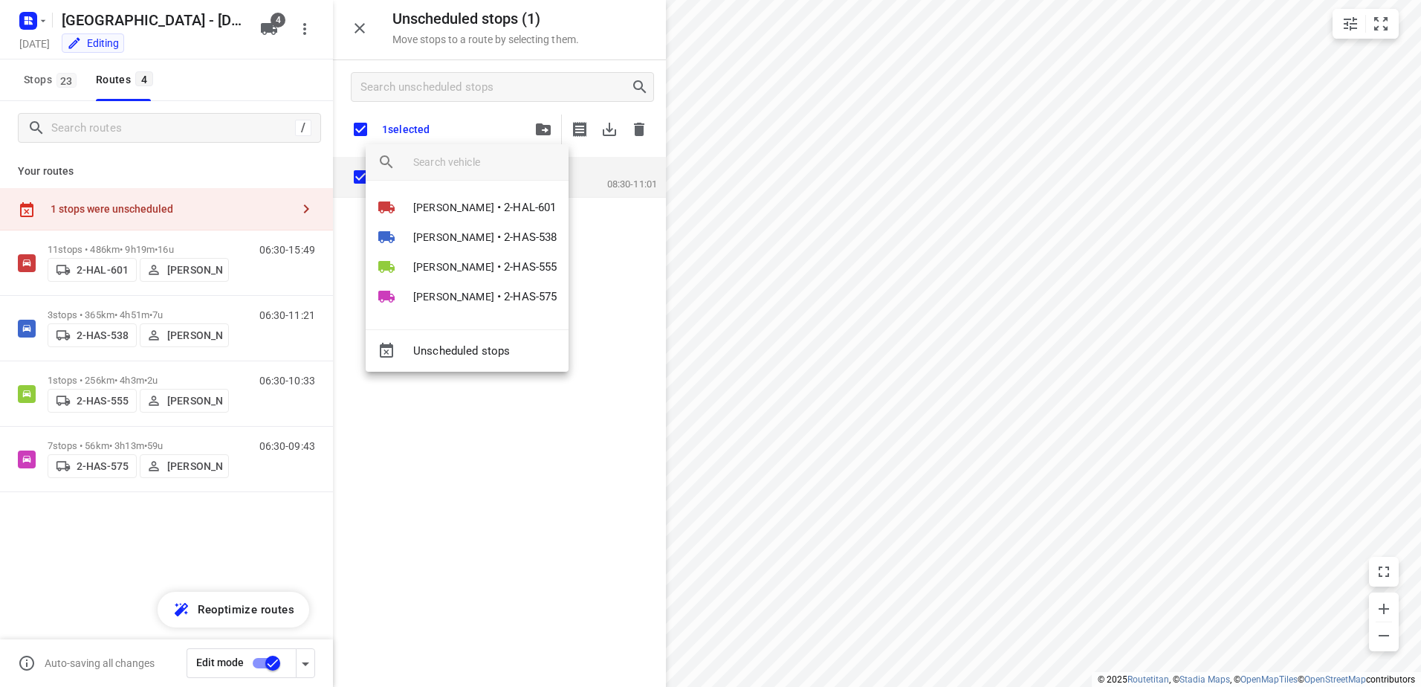
click at [610, 340] on div at bounding box center [710, 343] width 1421 height 687
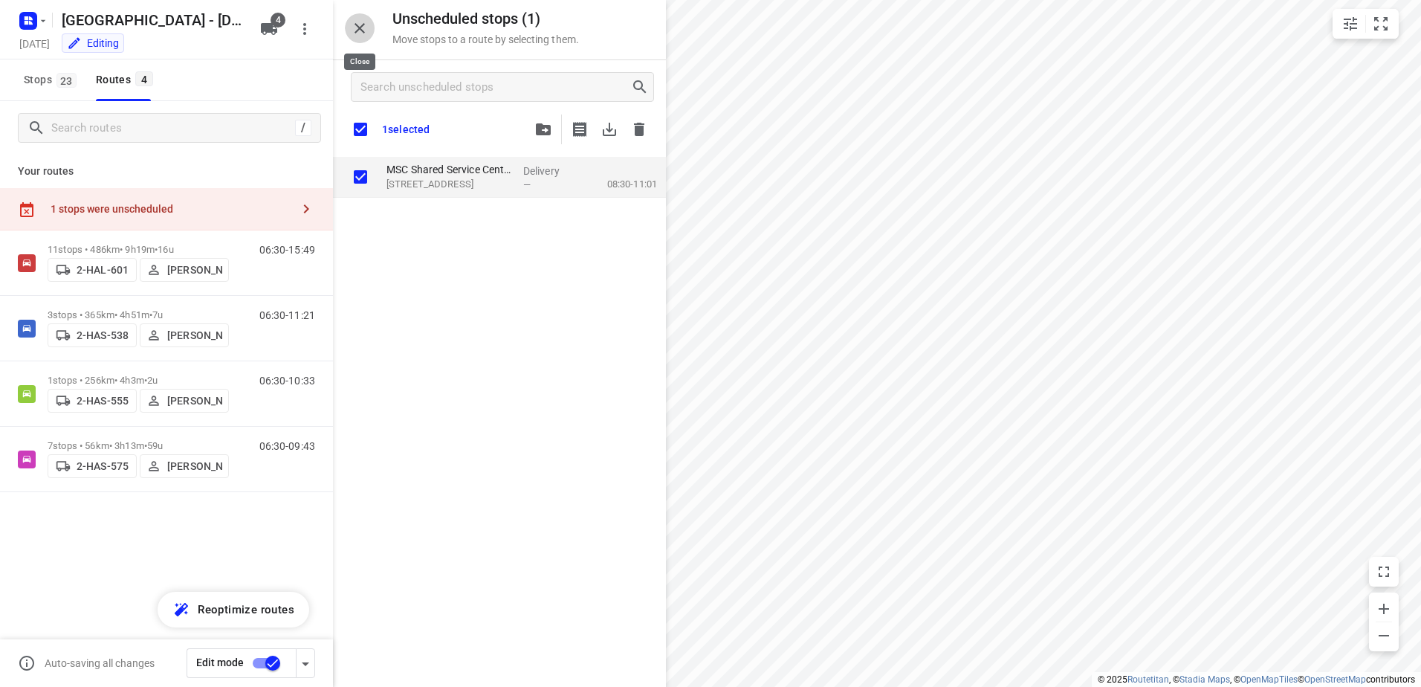
click at [361, 31] on icon "button" at bounding box center [360, 28] width 18 height 18
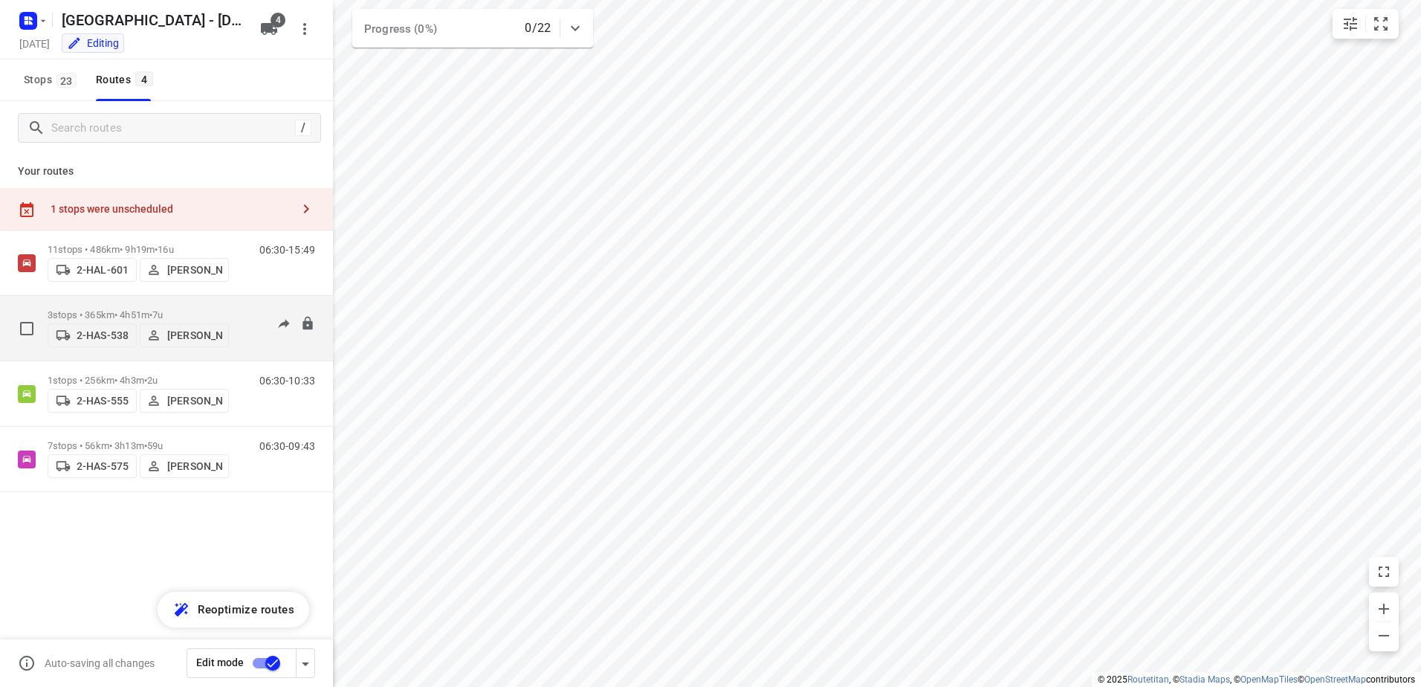
click at [103, 311] on p "3 stops • 365km • 4h51m • 7u" at bounding box center [138, 314] width 181 height 11
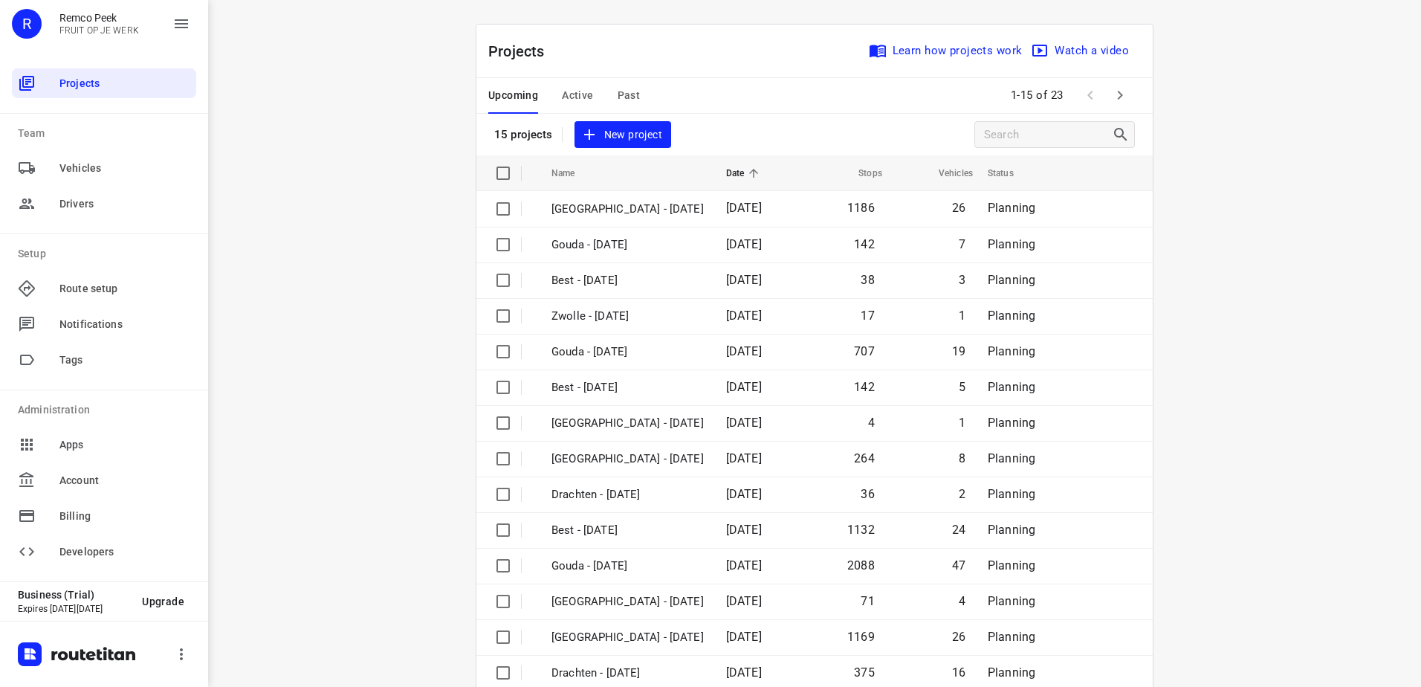
click at [582, 85] on button "Active" at bounding box center [577, 96] width 31 height 36
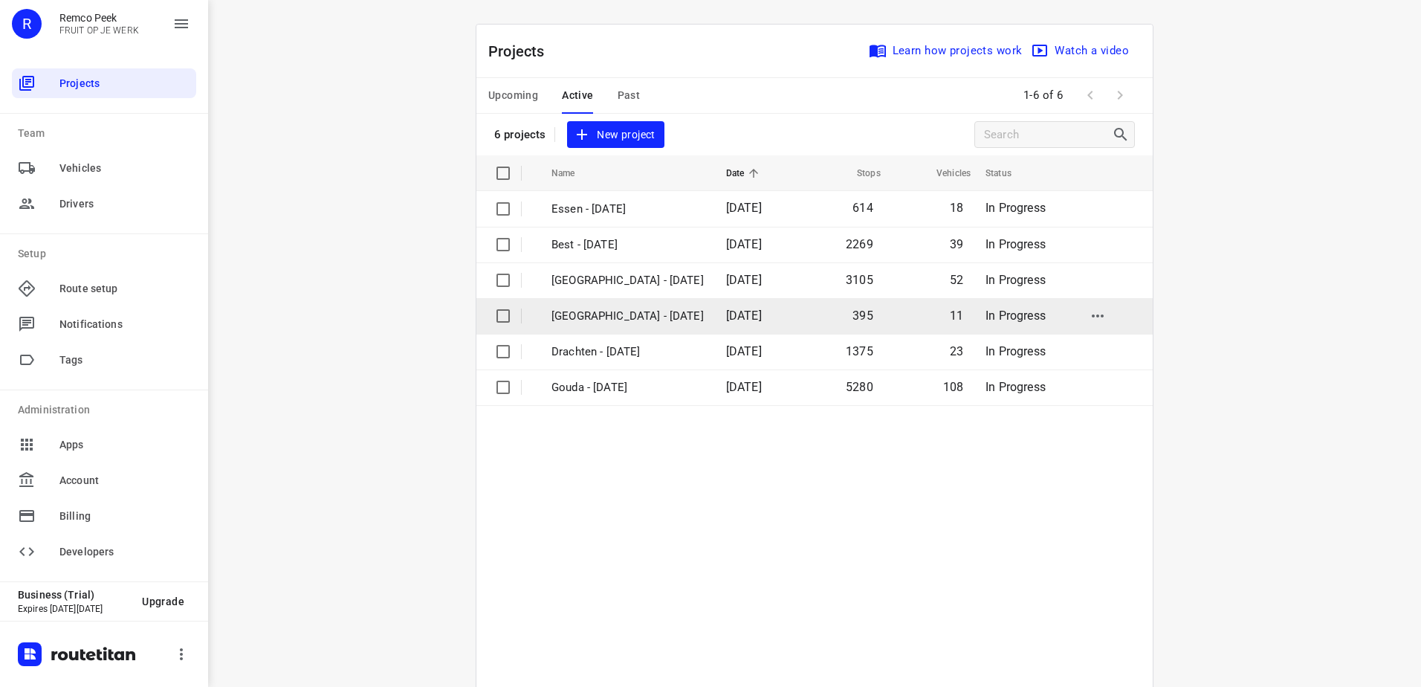
click at [628, 323] on p "[GEOGRAPHIC_DATA] - [DATE]" at bounding box center [628, 316] width 152 height 17
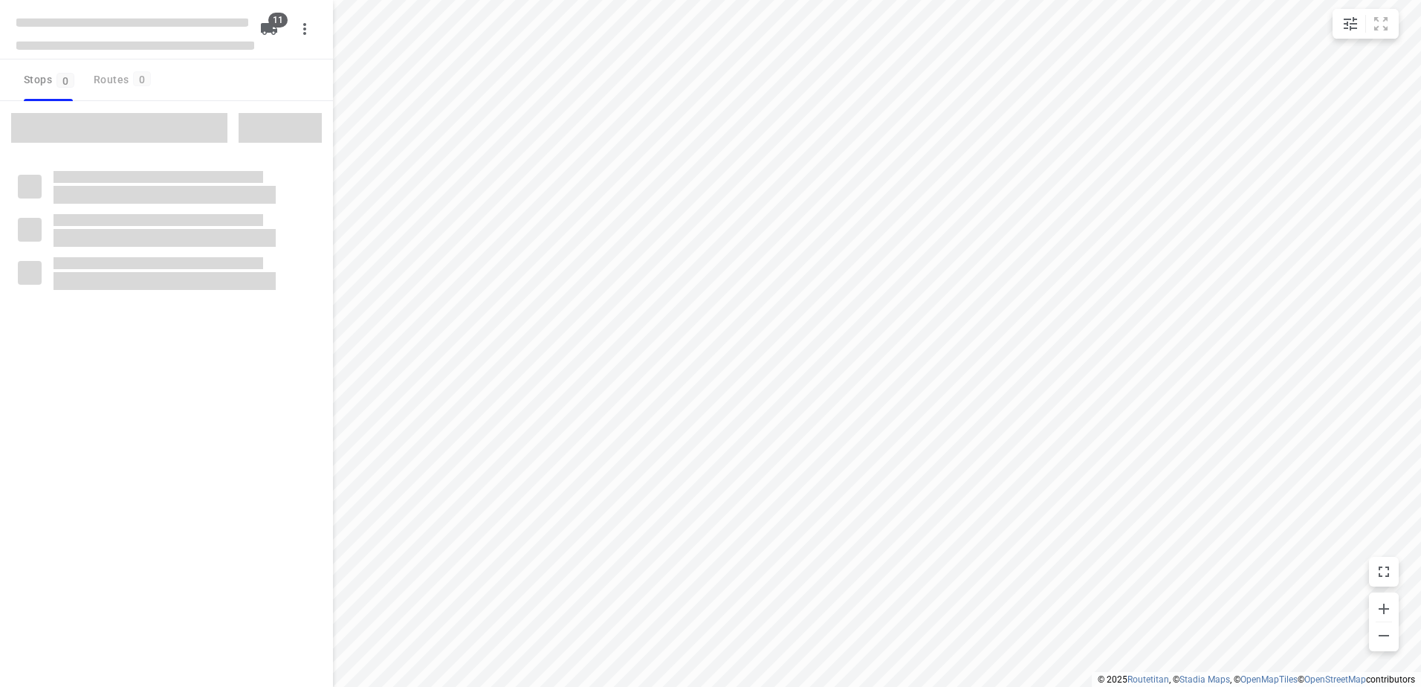
checkbox input "true"
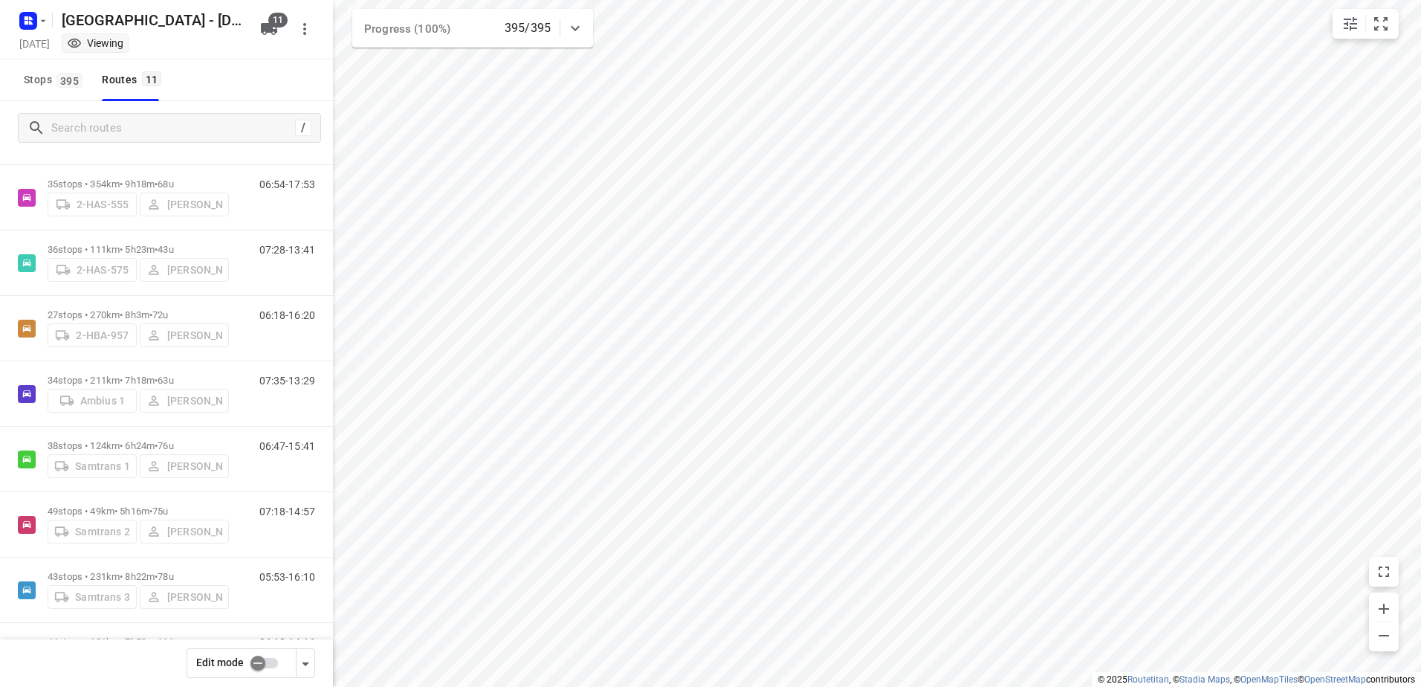
scroll to position [194, 0]
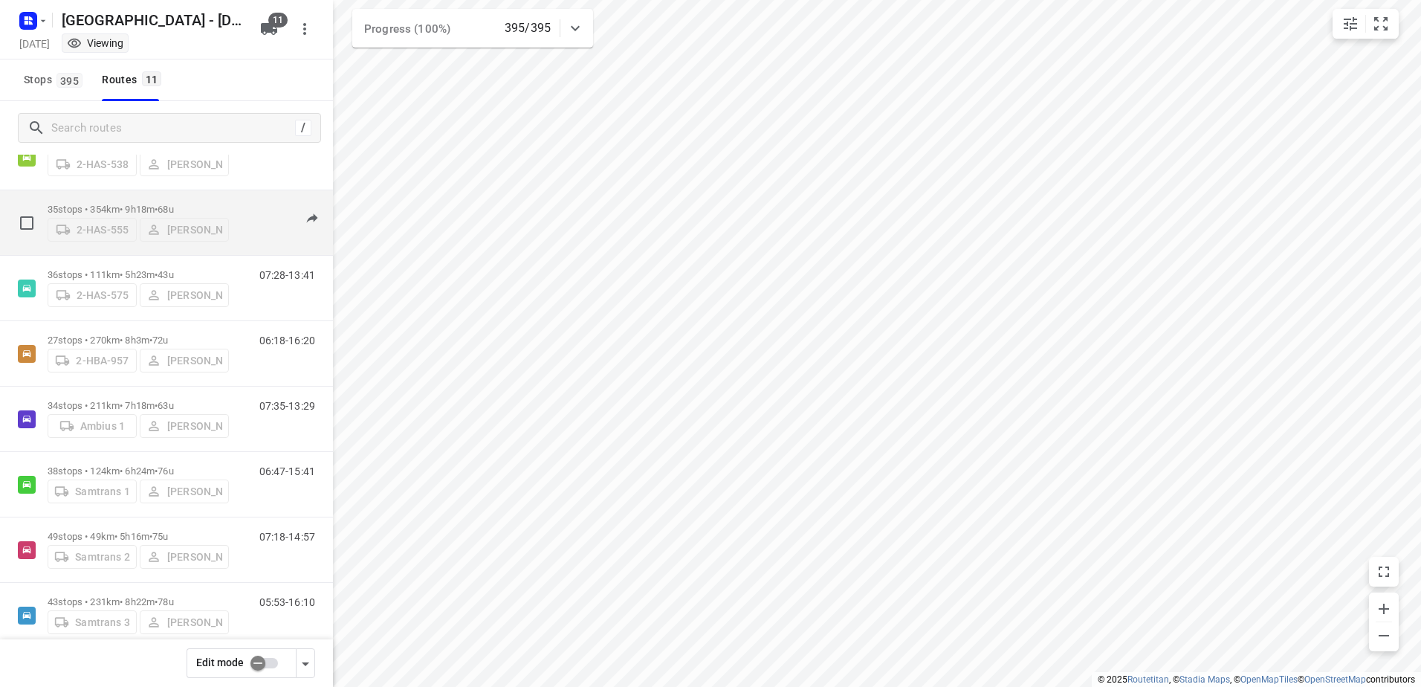
click at [83, 215] on div "2-HAS-555 [PERSON_NAME]" at bounding box center [138, 228] width 181 height 27
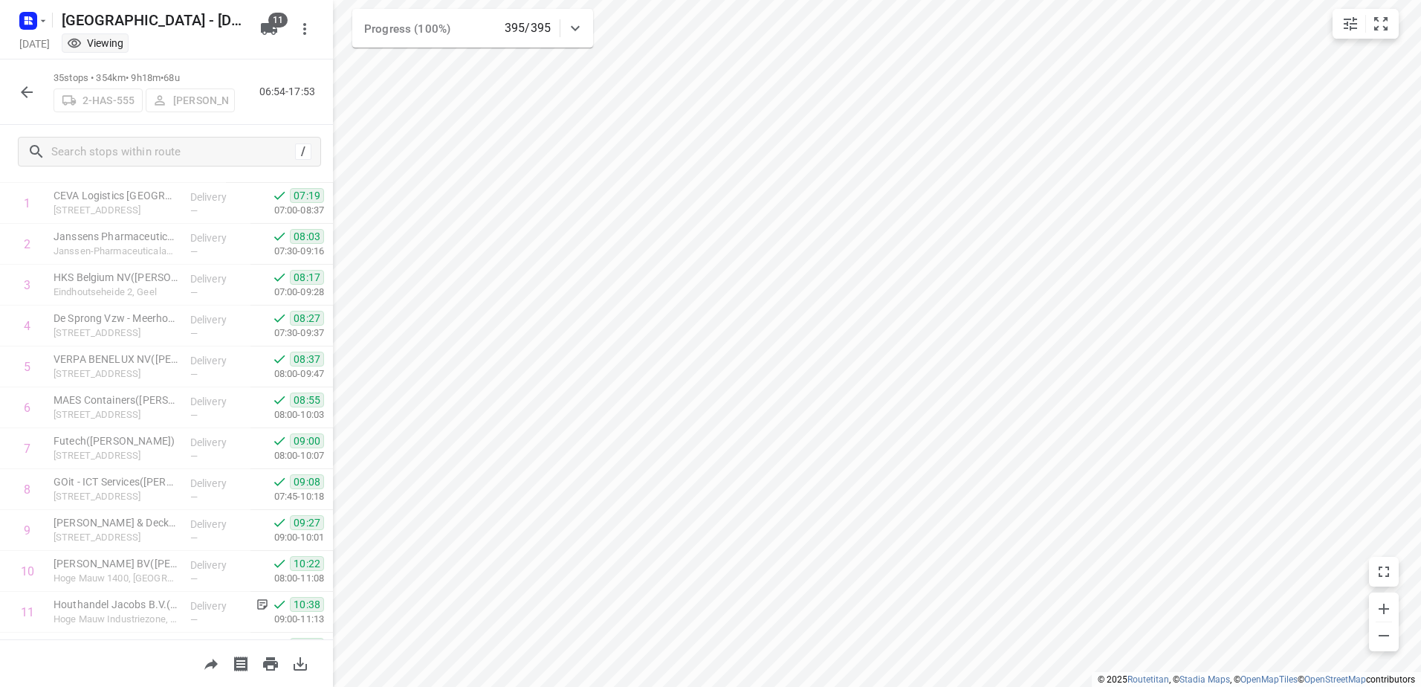
scroll to position [0, 0]
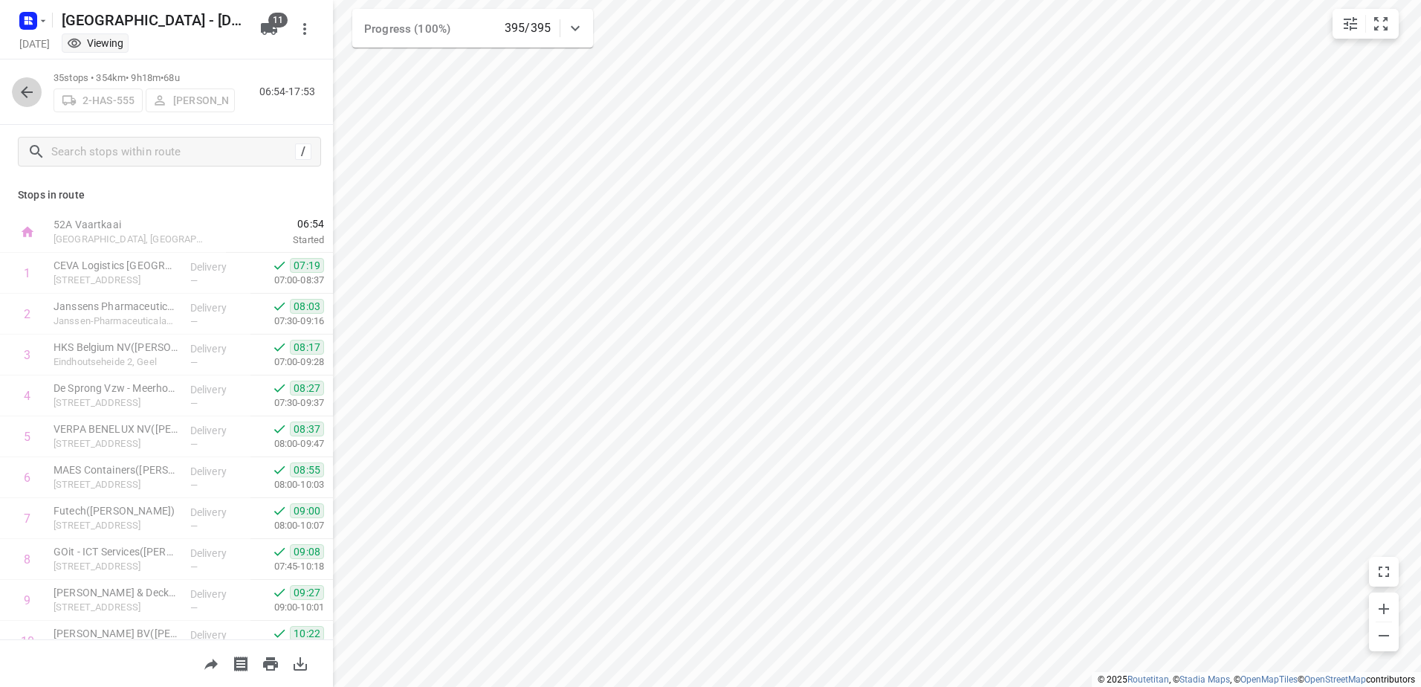
click at [31, 89] on icon "button" at bounding box center [27, 92] width 18 height 18
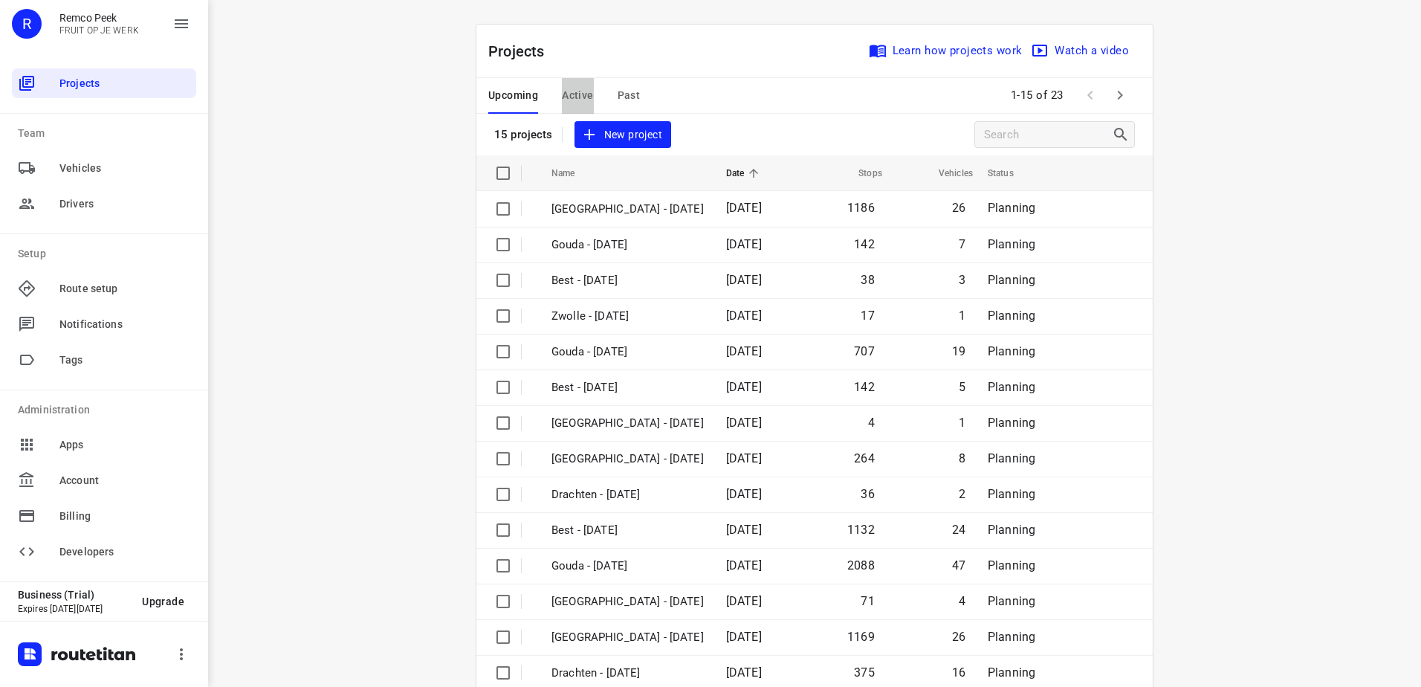
click at [579, 94] on span "Active" at bounding box center [577, 95] width 31 height 19
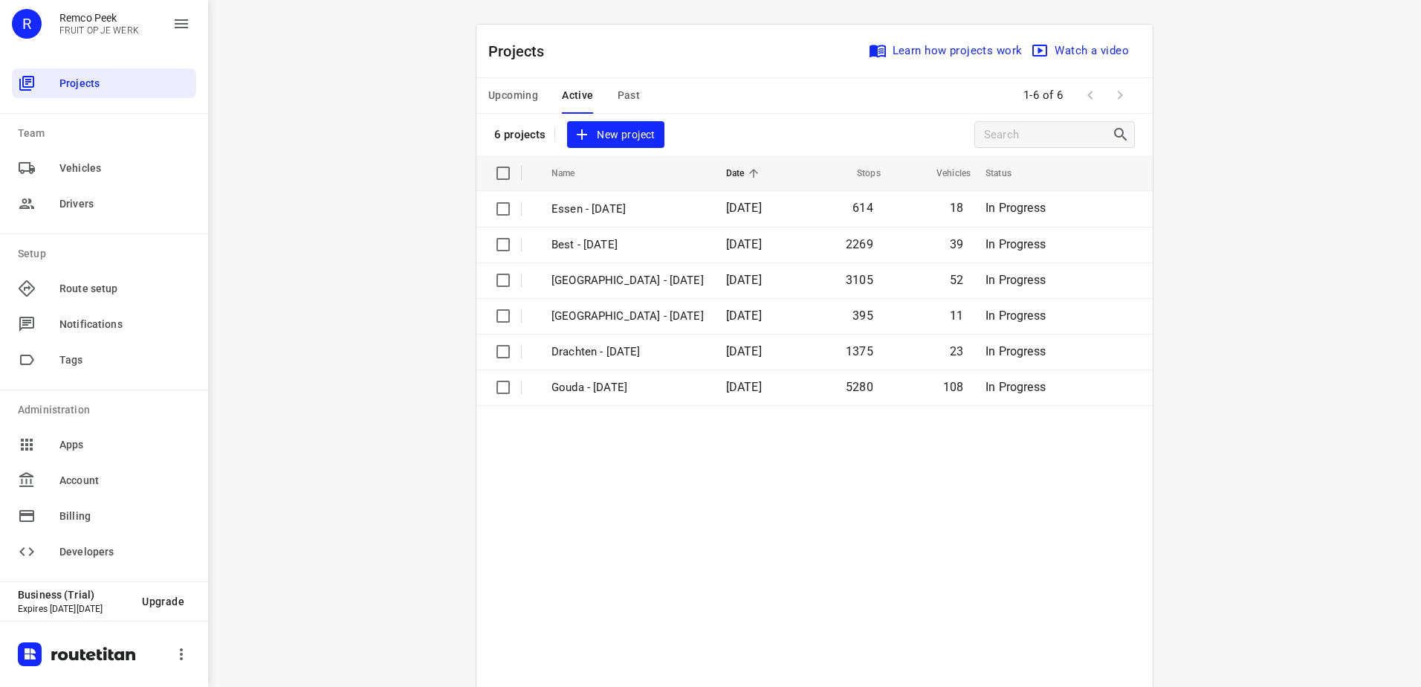
click at [517, 97] on span "Upcoming" at bounding box center [513, 95] width 50 height 19
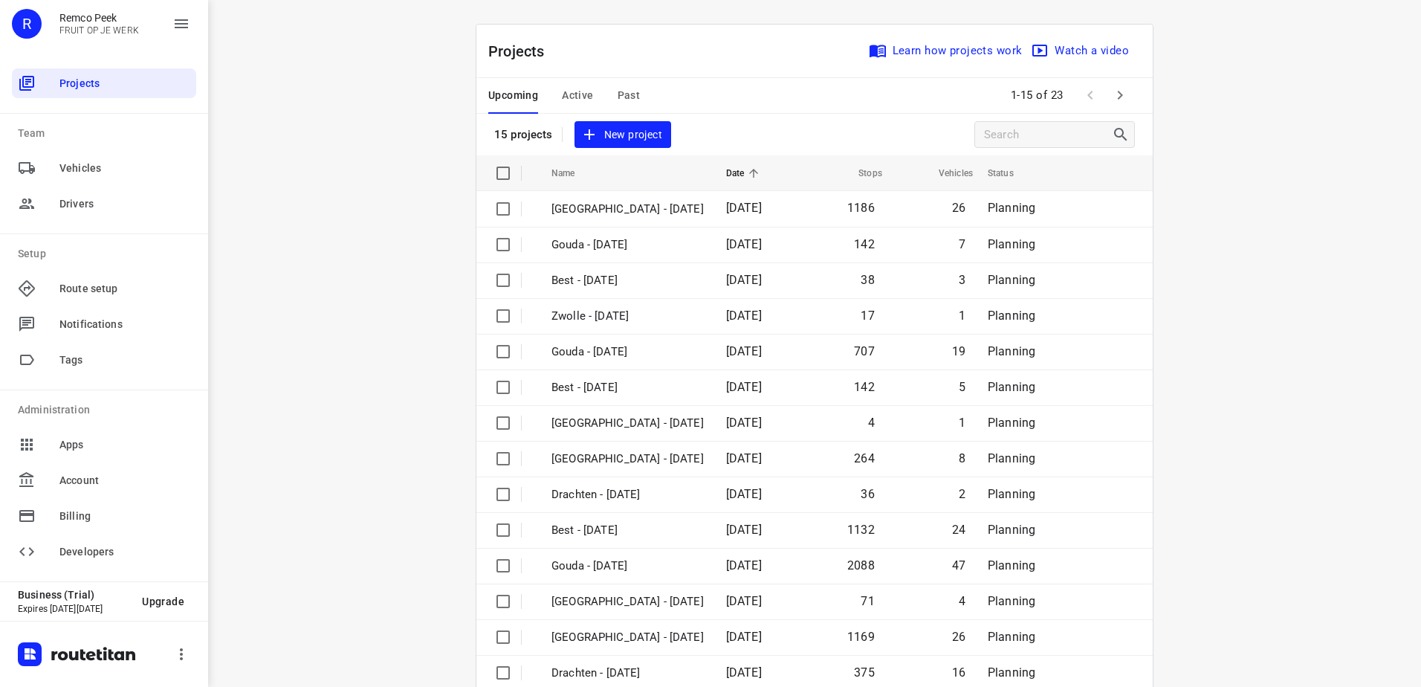
scroll to position [65, 0]
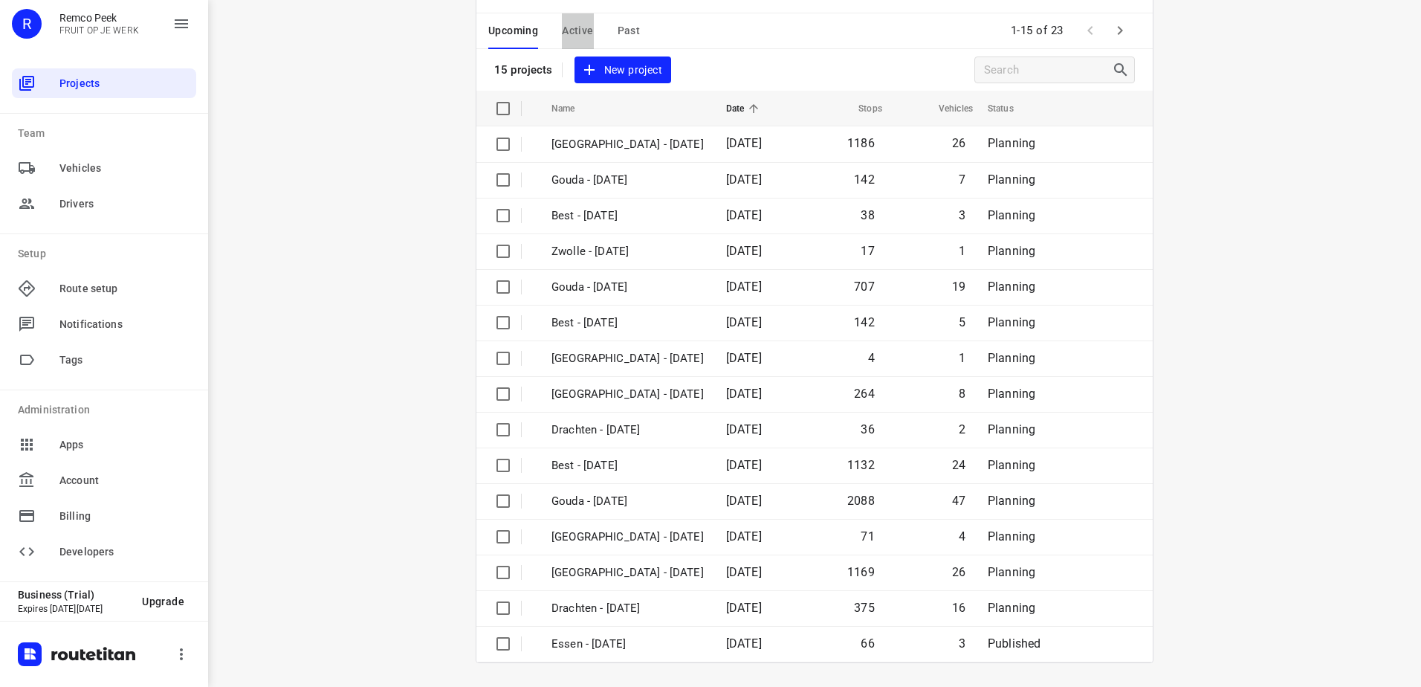
click at [572, 17] on button "Active" at bounding box center [577, 31] width 31 height 36
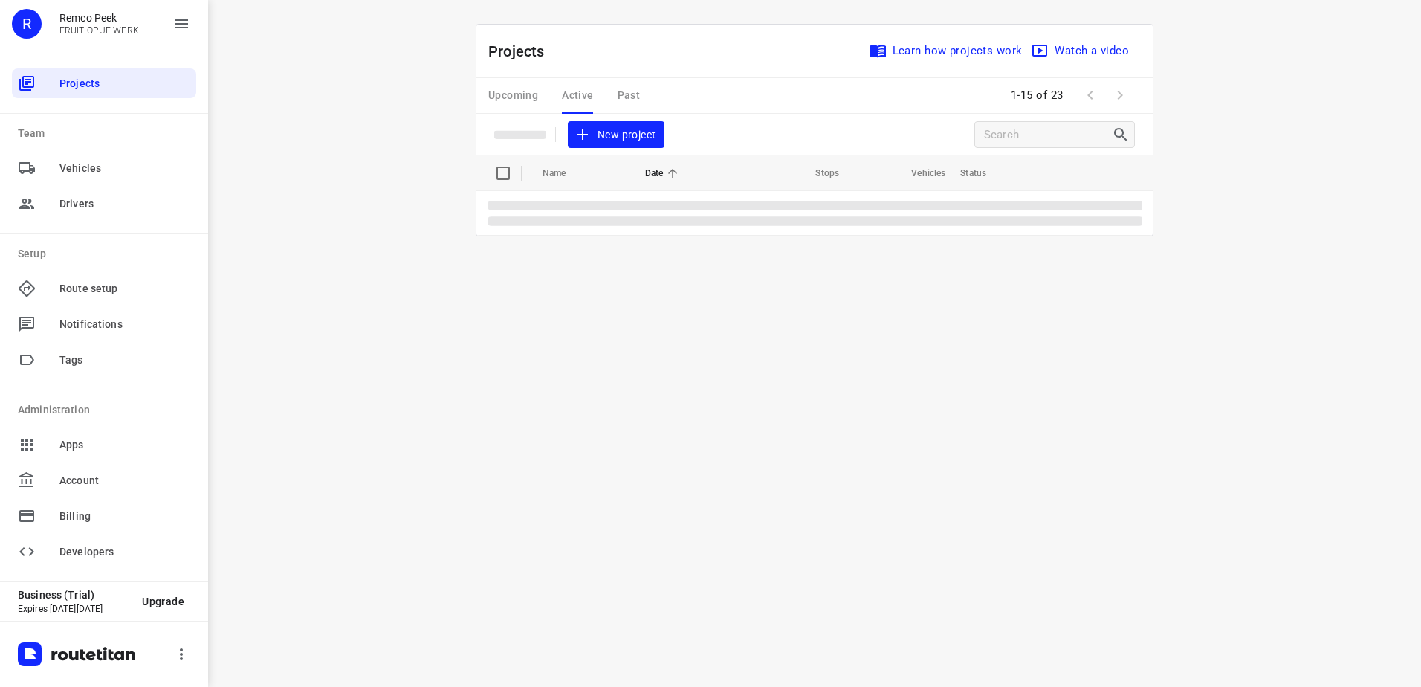
scroll to position [0, 0]
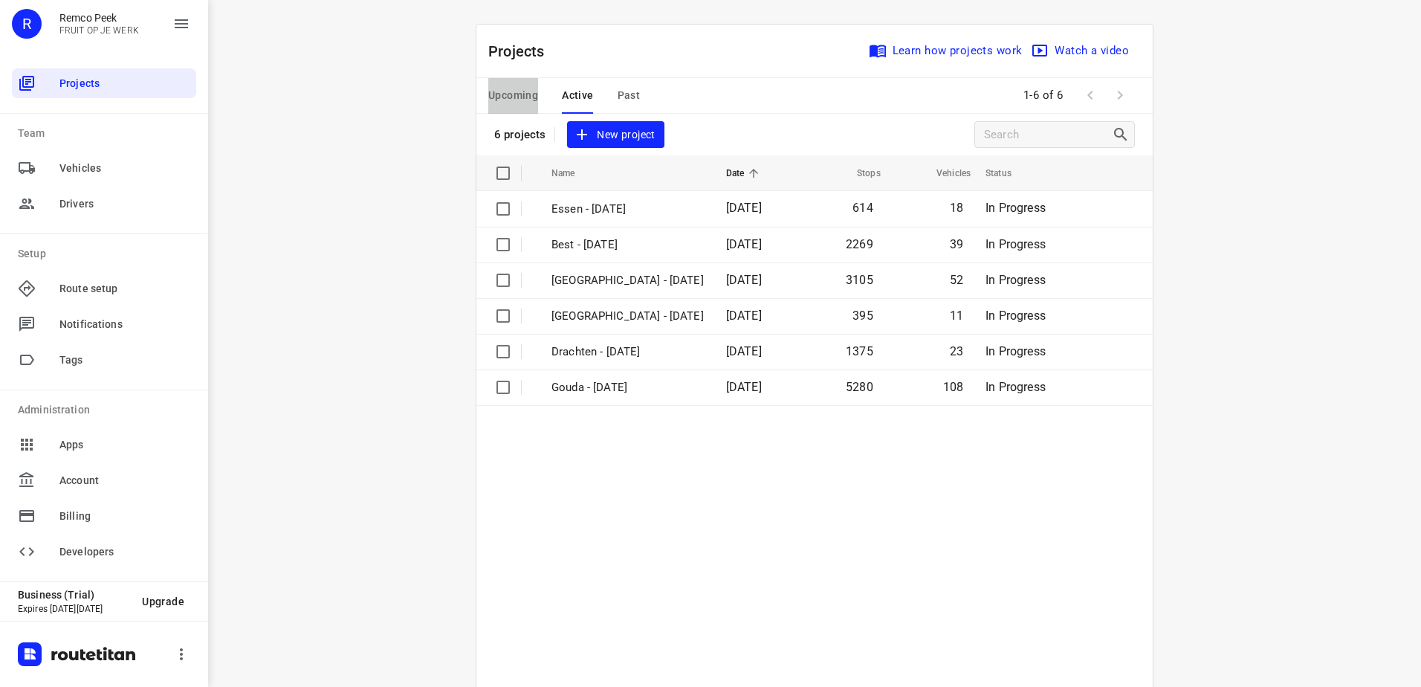
click at [517, 92] on span "Upcoming" at bounding box center [513, 95] width 50 height 19
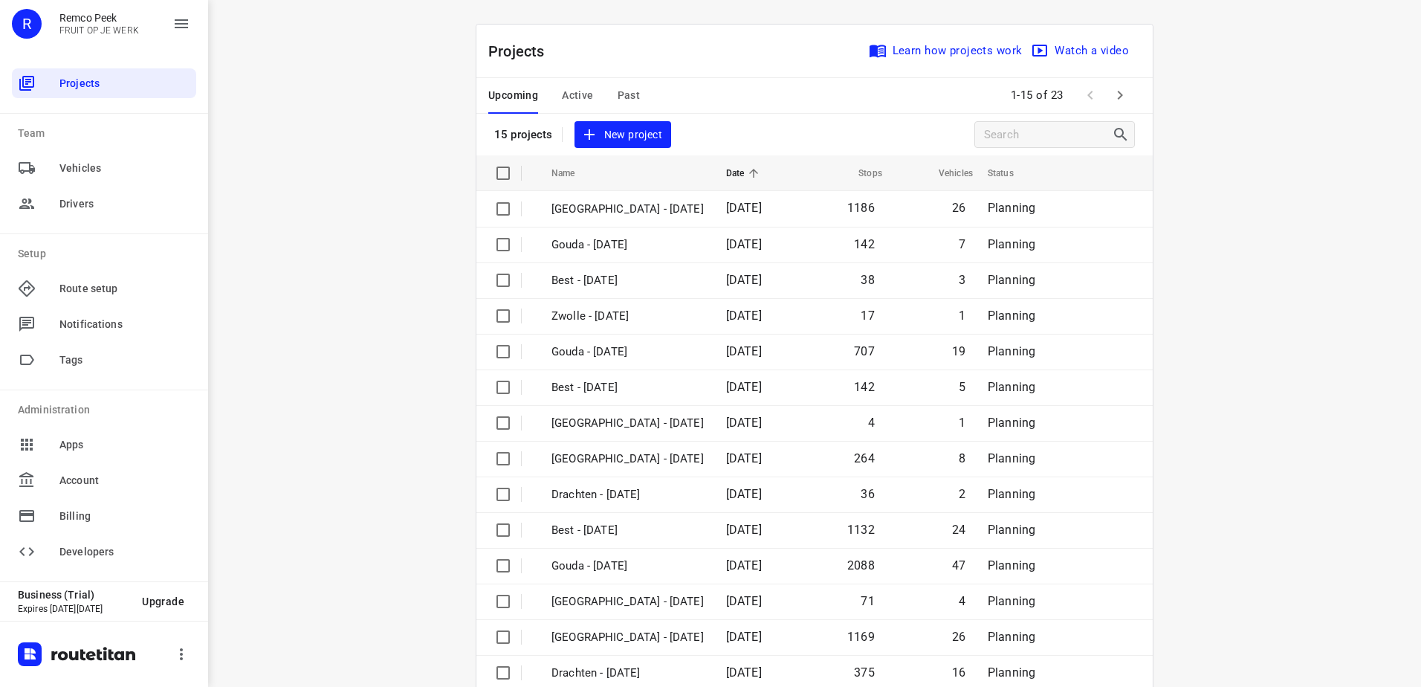
scroll to position [65, 0]
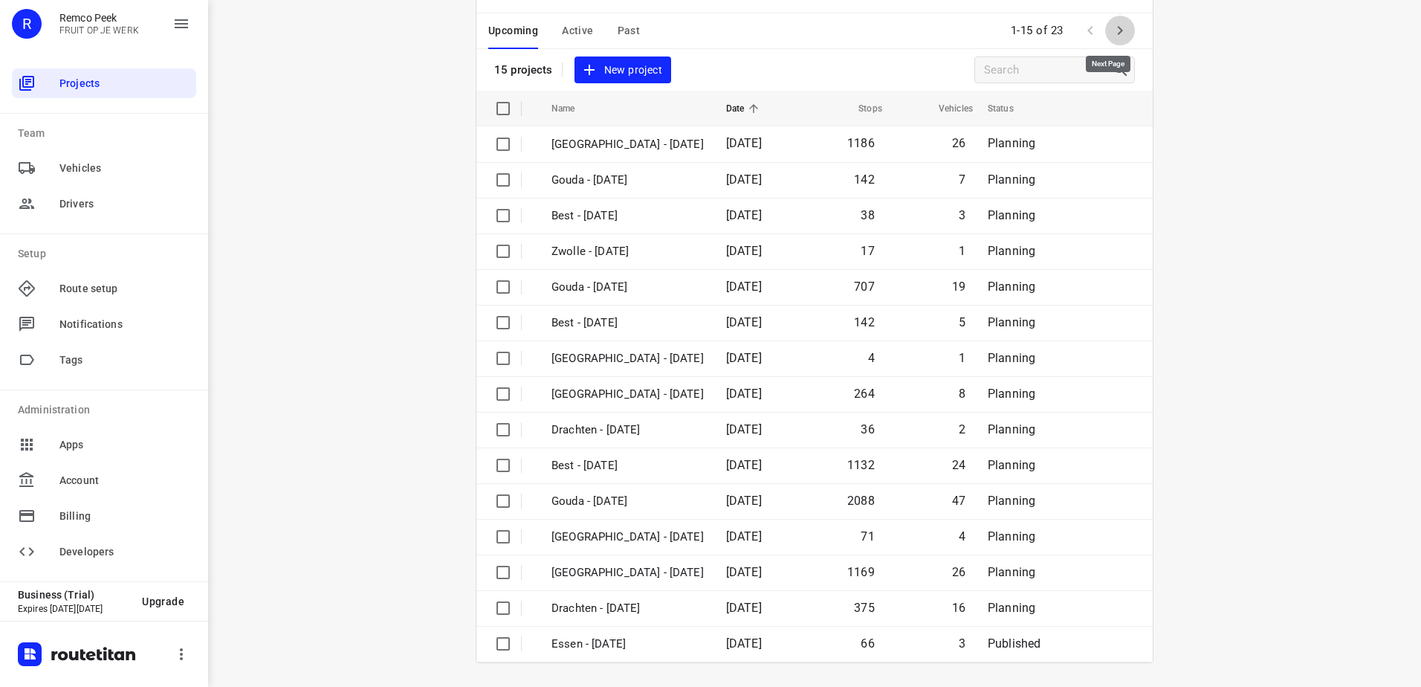
click at [1121, 30] on icon "button" at bounding box center [1120, 31] width 18 height 18
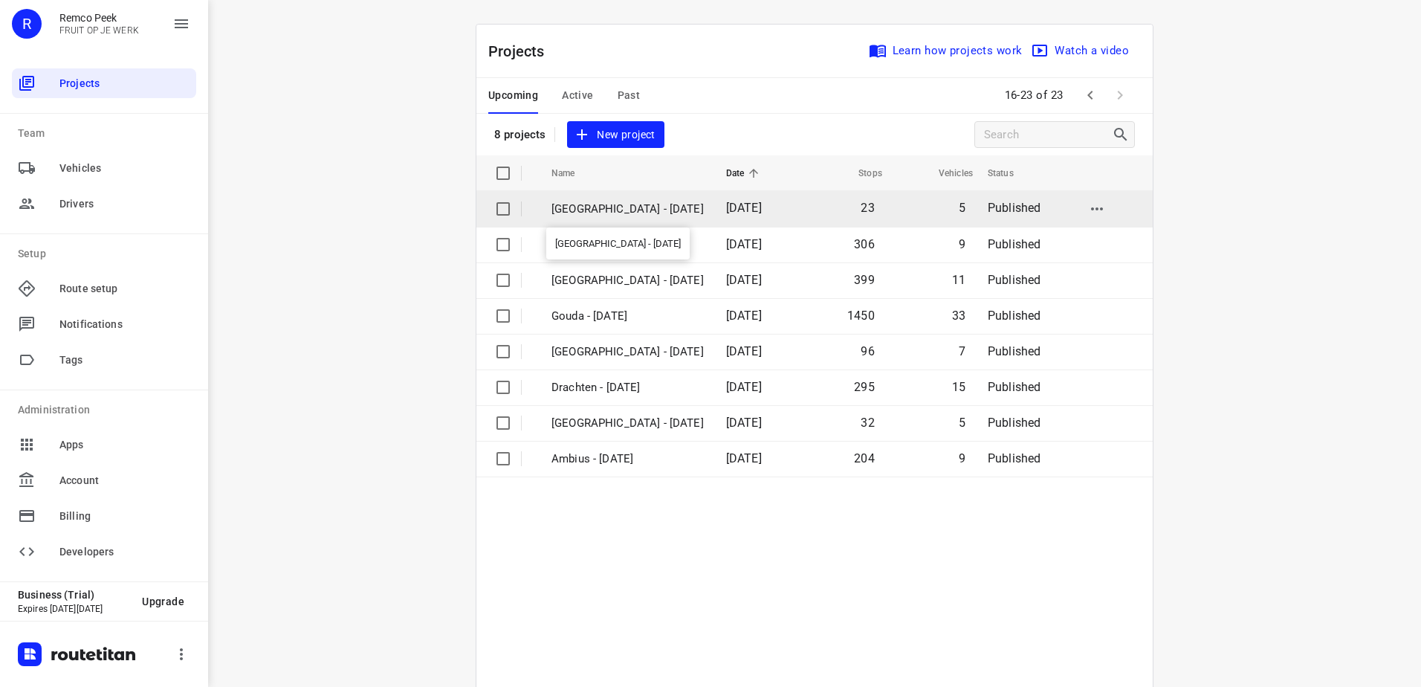
click at [655, 212] on p "[GEOGRAPHIC_DATA] - [DATE]" at bounding box center [628, 209] width 152 height 17
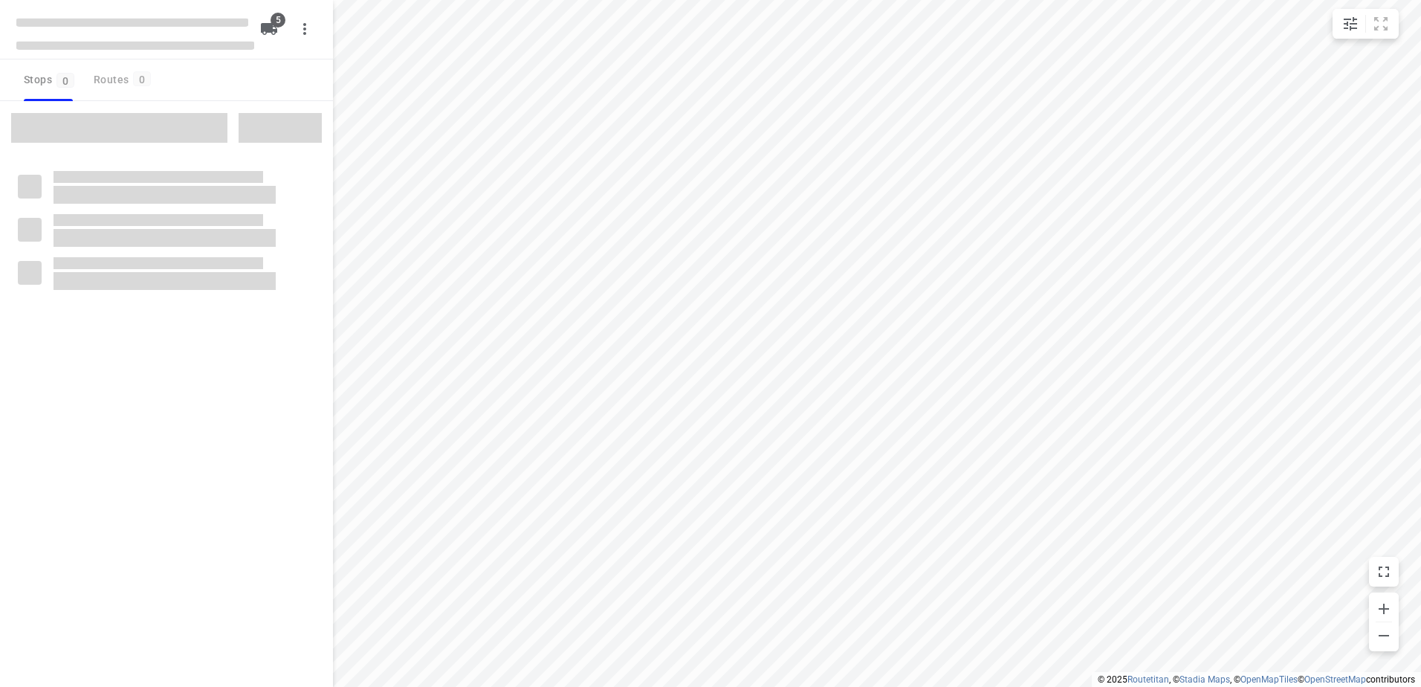
checkbox input "true"
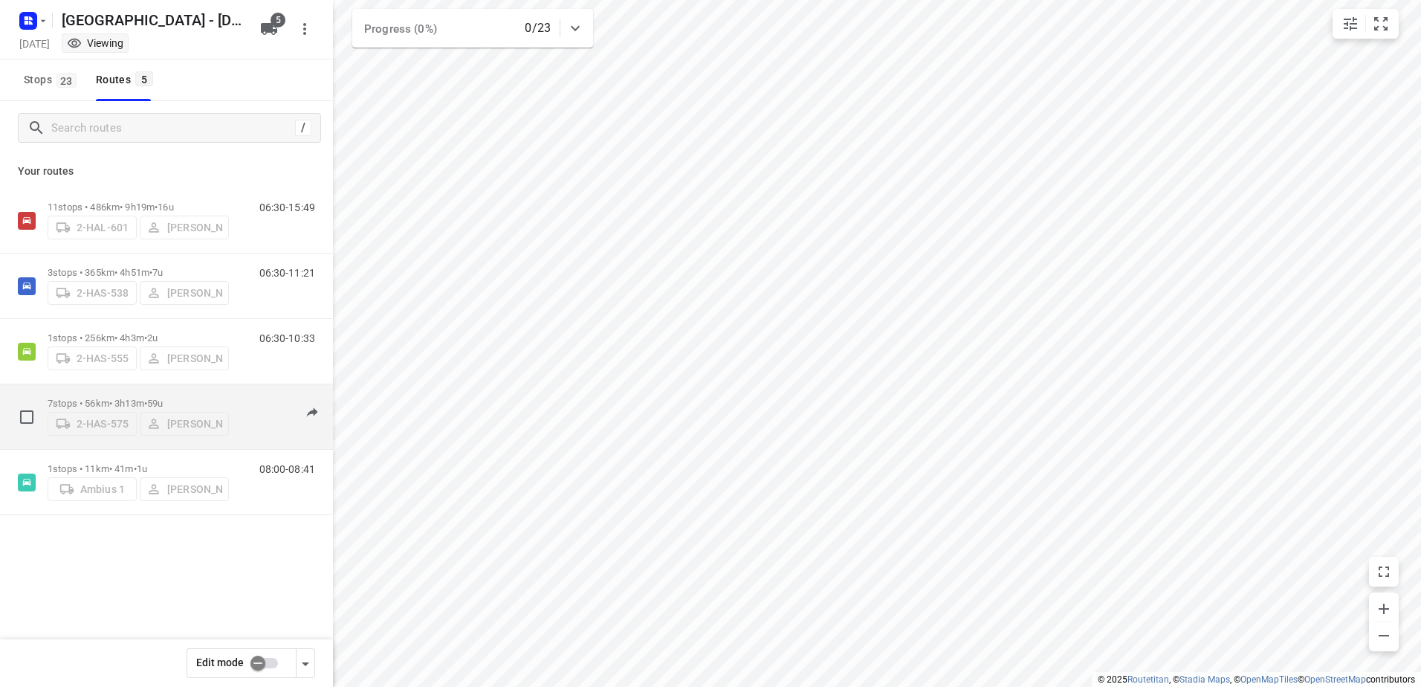
click at [89, 400] on p "7 stops • 56km • 3h13m • 59u" at bounding box center [138, 403] width 181 height 11
